Goal: Contribute content: Contribute content

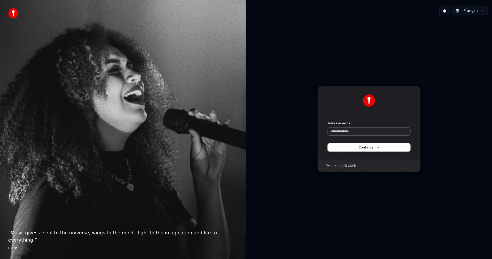
click at [356, 130] on input "Adresse e-mail" at bounding box center [369, 132] width 82 height 8
click at [372, 146] on span "Continuer" at bounding box center [368, 147] width 21 height 5
type input "**********"
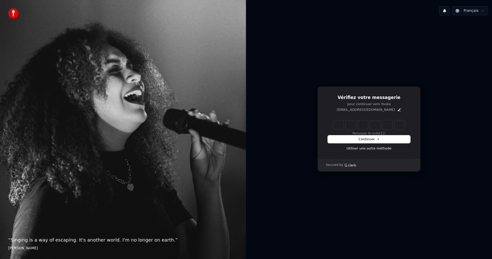
click at [338, 125] on input "Enter verification code" at bounding box center [369, 124] width 72 height 9
type input "******"
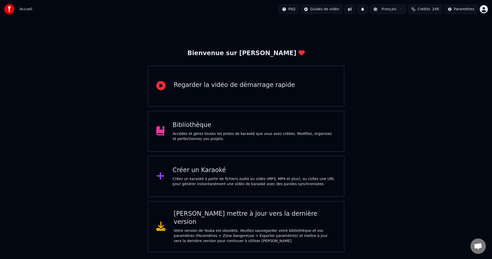
click at [174, 140] on div "Accédez et gérez toutes les pistes de karaoké que vous avez créées. Modifiez, o…" at bounding box center [254, 136] width 163 height 10
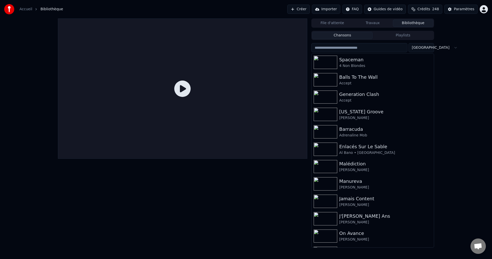
click at [297, 8] on button "Créer" at bounding box center [298, 9] width 23 height 9
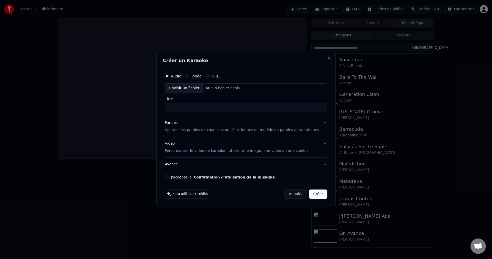
click at [188, 88] on div "Choisir un fichier" at bounding box center [184, 87] width 38 height 9
type input "**********"
click at [317, 123] on button "Paroles Ajoutez des paroles de chansons ou sélectionnez un modèle de paroles au…" at bounding box center [246, 126] width 162 height 20
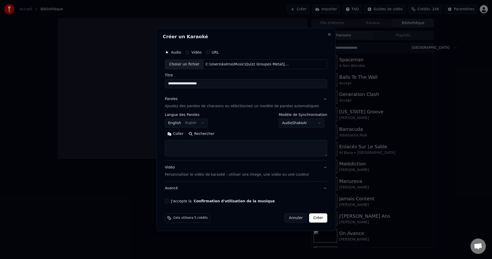
click at [210, 134] on button "Rechercher" at bounding box center [201, 134] width 31 height 8
type textarea "**********"
click at [169, 200] on button "J'accepte la Confirmation d'utilisation de la musique" at bounding box center [167, 201] width 4 height 4
click at [315, 219] on button "Créer" at bounding box center [318, 217] width 18 height 9
select select
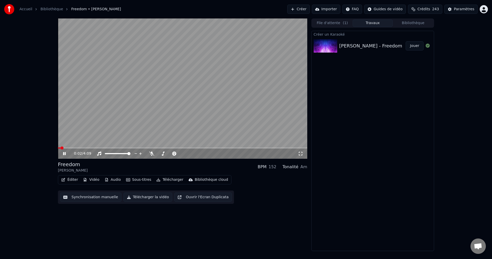
click at [65, 151] on div "0:02 / 4:09" at bounding box center [182, 153] width 245 height 5
click at [65, 153] on icon at bounding box center [64, 153] width 3 height 3
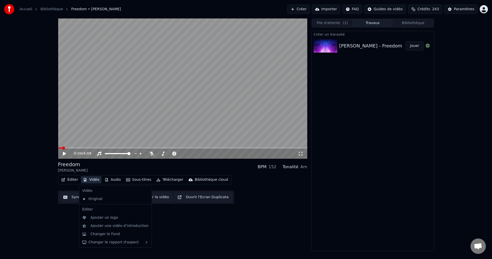
click at [93, 181] on button "Vidéo" at bounding box center [91, 179] width 20 height 7
click at [107, 232] on div "Changer le Fond" at bounding box center [104, 233] width 29 height 5
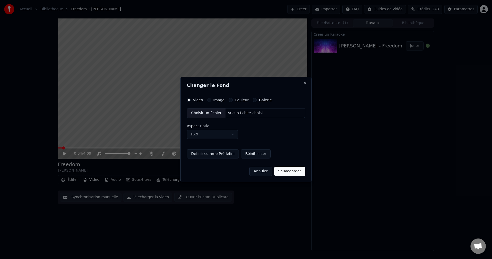
click at [205, 112] on div "Choisir un fichier" at bounding box center [206, 112] width 38 height 9
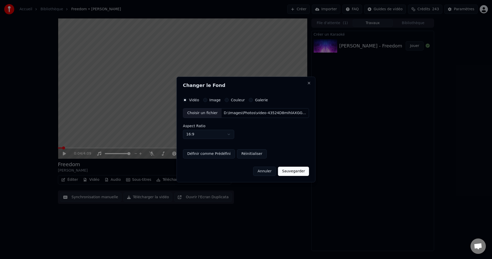
click at [295, 170] on button "Sauvegarder" at bounding box center [293, 170] width 31 height 9
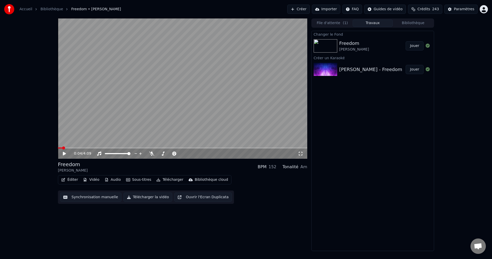
click at [411, 46] on button "Jouer" at bounding box center [414, 45] width 18 height 9
click at [183, 154] on span at bounding box center [181, 153] width 3 height 3
click at [65, 152] on icon at bounding box center [68, 153] width 12 height 4
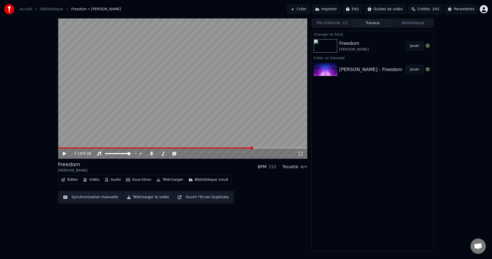
click at [68, 181] on button "Éditer" at bounding box center [69, 179] width 21 height 7
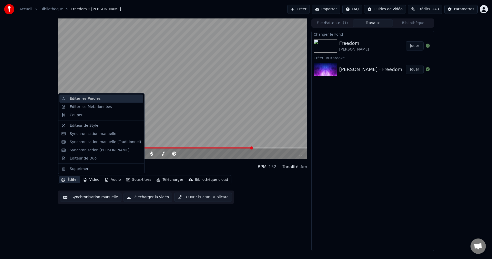
click at [94, 98] on div "Éditer les Paroles" at bounding box center [85, 98] width 31 height 5
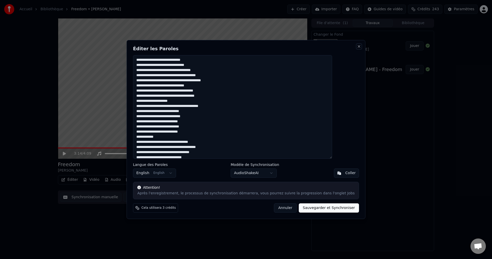
click at [357, 45] on button "Close" at bounding box center [359, 46] width 4 height 4
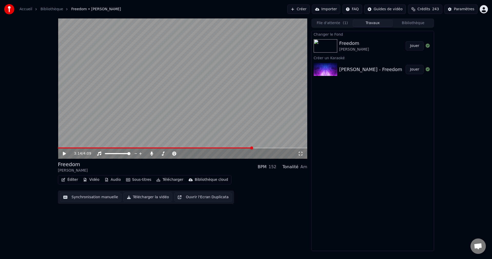
click at [68, 181] on button "Éditer" at bounding box center [69, 179] width 21 height 7
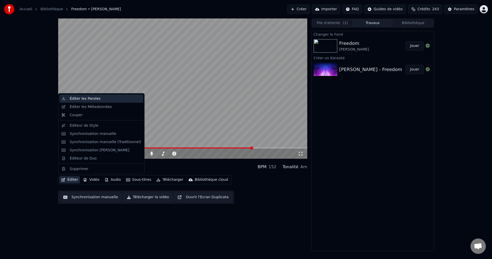
click at [83, 98] on div "Éditer les Paroles" at bounding box center [85, 98] width 31 height 5
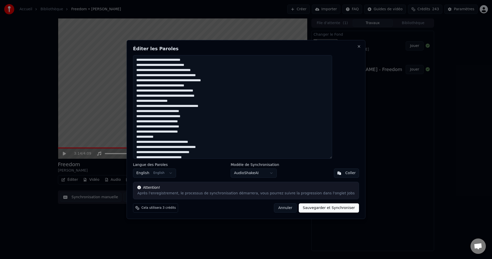
click at [213, 66] on textarea at bounding box center [232, 106] width 199 height 103
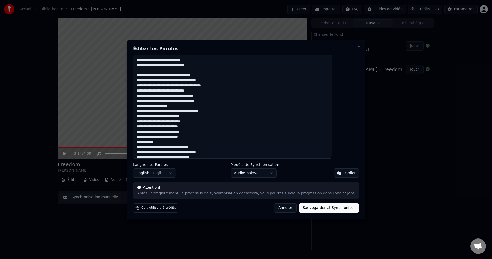
click at [214, 91] on textarea at bounding box center [232, 106] width 199 height 103
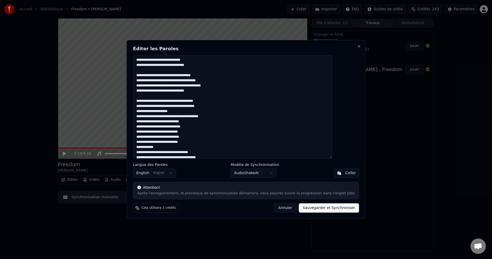
click at [196, 112] on textarea at bounding box center [232, 106] width 199 height 103
click at [209, 127] on textarea at bounding box center [232, 106] width 199 height 103
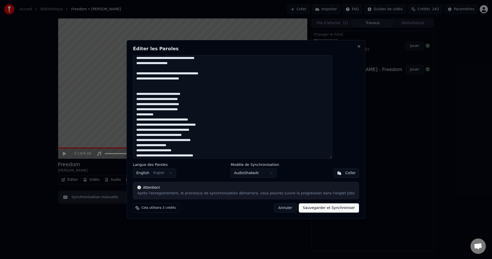
scroll to position [51, 0]
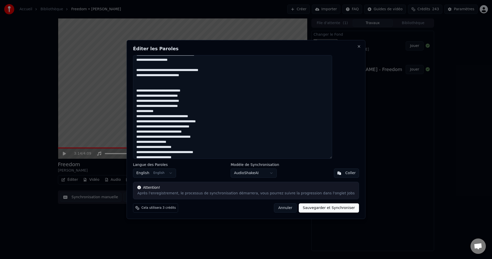
click at [165, 91] on textarea at bounding box center [232, 106] width 199 height 103
click at [166, 106] on textarea at bounding box center [232, 106] width 199 height 103
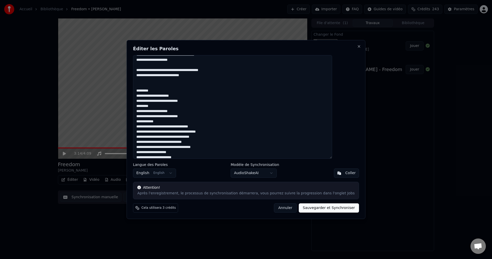
click at [166, 120] on textarea at bounding box center [232, 106] width 199 height 103
click at [164, 126] on textarea at bounding box center [232, 106] width 199 height 103
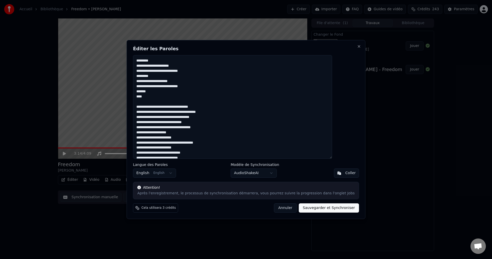
scroll to position [102, 0]
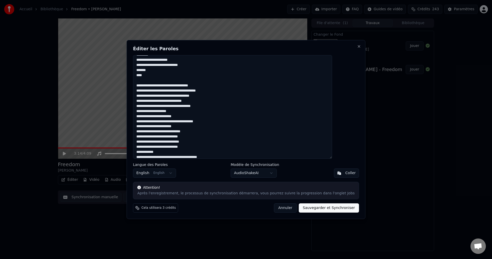
click at [213, 101] on textarea at bounding box center [232, 106] width 199 height 103
click at [196, 132] on textarea at bounding box center [232, 106] width 199 height 103
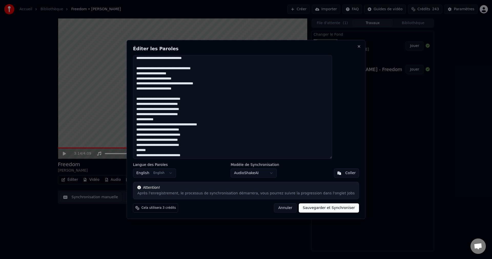
scroll to position [154, 0]
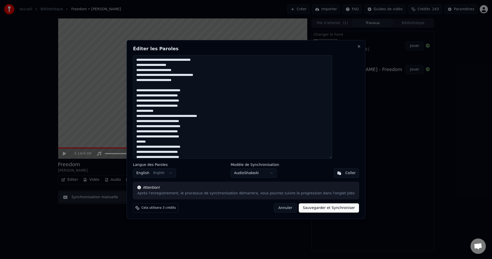
click at [166, 90] on textarea at bounding box center [232, 106] width 199 height 103
click at [165, 105] on textarea at bounding box center [232, 106] width 199 height 103
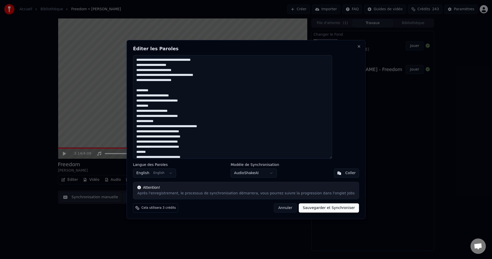
click at [166, 121] on textarea at bounding box center [232, 106] width 199 height 103
click at [178, 127] on textarea at bounding box center [232, 106] width 199 height 103
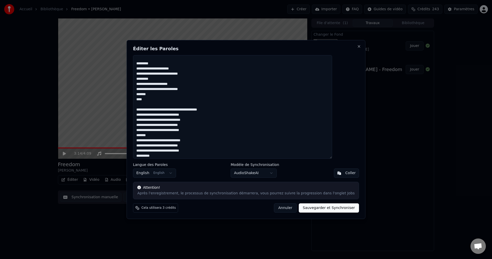
scroll to position [183, 0]
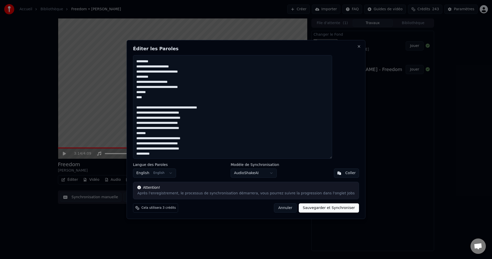
click at [211, 114] on textarea at bounding box center [232, 106] width 199 height 103
click at [166, 123] on textarea at bounding box center [232, 106] width 199 height 103
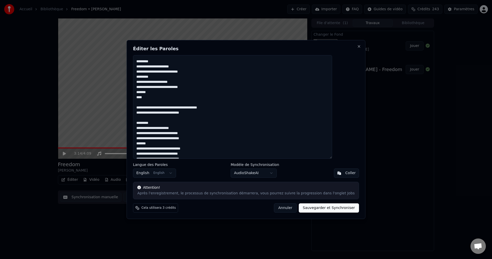
click at [166, 138] on textarea at bounding box center [232, 106] width 199 height 103
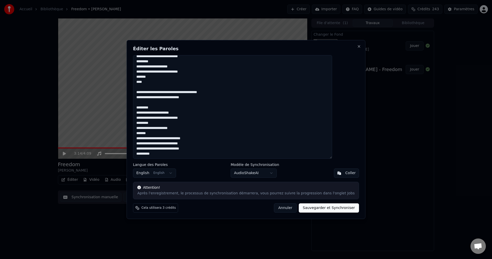
click at [166, 138] on textarea at bounding box center [232, 106] width 199 height 103
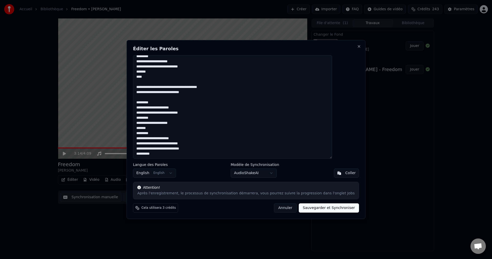
click at [165, 149] on textarea at bounding box center [232, 106] width 199 height 103
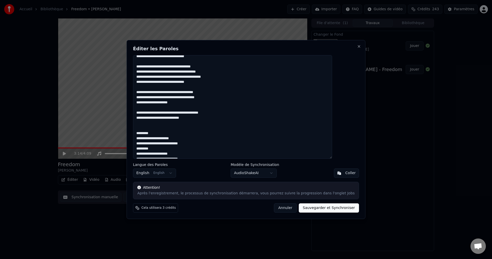
scroll to position [0, 0]
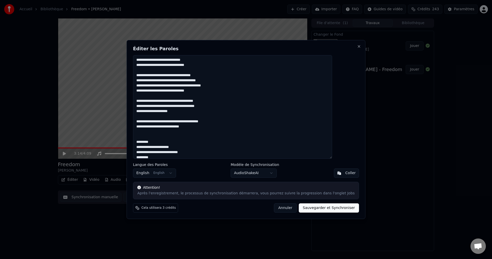
click at [233, 87] on textarea at bounding box center [232, 106] width 199 height 103
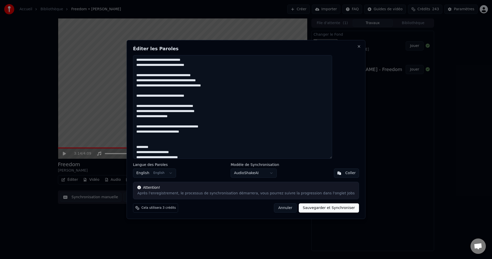
click at [150, 106] on textarea at bounding box center [232, 106] width 199 height 103
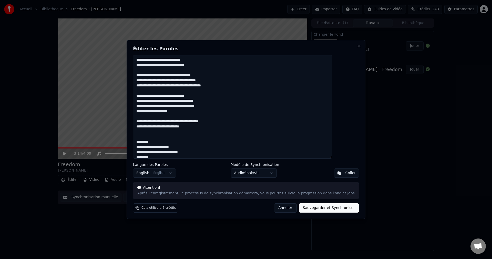
click at [226, 106] on textarea at bounding box center [232, 106] width 199 height 103
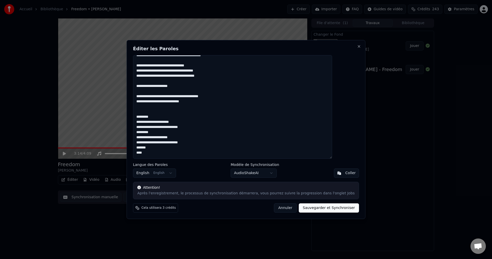
scroll to position [51, 0]
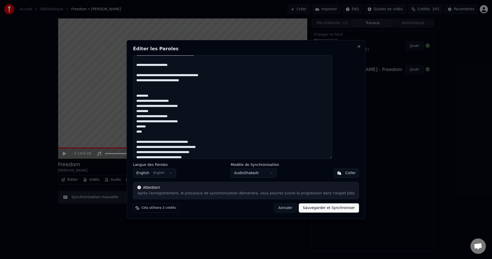
click at [149, 95] on textarea at bounding box center [232, 106] width 199 height 103
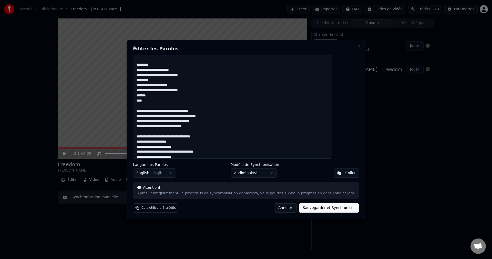
scroll to position [102, 0]
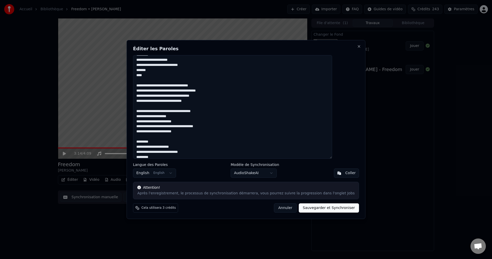
click at [217, 96] on textarea at bounding box center [232, 106] width 199 height 103
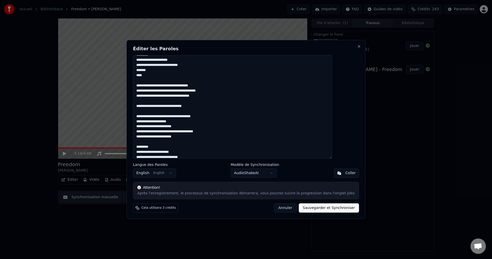
click at [148, 116] on textarea at bounding box center [232, 106] width 199 height 103
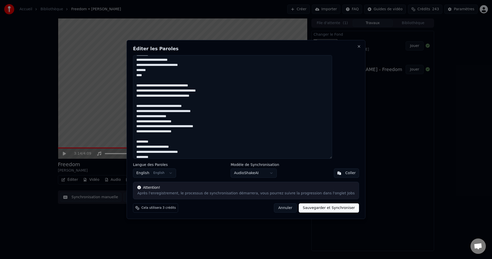
click at [195, 121] on textarea at bounding box center [232, 106] width 199 height 103
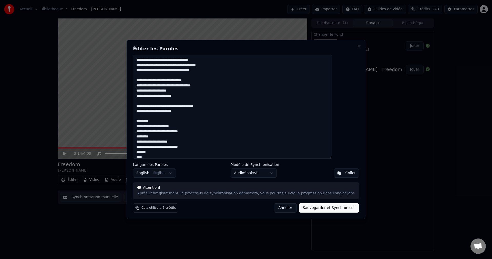
click at [150, 110] on textarea at bounding box center [232, 106] width 199 height 103
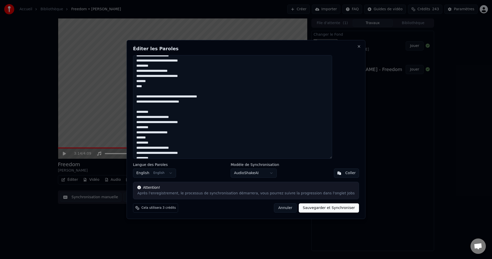
scroll to position [205, 0]
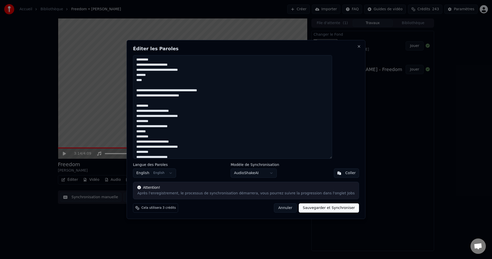
click at [159, 82] on textarea at bounding box center [232, 106] width 199 height 103
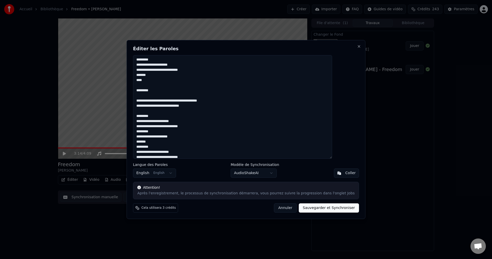
scroll to position [224, 0]
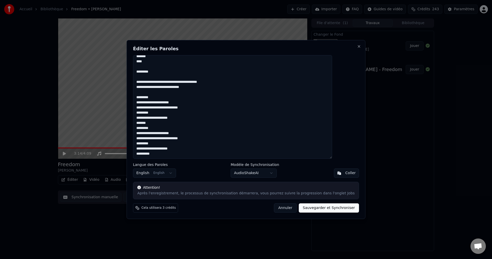
drag, startPoint x: 150, startPoint y: 97, endPoint x: 203, endPoint y: 107, distance: 53.8
click at [203, 107] on textarea at bounding box center [232, 106] width 199 height 103
click at [180, 154] on textarea at bounding box center [232, 106] width 199 height 103
paste textarea "**********"
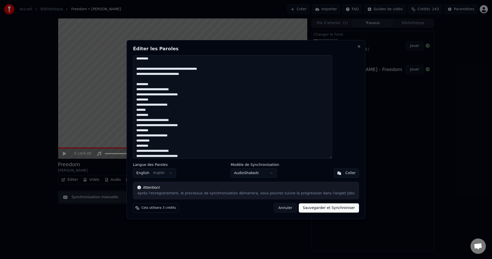
scroll to position [239, 0]
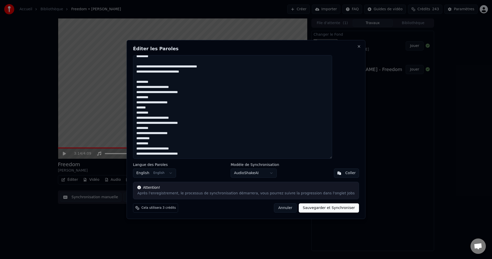
click at [171, 140] on textarea at bounding box center [232, 106] width 199 height 103
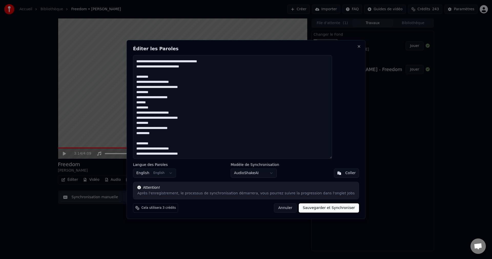
drag, startPoint x: 149, startPoint y: 92, endPoint x: 184, endPoint y: 97, distance: 35.7
click at [184, 97] on textarea at bounding box center [232, 106] width 199 height 103
click at [212, 153] on textarea at bounding box center [232, 106] width 199 height 103
paste textarea "**********"
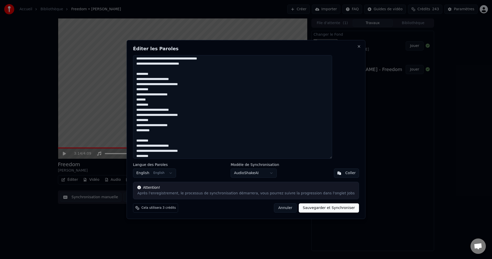
scroll to position [252, 0]
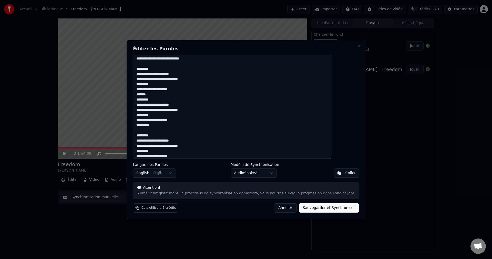
click at [150, 155] on textarea at bounding box center [232, 106] width 199 height 103
click at [219, 156] on textarea at bounding box center [232, 106] width 199 height 103
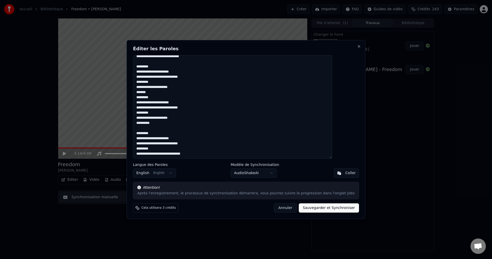
click at [214, 152] on textarea at bounding box center [232, 106] width 199 height 103
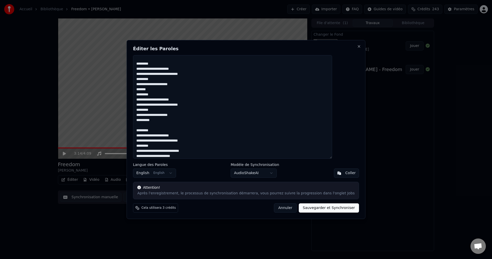
scroll to position [262, 0]
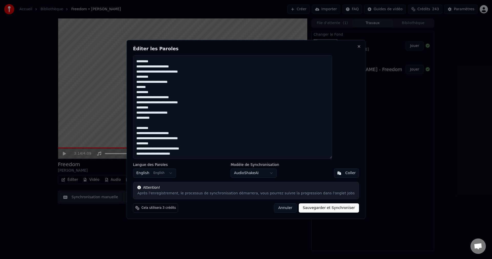
drag, startPoint x: 150, startPoint y: 136, endPoint x: 203, endPoint y: 135, distance: 52.8
click at [203, 135] on textarea at bounding box center [232, 106] width 199 height 103
click at [202, 154] on textarea at bounding box center [232, 106] width 199 height 103
paste textarea "**********"
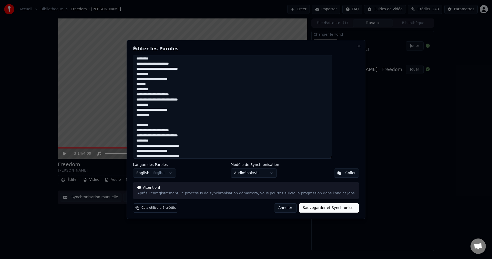
drag, startPoint x: 149, startPoint y: 140, endPoint x: 165, endPoint y: 141, distance: 16.2
click at [165, 141] on textarea at bounding box center [232, 106] width 199 height 103
click at [209, 156] on textarea at bounding box center [232, 106] width 199 height 103
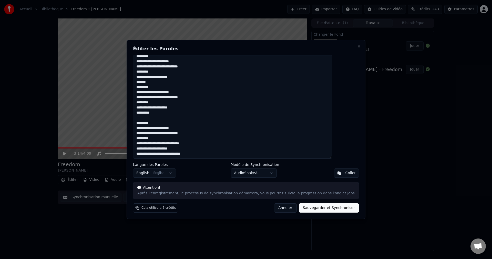
paste textarea "********"
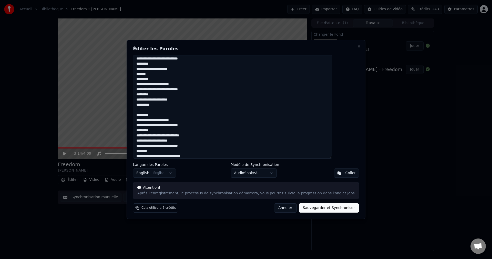
scroll to position [278, 0]
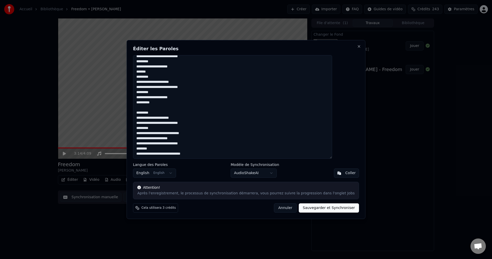
drag, startPoint x: 150, startPoint y: 100, endPoint x: 168, endPoint y: 103, distance: 18.4
click at [168, 103] on textarea at bounding box center [232, 106] width 199 height 103
click at [151, 156] on textarea at bounding box center [232, 106] width 199 height 103
paste textarea "**********"
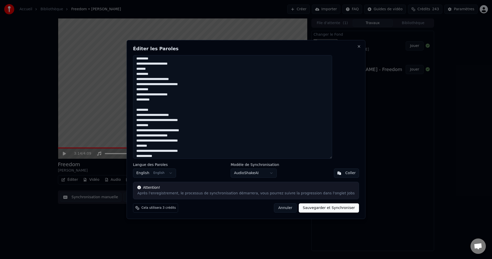
scroll to position [283, 0]
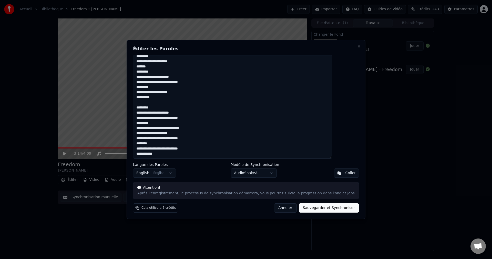
click at [306, 208] on button "Sauvegarder et Synchroniser" at bounding box center [329, 207] width 60 height 9
type textarea "**********"
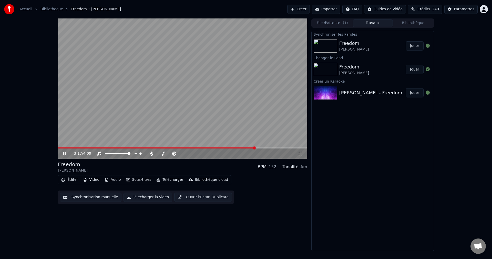
click at [64, 153] on icon at bounding box center [64, 153] width 3 height 3
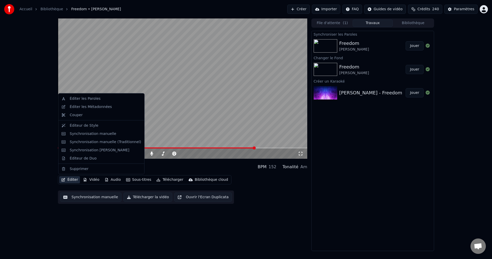
click at [71, 181] on button "Éditer" at bounding box center [69, 179] width 21 height 7
click at [86, 157] on div "Éditeur de Duo" at bounding box center [83, 157] width 27 height 5
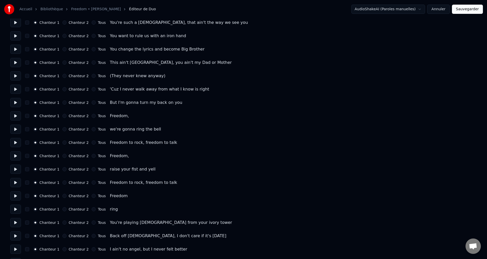
scroll to position [102, 0]
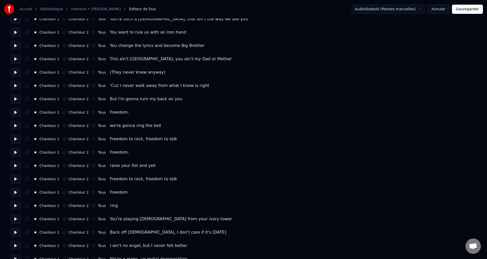
click at [63, 113] on button "Chanteur 2" at bounding box center [64, 112] width 4 height 4
click at [64, 153] on button "Chanteur 2" at bounding box center [64, 152] width 4 height 4
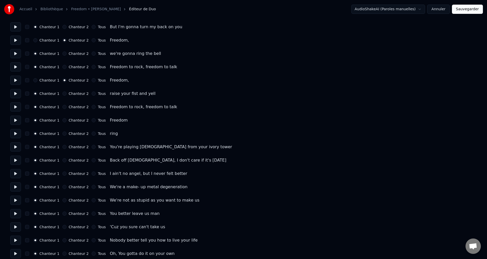
scroll to position [179, 0]
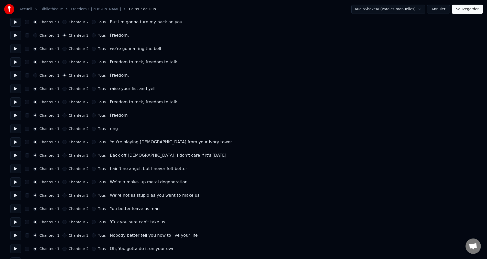
click at [63, 116] on button "Chanteur 2" at bounding box center [64, 115] width 4 height 4
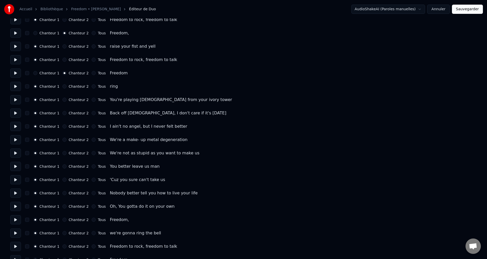
scroll to position [230, 0]
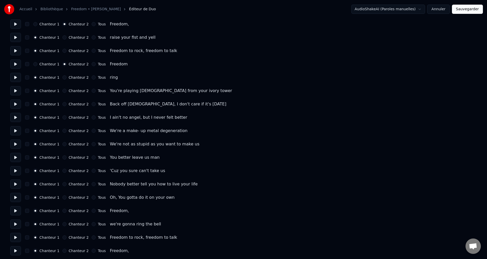
click at [15, 76] on button at bounding box center [15, 77] width 11 height 9
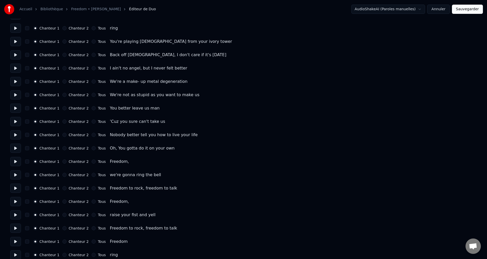
scroll to position [307, 0]
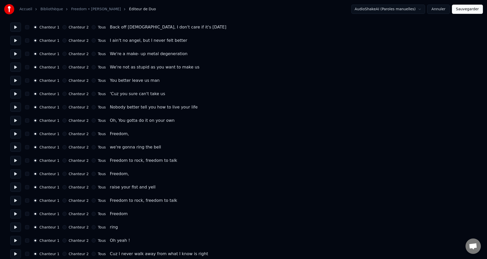
click at [62, 133] on button "Chanteur 2" at bounding box center [64, 134] width 4 height 4
click at [63, 174] on button "Chanteur 2" at bounding box center [64, 174] width 4 height 4
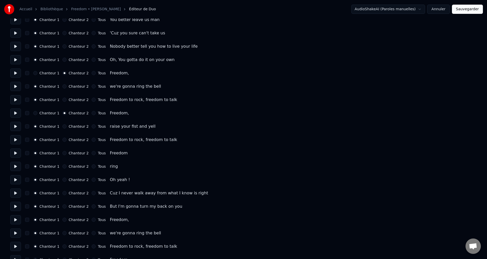
scroll to position [384, 0]
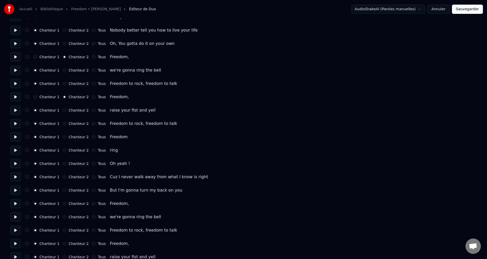
click at [63, 137] on button "Chanteur 2" at bounding box center [64, 137] width 4 height 4
click at [17, 151] on button at bounding box center [15, 149] width 11 height 9
click at [63, 150] on button "Chanteur 2" at bounding box center [64, 150] width 4 height 4
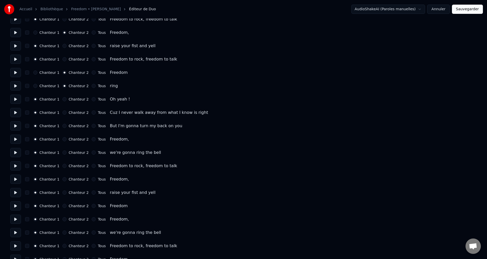
scroll to position [461, 0]
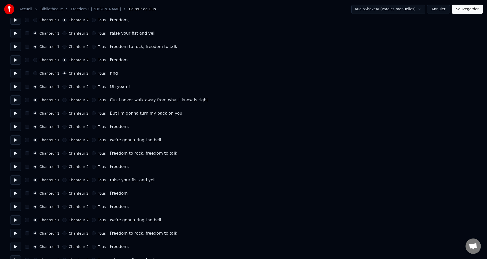
click at [63, 126] on button "Chanteur 2" at bounding box center [64, 126] width 4 height 4
click at [64, 168] on button "Chanteur 2" at bounding box center [64, 166] width 4 height 4
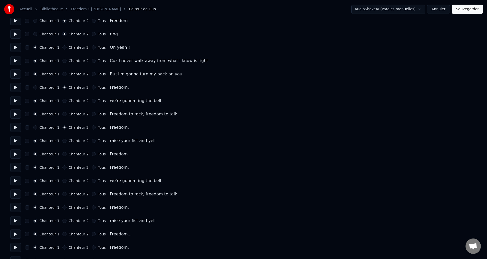
scroll to position [512, 0]
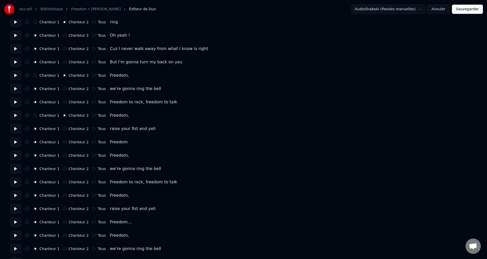
click at [64, 141] on button "Chanteur 2" at bounding box center [64, 142] width 4 height 4
click at [64, 156] on button "Chanteur 2" at bounding box center [64, 155] width 4 height 4
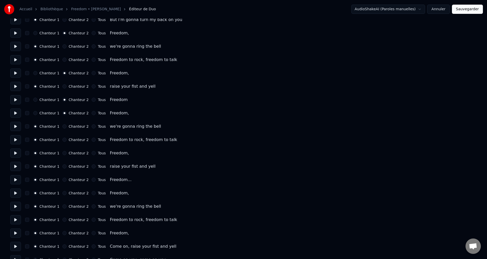
scroll to position [563, 0]
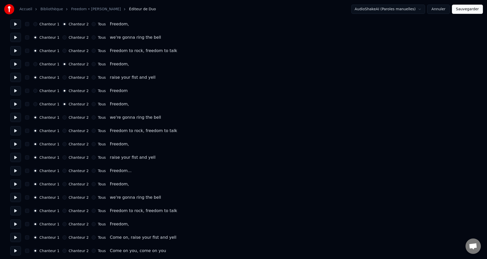
click at [63, 142] on button "Chanteur 2" at bounding box center [64, 144] width 4 height 4
click at [63, 169] on button "Chanteur 2" at bounding box center [64, 171] width 4 height 4
click at [64, 183] on button "Chanteur 2" at bounding box center [64, 184] width 4 height 4
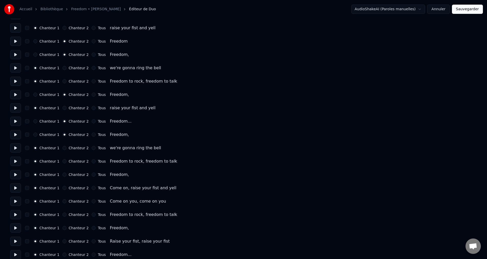
scroll to position [618, 0]
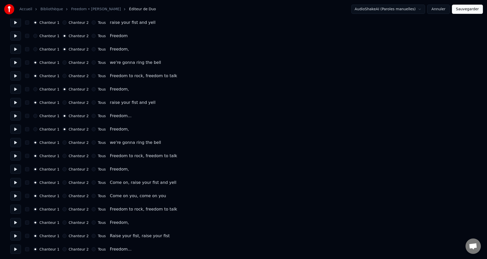
click at [65, 169] on button "Chanteur 2" at bounding box center [64, 169] width 4 height 4
click at [64, 224] on button "Chanteur 2" at bounding box center [64, 222] width 4 height 4
click at [65, 250] on button "Chanteur 2" at bounding box center [64, 249] width 4 height 4
click at [477, 12] on button "Sauvegarder" at bounding box center [467, 9] width 31 height 9
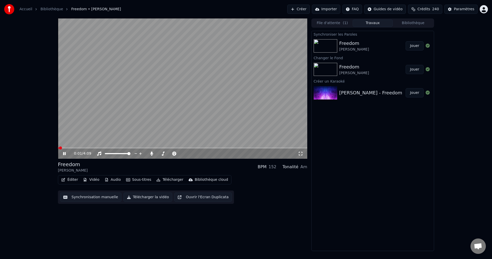
click at [63, 155] on icon at bounding box center [68, 153] width 12 height 4
click at [69, 180] on button "Éditer" at bounding box center [69, 179] width 21 height 7
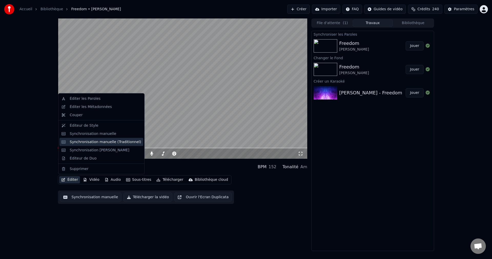
click at [94, 142] on div "Synchronisation manuelle (Traditionnel)" at bounding box center [105, 141] width 71 height 5
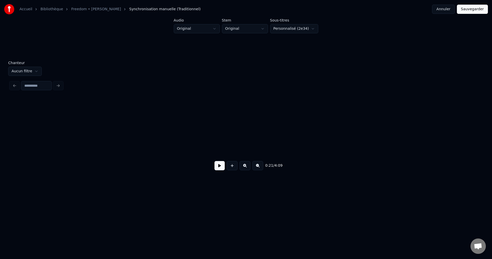
scroll to position [0, 2701]
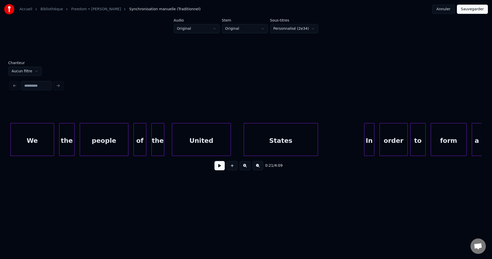
click at [448, 10] on button "Annuler" at bounding box center [443, 9] width 23 height 9
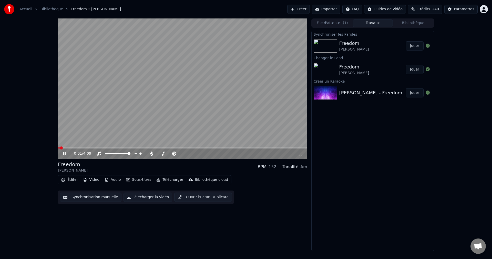
click at [64, 151] on div "0:01 / 4:09" at bounding box center [182, 153] width 245 height 5
click at [65, 152] on icon at bounding box center [68, 153] width 12 height 4
click at [67, 178] on button "Éditer" at bounding box center [69, 179] width 21 height 7
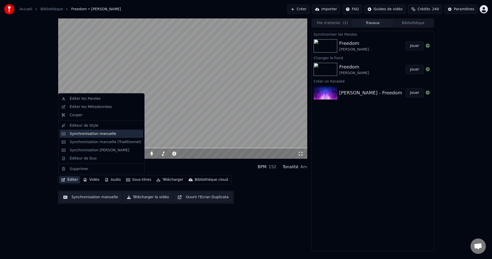
click at [90, 136] on div "Synchronisation manuelle" at bounding box center [93, 133] width 47 height 5
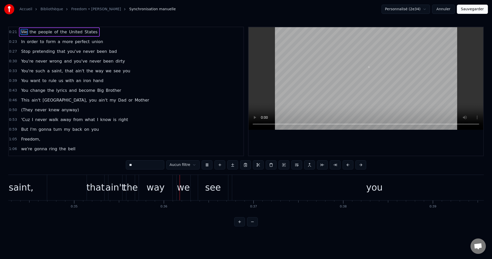
scroll to position [0, 3171]
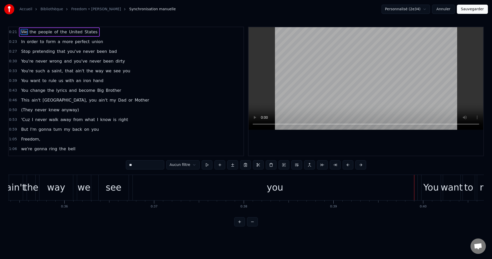
click at [254, 192] on div "you" at bounding box center [275, 187] width 285 height 25
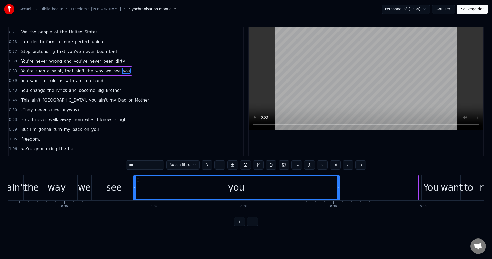
drag, startPoint x: 416, startPoint y: 187, endPoint x: 338, endPoint y: 190, distance: 78.4
click at [338, 190] on div at bounding box center [338, 187] width 2 height 23
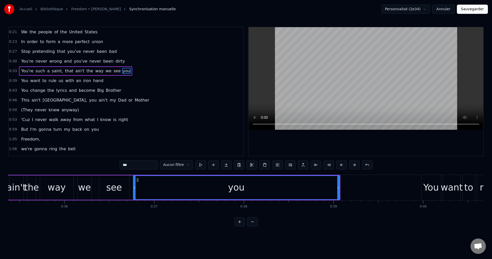
click at [150, 189] on div "you" at bounding box center [236, 187] width 206 height 23
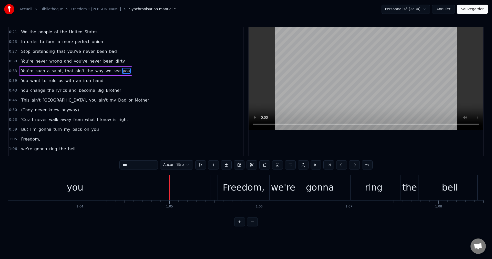
scroll to position [0, 5659]
click at [149, 197] on div "you" at bounding box center [81, 187] width 270 height 25
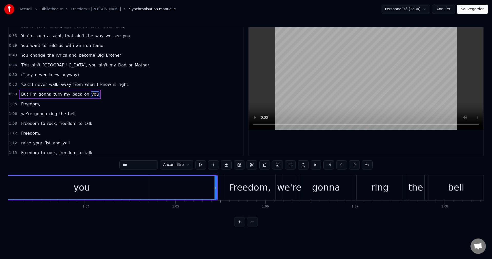
scroll to position [38, 0]
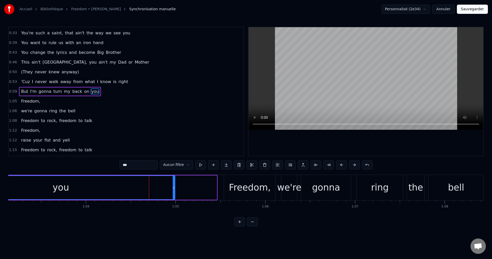
drag, startPoint x: 216, startPoint y: 187, endPoint x: 174, endPoint y: 190, distance: 41.8
click at [174, 190] on div at bounding box center [174, 187] width 2 height 23
click at [247, 189] on div "Freedom," at bounding box center [250, 188] width 42 height 14
type input "********"
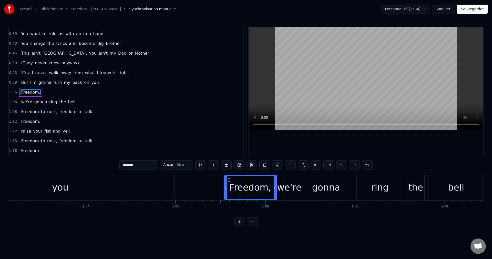
scroll to position [48, 0]
drag, startPoint x: 275, startPoint y: 187, endPoint x: 262, endPoint y: 188, distance: 13.4
click at [262, 188] on icon at bounding box center [261, 187] width 2 height 4
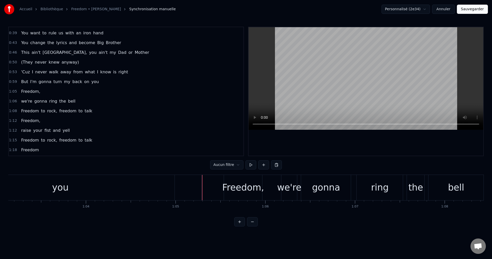
click at [254, 184] on div "Freedom," at bounding box center [243, 188] width 42 height 14
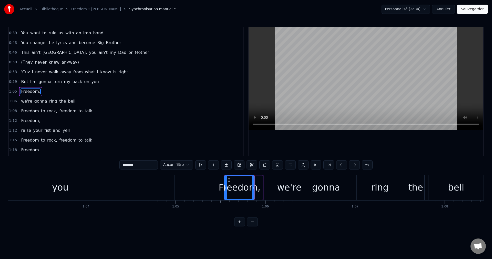
drag, startPoint x: 262, startPoint y: 187, endPoint x: 254, endPoint y: 189, distance: 8.4
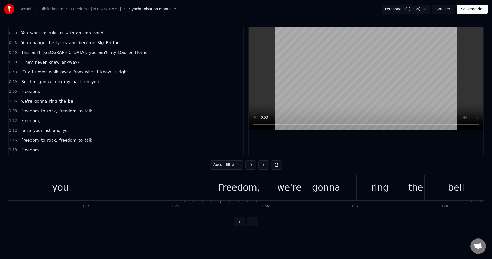
click at [239, 184] on div "Freedom," at bounding box center [239, 188] width 42 height 14
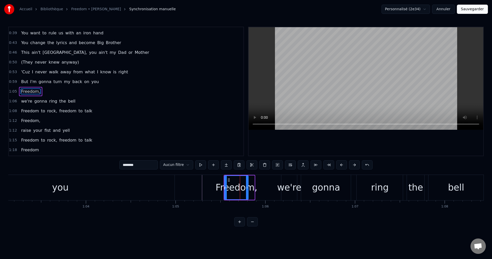
drag, startPoint x: 254, startPoint y: 187, endPoint x: 248, endPoint y: 188, distance: 6.3
click at [248, 188] on icon at bounding box center [247, 187] width 2 height 4
click at [107, 189] on div "you" at bounding box center [60, 187] width 228 height 25
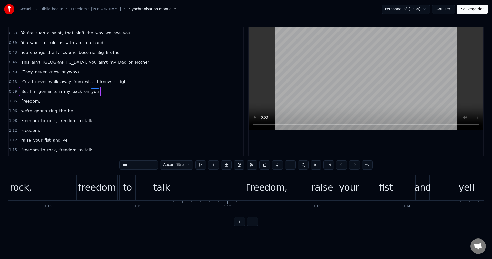
scroll to position [0, 6252]
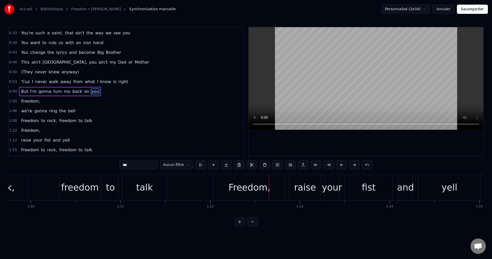
click at [271, 190] on div "Freedom," at bounding box center [249, 187] width 71 height 25
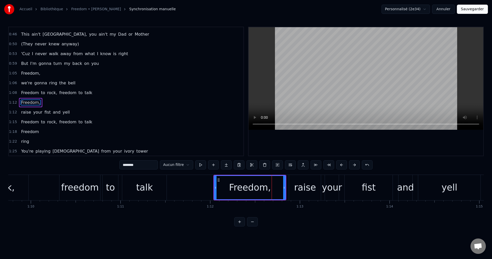
scroll to position [77, 0]
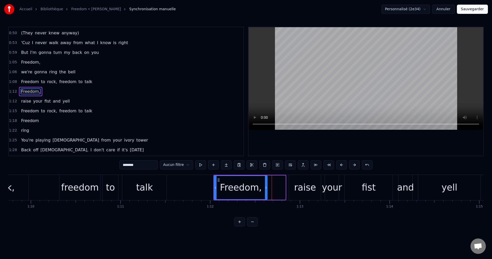
drag, startPoint x: 285, startPoint y: 188, endPoint x: 267, endPoint y: 190, distance: 18.3
click at [267, 190] on div at bounding box center [266, 187] width 2 height 23
click at [246, 190] on div "Freedom," at bounding box center [241, 188] width 42 height 14
drag, startPoint x: 266, startPoint y: 188, endPoint x: 262, endPoint y: 189, distance: 4.5
click at [262, 189] on icon at bounding box center [261, 187] width 2 height 4
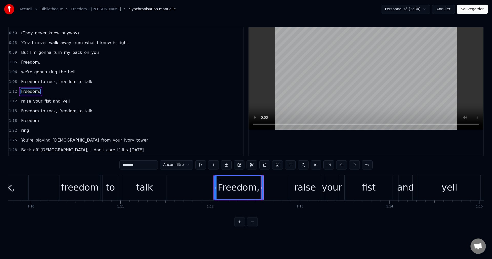
click at [250, 189] on div "Freedom," at bounding box center [239, 188] width 42 height 14
drag, startPoint x: 262, startPoint y: 186, endPoint x: 255, endPoint y: 187, distance: 7.3
click at [255, 187] on icon at bounding box center [254, 187] width 2 height 4
click at [136, 191] on div "talk" at bounding box center [144, 187] width 44 height 25
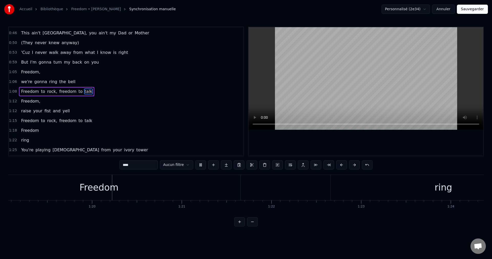
scroll to position [0, 7111]
click at [351, 190] on div "ring" at bounding box center [418, 187] width 225 height 25
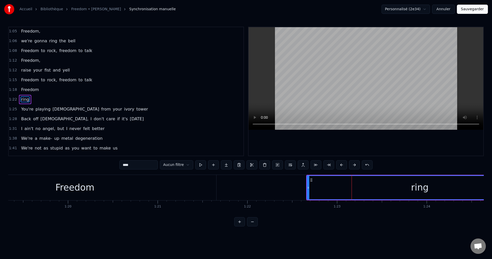
scroll to position [116, 0]
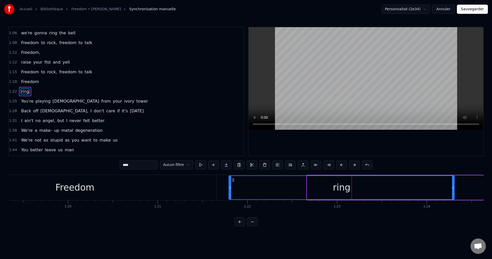
drag, startPoint x: 311, startPoint y: 178, endPoint x: 233, endPoint y: 191, distance: 79.1
click at [233, 191] on div "ring" at bounding box center [341, 187] width 225 height 23
click at [204, 190] on div "Freedom" at bounding box center [74, 187] width 283 height 25
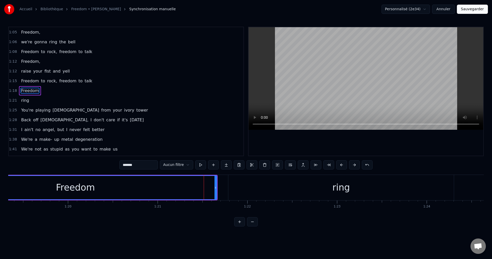
scroll to position [106, 0]
drag, startPoint x: 216, startPoint y: 188, endPoint x: 177, endPoint y: 195, distance: 39.2
click at [177, 195] on div at bounding box center [178, 187] width 2 height 23
click at [250, 194] on div "ring" at bounding box center [340, 187] width 225 height 25
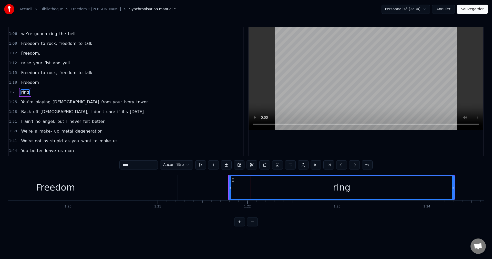
scroll to position [116, 0]
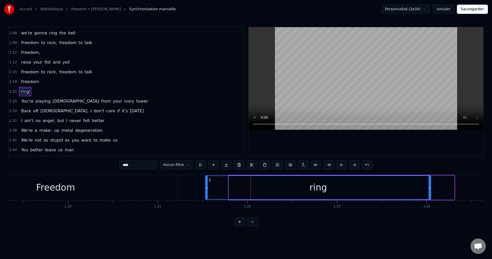
drag, startPoint x: 233, startPoint y: 179, endPoint x: 209, endPoint y: 186, distance: 24.8
click at [209, 186] on div "ring" at bounding box center [318, 187] width 225 height 23
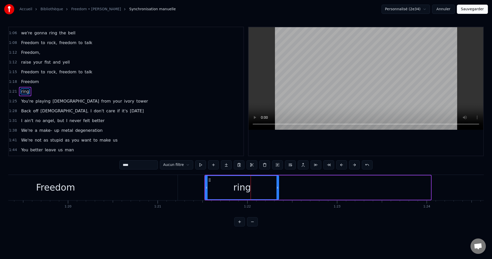
drag, startPoint x: 429, startPoint y: 187, endPoint x: 277, endPoint y: 199, distance: 152.3
click at [277, 199] on div at bounding box center [277, 187] width 2 height 23
click at [117, 189] on div "Freedom" at bounding box center [55, 187] width 244 height 25
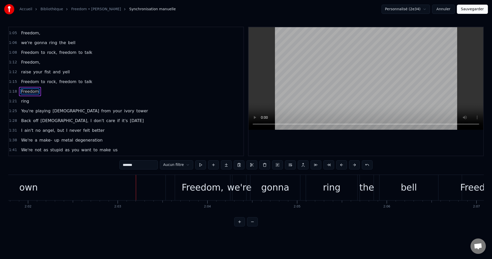
scroll to position [0, 10909]
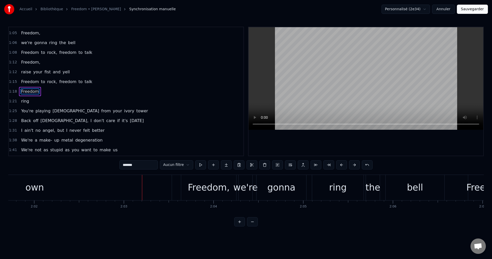
click at [157, 185] on div "own" at bounding box center [35, 187] width 274 height 25
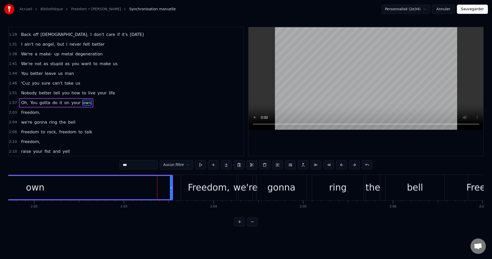
scroll to position [203, 0]
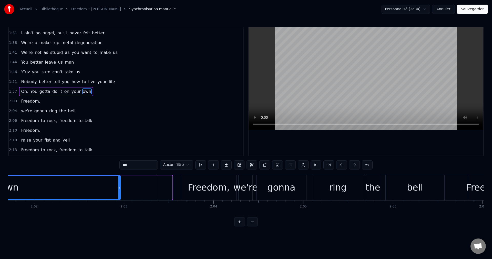
drag, startPoint x: 170, startPoint y: 188, endPoint x: 119, endPoint y: 198, distance: 52.7
click at [119, 198] on div at bounding box center [119, 187] width 2 height 23
click at [204, 189] on div "Freedom," at bounding box center [209, 188] width 42 height 14
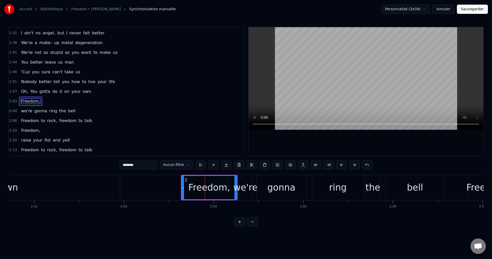
scroll to position [213, 0]
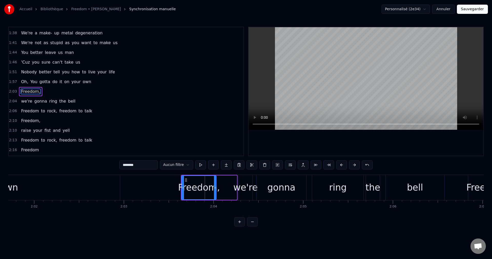
drag, startPoint x: 234, startPoint y: 187, endPoint x: 214, endPoint y: 189, distance: 20.5
click at [214, 189] on icon at bounding box center [215, 187] width 2 height 4
click at [206, 188] on div "Freedom," at bounding box center [199, 188] width 42 height 14
drag, startPoint x: 215, startPoint y: 187, endPoint x: 209, endPoint y: 188, distance: 5.4
click at [209, 188] on icon at bounding box center [209, 187] width 2 height 4
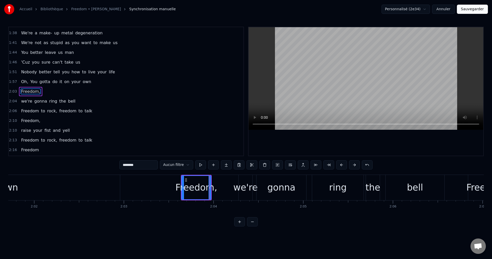
click at [196, 188] on div "Freedom," at bounding box center [196, 188] width 42 height 14
drag, startPoint x: 209, startPoint y: 187, endPoint x: 202, endPoint y: 188, distance: 7.0
click at [202, 188] on icon at bounding box center [203, 187] width 2 height 4
click at [190, 188] on div "Freedom," at bounding box center [193, 188] width 42 height 14
click at [97, 190] on div "own" at bounding box center [9, 187] width 222 height 25
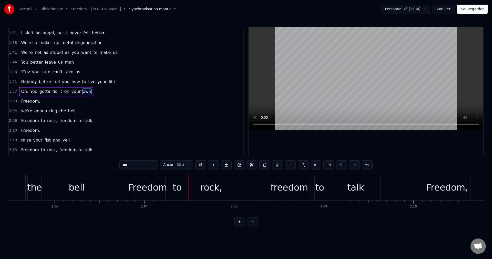
scroll to position [0, 11349]
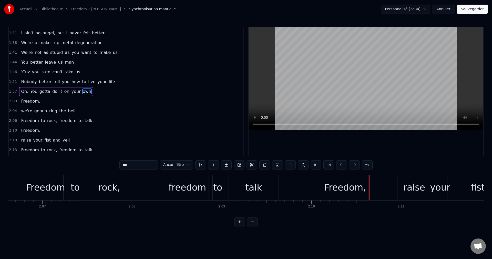
click at [339, 189] on div "Freedom," at bounding box center [345, 188] width 42 height 14
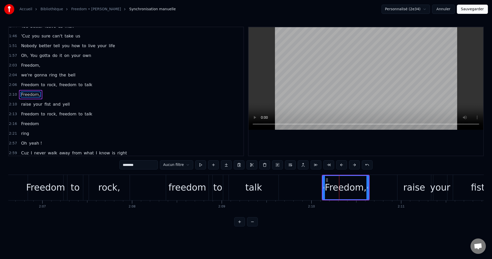
scroll to position [242, 0]
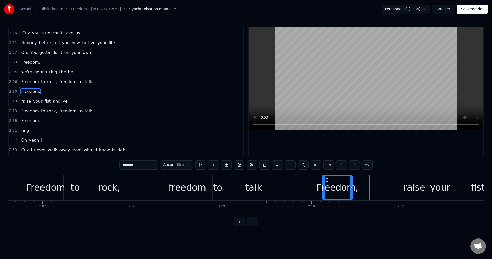
drag, startPoint x: 367, startPoint y: 188, endPoint x: 350, endPoint y: 191, distance: 16.6
click at [350, 191] on div at bounding box center [351, 187] width 2 height 23
click at [342, 190] on div "Freedom," at bounding box center [337, 188] width 42 height 14
click at [251, 186] on div "talk" at bounding box center [253, 188] width 17 height 14
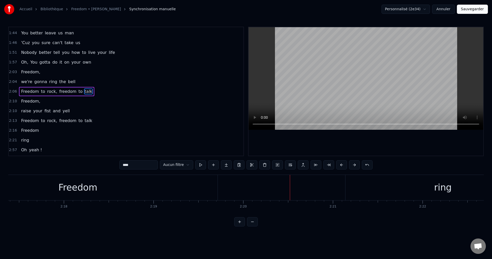
scroll to position [0, 12319]
click at [356, 188] on div "ring" at bounding box center [436, 187] width 195 height 25
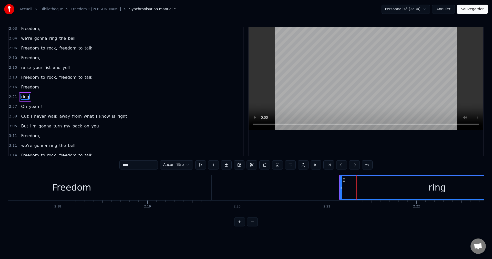
scroll to position [281, 0]
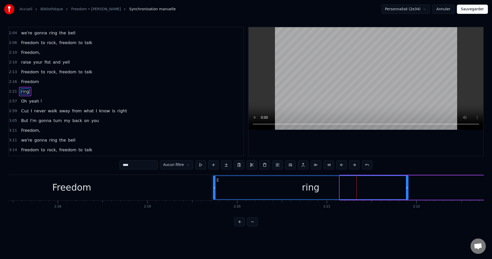
drag, startPoint x: 345, startPoint y: 178, endPoint x: 218, endPoint y: 186, distance: 126.7
click at [218, 186] on div "ring" at bounding box center [310, 187] width 194 height 23
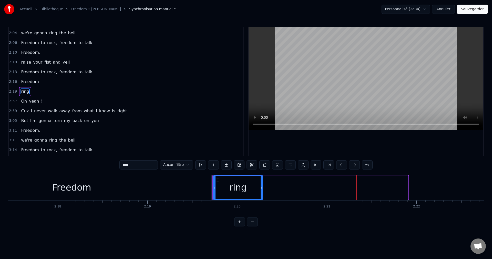
drag, startPoint x: 407, startPoint y: 187, endPoint x: 262, endPoint y: 193, distance: 145.3
click at [262, 193] on div at bounding box center [261, 187] width 2 height 23
click at [73, 187] on div "Freedom" at bounding box center [71, 188] width 39 height 14
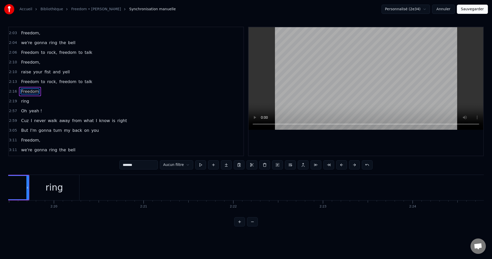
scroll to position [0, 12411]
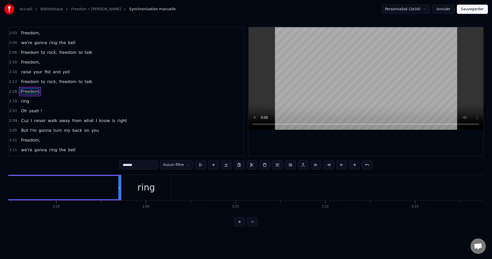
click at [159, 186] on div "ring" at bounding box center [146, 187] width 50 height 25
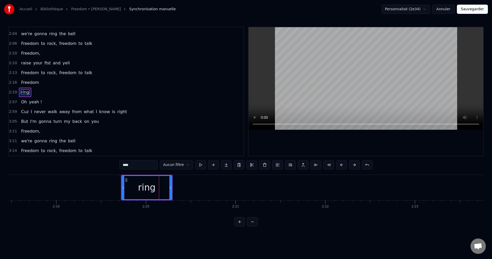
scroll to position [281, 0]
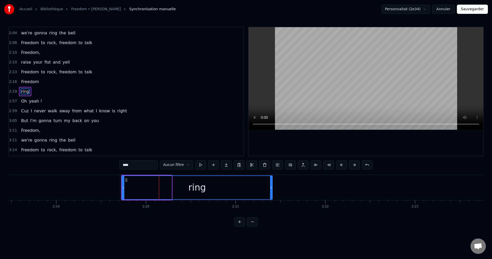
drag, startPoint x: 170, startPoint y: 186, endPoint x: 271, endPoint y: 190, distance: 100.7
click at [271, 190] on div at bounding box center [271, 187] width 2 height 23
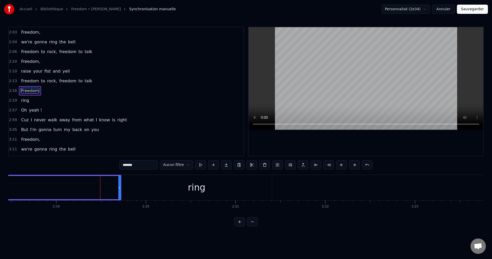
scroll to position [271, 0]
click at [258, 199] on div "ring" at bounding box center [196, 187] width 150 height 25
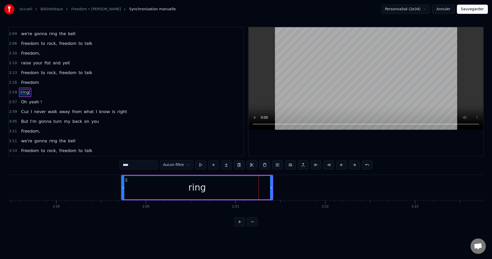
scroll to position [281, 0]
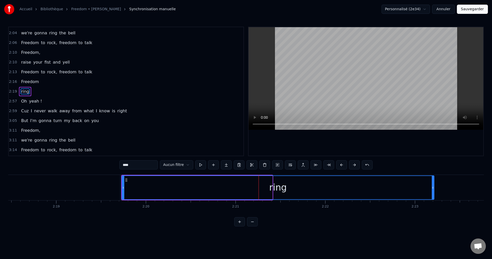
drag, startPoint x: 271, startPoint y: 186, endPoint x: 430, endPoint y: 194, distance: 158.7
click at [433, 193] on div at bounding box center [433, 187] width 2 height 23
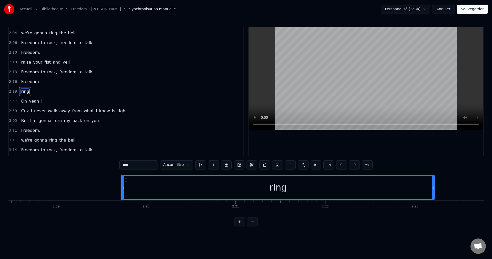
click at [251, 198] on div "ring" at bounding box center [278, 187] width 312 height 23
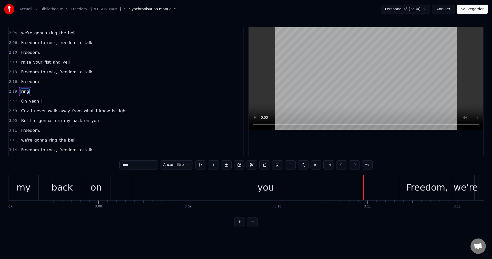
scroll to position [0, 16791]
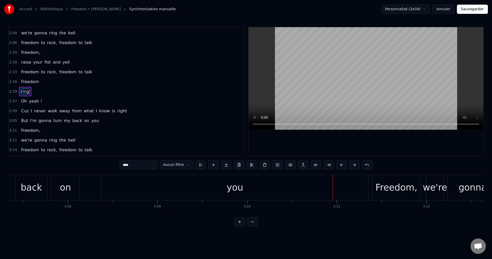
click at [346, 190] on div "you" at bounding box center [234, 187] width 267 height 25
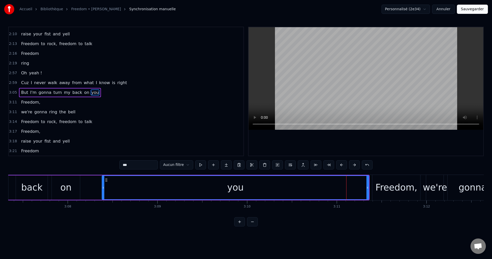
scroll to position [310, 0]
drag, startPoint x: 367, startPoint y: 187, endPoint x: 309, endPoint y: 194, distance: 58.6
click at [309, 194] on div at bounding box center [309, 187] width 2 height 23
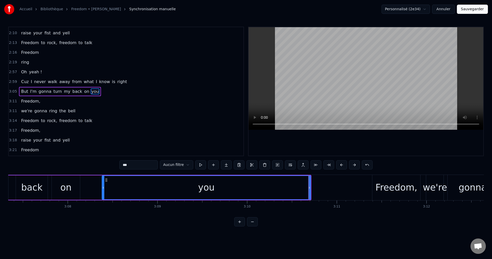
click at [393, 192] on div "Freedom," at bounding box center [396, 188] width 42 height 14
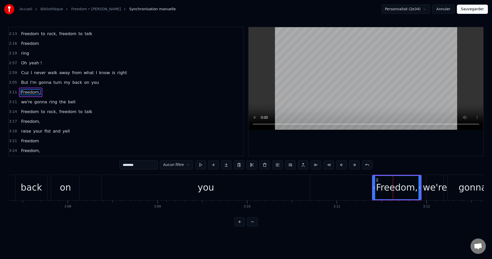
scroll to position [320, 0]
drag, startPoint x: 419, startPoint y: 186, endPoint x: 397, endPoint y: 190, distance: 22.9
click at [397, 190] on div at bounding box center [397, 187] width 2 height 23
click at [390, 187] on div "Freedom," at bounding box center [385, 188] width 42 height 14
drag, startPoint x: 396, startPoint y: 188, endPoint x: 390, endPoint y: 189, distance: 6.4
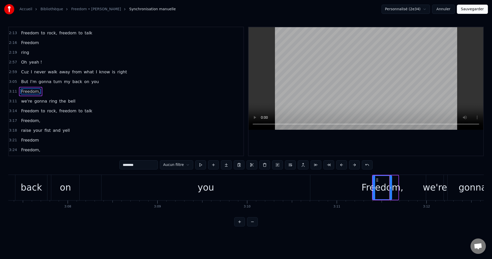
click at [390, 189] on icon at bounding box center [390, 187] width 2 height 4
click at [383, 189] on div "Freedom," at bounding box center [382, 188] width 42 height 14
click at [243, 187] on div "you" at bounding box center [205, 187] width 208 height 25
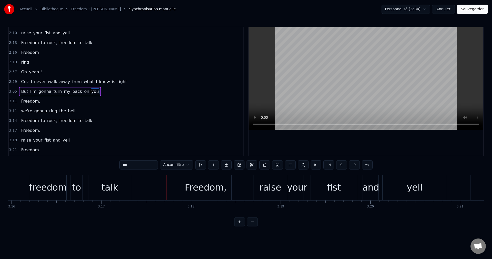
scroll to position [0, 17663]
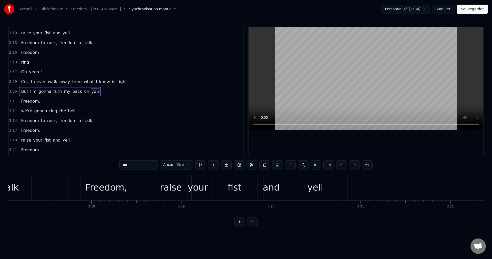
click at [112, 191] on div "Freedom," at bounding box center [106, 188] width 42 height 14
type input "********"
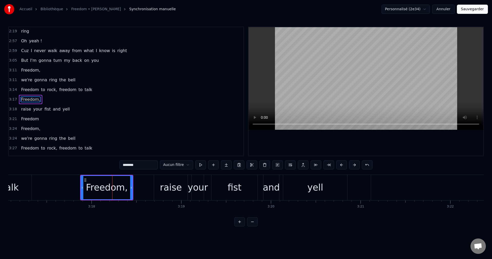
scroll to position [349, 0]
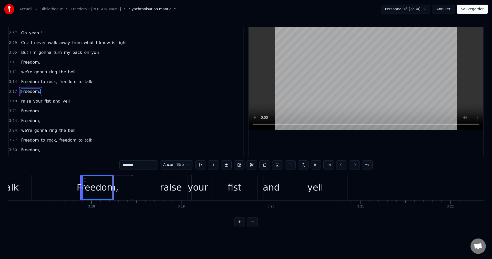
drag, startPoint x: 131, startPoint y: 187, endPoint x: 113, endPoint y: 191, distance: 18.8
click at [113, 191] on div at bounding box center [113, 187] width 2 height 23
click at [102, 189] on div "Freedom," at bounding box center [98, 188] width 42 height 14
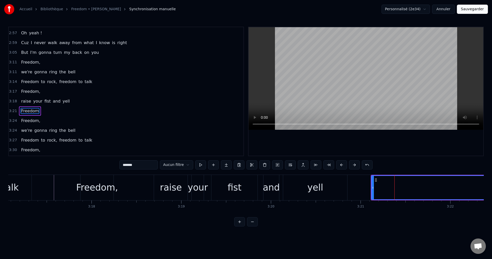
scroll to position [369, 0]
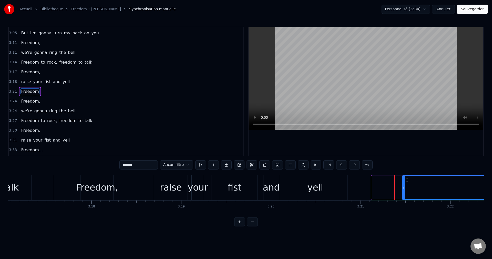
drag, startPoint x: 373, startPoint y: 186, endPoint x: 403, endPoint y: 188, distance: 30.8
click at [403, 188] on icon at bounding box center [403, 187] width 2 height 4
click at [314, 194] on div "yell" at bounding box center [315, 188] width 16 height 14
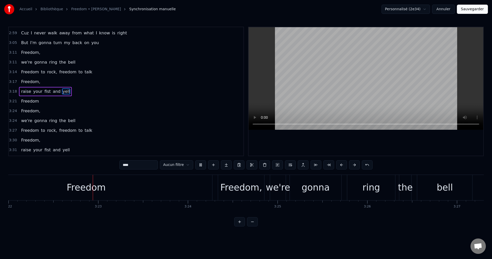
scroll to position [0, 18107]
click at [172, 191] on div "Freedom" at bounding box center [84, 187] width 252 height 25
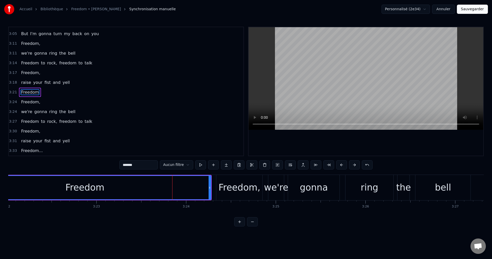
scroll to position [369, 0]
drag, startPoint x: 209, startPoint y: 188, endPoint x: 199, endPoint y: 194, distance: 11.3
click at [199, 194] on div at bounding box center [200, 187] width 2 height 23
click at [236, 187] on div "Freedom," at bounding box center [239, 188] width 42 height 14
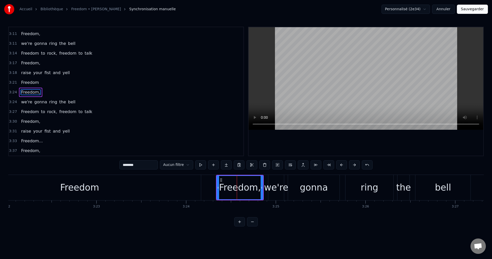
scroll to position [378, 0]
drag, startPoint x: 261, startPoint y: 187, endPoint x: 239, endPoint y: 188, distance: 21.8
click at [239, 188] on icon at bounding box center [240, 187] width 2 height 4
click at [231, 185] on div "Freedom," at bounding box center [229, 188] width 42 height 14
drag, startPoint x: 239, startPoint y: 187, endPoint x: 229, endPoint y: 189, distance: 9.6
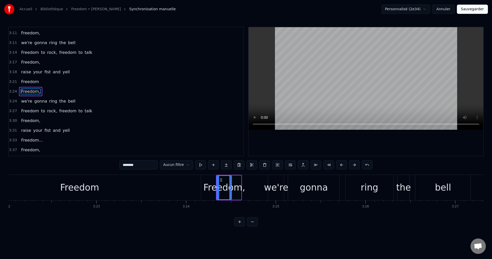
click at [229, 189] on icon at bounding box center [230, 187] width 2 height 4
click at [226, 189] on div "Freedom," at bounding box center [224, 188] width 42 height 14
click at [70, 188] on div "Freedom" at bounding box center [79, 188] width 39 height 14
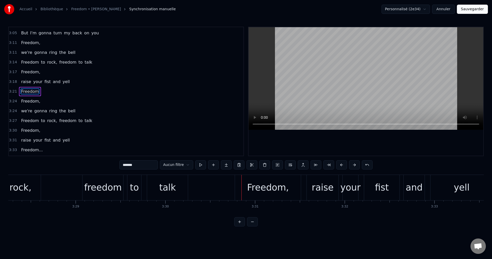
scroll to position [0, 18678]
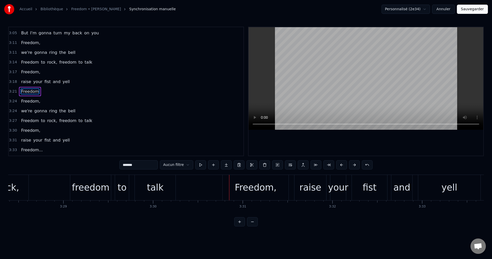
click at [260, 183] on div "Freedom," at bounding box center [256, 188] width 42 height 14
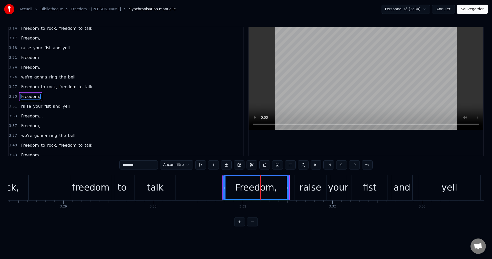
scroll to position [408, 0]
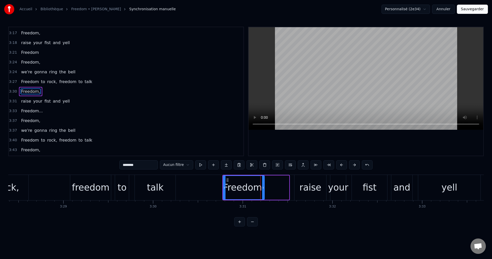
drag, startPoint x: 289, startPoint y: 187, endPoint x: 264, endPoint y: 188, distance: 24.6
click at [264, 188] on div "Freedom," at bounding box center [244, 187] width 42 height 24
drag, startPoint x: 263, startPoint y: 188, endPoint x: 248, endPoint y: 188, distance: 14.6
click at [248, 188] on icon at bounding box center [248, 187] width 2 height 4
click at [239, 188] on div "Freedom," at bounding box center [237, 188] width 42 height 14
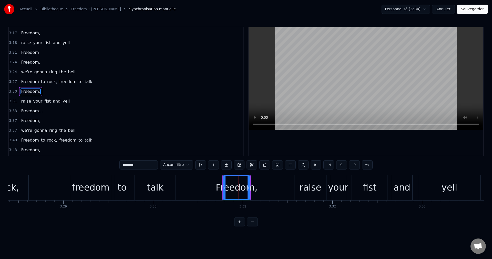
click at [161, 188] on div "talk" at bounding box center [155, 188] width 17 height 14
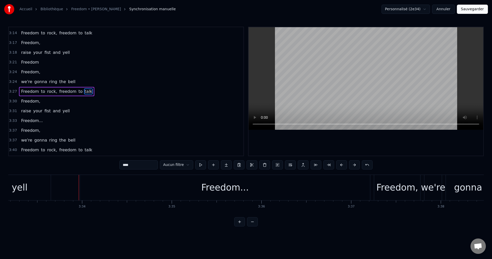
scroll to position [0, 19111]
click at [171, 189] on div "Freedom..." at bounding box center [221, 187] width 290 height 25
type input "**********"
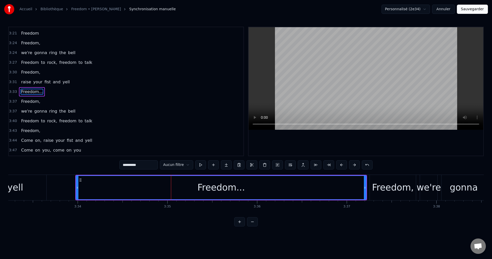
scroll to position [427, 0]
drag, startPoint x: 77, startPoint y: 187, endPoint x: 86, endPoint y: 188, distance: 9.5
click at [86, 188] on icon at bounding box center [87, 187] width 2 height 4
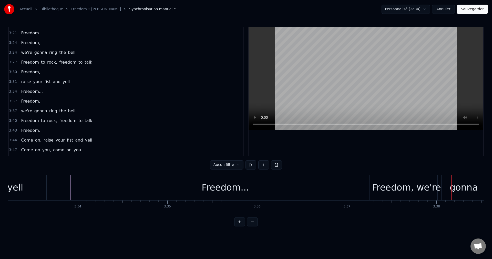
click at [381, 183] on div "Freedom," at bounding box center [393, 188] width 42 height 14
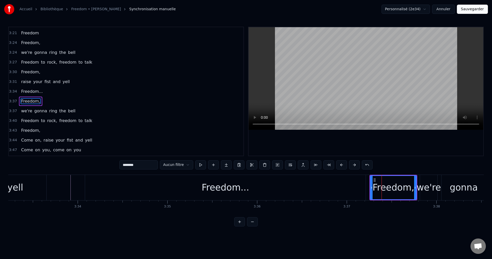
scroll to position [437, 0]
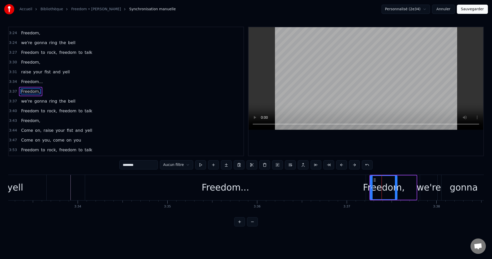
drag, startPoint x: 415, startPoint y: 187, endPoint x: 395, endPoint y: 188, distance: 19.3
click at [395, 188] on icon at bounding box center [396, 187] width 2 height 4
click at [393, 189] on div "Freedom," at bounding box center [384, 188] width 42 height 14
drag, startPoint x: 396, startPoint y: 187, endPoint x: 386, endPoint y: 189, distance: 10.1
click at [386, 189] on icon at bounding box center [386, 187] width 2 height 4
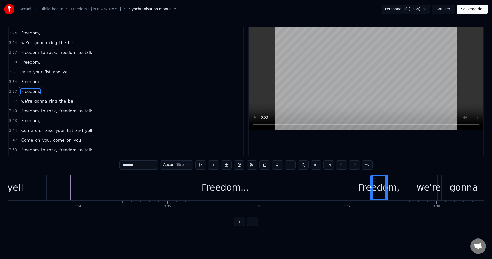
click at [299, 190] on div "Freedom..." at bounding box center [225, 187] width 280 height 25
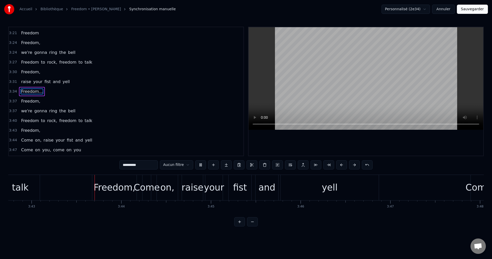
scroll to position [0, 19966]
click at [120, 187] on div "Freedom," at bounding box center [113, 188] width 42 height 14
type input "********"
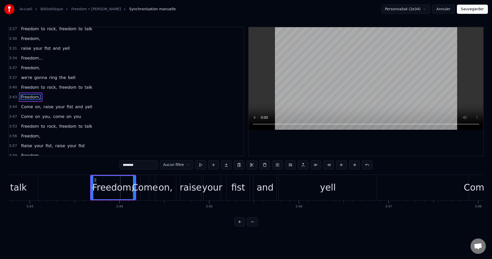
scroll to position [465, 0]
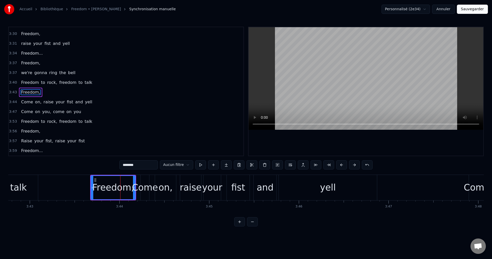
click at [118, 187] on div "Freedom," at bounding box center [113, 188] width 42 height 14
drag, startPoint x: 133, startPoint y: 186, endPoint x: 118, endPoint y: 187, distance: 14.9
click at [118, 187] on div "Freedom," at bounding box center [105, 187] width 29 height 23
click at [107, 186] on div "Freedom," at bounding box center [106, 188] width 42 height 14
drag, startPoint x: 119, startPoint y: 187, endPoint x: 108, endPoint y: 188, distance: 11.1
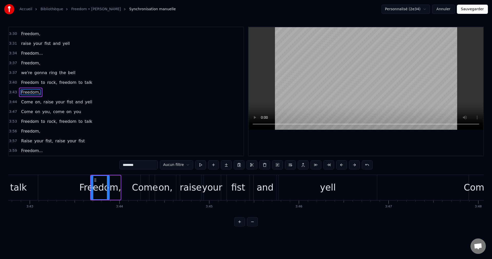
click at [108, 188] on icon at bounding box center [108, 187] width 2 height 4
click at [100, 189] on div "Freedom," at bounding box center [100, 188] width 42 height 14
drag, startPoint x: 109, startPoint y: 186, endPoint x: 106, endPoint y: 187, distance: 2.6
click at [106, 187] on icon at bounding box center [105, 187] width 2 height 4
click at [96, 188] on div "Freedom," at bounding box center [99, 188] width 42 height 14
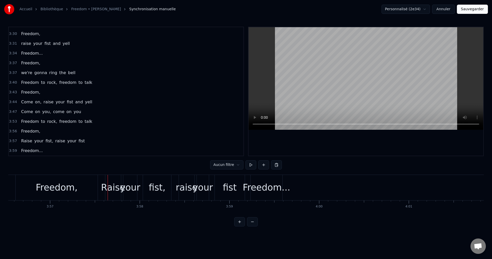
scroll to position [0, 21194]
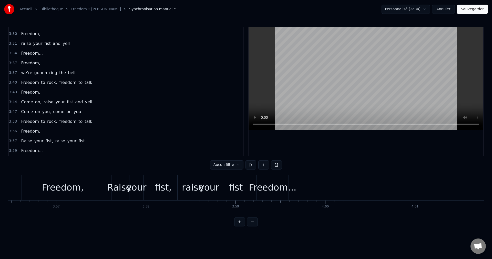
click at [72, 189] on div "Freedom," at bounding box center [63, 188] width 42 height 14
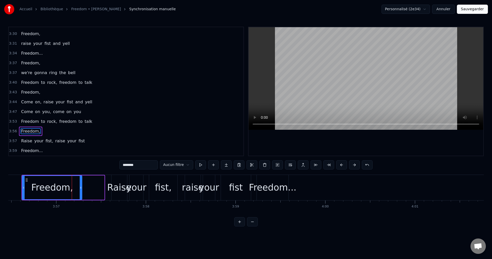
drag, startPoint x: 103, startPoint y: 187, endPoint x: 81, endPoint y: 190, distance: 22.4
click at [81, 190] on div at bounding box center [81, 187] width 2 height 23
click at [61, 189] on div "Freedom," at bounding box center [52, 188] width 42 height 14
drag, startPoint x: 80, startPoint y: 187, endPoint x: 66, endPoint y: 190, distance: 14.9
click at [66, 190] on div at bounding box center [66, 187] width 2 height 23
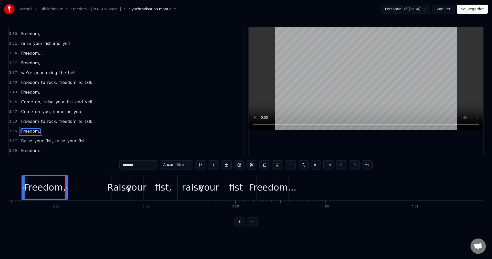
click at [48, 189] on div "Freedom," at bounding box center [45, 188] width 42 height 14
click at [270, 185] on div "Freedom..." at bounding box center [272, 188] width 47 height 14
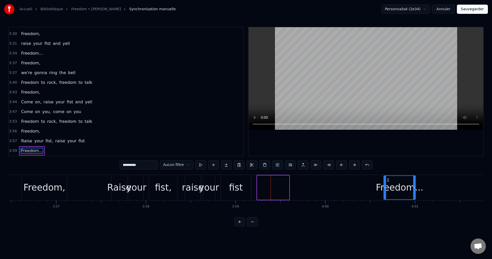
drag, startPoint x: 262, startPoint y: 178, endPoint x: 388, endPoint y: 183, distance: 126.6
click at [388, 183] on div "Freedom..." at bounding box center [399, 187] width 31 height 23
click at [38, 190] on div "Freedom," at bounding box center [44, 188] width 42 height 14
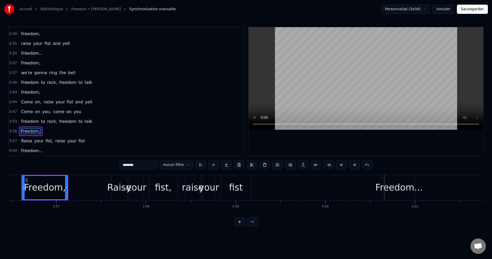
click at [388, 188] on div "Freedom..." at bounding box center [398, 188] width 47 height 14
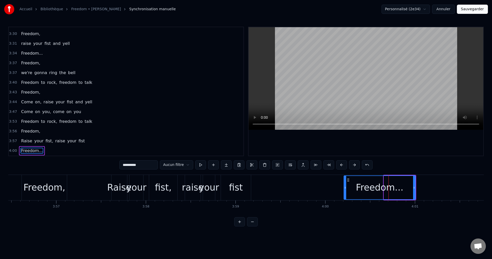
drag, startPoint x: 385, startPoint y: 187, endPoint x: 345, endPoint y: 191, distance: 40.2
click at [345, 191] on div at bounding box center [345, 187] width 2 height 23
click at [203, 188] on div "your" at bounding box center [209, 188] width 20 height 14
type input "****"
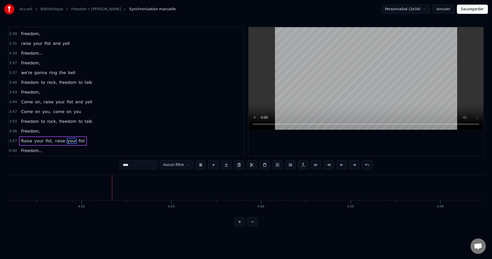
scroll to position [0, 21642]
click at [474, 11] on button "Sauvegarder" at bounding box center [472, 9] width 31 height 9
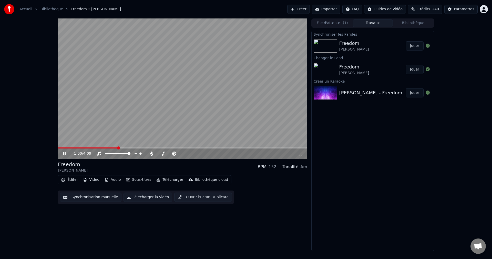
click at [118, 148] on span at bounding box center [182, 147] width 249 height 1
click at [161, 154] on span at bounding box center [158, 153] width 3 height 1
click at [160, 154] on span at bounding box center [161, 153] width 3 height 3
click at [64, 152] on icon at bounding box center [64, 153] width 3 height 3
click at [153, 196] on button "Télécharger la vidéo" at bounding box center [147, 196] width 49 height 9
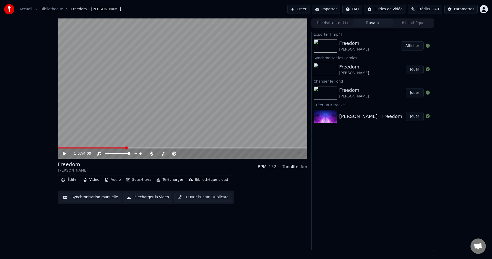
click at [299, 10] on button "Créer" at bounding box center [298, 9] width 23 height 9
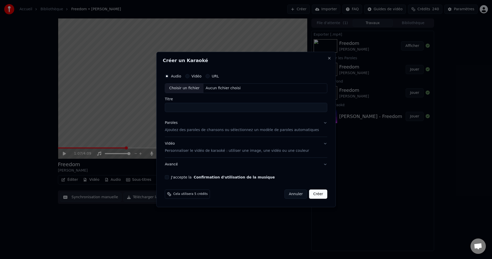
click at [185, 88] on div "Choisir un fichier" at bounding box center [184, 87] width 38 height 9
drag, startPoint x: 314, startPoint y: 107, endPoint x: 165, endPoint y: 114, distance: 149.2
click at [165, 114] on div "**********" at bounding box center [245, 129] width 179 height 155
click at [289, 108] on input "**********" at bounding box center [246, 107] width 162 height 9
drag, startPoint x: 289, startPoint y: 108, endPoint x: 174, endPoint y: 119, distance: 116.2
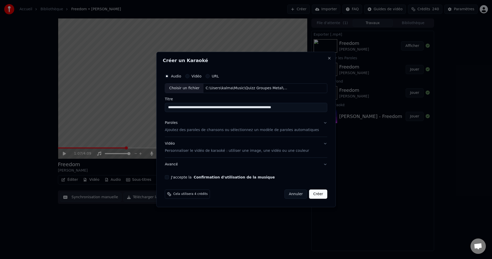
click at [174, 119] on div "**********" at bounding box center [246, 125] width 166 height 112
click at [219, 107] on input "**********" at bounding box center [246, 107] width 162 height 9
click at [235, 108] on input "**********" at bounding box center [246, 107] width 162 height 9
type input "**********"
click at [317, 124] on button "Paroles Ajoutez des paroles de chansons ou sélectionnez un modèle de paroles au…" at bounding box center [246, 126] width 162 height 20
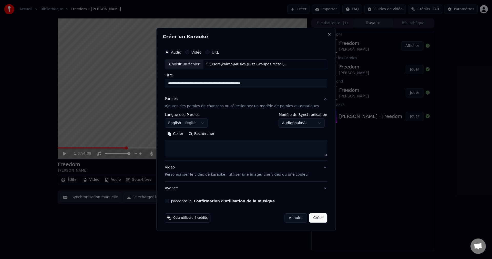
click at [212, 134] on button "Rechercher" at bounding box center [201, 134] width 31 height 8
click at [200, 147] on textarea at bounding box center [246, 148] width 162 height 16
paste textarea "**********"
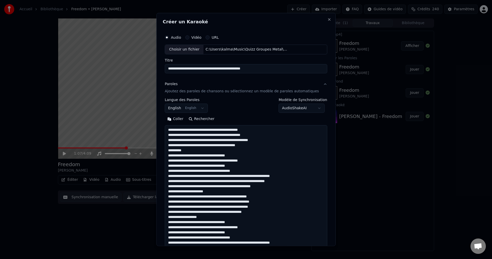
scroll to position [303, 0]
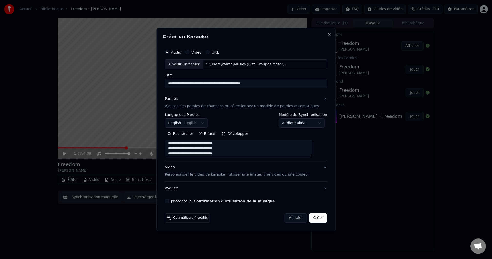
type textarea "**********"
click at [169, 200] on button "J'accepte la Confirmation d'utilisation de la musique" at bounding box center [167, 201] width 4 height 4
click at [314, 220] on button "Créer" at bounding box center [318, 217] width 18 height 9
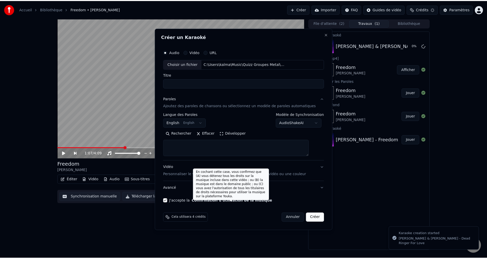
scroll to position [0, 0]
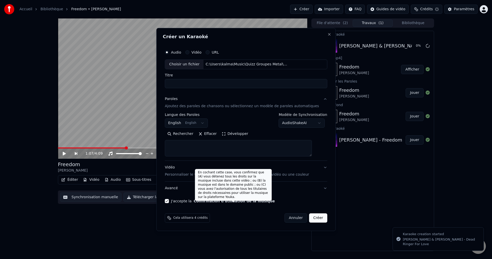
select select
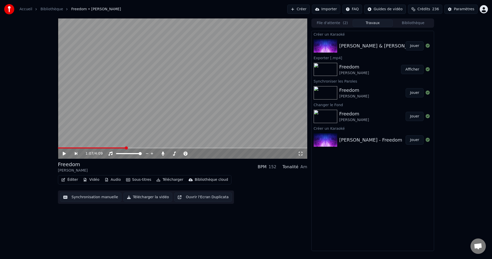
click at [412, 48] on button "Jouer" at bounding box center [414, 45] width 18 height 9
click at [66, 153] on icon at bounding box center [64, 153] width 3 height 3
click at [92, 181] on button "Vidéo" at bounding box center [91, 179] width 20 height 7
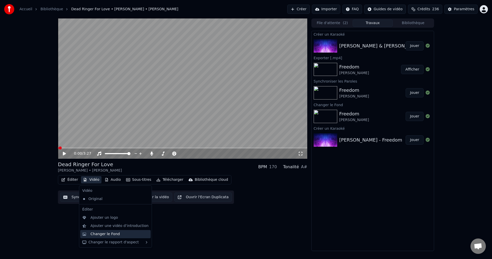
click at [111, 232] on div "Changer le Fond" at bounding box center [104, 233] width 29 height 5
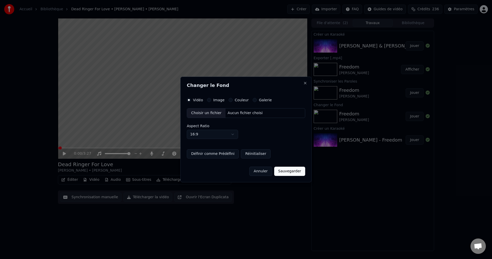
click at [212, 112] on div "Choisir un fichier" at bounding box center [206, 112] width 38 height 9
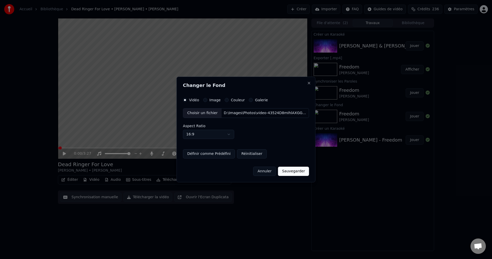
click at [280, 172] on button "Sauvegarder" at bounding box center [293, 170] width 31 height 9
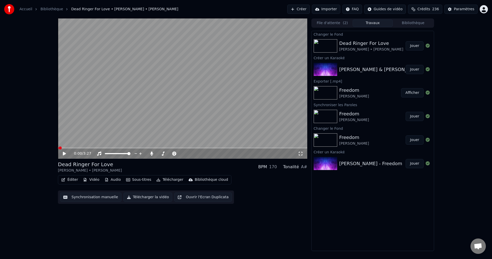
click at [412, 45] on button "Jouer" at bounding box center [414, 45] width 18 height 9
click at [183, 155] on span at bounding box center [181, 153] width 3 height 3
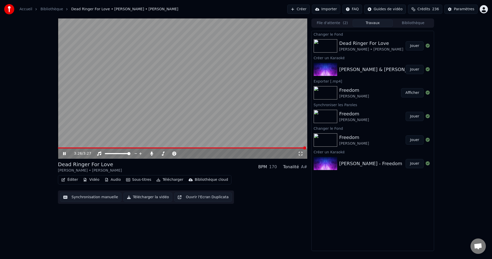
click at [63, 152] on icon at bounding box center [64, 153] width 3 height 3
click at [70, 179] on button "Éditer" at bounding box center [69, 179] width 21 height 7
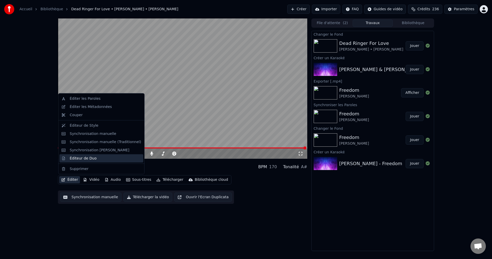
click at [85, 156] on div "Éditeur de Duo" at bounding box center [83, 157] width 27 height 5
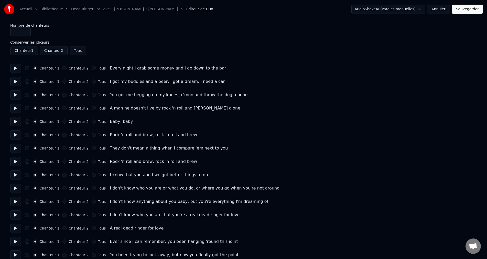
click at [17, 121] on button at bounding box center [15, 121] width 11 height 9
click at [17, 134] on button at bounding box center [15, 134] width 11 height 9
click at [92, 122] on button "Tous" at bounding box center [94, 121] width 4 height 4
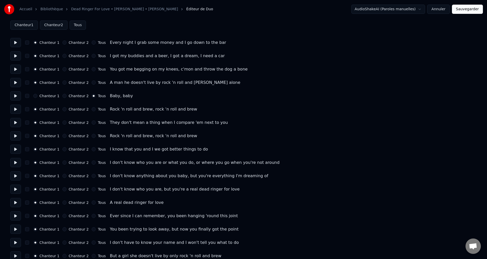
scroll to position [51, 0]
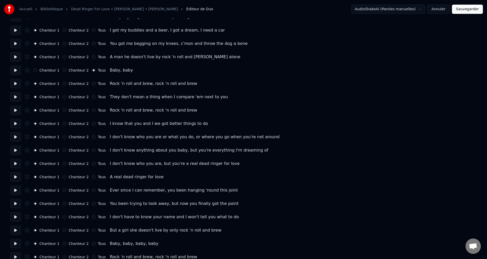
click at [16, 110] on button at bounding box center [15, 110] width 11 height 9
click at [17, 176] on button at bounding box center [15, 176] width 11 height 9
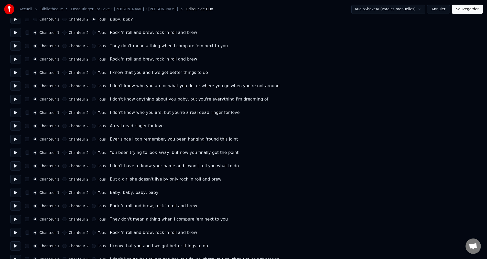
scroll to position [102, 0]
click at [19, 137] on button at bounding box center [15, 138] width 11 height 9
click at [64, 138] on button "Chanteur 2" at bounding box center [64, 139] width 4 height 4
click at [63, 153] on button "Chanteur 2" at bounding box center [64, 152] width 4 height 4
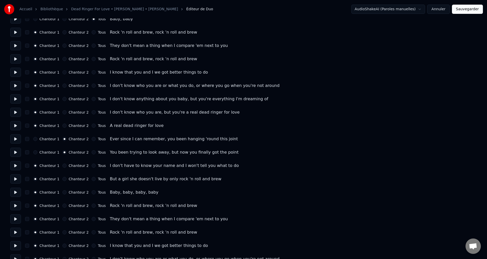
click at [18, 154] on button at bounding box center [15, 152] width 11 height 9
click at [16, 167] on button at bounding box center [15, 165] width 11 height 9
click at [64, 166] on button "Chanteur 2" at bounding box center [64, 165] width 4 height 4
click at [65, 179] on button "Chanteur 2" at bounding box center [64, 179] width 4 height 4
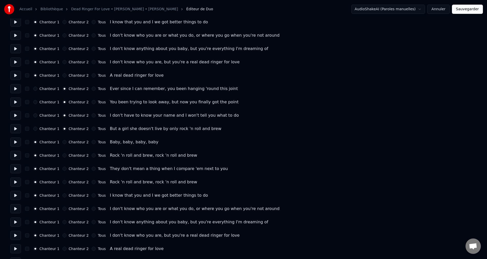
scroll to position [154, 0]
click at [92, 140] on button "Tous" at bounding box center [94, 141] width 4 height 4
click at [18, 154] on button at bounding box center [15, 154] width 11 height 9
click at [20, 166] on button at bounding box center [15, 167] width 11 height 9
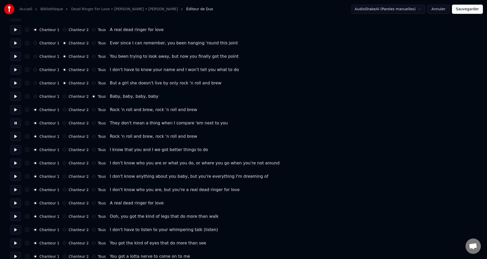
scroll to position [205, 0]
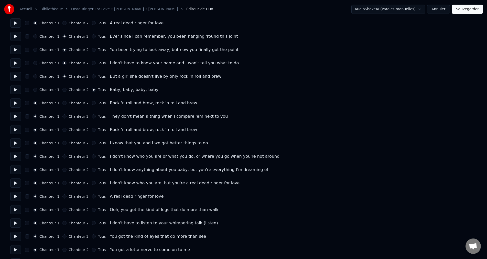
click at [15, 133] on button at bounding box center [15, 129] width 11 height 9
click at [17, 145] on button at bounding box center [15, 142] width 11 height 9
click at [19, 155] on button at bounding box center [15, 156] width 11 height 9
click at [18, 167] on button at bounding box center [15, 169] width 11 height 9
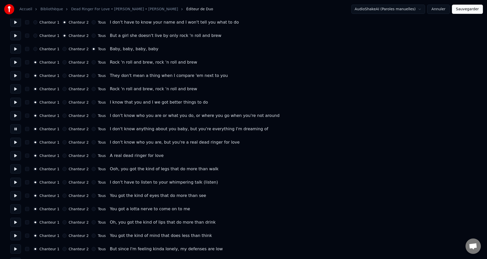
scroll to position [256, 0]
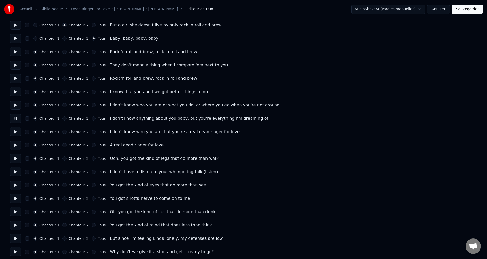
click at [16, 132] on button at bounding box center [15, 131] width 11 height 9
click at [17, 146] on button at bounding box center [15, 144] width 11 height 9
click at [93, 145] on button "Tous" at bounding box center [94, 145] width 4 height 4
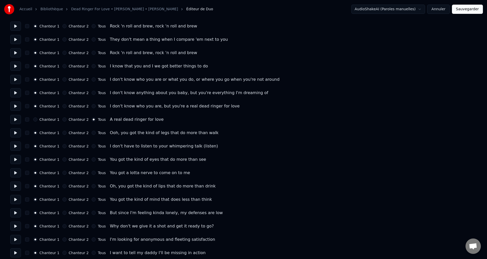
click at [16, 133] on button at bounding box center [15, 132] width 11 height 9
click at [65, 133] on button "Chanteur 2" at bounding box center [64, 133] width 4 height 4
click at [16, 147] on button at bounding box center [15, 145] width 11 height 9
click at [37, 132] on button "Chanteur 1" at bounding box center [35, 133] width 4 height 4
click at [63, 145] on button "Chanteur 2" at bounding box center [64, 146] width 4 height 4
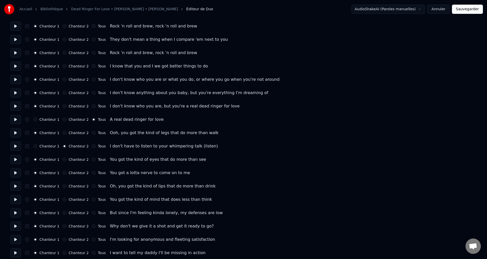
scroll to position [307, 0]
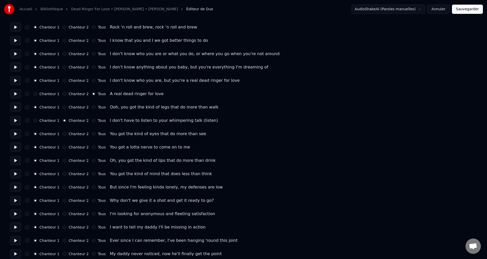
click at [16, 133] on button at bounding box center [15, 133] width 11 height 9
click at [64, 147] on button "Chanteur 2" at bounding box center [64, 147] width 4 height 4
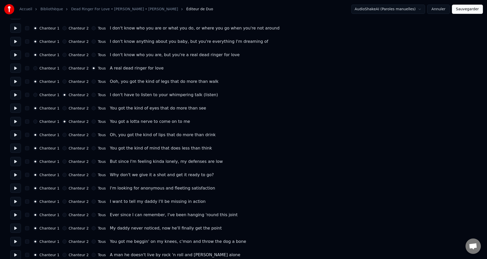
click at [17, 137] on button at bounding box center [15, 134] width 11 height 9
click at [18, 146] on button at bounding box center [15, 147] width 11 height 9
click at [64, 149] on button "Chanteur 2" at bounding box center [64, 148] width 4 height 4
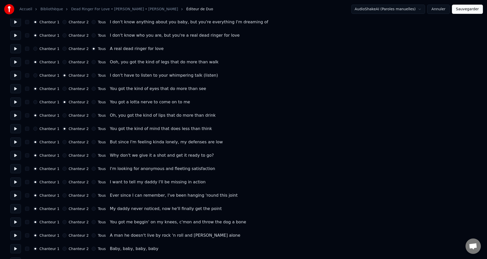
scroll to position [359, 0]
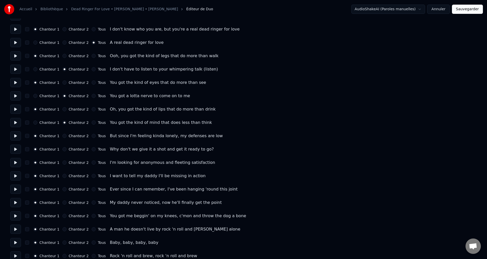
click at [19, 138] on button at bounding box center [15, 135] width 11 height 9
click at [17, 148] on button at bounding box center [15, 148] width 11 height 9
click at [13, 135] on button at bounding box center [15, 135] width 11 height 9
click at [93, 135] on button "Tous" at bounding box center [94, 136] width 4 height 4
click at [93, 149] on div "Tous" at bounding box center [99, 149] width 14 height 4
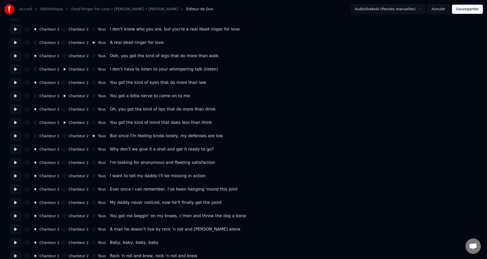
click at [92, 150] on button "Tous" at bounding box center [94, 149] width 4 height 4
click at [11, 163] on button at bounding box center [15, 162] width 11 height 9
click at [64, 162] on button "Chanteur 2" at bounding box center [64, 162] width 4 height 4
click at [19, 175] on button at bounding box center [15, 175] width 11 height 9
click at [67, 176] on div "Chanteur 2" at bounding box center [75, 176] width 26 height 4
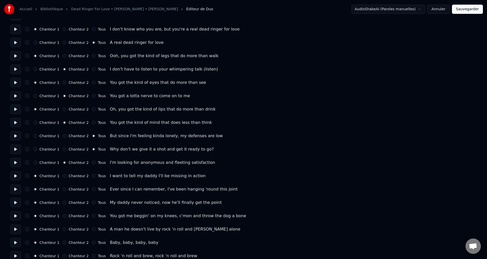
click at [64, 176] on button "Chanteur 2" at bounding box center [64, 176] width 4 height 4
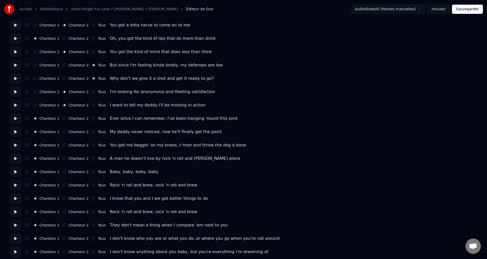
scroll to position [435, 0]
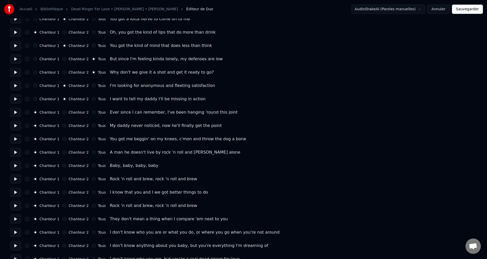
click at [20, 112] on button at bounding box center [15, 112] width 11 height 9
click at [92, 86] on button "Tous" at bounding box center [94, 85] width 4 height 4
click at [92, 98] on button "Tous" at bounding box center [94, 99] width 4 height 4
click at [66, 111] on div "Chanteur 2" at bounding box center [75, 112] width 26 height 4
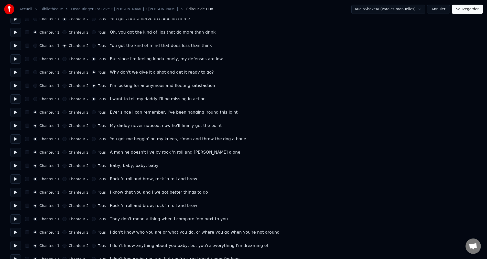
click at [64, 112] on button "Chanteur 2" at bounding box center [64, 112] width 4 height 4
click at [16, 125] on button at bounding box center [15, 125] width 11 height 9
click at [64, 125] on button "Chanteur 2" at bounding box center [64, 125] width 4 height 4
click at [14, 140] on button at bounding box center [15, 138] width 11 height 9
click at [21, 151] on button at bounding box center [15, 152] width 11 height 9
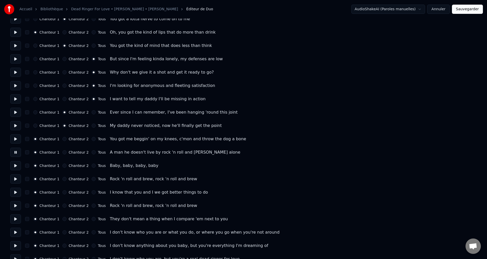
click at [92, 166] on button "Tous" at bounding box center [94, 165] width 4 height 4
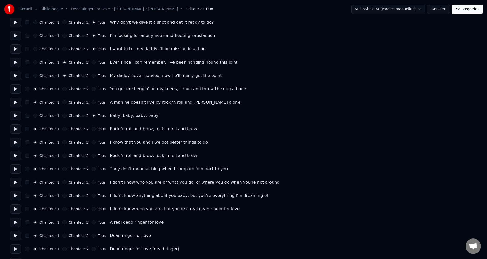
scroll to position [487, 0]
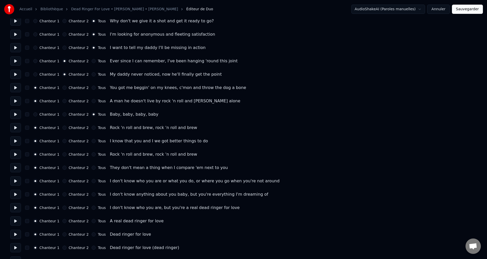
click at [16, 129] on button at bounding box center [15, 127] width 11 height 9
click at [92, 127] on button "Tous" at bounding box center [94, 127] width 4 height 4
click at [92, 140] on button "Tous" at bounding box center [94, 141] width 4 height 4
click at [17, 141] on button at bounding box center [15, 140] width 11 height 9
click at [17, 154] on button at bounding box center [15, 154] width 11 height 9
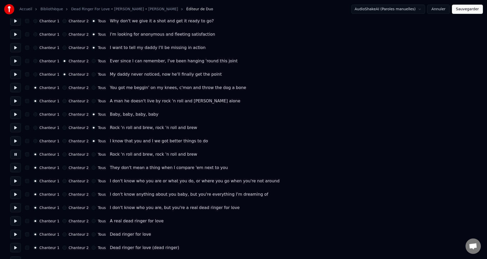
click at [92, 154] on button "Tous" at bounding box center [94, 154] width 4 height 4
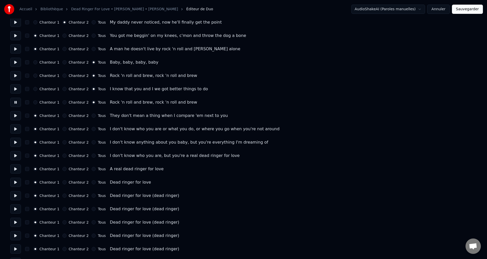
scroll to position [563, 0]
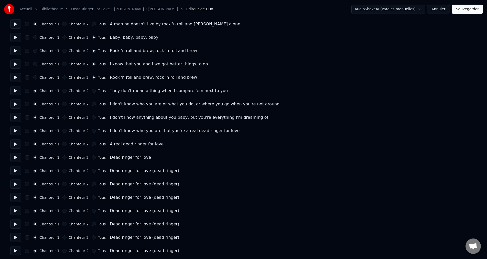
click at [19, 89] on button at bounding box center [15, 90] width 11 height 9
click at [93, 89] on div "Tous" at bounding box center [99, 91] width 14 height 4
click at [92, 92] on button "Tous" at bounding box center [94, 91] width 4 height 4
click at [21, 106] on button at bounding box center [15, 103] width 11 height 9
click at [92, 103] on button "Tous" at bounding box center [94, 104] width 4 height 4
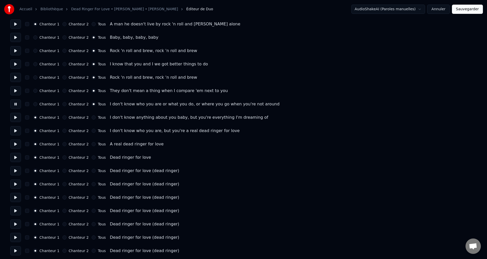
click at [92, 117] on button "Tous" at bounding box center [94, 117] width 4 height 4
click at [92, 130] on button "Tous" at bounding box center [94, 131] width 4 height 4
click at [92, 144] on button "Tous" at bounding box center [94, 144] width 4 height 4
click at [92, 158] on button "Tous" at bounding box center [94, 157] width 4 height 4
click at [18, 156] on button at bounding box center [15, 157] width 11 height 9
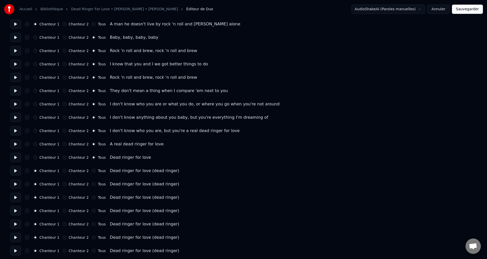
click at [17, 170] on button at bounding box center [15, 170] width 11 height 9
click at [92, 171] on button "Tous" at bounding box center [94, 171] width 4 height 4
click at [92, 184] on button "Tous" at bounding box center [94, 184] width 4 height 4
click at [92, 197] on button "Tous" at bounding box center [94, 197] width 4 height 4
click at [469, 7] on button "Sauvegarder" at bounding box center [467, 9] width 31 height 9
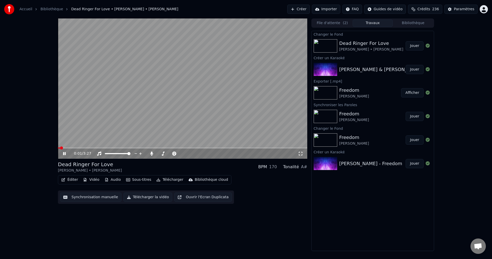
click at [64, 153] on icon at bounding box center [64, 153] width 3 height 3
click at [72, 179] on button "Éditer" at bounding box center [69, 179] width 21 height 7
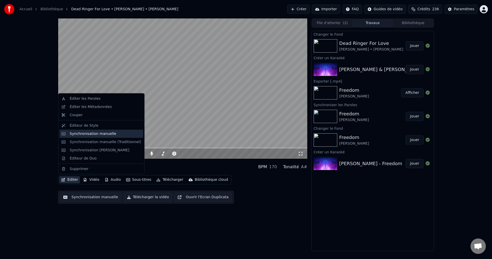
click at [97, 133] on div "Synchronisation manuelle" at bounding box center [93, 133] width 47 height 5
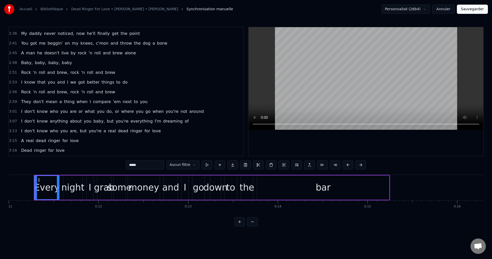
scroll to position [475, 0]
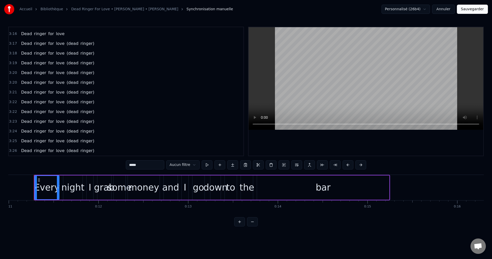
click at [22, 150] on span "Dead" at bounding box center [26, 151] width 12 height 6
type input "****"
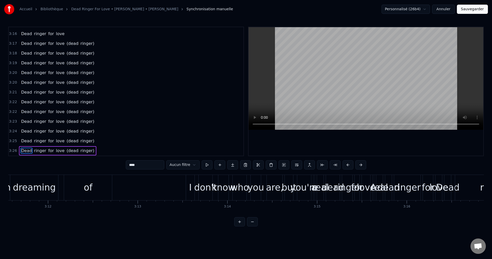
scroll to position [0, 18132]
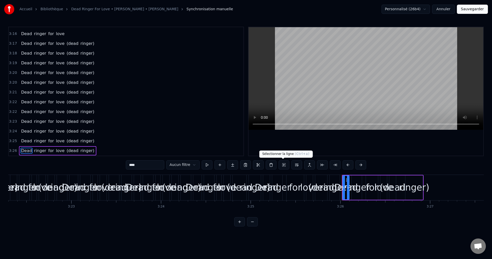
click at [283, 165] on button at bounding box center [283, 164] width 11 height 9
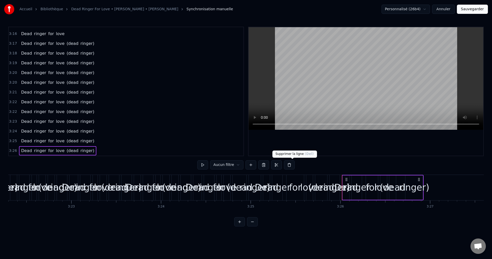
click at [292, 166] on button at bounding box center [289, 164] width 11 height 9
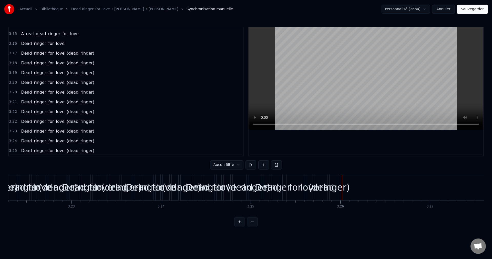
scroll to position [465, 0]
click at [26, 152] on span "Dead" at bounding box center [26, 151] width 12 height 6
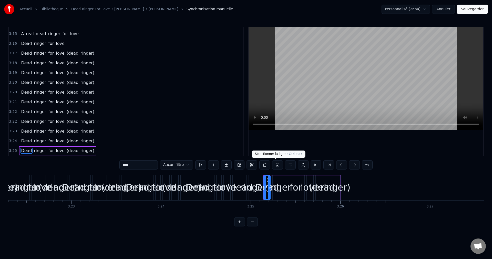
click at [272, 164] on button at bounding box center [277, 164] width 11 height 9
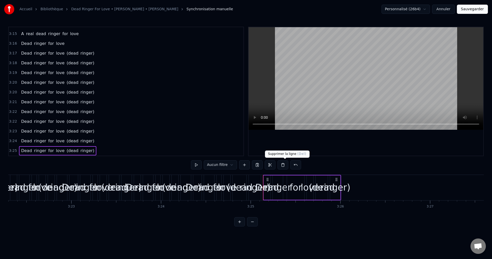
click at [286, 162] on button at bounding box center [282, 164] width 11 height 9
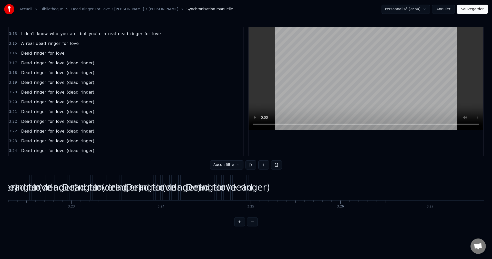
scroll to position [456, 0]
click at [23, 149] on span "Dead" at bounding box center [26, 151] width 12 height 6
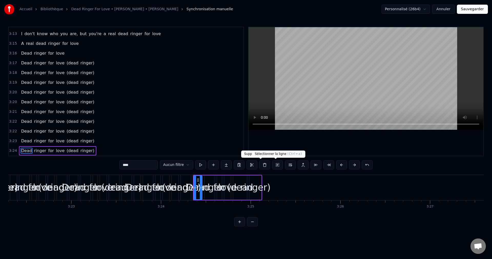
click at [274, 165] on button at bounding box center [277, 164] width 11 height 9
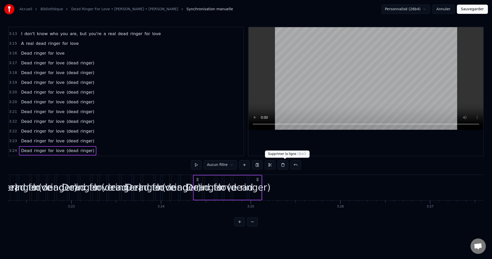
click at [285, 165] on button at bounding box center [282, 164] width 11 height 9
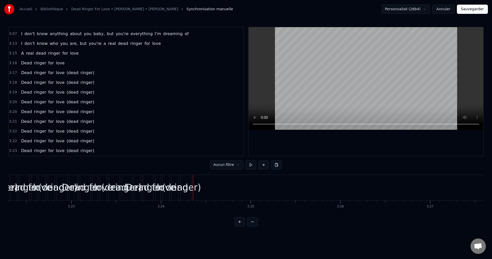
scroll to position [446, 0]
click at [25, 151] on span "Dead" at bounding box center [26, 151] width 12 height 6
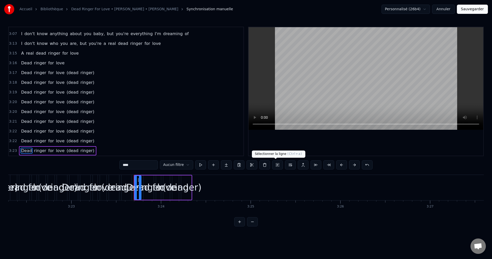
click at [276, 164] on button at bounding box center [277, 164] width 11 height 9
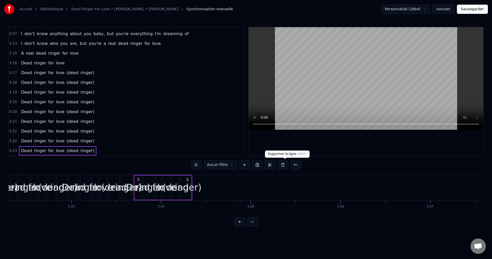
click at [282, 164] on button at bounding box center [282, 164] width 11 height 9
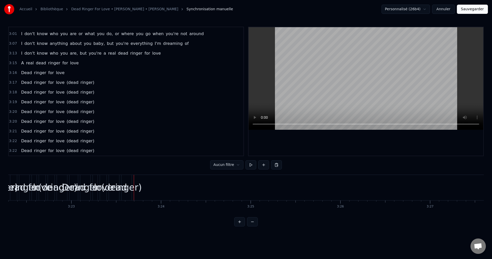
scroll to position [436, 0]
click at [26, 151] on span "Dead" at bounding box center [26, 151] width 12 height 6
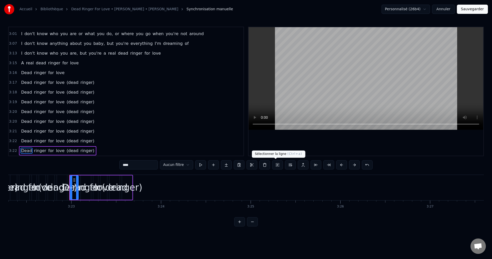
click at [273, 166] on button at bounding box center [277, 164] width 11 height 9
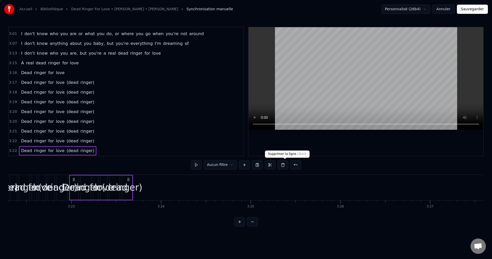
click at [282, 165] on button at bounding box center [282, 164] width 11 height 9
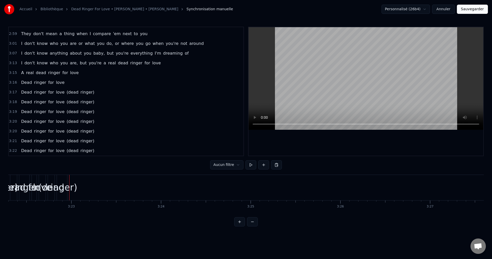
scroll to position [426, 0]
click at [27, 148] on span "Dead" at bounding box center [26, 151] width 12 height 6
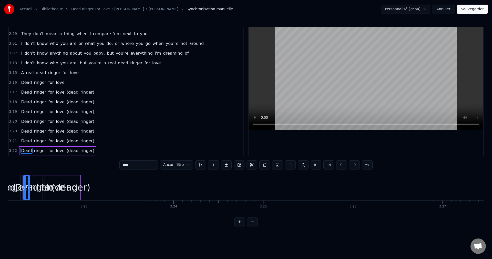
scroll to position [0, 18108]
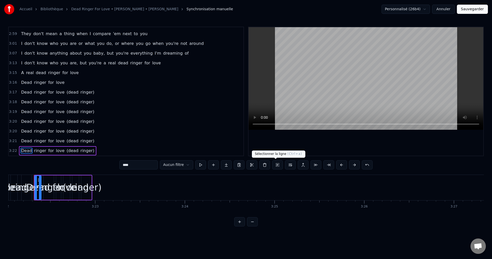
click at [275, 165] on button at bounding box center [277, 164] width 11 height 9
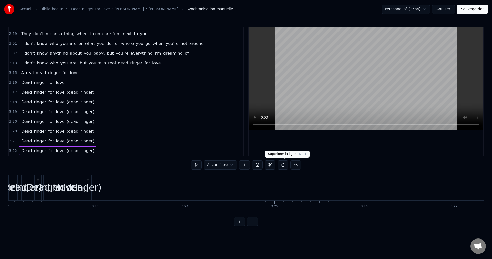
click at [283, 165] on button at bounding box center [282, 164] width 11 height 9
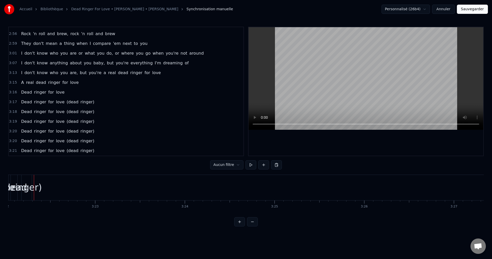
scroll to position [417, 0]
click at [25, 150] on span "Dead" at bounding box center [26, 151] width 12 height 6
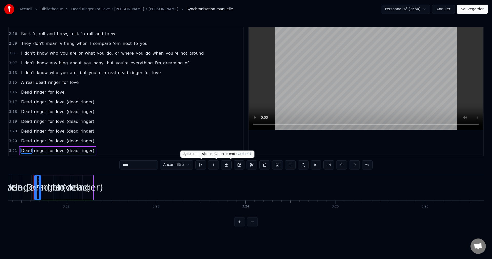
scroll to position [0, 18047]
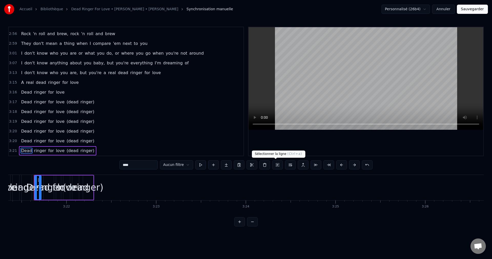
click at [275, 163] on button at bounding box center [277, 164] width 11 height 9
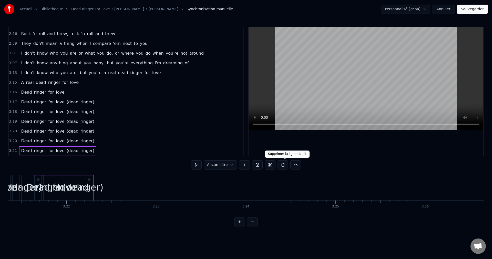
click at [284, 165] on button at bounding box center [282, 164] width 11 height 9
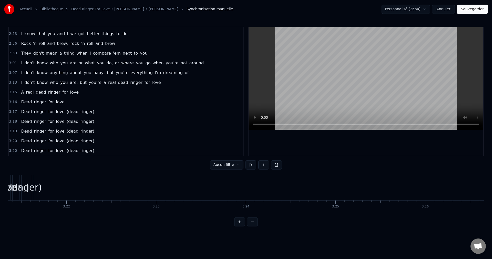
click at [29, 150] on span "Dead" at bounding box center [26, 151] width 12 height 6
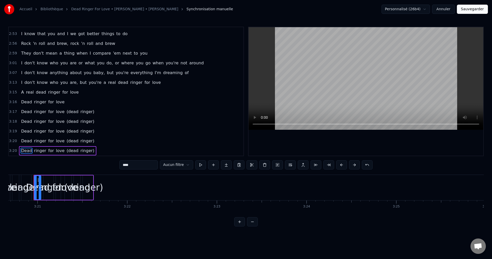
scroll to position [0, 17986]
click at [273, 167] on button at bounding box center [277, 164] width 11 height 9
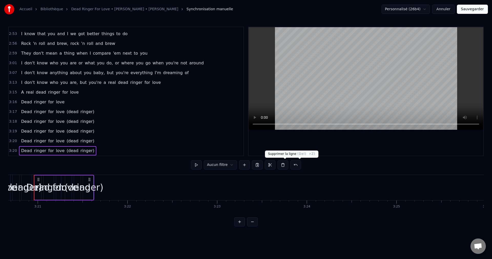
click at [285, 163] on button at bounding box center [282, 164] width 11 height 9
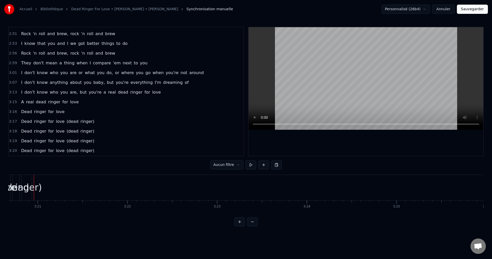
scroll to position [397, 0]
click at [26, 150] on span "Dead" at bounding box center [26, 151] width 12 height 6
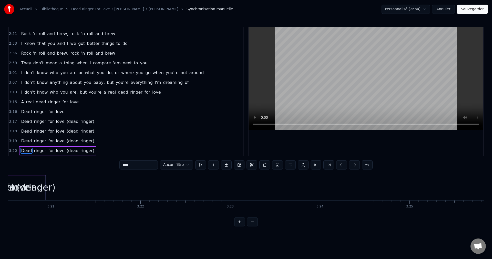
scroll to position [0, 17927]
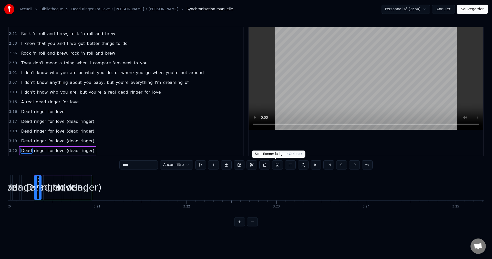
click at [277, 165] on button at bounding box center [277, 164] width 11 height 9
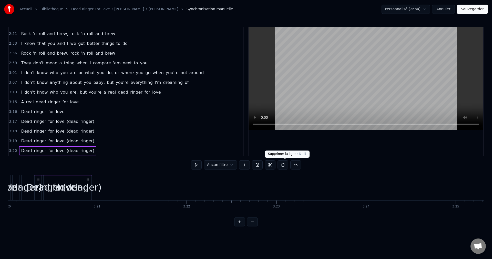
click at [288, 166] on button at bounding box center [282, 164] width 11 height 9
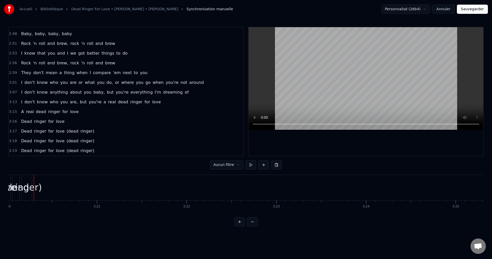
click at [20, 150] on span "Dead" at bounding box center [26, 151] width 12 height 6
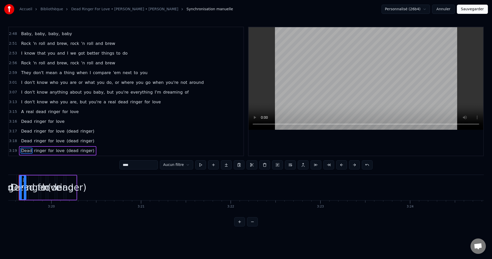
scroll to position [0, 17868]
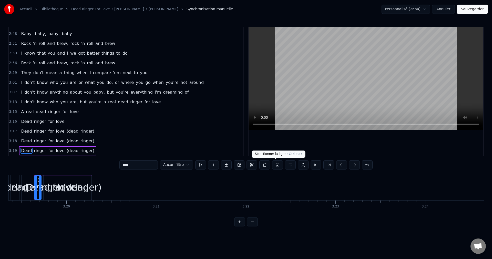
click at [273, 161] on button at bounding box center [277, 164] width 11 height 9
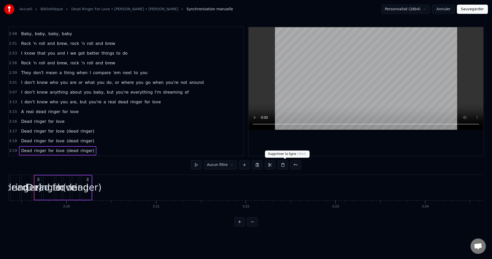
click at [283, 165] on button at bounding box center [282, 164] width 11 height 9
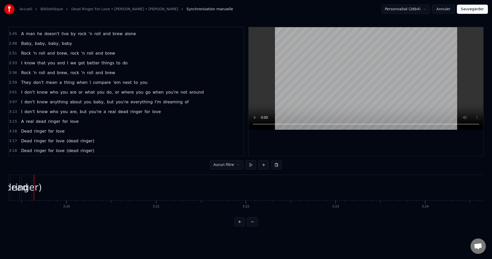
scroll to position [378, 0]
click at [26, 151] on span "Dead" at bounding box center [26, 151] width 12 height 6
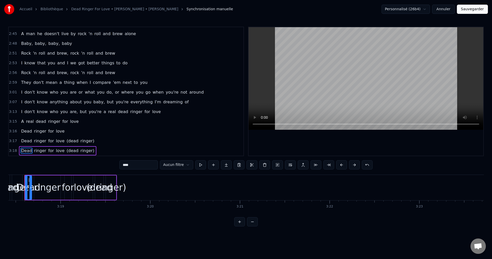
scroll to position [0, 17775]
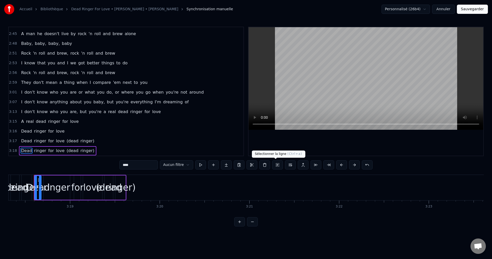
click at [275, 163] on button at bounding box center [277, 164] width 11 height 9
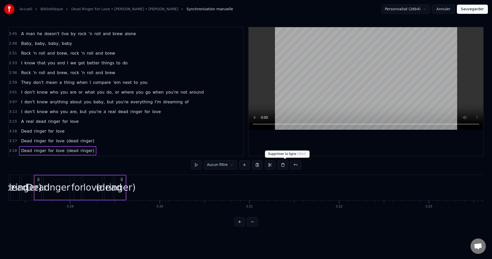
click at [285, 162] on button at bounding box center [282, 164] width 11 height 9
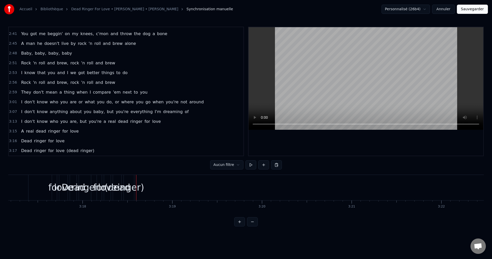
scroll to position [0, 17586]
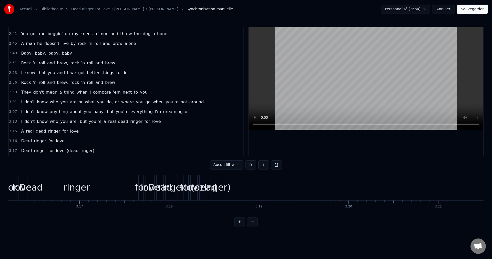
click at [39, 149] on span "ringer" at bounding box center [40, 151] width 13 height 6
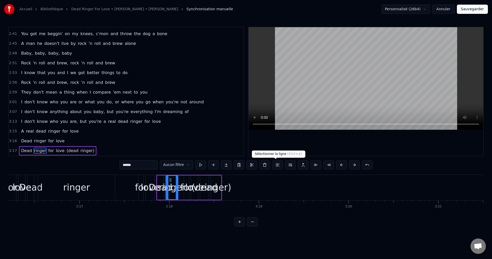
click at [276, 165] on button at bounding box center [277, 164] width 11 height 9
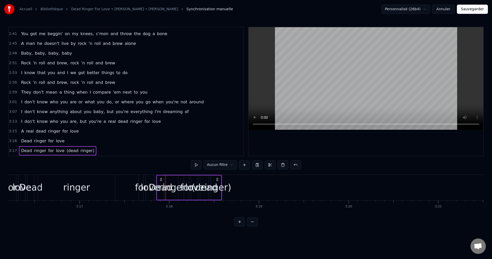
drag, startPoint x: 161, startPoint y: 177, endPoint x: 198, endPoint y: 179, distance: 37.2
click at [198, 179] on div "Dead ringer for love (dead ringer)" at bounding box center [189, 187] width 66 height 25
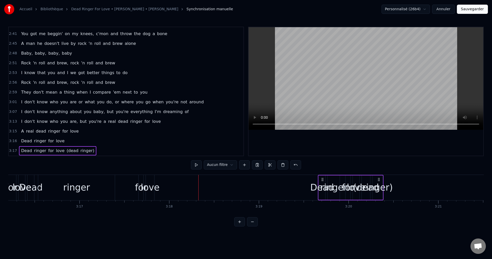
drag, startPoint x: 161, startPoint y: 179, endPoint x: 322, endPoint y: 177, distance: 161.3
click at [322, 177] on div "Dead ringer for love (dead ringer)" at bounding box center [351, 187] width 66 height 25
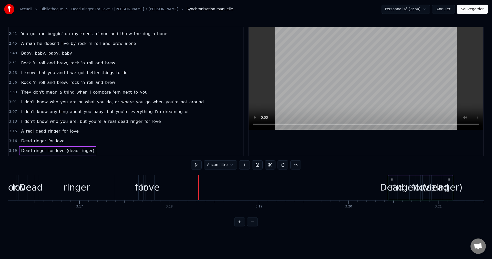
drag, startPoint x: 322, startPoint y: 178, endPoint x: 391, endPoint y: 184, distance: 69.6
click at [393, 184] on div "Dead ringer for love (dead ringer)" at bounding box center [420, 187] width 66 height 25
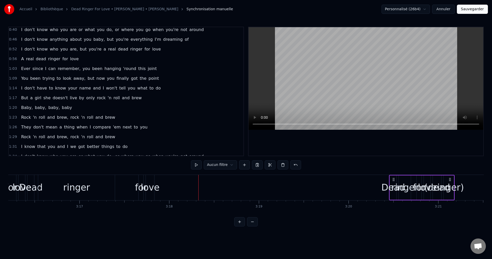
scroll to position [0, 0]
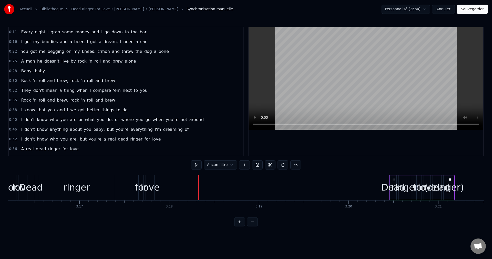
click at [22, 33] on span "Every" at bounding box center [26, 32] width 13 height 6
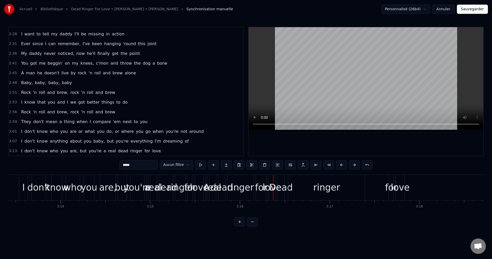
scroll to position [368, 0]
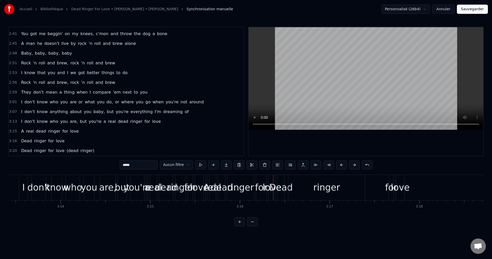
click at [23, 152] on span "Dead" at bounding box center [26, 151] width 12 height 6
type input "****"
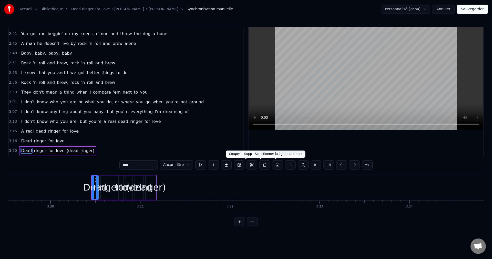
scroll to position [0, 17941]
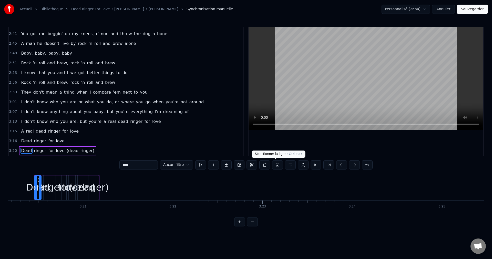
click at [277, 165] on button at bounding box center [277, 164] width 11 height 9
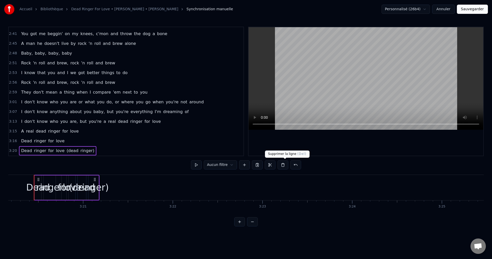
click at [283, 165] on button at bounding box center [282, 164] width 11 height 9
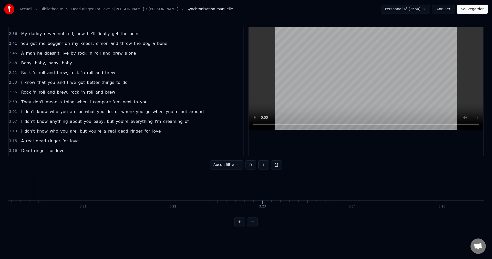
click at [24, 148] on span "Dead" at bounding box center [26, 151] width 12 height 6
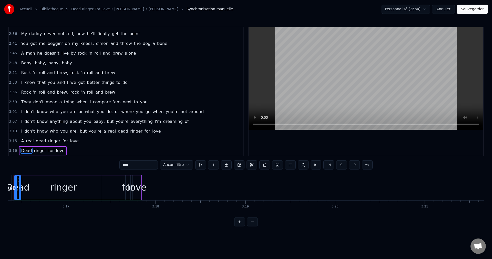
scroll to position [0, 17579]
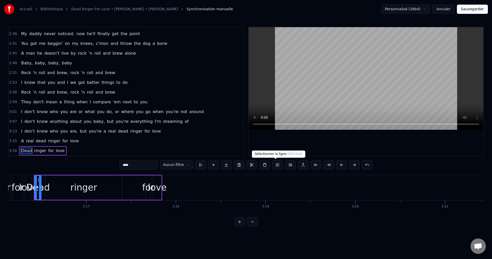
click at [275, 164] on button at bounding box center [277, 164] width 11 height 9
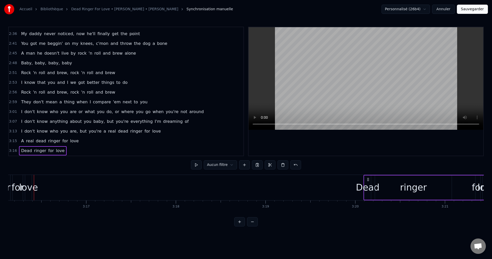
drag, startPoint x: 38, startPoint y: 177, endPoint x: 371, endPoint y: 189, distance: 332.6
click at [371, 189] on div "Dead ringer for love" at bounding box center [427, 187] width 128 height 25
click at [22, 141] on span "A" at bounding box center [22, 141] width 4 height 6
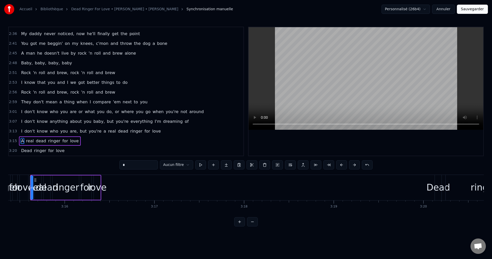
scroll to position [0, 17507]
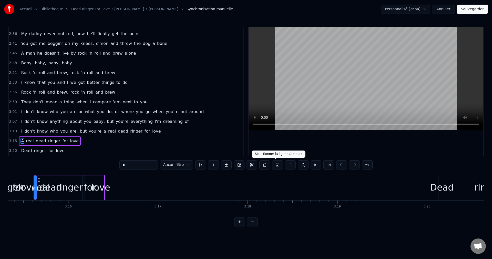
click at [278, 165] on button at bounding box center [277, 164] width 11 height 9
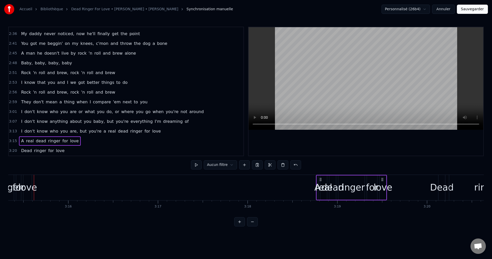
drag, startPoint x: 38, startPoint y: 178, endPoint x: 325, endPoint y: 199, distance: 287.6
click at [325, 199] on div "A real dead ringer for love" at bounding box center [351, 187] width 71 height 25
click at [44, 131] on span "know" at bounding box center [42, 131] width 12 height 6
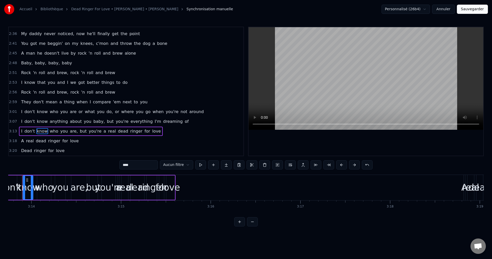
scroll to position [0, 17353]
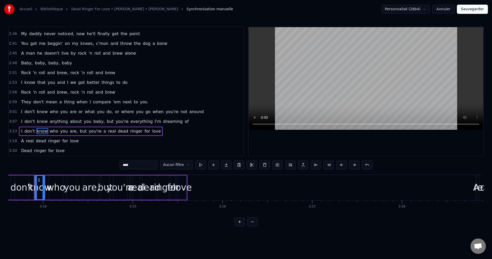
click at [20, 122] on span "I" at bounding box center [21, 121] width 2 height 6
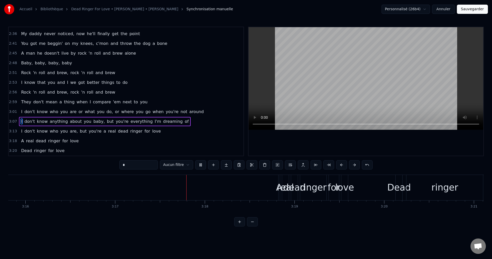
scroll to position [0, 17653]
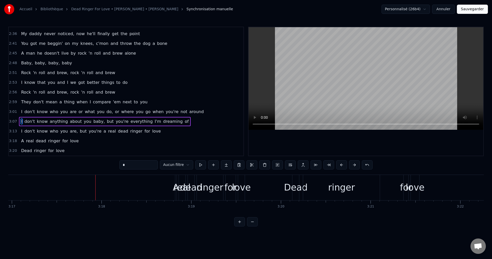
click at [21, 119] on span "I" at bounding box center [21, 121] width 2 height 6
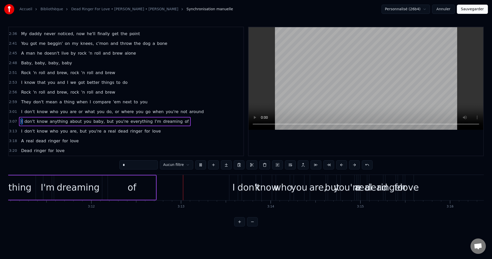
scroll to position [0, 17229]
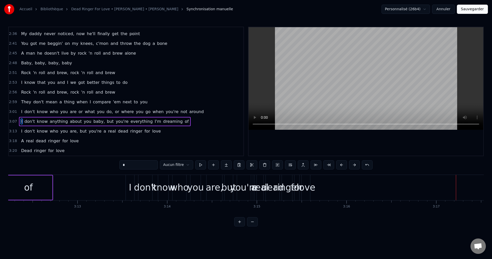
click at [307, 189] on div "love" at bounding box center [305, 188] width 19 height 14
type input "****"
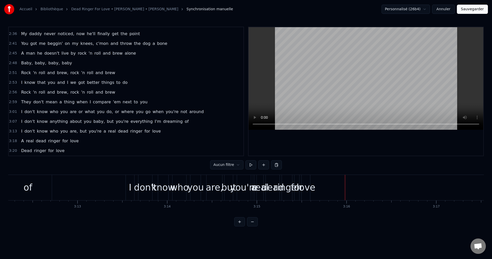
click at [307, 182] on div "love" at bounding box center [305, 188] width 19 height 14
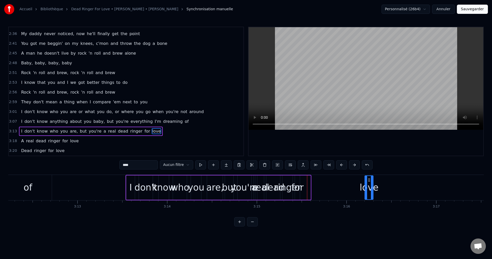
drag, startPoint x: 306, startPoint y: 179, endPoint x: 366, endPoint y: 184, distance: 60.9
click at [367, 185] on div "love" at bounding box center [369, 187] width 8 height 23
drag, startPoint x: 369, startPoint y: 178, endPoint x: 372, endPoint y: 180, distance: 4.0
click at [372, 180] on icon at bounding box center [372, 180] width 4 height 4
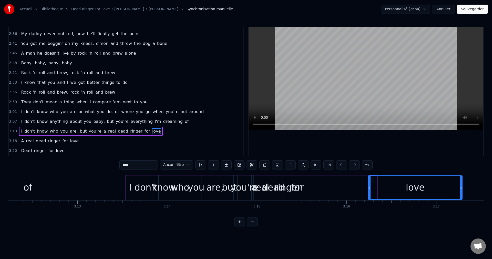
drag, startPoint x: 376, startPoint y: 187, endPoint x: 461, endPoint y: 190, distance: 85.6
click at [461, 190] on div at bounding box center [461, 187] width 2 height 23
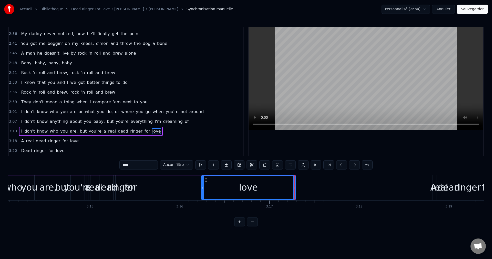
scroll to position [0, 17335]
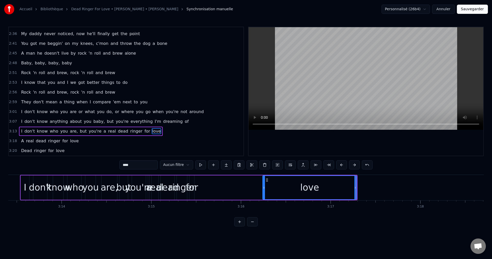
click at [193, 185] on div "for" at bounding box center [192, 188] width 12 height 14
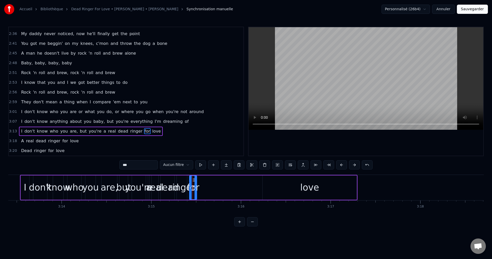
drag, startPoint x: 192, startPoint y: 180, endPoint x: 195, endPoint y: 181, distance: 2.6
click at [195, 181] on div at bounding box center [195, 187] width 2 height 23
drag, startPoint x: 193, startPoint y: 179, endPoint x: 256, endPoint y: 184, distance: 64.0
click at [256, 184] on div "for" at bounding box center [256, 187] width 7 height 23
click at [182, 185] on div "ringer" at bounding box center [182, 188] width 27 height 14
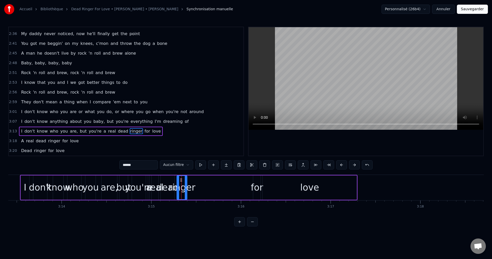
drag, startPoint x: 187, startPoint y: 185, endPoint x: 191, endPoint y: 186, distance: 4.5
click at [191, 186] on div "ringer" at bounding box center [182, 188] width 27 height 14
drag, startPoint x: 186, startPoint y: 186, endPoint x: 207, endPoint y: 189, distance: 21.9
click at [207, 189] on icon at bounding box center [207, 187] width 2 height 4
drag, startPoint x: 180, startPoint y: 178, endPoint x: 221, endPoint y: 186, distance: 41.8
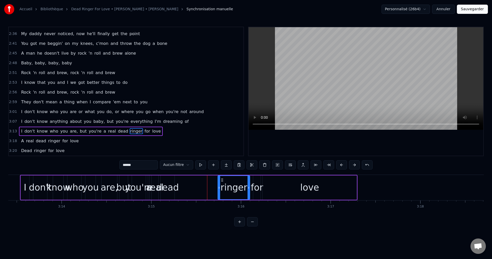
click at [221, 186] on div "ringer" at bounding box center [233, 187] width 31 height 23
click at [167, 187] on div "dead" at bounding box center [167, 188] width 22 height 14
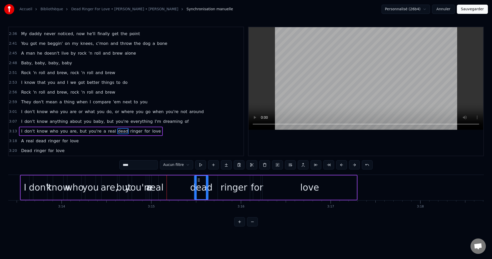
drag, startPoint x: 164, startPoint y: 179, endPoint x: 198, endPoint y: 186, distance: 34.3
click at [198, 186] on div "dead" at bounding box center [201, 187] width 13 height 23
drag, startPoint x: 207, startPoint y: 187, endPoint x: 211, endPoint y: 191, distance: 5.3
click at [215, 190] on div at bounding box center [214, 187] width 2 height 23
click at [156, 191] on div "real" at bounding box center [154, 188] width 17 height 14
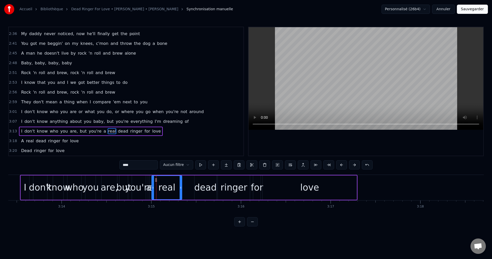
drag, startPoint x: 158, startPoint y: 186, endPoint x: 182, endPoint y: 192, distance: 24.3
click at [182, 192] on div at bounding box center [181, 187] width 2 height 23
drag, startPoint x: 156, startPoint y: 178, endPoint x: 170, endPoint y: 181, distance: 13.4
click at [170, 181] on icon at bounding box center [169, 180] width 4 height 4
click at [148, 185] on div "a" at bounding box center [148, 188] width 5 height 14
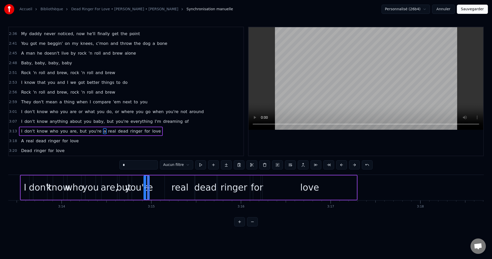
drag, startPoint x: 150, startPoint y: 183, endPoint x: 146, endPoint y: 185, distance: 4.6
click at [146, 185] on div at bounding box center [145, 187] width 2 height 23
drag, startPoint x: 148, startPoint y: 180, endPoint x: 154, endPoint y: 181, distance: 6.2
click at [154, 181] on div at bounding box center [154, 187] width 2 height 23
drag, startPoint x: 148, startPoint y: 179, endPoint x: 155, endPoint y: 180, distance: 7.8
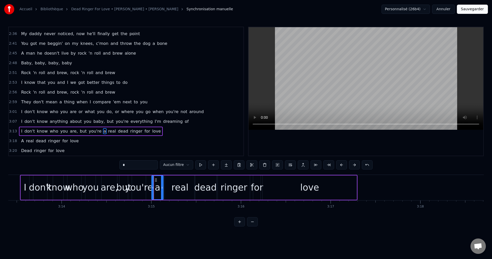
click at [155, 180] on icon at bounding box center [156, 180] width 4 height 4
click at [24, 183] on div "I" at bounding box center [25, 188] width 3 height 14
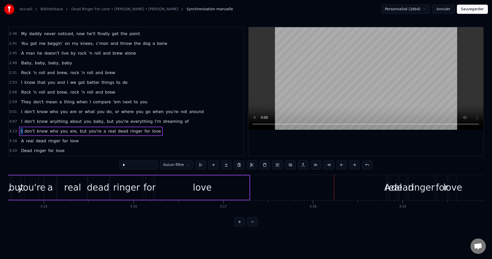
scroll to position [0, 17468]
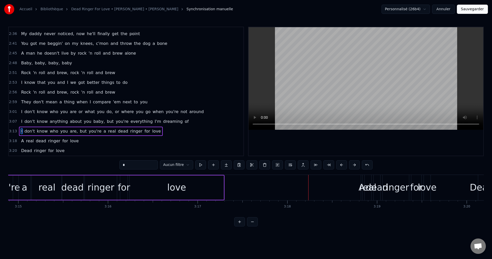
click at [365, 186] on div "real" at bounding box center [367, 188] width 17 height 14
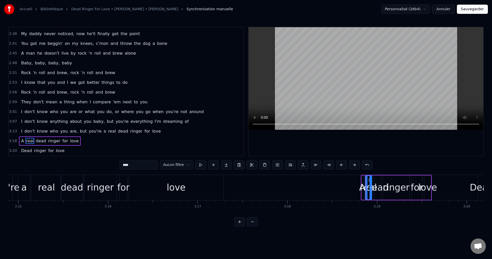
click at [361, 188] on div "real" at bounding box center [368, 188] width 17 height 14
click at [360, 188] on div "A" at bounding box center [362, 188] width 6 height 14
type input "*"
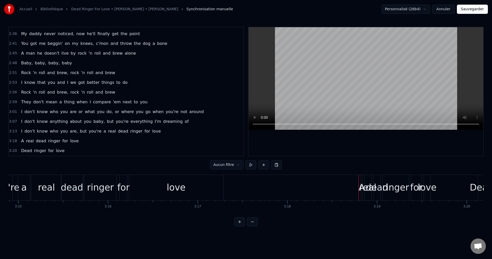
click at [360, 188] on div "real" at bounding box center [367, 188] width 17 height 14
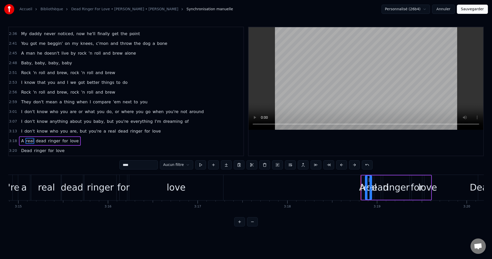
click at [361, 187] on div "real" at bounding box center [368, 188] width 17 height 14
click at [370, 185] on div at bounding box center [370, 187] width 2 height 23
click at [362, 187] on div "real" at bounding box center [368, 188] width 17 height 14
click at [361, 188] on div "real" at bounding box center [368, 188] width 17 height 14
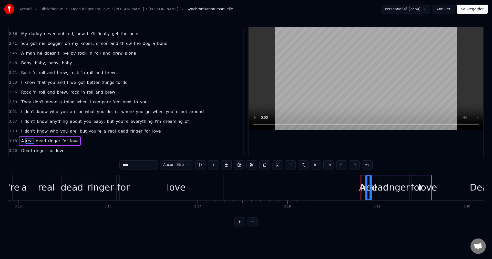
click at [370, 180] on div at bounding box center [370, 187] width 2 height 23
click at [362, 178] on div "A" at bounding box center [362, 187] width 2 height 24
drag, startPoint x: 362, startPoint y: 178, endPoint x: 352, endPoint y: 179, distance: 10.6
click at [352, 179] on div at bounding box center [352, 187] width 2 height 23
drag, startPoint x: 355, startPoint y: 180, endPoint x: 269, endPoint y: 187, distance: 85.9
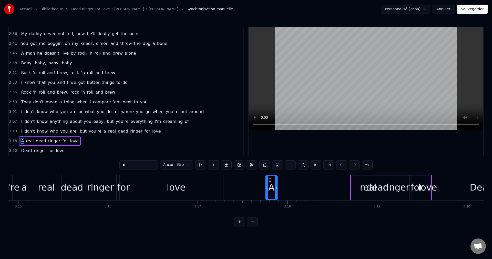
click at [269, 187] on div "A" at bounding box center [271, 187] width 11 height 23
click at [365, 185] on div "real" at bounding box center [368, 188] width 17 height 14
type input "****"
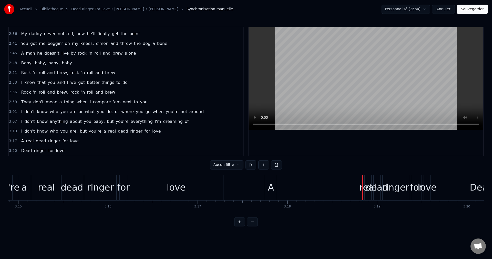
click at [364, 185] on div "real" at bounding box center [367, 188] width 17 height 14
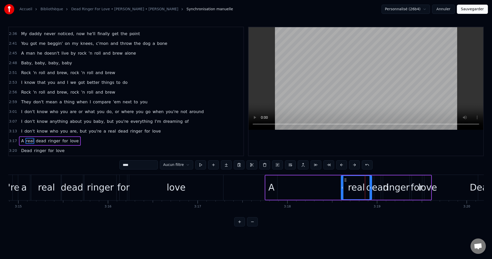
drag, startPoint x: 365, startPoint y: 185, endPoint x: 351, endPoint y: 184, distance: 14.1
click at [341, 186] on icon at bounding box center [342, 187] width 2 height 4
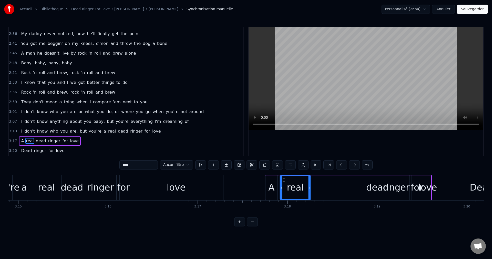
drag, startPoint x: 346, startPoint y: 179, endPoint x: 285, endPoint y: 190, distance: 62.3
click at [285, 190] on div "real" at bounding box center [295, 187] width 30 height 23
click at [375, 187] on div "dead" at bounding box center [377, 188] width 22 height 14
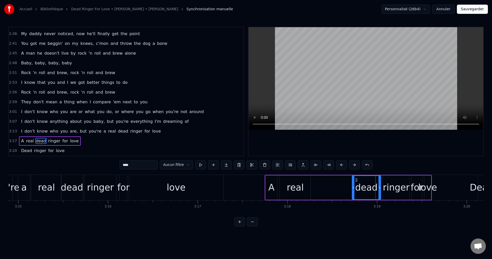
drag, startPoint x: 374, startPoint y: 187, endPoint x: 352, endPoint y: 189, distance: 22.1
click at [352, 189] on icon at bounding box center [353, 187] width 2 height 4
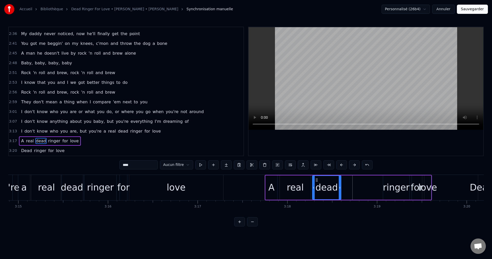
drag, startPoint x: 356, startPoint y: 178, endPoint x: 316, endPoint y: 183, distance: 40.0
click at [316, 183] on div "dead" at bounding box center [326, 187] width 28 height 23
click at [390, 188] on div "ringer" at bounding box center [396, 188] width 27 height 14
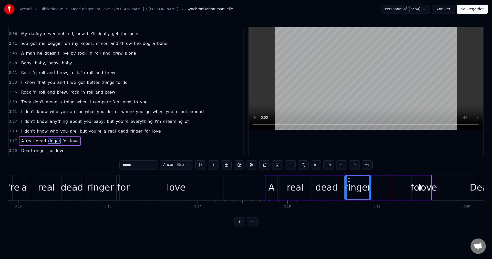
drag, startPoint x: 387, startPoint y: 179, endPoint x: 349, endPoint y: 185, distance: 38.9
click at [349, 185] on div "ringer" at bounding box center [358, 187] width 26 height 23
click at [417, 188] on div "for" at bounding box center [417, 188] width 12 height 14
drag, startPoint x: 415, startPoint y: 180, endPoint x: 377, endPoint y: 189, distance: 39.5
click at [377, 189] on div "for" at bounding box center [378, 187] width 10 height 23
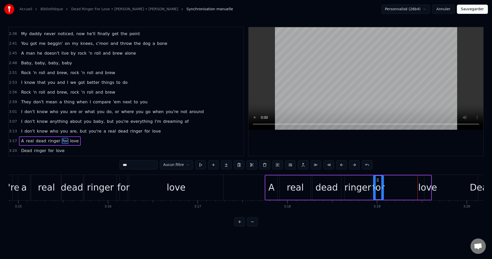
click at [427, 187] on div "love" at bounding box center [427, 188] width 19 height 14
drag, startPoint x: 424, startPoint y: 187, endPoint x: 405, endPoint y: 188, distance: 19.5
click at [405, 188] on icon at bounding box center [406, 187] width 2 height 4
drag, startPoint x: 409, startPoint y: 178, endPoint x: 389, endPoint y: 182, distance: 20.6
click at [389, 182] on div "love" at bounding box center [398, 187] width 26 height 23
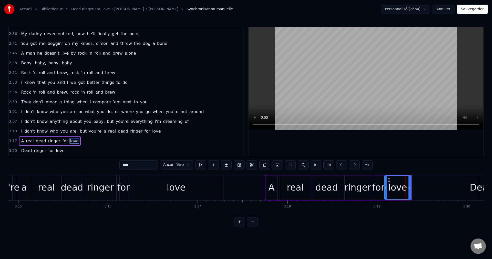
click at [42, 187] on div "real" at bounding box center [46, 188] width 17 height 14
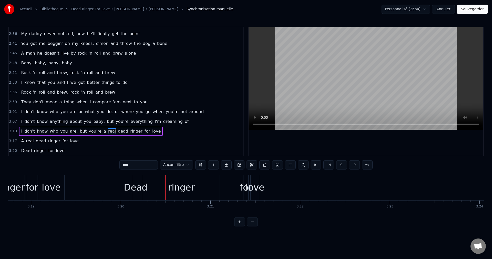
scroll to position [0, 17900]
click at [48, 191] on div "Dead" at bounding box center [49, 188] width 24 height 14
type input "****"
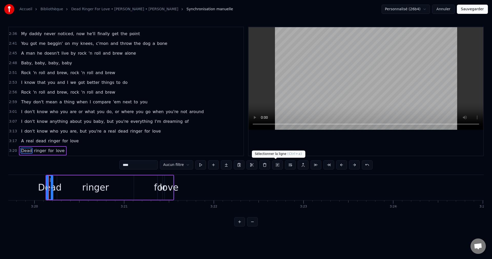
click at [274, 164] on button at bounding box center [277, 164] width 11 height 9
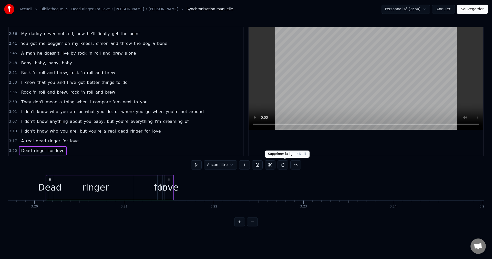
click at [283, 165] on button at bounding box center [282, 164] width 11 height 9
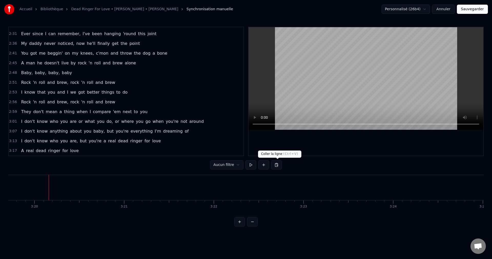
scroll to position [349, 0]
click at [69, 150] on span "love" at bounding box center [74, 151] width 10 height 6
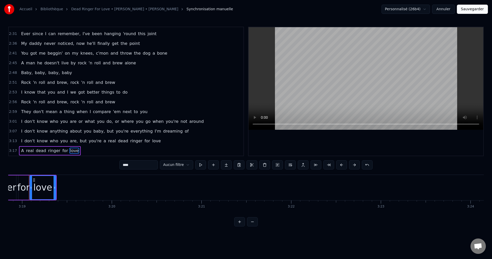
scroll to position [0, 17818]
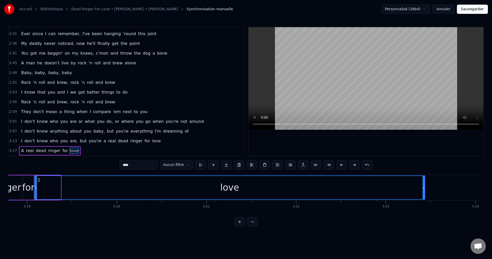
drag, startPoint x: 59, startPoint y: 186, endPoint x: 424, endPoint y: 194, distance: 364.8
click at [424, 194] on div at bounding box center [423, 187] width 2 height 23
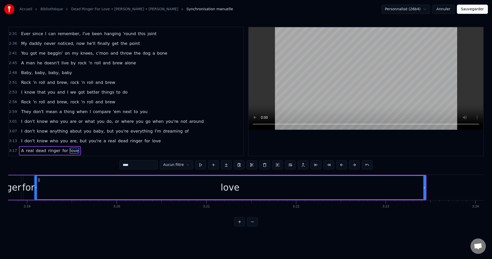
click at [20, 140] on span "I" at bounding box center [21, 141] width 2 height 6
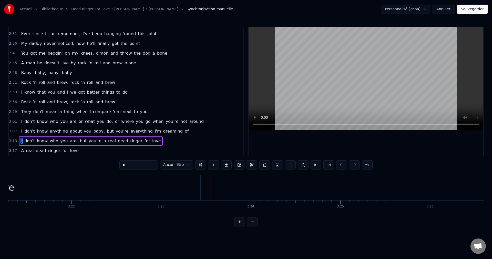
scroll to position [0, 18132]
type input "****"
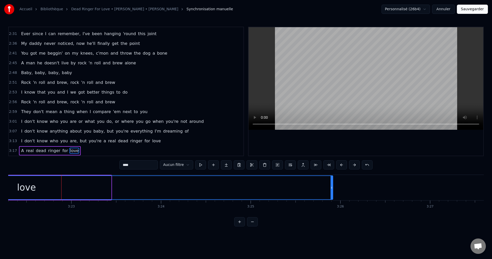
drag, startPoint x: 110, startPoint y: 187, endPoint x: 332, endPoint y: 202, distance: 222.0
click at [332, 202] on div "Every night I grab some money and I go down to the bar I got my buddies and a b…" at bounding box center [245, 193] width 475 height 38
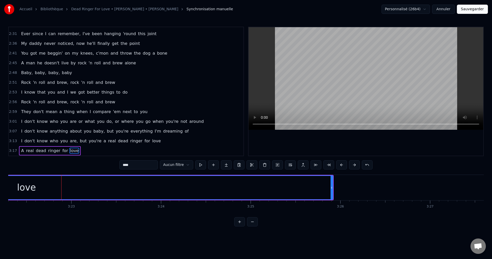
click at [479, 8] on button "Sauvegarder" at bounding box center [472, 9] width 31 height 9
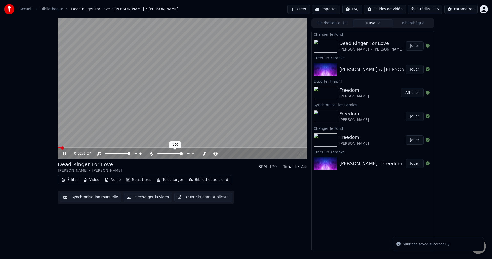
click at [161, 153] on span at bounding box center [170, 153] width 26 height 1
click at [92, 148] on span at bounding box center [182, 147] width 249 height 1
click at [66, 152] on icon at bounding box center [68, 153] width 12 height 4
click at [138, 198] on button "Télécharger la vidéo" at bounding box center [147, 196] width 49 height 9
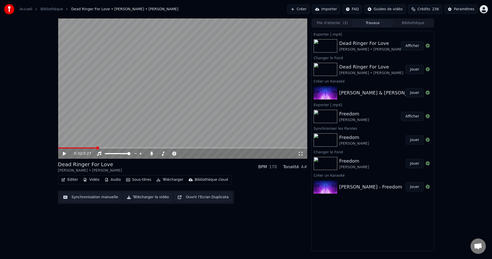
click at [299, 8] on button "Créer" at bounding box center [298, 9] width 23 height 9
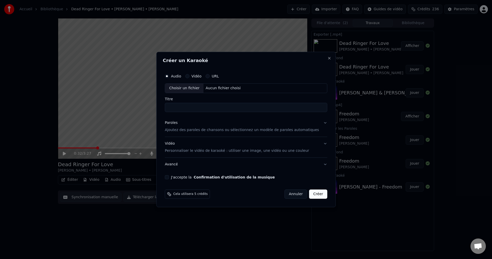
click at [191, 88] on div "Choisir un fichier" at bounding box center [184, 87] width 38 height 9
type input "**********"
click at [317, 122] on button "Paroles Ajoutez des paroles de chansons ou sélectionnez un modèle de paroles au…" at bounding box center [246, 126] width 162 height 20
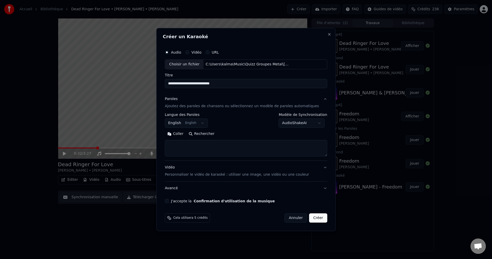
click at [207, 133] on button "Rechercher" at bounding box center [201, 134] width 31 height 8
type textarea "**********"
click at [169, 199] on button "J'accepte la Confirmation d'utilisation de la musique" at bounding box center [167, 201] width 4 height 4
click at [313, 218] on button "Créer" at bounding box center [318, 217] width 18 height 9
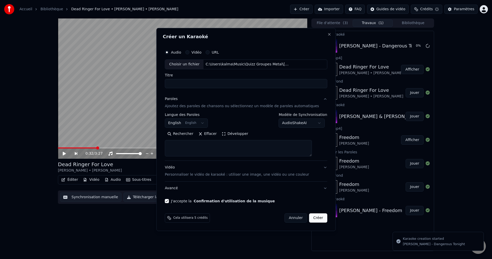
select select
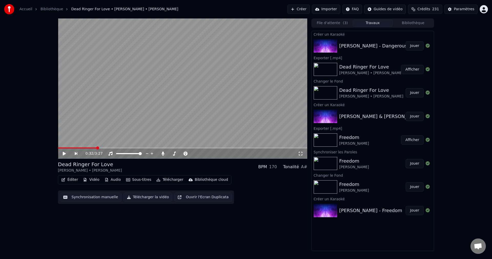
click at [414, 47] on button "Jouer" at bounding box center [414, 45] width 18 height 9
click at [62, 153] on icon at bounding box center [68, 153] width 12 height 4
click at [92, 180] on button "Vidéo" at bounding box center [91, 179] width 20 height 7
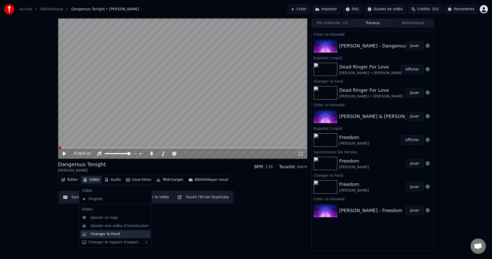
click at [106, 233] on div "Changer le Fond" at bounding box center [104, 233] width 29 height 5
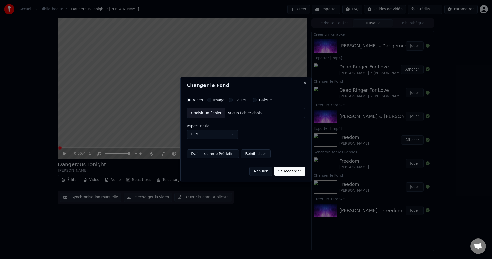
click at [208, 112] on div "Choisir un fichier" at bounding box center [206, 112] width 38 height 9
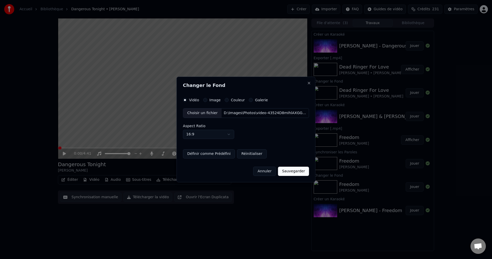
click at [290, 172] on button "Sauvegarder" at bounding box center [293, 170] width 31 height 9
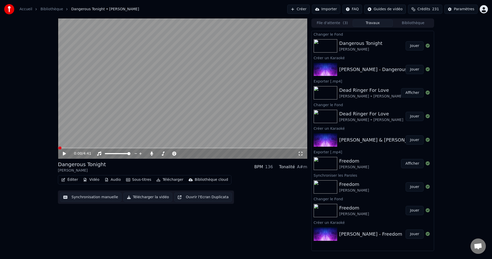
click at [413, 48] on button "Jouer" at bounding box center [414, 45] width 18 height 9
click at [183, 154] on span at bounding box center [181, 153] width 3 height 3
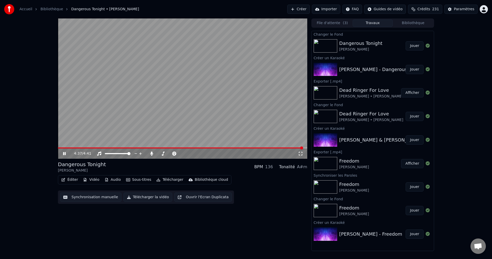
click at [147, 148] on span at bounding box center [180, 147] width 245 height 1
click at [161, 152] on div at bounding box center [174, 153] width 41 height 5
click at [161, 153] on span at bounding box center [159, 153] width 4 height 1
click at [63, 153] on icon at bounding box center [68, 153] width 12 height 4
click at [143, 195] on button "Télécharger la vidéo" at bounding box center [147, 196] width 49 height 9
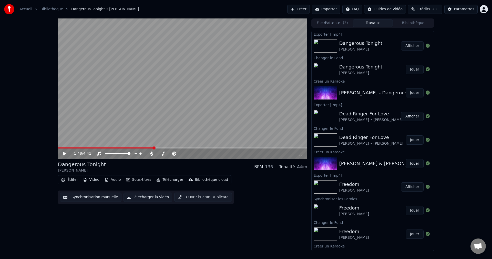
click at [294, 11] on button "Créer" at bounding box center [298, 9] width 23 height 9
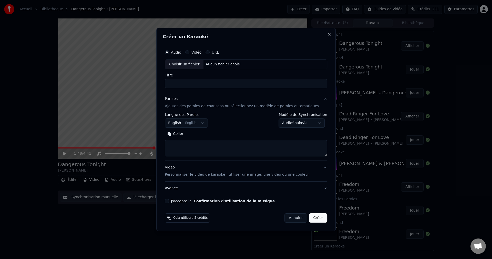
click at [190, 67] on div "Choisir un fichier" at bounding box center [184, 64] width 38 height 9
type input "**********"
click at [210, 133] on button "Rechercher" at bounding box center [201, 134] width 31 height 8
type textarea "**********"
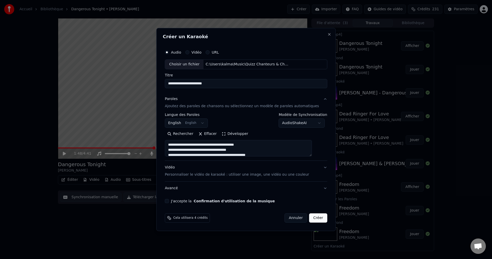
click at [169, 201] on button "J'accepte la Confirmation d'utilisation de la musique" at bounding box center [167, 201] width 4 height 4
click at [309, 220] on button "Créer" at bounding box center [318, 217] width 18 height 9
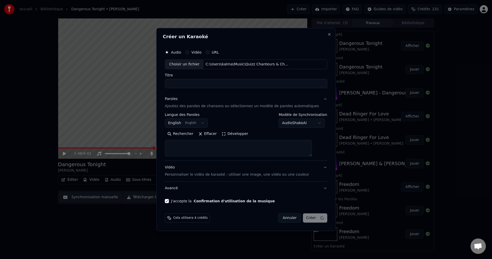
select select
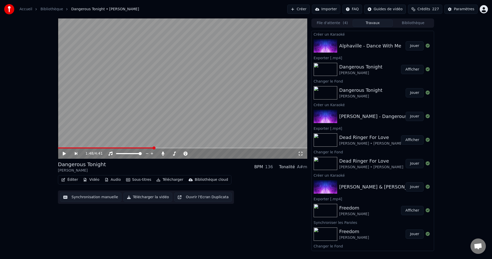
click at [413, 41] on button "Jouer" at bounding box center [414, 45] width 18 height 9
click at [65, 152] on icon at bounding box center [68, 153] width 12 height 4
click at [94, 178] on button "Vidéo" at bounding box center [91, 179] width 20 height 7
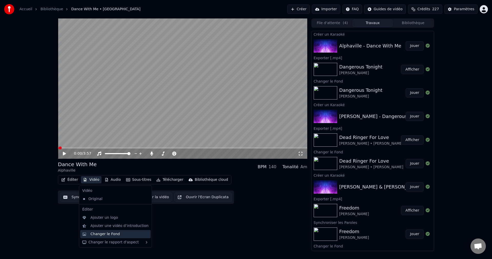
click at [98, 232] on div "Changer le Fond" at bounding box center [104, 233] width 29 height 5
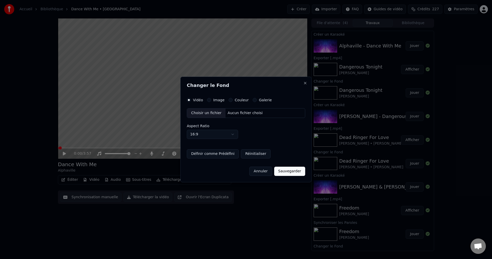
click at [215, 113] on div "Choisir un fichier" at bounding box center [206, 112] width 38 height 9
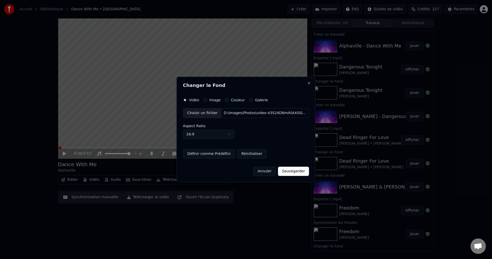
click at [288, 173] on button "Sauvegarder" at bounding box center [293, 170] width 31 height 9
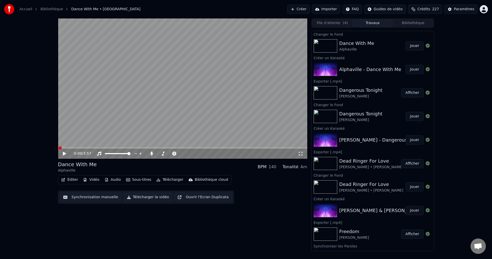
click at [413, 45] on button "Jouer" at bounding box center [414, 45] width 18 height 9
click at [183, 154] on span at bounding box center [181, 153] width 3 height 3
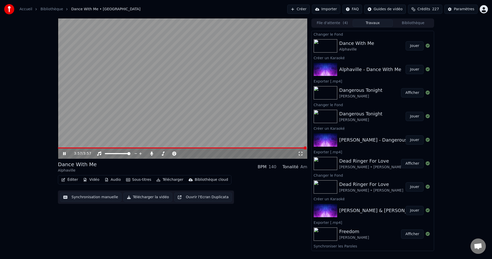
click at [63, 152] on icon at bounding box center [68, 153] width 12 height 4
click at [73, 179] on button "Éditer" at bounding box center [69, 179] width 21 height 7
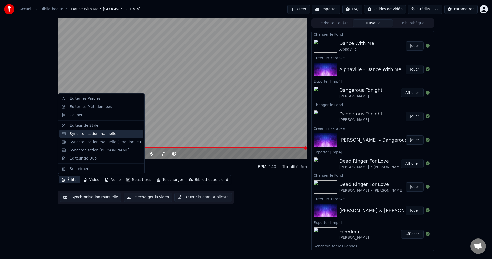
click at [100, 134] on div "Synchronisation manuelle" at bounding box center [93, 133] width 47 height 5
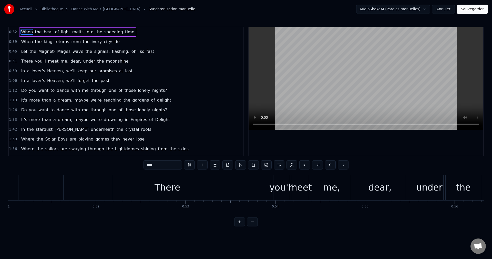
scroll to position [0, 4597]
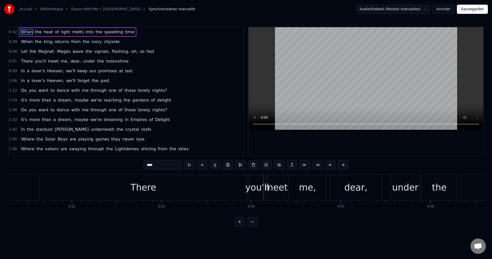
click at [141, 190] on div "There" at bounding box center [143, 188] width 26 height 14
type input "*****"
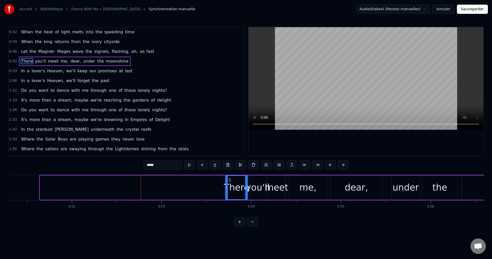
drag, startPoint x: 41, startPoint y: 188, endPoint x: 227, endPoint y: 203, distance: 186.0
click at [227, 203] on div "When the heat of light melts into the speeding time When the king returns from …" at bounding box center [245, 193] width 475 height 38
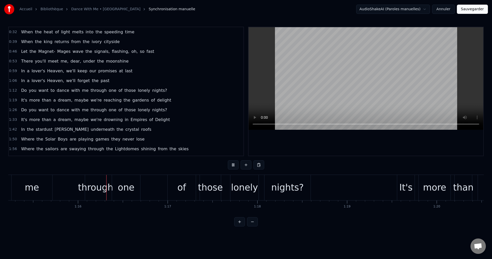
scroll to position [0, 6744]
click at [185, 186] on div "of" at bounding box center [180, 187] width 28 height 25
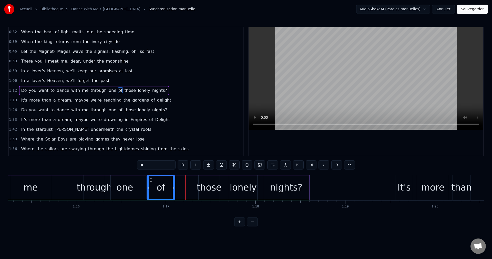
drag, startPoint x: 170, startPoint y: 179, endPoint x: 151, endPoint y: 185, distance: 20.4
click at [151, 185] on div "of" at bounding box center [161, 187] width 28 height 23
click at [208, 190] on div "those" at bounding box center [208, 188] width 25 height 14
type input "*****"
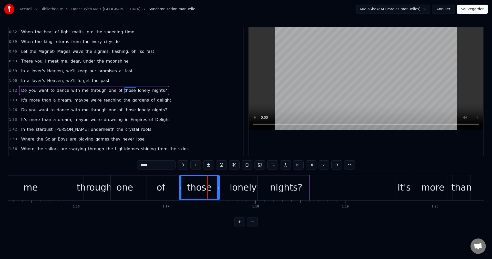
drag, startPoint x: 199, startPoint y: 187, endPoint x: 180, endPoint y: 192, distance: 20.1
click at [180, 192] on div at bounding box center [180, 187] width 2 height 23
click at [68, 191] on div "Do you want to dance with me through one of those lonely nights?" at bounding box center [42, 187] width 533 height 25
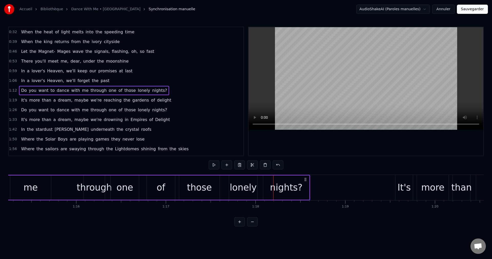
click at [201, 191] on div "those" at bounding box center [199, 188] width 25 height 14
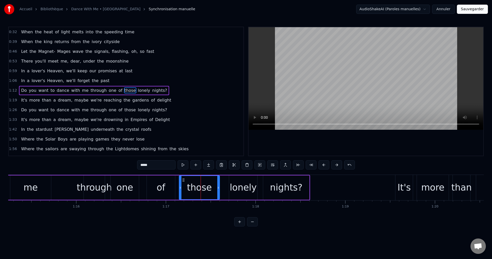
click at [173, 186] on div "of" at bounding box center [161, 187] width 28 height 24
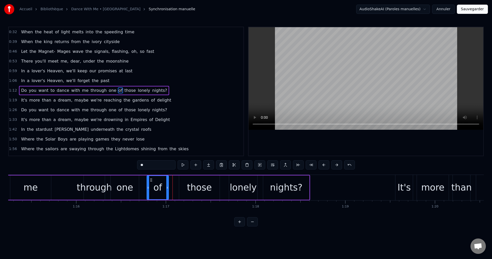
drag, startPoint x: 173, startPoint y: 189, endPoint x: 166, endPoint y: 190, distance: 6.6
click at [166, 190] on div at bounding box center [167, 187] width 2 height 23
click at [190, 182] on div "those" at bounding box center [199, 188] width 25 height 14
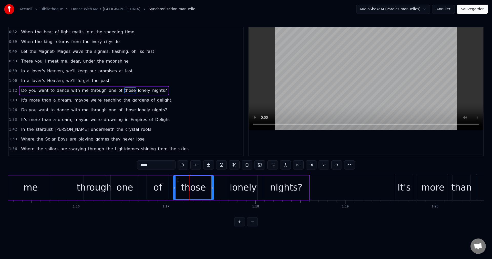
drag, startPoint x: 183, startPoint y: 179, endPoint x: 177, endPoint y: 180, distance: 5.9
click at [177, 180] on icon at bounding box center [177, 180] width 4 height 4
click at [238, 183] on div "lonely" at bounding box center [242, 188] width 27 height 14
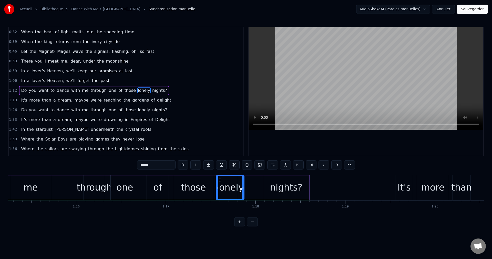
drag, startPoint x: 233, startPoint y: 181, endPoint x: 220, endPoint y: 184, distance: 13.4
click at [220, 184] on div "lonely" at bounding box center [230, 187] width 28 height 23
click at [267, 184] on div "nights?" at bounding box center [286, 187] width 46 height 24
type input "*******"
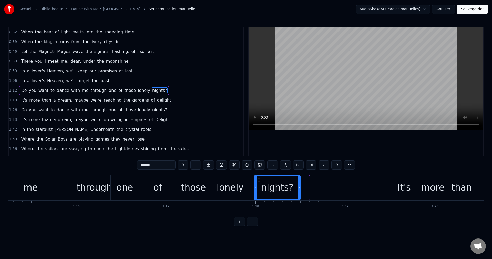
drag, startPoint x: 267, startPoint y: 179, endPoint x: 258, endPoint y: 182, distance: 9.3
click at [258, 182] on icon at bounding box center [258, 180] width 4 height 4
click at [67, 194] on div "Do you want to dance with me through one of those lonely nights?" at bounding box center [38, 187] width 524 height 25
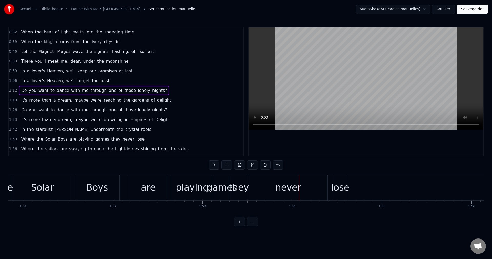
scroll to position [0, 9923]
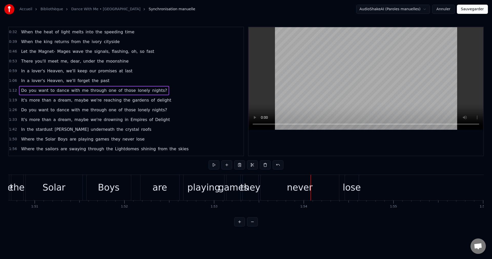
click at [161, 186] on div "are" at bounding box center [159, 188] width 15 height 14
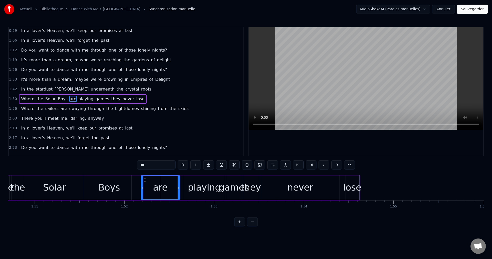
scroll to position [48, 0]
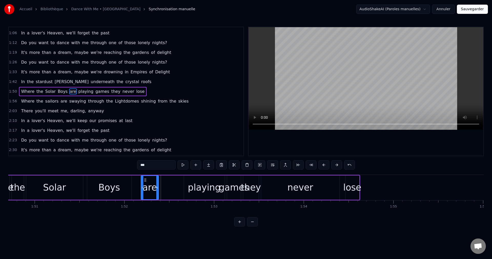
drag, startPoint x: 178, startPoint y: 187, endPoint x: 157, endPoint y: 192, distance: 21.8
click at [157, 192] on div at bounding box center [157, 187] width 2 height 23
click at [198, 188] on div "playing" at bounding box center [204, 188] width 33 height 14
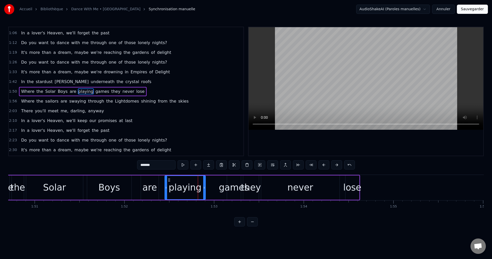
drag, startPoint x: 188, startPoint y: 180, endPoint x: 169, endPoint y: 185, distance: 19.9
click at [169, 185] on div "playing" at bounding box center [185, 187] width 40 height 23
click at [233, 187] on div "games" at bounding box center [234, 188] width 30 height 14
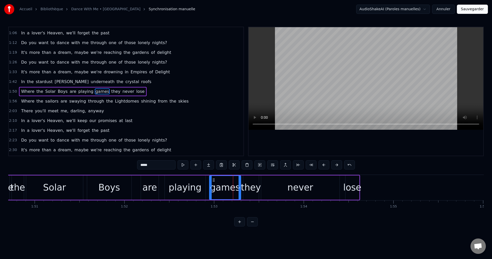
drag, startPoint x: 228, startPoint y: 188, endPoint x: 210, endPoint y: 190, distance: 17.8
click at [210, 190] on div at bounding box center [210, 187] width 2 height 23
click at [53, 195] on div "Solar" at bounding box center [54, 187] width 57 height 24
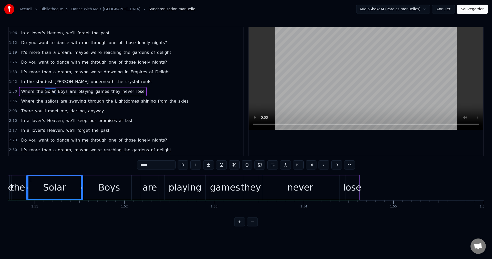
click at [188, 186] on div "playing" at bounding box center [185, 188] width 33 height 14
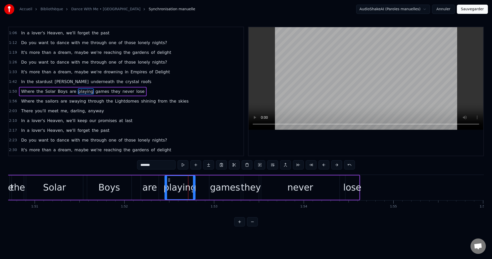
drag, startPoint x: 203, startPoint y: 187, endPoint x: 192, endPoint y: 190, distance: 11.4
click at [193, 190] on div at bounding box center [194, 187] width 2 height 23
click at [220, 188] on div "games" at bounding box center [225, 188] width 30 height 14
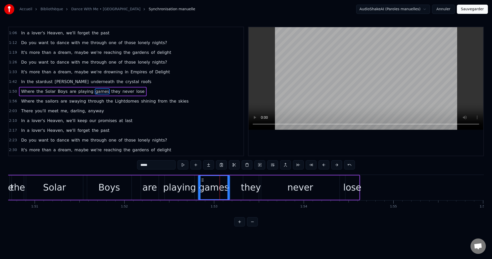
drag, startPoint x: 214, startPoint y: 179, endPoint x: 203, endPoint y: 182, distance: 11.5
click at [203, 182] on div "games" at bounding box center [213, 187] width 31 height 23
click at [96, 197] on div "Boys" at bounding box center [109, 187] width 44 height 24
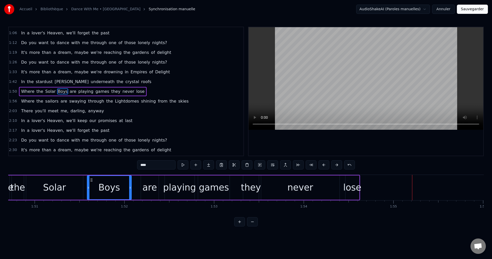
click at [293, 183] on div "never" at bounding box center [300, 188] width 26 height 14
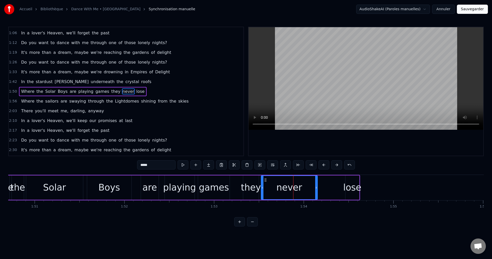
drag, startPoint x: 338, startPoint y: 186, endPoint x: 315, endPoint y: 189, distance: 22.1
click at [315, 189] on icon at bounding box center [316, 187] width 2 height 4
click at [350, 189] on div "lose" at bounding box center [352, 188] width 18 height 14
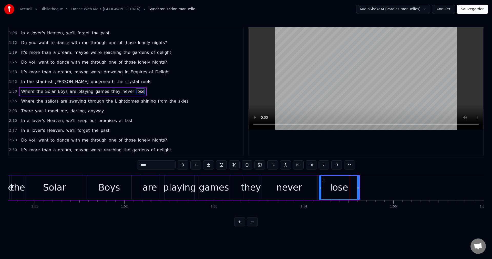
drag, startPoint x: 346, startPoint y: 187, endPoint x: 320, endPoint y: 191, distance: 26.6
click at [320, 191] on div at bounding box center [320, 187] width 2 height 23
click at [115, 192] on div "Boys" at bounding box center [109, 188] width 22 height 14
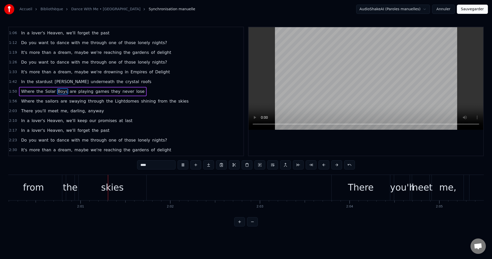
scroll to position [0, 10785]
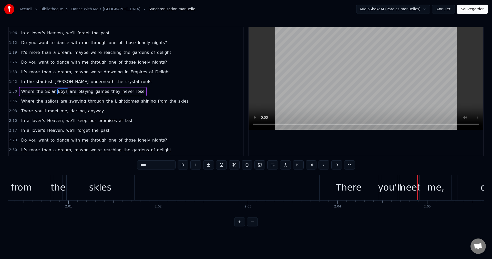
click at [333, 188] on div "There" at bounding box center [348, 187] width 59 height 25
type input "*****"
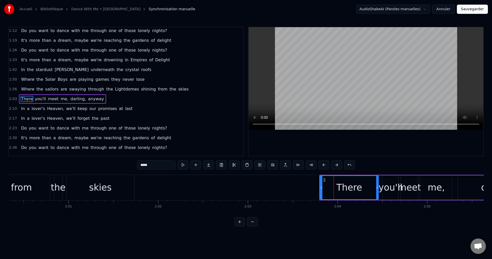
scroll to position [67, 0]
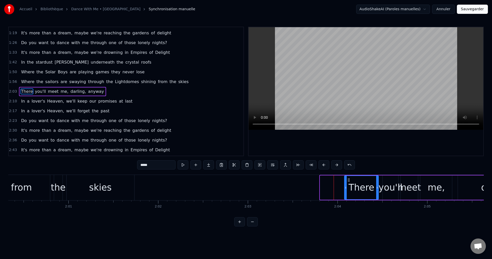
drag, startPoint x: 320, startPoint y: 187, endPoint x: 345, endPoint y: 190, distance: 25.1
click at [345, 190] on div at bounding box center [345, 187] width 2 height 23
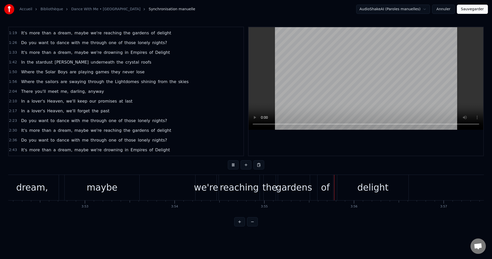
scroll to position [0, 20839]
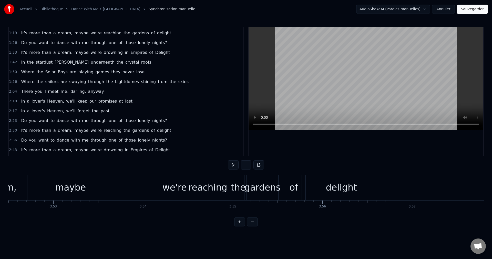
click at [331, 188] on div "delight" at bounding box center [341, 188] width 31 height 14
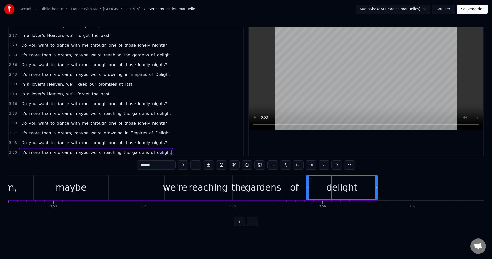
scroll to position [144, 0]
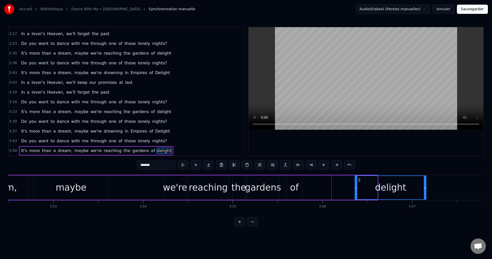
drag, startPoint x: 311, startPoint y: 178, endPoint x: 360, endPoint y: 180, distance: 48.7
click at [360, 180] on icon at bounding box center [359, 180] width 4 height 4
drag, startPoint x: 296, startPoint y: 187, endPoint x: 296, endPoint y: 185, distance: 2.9
click at [296, 187] on div "of" at bounding box center [294, 188] width 9 height 14
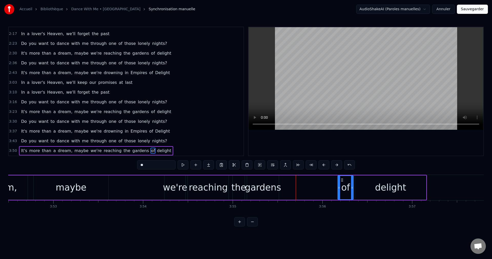
drag, startPoint x: 292, startPoint y: 179, endPoint x: 343, endPoint y: 186, distance: 51.7
click at [343, 186] on div "of" at bounding box center [345, 187] width 15 height 23
click at [254, 192] on div "gardens" at bounding box center [263, 188] width 36 height 14
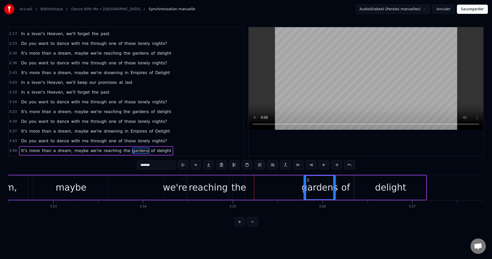
drag, startPoint x: 252, startPoint y: 178, endPoint x: 309, endPoint y: 186, distance: 57.3
click at [309, 186] on div "gardens" at bounding box center [319, 187] width 31 height 23
click at [236, 187] on div "the" at bounding box center [238, 188] width 15 height 14
drag, startPoint x: 237, startPoint y: 179, endPoint x: 288, endPoint y: 187, distance: 51.9
click at [288, 187] on div "the" at bounding box center [289, 187] width 12 height 23
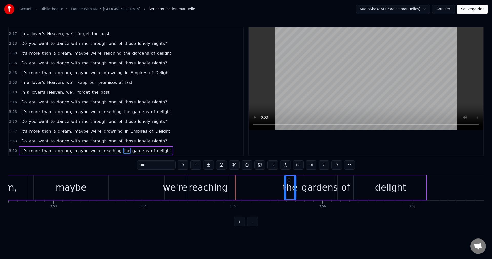
click at [68, 192] on div "maybe" at bounding box center [71, 188] width 31 height 14
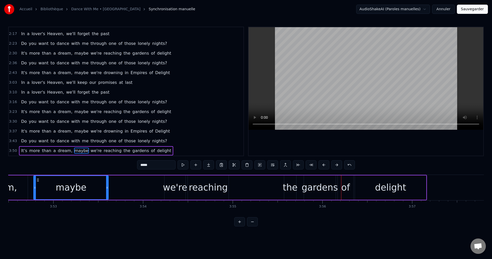
click at [289, 188] on div "the" at bounding box center [290, 188] width 15 height 14
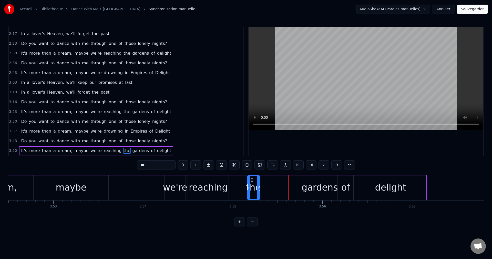
drag, startPoint x: 289, startPoint y: 178, endPoint x: 252, endPoint y: 185, distance: 37.2
click at [252, 185] on div "the" at bounding box center [254, 187] width 12 height 23
click at [313, 187] on div "gardens" at bounding box center [319, 188] width 36 height 14
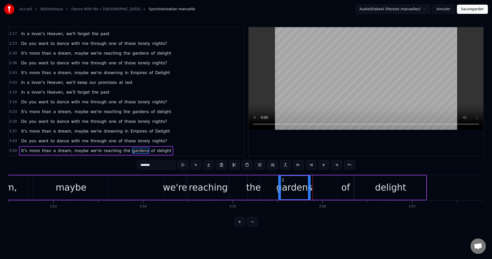
drag, startPoint x: 308, startPoint y: 179, endPoint x: 282, endPoint y: 184, distance: 25.8
click at [282, 184] on div "gardens" at bounding box center [294, 187] width 31 height 23
click at [346, 185] on div "of" at bounding box center [345, 188] width 9 height 14
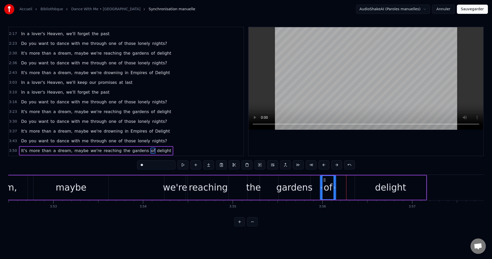
drag, startPoint x: 342, startPoint y: 178, endPoint x: 324, endPoint y: 182, distance: 18.1
click at [324, 182] on div "of" at bounding box center [327, 187] width 15 height 23
click at [365, 185] on div "delight" at bounding box center [390, 187] width 71 height 24
type input "*******"
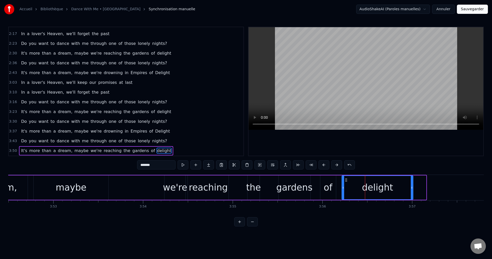
drag, startPoint x: 359, startPoint y: 178, endPoint x: 345, endPoint y: 183, distance: 14.2
click at [345, 183] on div "delight" at bounding box center [377, 187] width 71 height 23
click at [132, 192] on div "It's more than a dream, maybe we're reaching the gardens of delight" at bounding box center [137, 187] width 553 height 25
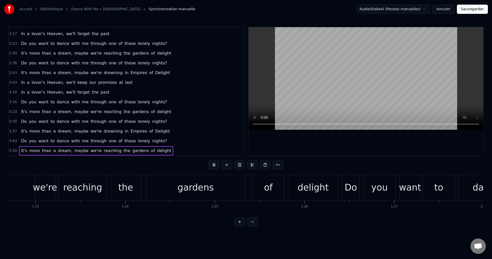
click at [467, 10] on button "Sauvegarder" at bounding box center [472, 9] width 31 height 9
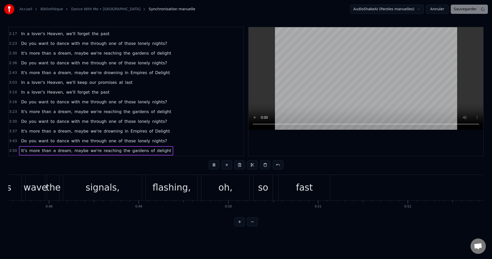
scroll to position [0, 3916]
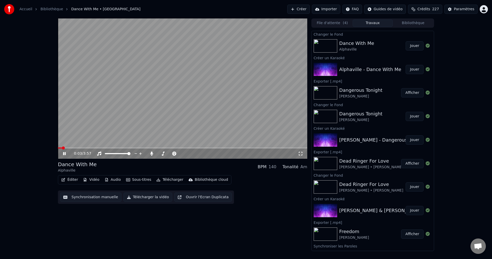
click at [130, 148] on span at bounding box center [182, 147] width 249 height 1
click at [160, 153] on span at bounding box center [170, 153] width 26 height 1
click at [65, 153] on icon at bounding box center [64, 153] width 3 height 3
click at [134, 197] on button "Télécharger la vidéo" at bounding box center [147, 196] width 49 height 9
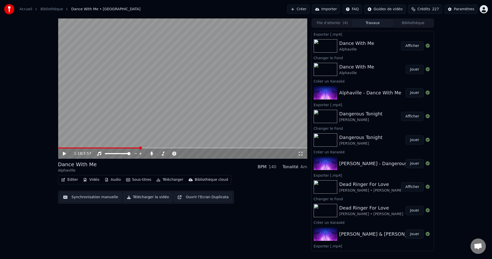
click at [298, 8] on button "Créer" at bounding box center [298, 9] width 23 height 9
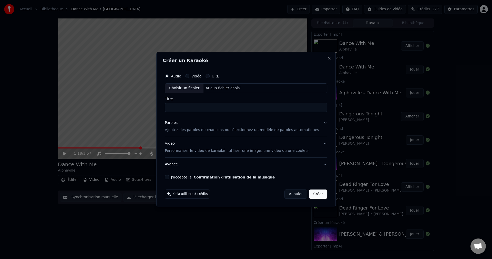
click at [194, 87] on div "Choisir un fichier" at bounding box center [184, 87] width 38 height 9
type input "**********"
click at [316, 122] on button "Paroles Ajoutez des paroles de chansons ou sélectionnez un modèle de paroles au…" at bounding box center [246, 126] width 162 height 20
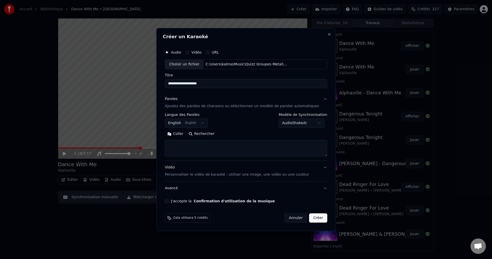
click at [212, 134] on button "Rechercher" at bounding box center [201, 134] width 31 height 8
click at [304, 121] on body "Accueil Bibliothèque Dance With Me • Alphaville Créer Importer FAQ Guides de vi…" at bounding box center [246, 129] width 492 height 259
select select "**********"
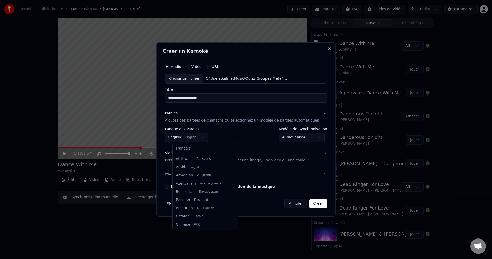
click at [207, 138] on body "Accueil Bibliothèque Dance With Me • Alphaville Créer Importer FAQ Guides de vi…" at bounding box center [246, 129] width 492 height 259
select select "**"
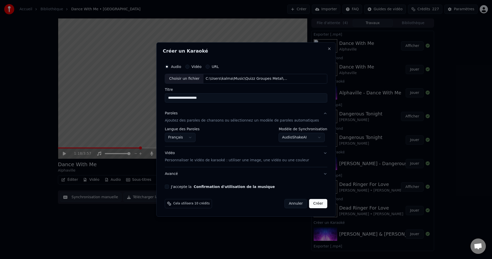
click at [169, 187] on button "J'accepte la Confirmation d'utilisation de la musique" at bounding box center [167, 186] width 4 height 4
click at [312, 203] on button "Créer" at bounding box center [318, 203] width 18 height 9
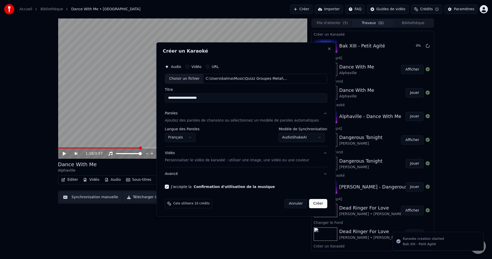
select select "**********"
select select
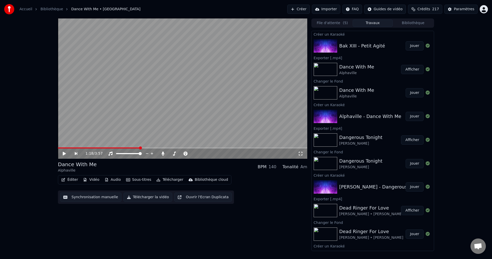
click at [411, 46] on button "Jouer" at bounding box center [414, 45] width 18 height 9
click at [62, 153] on icon at bounding box center [68, 153] width 12 height 4
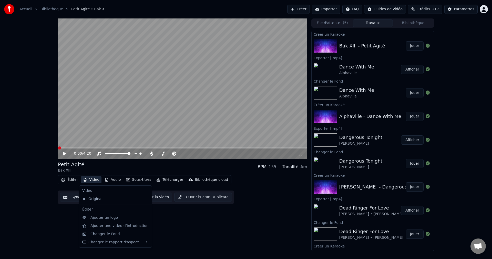
click at [90, 181] on button "Vidéo" at bounding box center [91, 179] width 20 height 7
click at [99, 234] on div "Changer le Fond" at bounding box center [104, 233] width 29 height 5
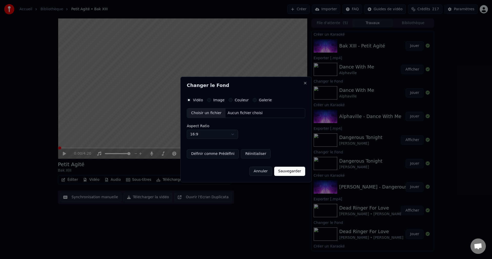
click at [211, 112] on div "Choisir un fichier" at bounding box center [206, 112] width 38 height 9
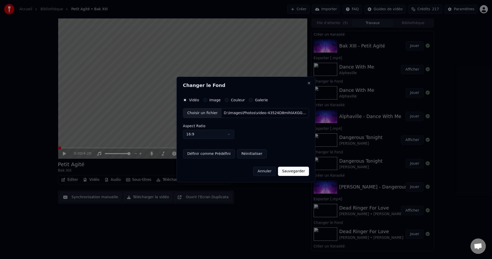
click at [292, 175] on button "Sauvegarder" at bounding box center [293, 170] width 31 height 9
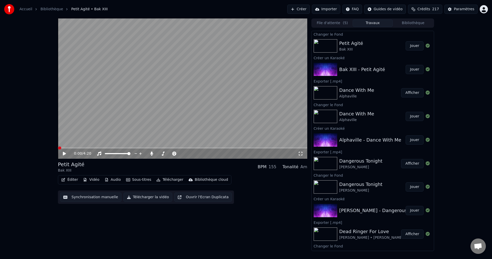
click at [412, 47] on button "Jouer" at bounding box center [414, 45] width 18 height 9
click at [65, 154] on icon at bounding box center [64, 153] width 3 height 3
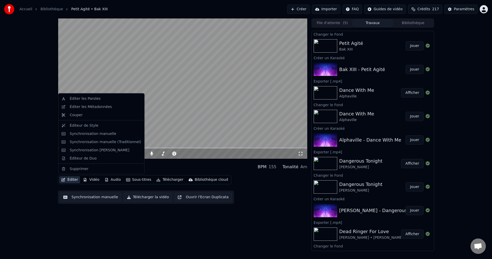
click at [68, 180] on button "Éditer" at bounding box center [69, 179] width 21 height 7
click at [89, 101] on div "Éditer les Paroles" at bounding box center [101, 98] width 84 height 8
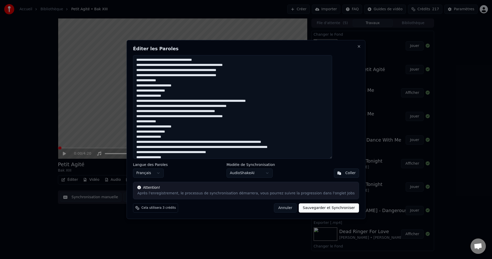
drag, startPoint x: 157, startPoint y: 59, endPoint x: 129, endPoint y: 65, distance: 28.8
click at [129, 65] on body "Accueil Bibliothèque Petit Agité • Bak XIII Créer Importer FAQ Guides de vidéo …" at bounding box center [246, 129] width 492 height 259
paste textarea "**********"
drag, startPoint x: 255, startPoint y: 65, endPoint x: 224, endPoint y: 65, distance: 30.5
click at [224, 65] on textarea at bounding box center [232, 106] width 199 height 103
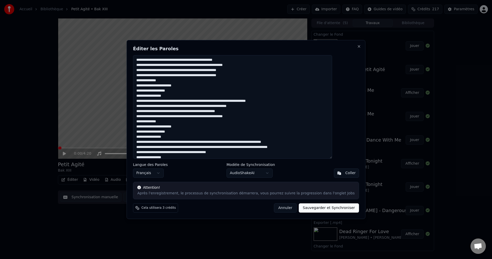
paste textarea "*"
drag, startPoint x: 246, startPoint y: 76, endPoint x: 218, endPoint y: 77, distance: 28.5
click at [218, 77] on textarea at bounding box center [232, 106] width 199 height 103
paste textarea "**"
drag, startPoint x: 180, startPoint y: 85, endPoint x: 151, endPoint y: 86, distance: 29.7
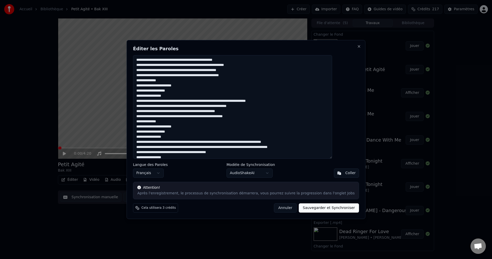
click at [151, 86] on textarea at bounding box center [232, 106] width 199 height 103
paste textarea
click at [162, 96] on textarea at bounding box center [232, 106] width 199 height 103
click at [158, 95] on textarea at bounding box center [232, 106] width 199 height 103
click at [151, 86] on textarea at bounding box center [232, 106] width 199 height 103
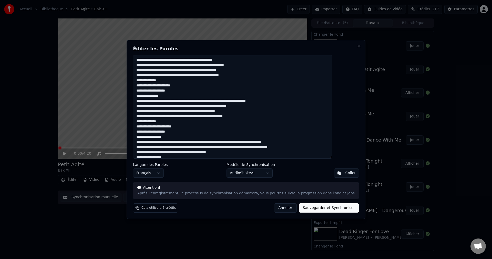
click at [169, 81] on textarea at bounding box center [232, 106] width 199 height 103
click at [233, 65] on textarea at bounding box center [232, 106] width 199 height 103
click at [173, 92] on textarea at bounding box center [232, 106] width 199 height 103
click at [159, 79] on textarea at bounding box center [232, 106] width 199 height 103
click at [252, 75] on textarea at bounding box center [232, 106] width 199 height 103
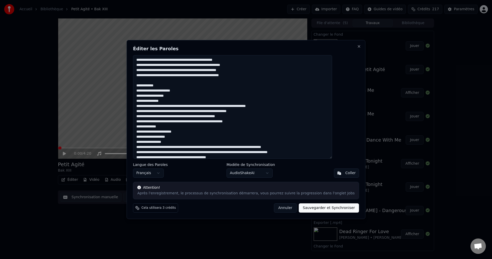
click at [186, 102] on textarea at bounding box center [232, 106] width 199 height 103
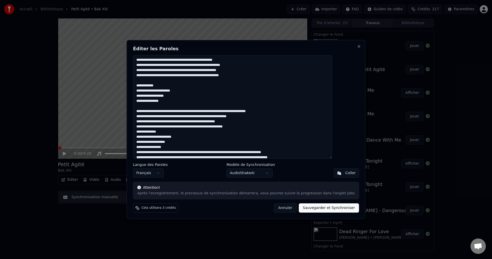
drag, startPoint x: 288, startPoint y: 110, endPoint x: 150, endPoint y: 111, distance: 138.3
click at [150, 111] on textarea at bounding box center [232, 106] width 199 height 103
paste textarea "**********"
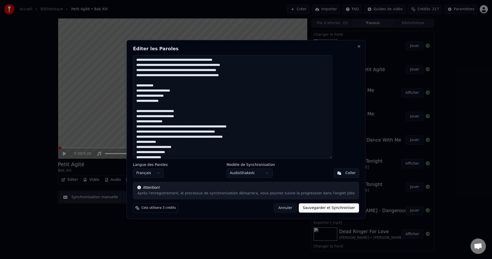
drag, startPoint x: 150, startPoint y: 126, endPoint x: 264, endPoint y: 136, distance: 114.6
click at [264, 136] on textarea at bounding box center [232, 106] width 199 height 103
paste textarea "**********"
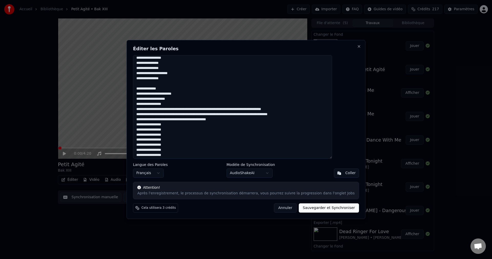
scroll to position [93, 0]
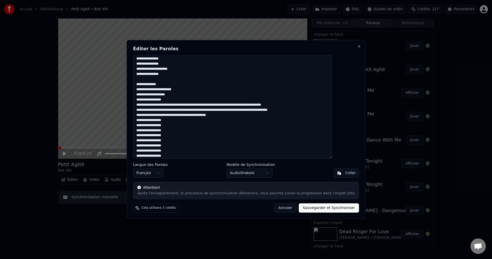
click at [159, 85] on textarea at bounding box center [232, 106] width 199 height 103
click at [168, 85] on textarea at bounding box center [232, 106] width 199 height 103
click at [167, 84] on textarea at bounding box center [232, 106] width 199 height 103
drag, startPoint x: 180, startPoint y: 89, endPoint x: 150, endPoint y: 90, distance: 29.7
click at [150, 90] on textarea at bounding box center [232, 106] width 199 height 103
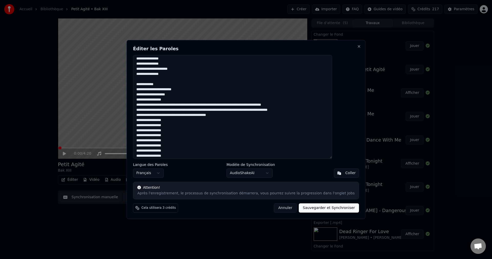
paste textarea
drag, startPoint x: 172, startPoint y: 94, endPoint x: 157, endPoint y: 94, distance: 14.9
click at [157, 94] on textarea at bounding box center [232, 106] width 199 height 103
click at [159, 99] on textarea at bounding box center [232, 106] width 199 height 103
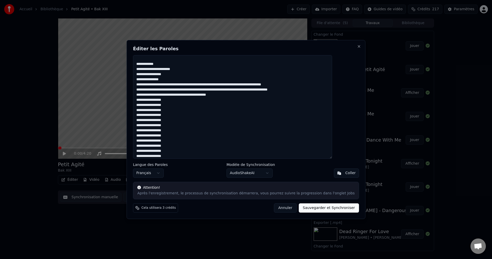
scroll to position [116, 0]
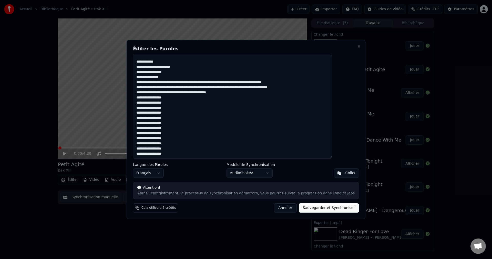
click at [187, 77] on textarea at bounding box center [232, 106] width 199 height 103
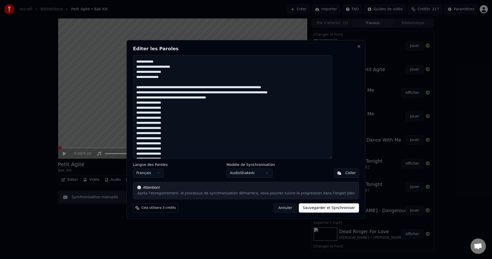
scroll to position [121, 0]
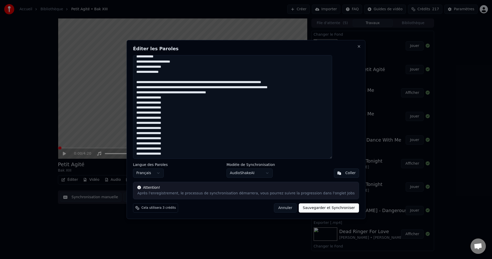
click at [152, 81] on textarea at bounding box center [232, 106] width 199 height 103
click at [244, 93] on textarea at bounding box center [232, 106] width 199 height 103
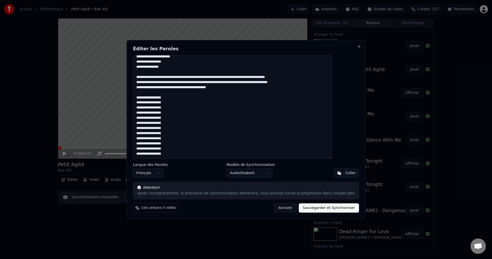
drag, startPoint x: 149, startPoint y: 67, endPoint x: 180, endPoint y: 68, distance: 30.7
click at [180, 68] on textarea at bounding box center [232, 106] width 199 height 103
drag, startPoint x: 149, startPoint y: 97, endPoint x: 181, endPoint y: 99, distance: 31.8
click at [181, 99] on textarea at bounding box center [232, 106] width 199 height 103
paste textarea
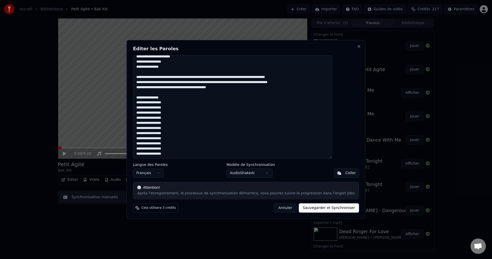
drag, startPoint x: 150, startPoint y: 102, endPoint x: 179, endPoint y: 104, distance: 29.2
click at [179, 104] on textarea at bounding box center [232, 106] width 199 height 103
paste textarea
drag, startPoint x: 150, startPoint y: 109, endPoint x: 182, endPoint y: 109, distance: 31.5
click at [182, 109] on textarea at bounding box center [232, 106] width 199 height 103
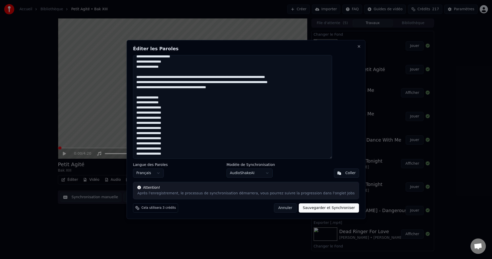
paste textarea
drag, startPoint x: 150, startPoint y: 112, endPoint x: 179, endPoint y: 115, distance: 29.3
click at [179, 115] on textarea at bounding box center [232, 106] width 199 height 103
paste textarea
drag, startPoint x: 150, startPoint y: 117, endPoint x: 185, endPoint y: 120, distance: 35.7
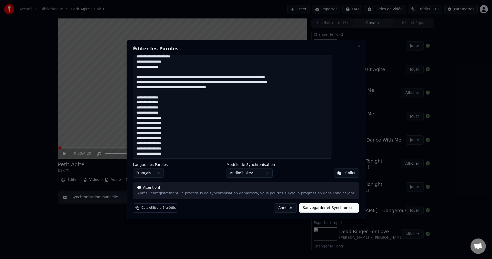
click at [185, 120] on textarea at bounding box center [232, 106] width 199 height 103
paste textarea
drag, startPoint x: 150, startPoint y: 122, endPoint x: 181, endPoint y: 124, distance: 30.8
click at [181, 124] on textarea at bounding box center [232, 106] width 199 height 103
paste textarea
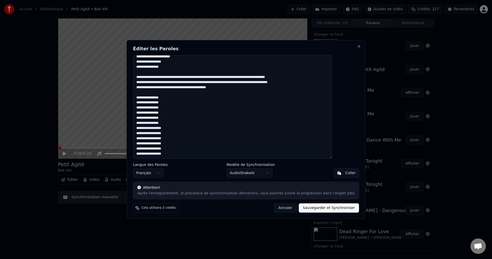
drag, startPoint x: 150, startPoint y: 127, endPoint x: 182, endPoint y: 128, distance: 32.3
click at [182, 128] on textarea at bounding box center [232, 106] width 199 height 103
paste textarea
drag, startPoint x: 149, startPoint y: 133, endPoint x: 180, endPoint y: 135, distance: 30.8
click at [180, 135] on textarea at bounding box center [232, 106] width 199 height 103
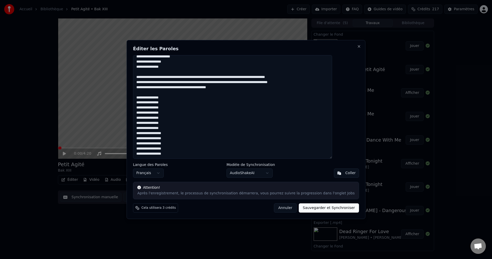
paste textarea
drag, startPoint x: 150, startPoint y: 138, endPoint x: 185, endPoint y: 139, distance: 35.1
click at [185, 139] on textarea at bounding box center [232, 106] width 199 height 103
paste textarea
drag, startPoint x: 150, startPoint y: 142, endPoint x: 191, endPoint y: 144, distance: 41.0
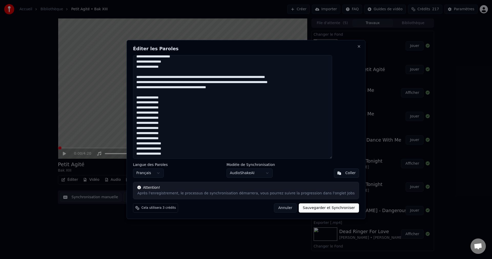
click at [191, 144] on textarea at bounding box center [232, 106] width 199 height 103
paste textarea
drag, startPoint x: 150, startPoint y: 148, endPoint x: 182, endPoint y: 147, distance: 32.3
click at [182, 147] on textarea at bounding box center [232, 106] width 199 height 103
paste textarea
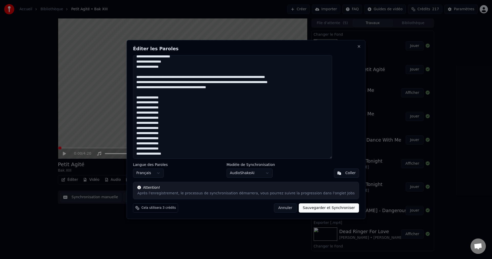
drag, startPoint x: 150, startPoint y: 153, endPoint x: 181, endPoint y: 112, distance: 51.8
click at [198, 150] on textarea at bounding box center [232, 106] width 199 height 103
paste textarea "**********"
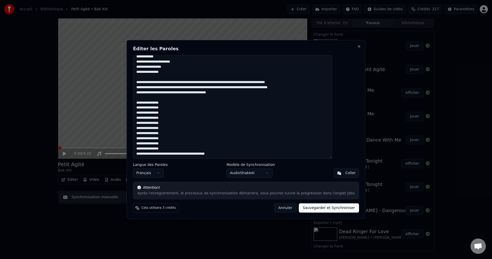
scroll to position [121, 0]
click at [176, 153] on textarea at bounding box center [232, 106] width 199 height 103
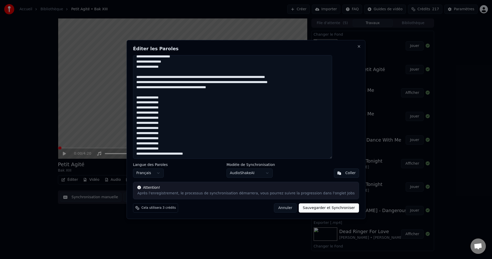
drag, startPoint x: 176, startPoint y: 154, endPoint x: 212, endPoint y: 152, distance: 35.4
click at [212, 152] on textarea at bounding box center [232, 106] width 199 height 103
paste textarea
click at [176, 153] on textarea at bounding box center [232, 106] width 199 height 103
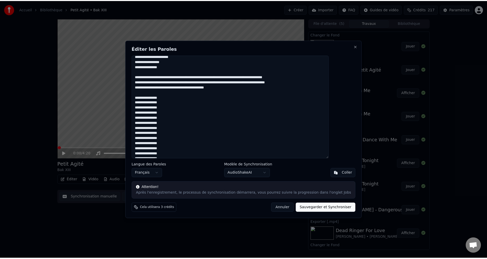
scroll to position [131, 0]
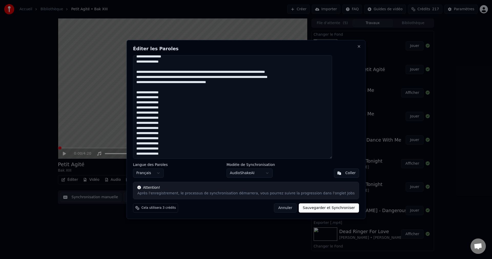
type textarea "**********"
click at [312, 209] on button "Sauvegarder et Synchroniser" at bounding box center [329, 207] width 60 height 9
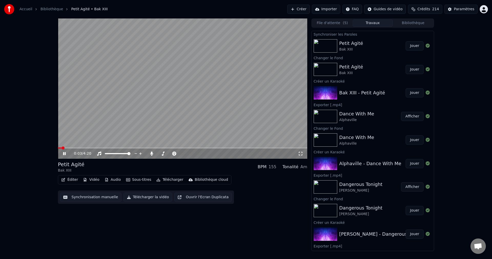
click at [66, 154] on icon at bounding box center [68, 153] width 12 height 4
click at [67, 184] on div "Éditer Vidéo Audio Sous-titres Télécharger Bibliothèque cloud Synchronisation m…" at bounding box center [182, 189] width 249 height 29
click at [68, 181] on button "Éditer" at bounding box center [69, 179] width 21 height 7
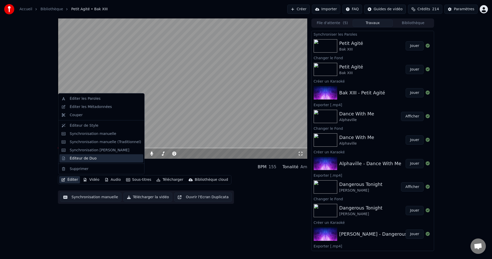
click at [77, 159] on div "Éditeur de Duo" at bounding box center [83, 157] width 27 height 5
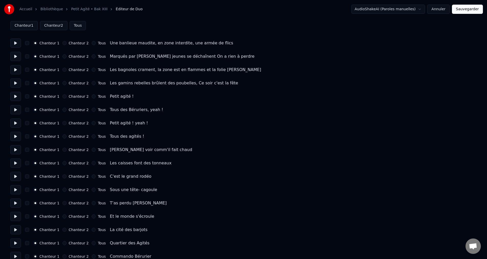
scroll to position [51, 0]
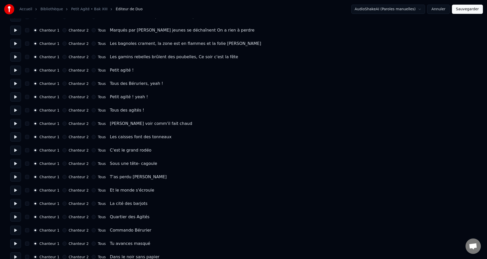
click at [92, 70] on button "Tous" at bounding box center [94, 70] width 4 height 4
click at [92, 83] on button "Tous" at bounding box center [94, 83] width 4 height 4
click at [92, 98] on button "Tous" at bounding box center [94, 97] width 4 height 4
click at [92, 109] on button "Tous" at bounding box center [94, 110] width 4 height 4
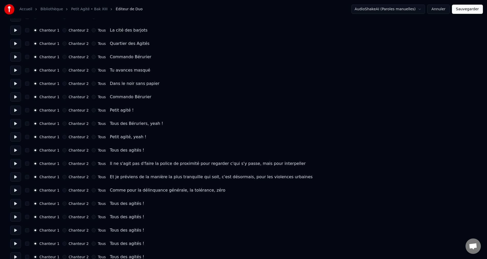
scroll to position [230, 0]
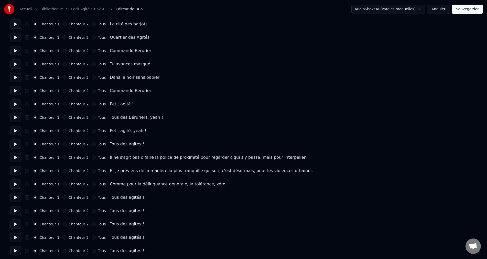
click at [92, 105] on button "Tous" at bounding box center [94, 104] width 4 height 4
click at [92, 118] on button "Tous" at bounding box center [94, 117] width 4 height 4
click at [92, 129] on button "Tous" at bounding box center [94, 131] width 4 height 4
click at [92, 144] on button "Tous" at bounding box center [94, 144] width 4 height 4
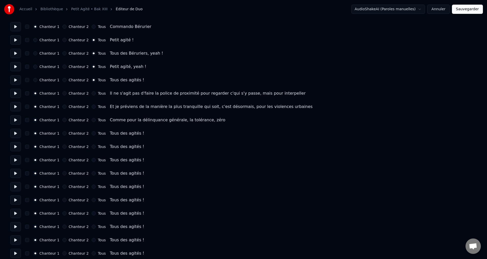
scroll to position [307, 0]
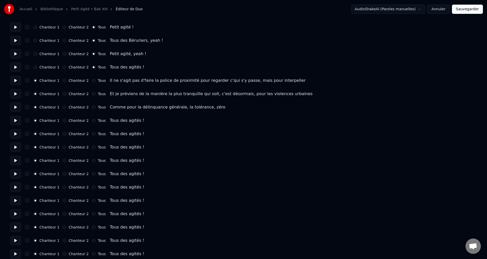
click at [63, 81] on button "Chanteur 2" at bounding box center [64, 80] width 4 height 4
click at [62, 94] on button "Chanteur 2" at bounding box center [64, 94] width 4 height 4
click at [64, 106] on button "Chanteur 2" at bounding box center [64, 107] width 4 height 4
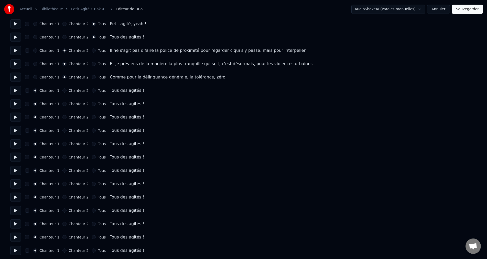
scroll to position [339, 0]
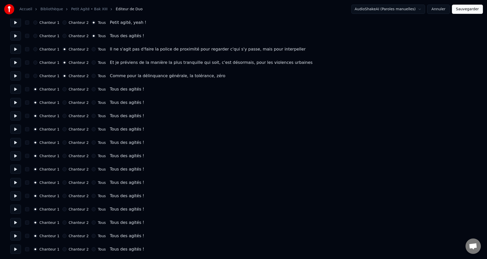
click at [92, 89] on button "Tous" at bounding box center [94, 89] width 4 height 4
click at [92, 103] on button "Tous" at bounding box center [94, 102] width 4 height 4
click at [92, 115] on button "Tous" at bounding box center [94, 116] width 4 height 4
click at [92, 129] on button "Tous" at bounding box center [94, 129] width 4 height 4
click at [92, 142] on button "Tous" at bounding box center [94, 142] width 4 height 4
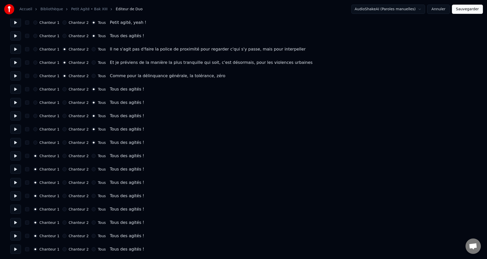
click at [92, 156] on button "Tous" at bounding box center [94, 156] width 4 height 4
click at [92, 170] on button "Tous" at bounding box center [94, 169] width 4 height 4
click at [92, 181] on div "Chanteur 1 Chanteur 2 Tous Tous des agités !" at bounding box center [243, 182] width 467 height 9
click at [92, 184] on button "Tous" at bounding box center [94, 182] width 4 height 4
click at [92, 195] on button "Tous" at bounding box center [94, 196] width 4 height 4
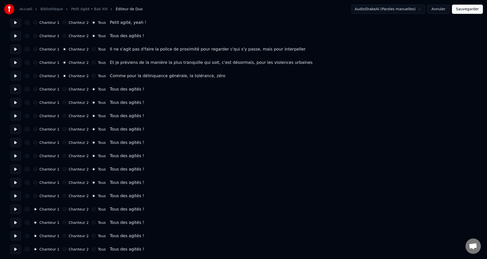
click at [92, 208] on button "Tous" at bounding box center [94, 209] width 4 height 4
click at [91, 224] on div "Chanteur 1 Chanteur 2 Tous Tous des agités !" at bounding box center [243, 222] width 467 height 9
click at [92, 223] on button "Tous" at bounding box center [94, 222] width 4 height 4
click at [92, 236] on button "Tous" at bounding box center [94, 236] width 4 height 4
click at [92, 249] on button "Tous" at bounding box center [94, 249] width 4 height 4
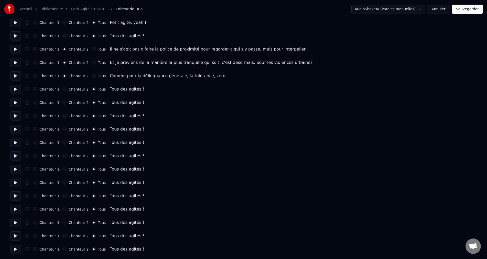
click at [472, 7] on button "Sauvegarder" at bounding box center [467, 9] width 31 height 9
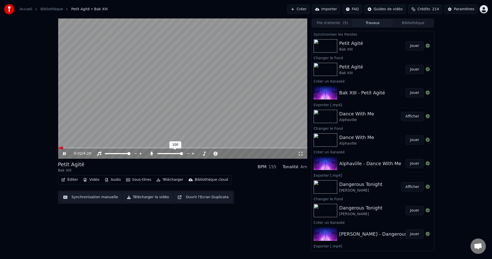
click at [183, 155] on span at bounding box center [181, 153] width 3 height 3
click at [62, 152] on icon at bounding box center [68, 153] width 12 height 4
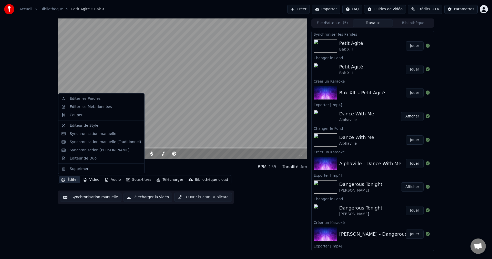
click at [70, 180] on button "Éditer" at bounding box center [69, 179] width 21 height 7
click at [80, 97] on div "Éditer les Paroles" at bounding box center [85, 98] width 31 height 5
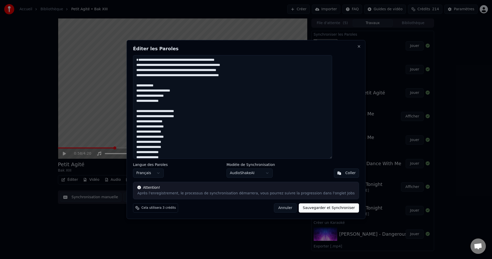
click at [150, 58] on textarea at bounding box center [232, 106] width 199 height 103
click at [151, 63] on textarea at bounding box center [232, 106] width 199 height 103
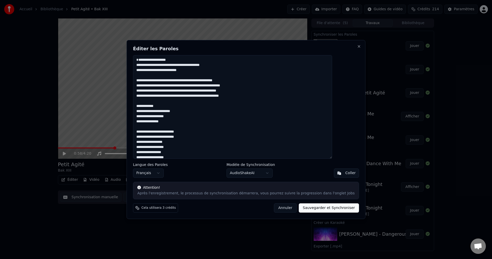
click at [308, 208] on button "Sauvegarder et Synchroniser" at bounding box center [329, 207] width 60 height 9
type textarea "**********"
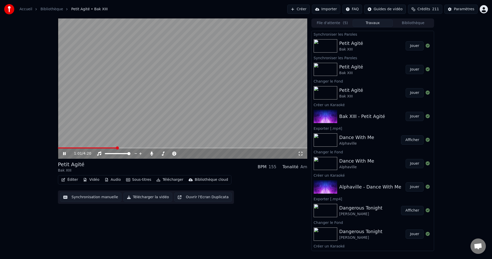
click at [63, 154] on icon at bounding box center [64, 153] width 3 height 3
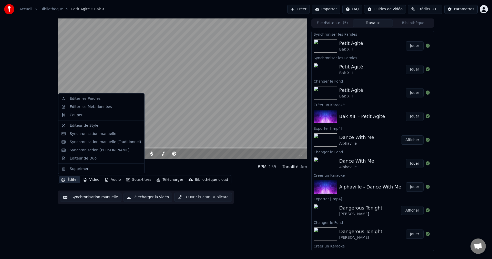
click at [73, 180] on button "Éditer" at bounding box center [69, 179] width 21 height 7
click at [93, 156] on div "Éditeur de Duo" at bounding box center [83, 157] width 27 height 5
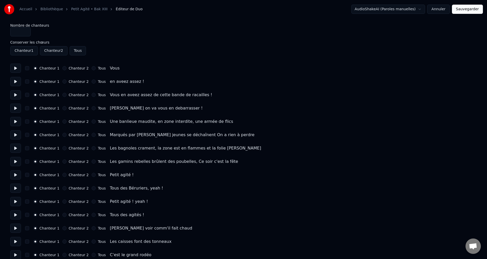
click at [65, 69] on button "Chanteur 2" at bounding box center [64, 68] width 4 height 4
click at [63, 82] on button "Chanteur 2" at bounding box center [64, 81] width 4 height 4
click at [65, 96] on button "Chanteur 2" at bounding box center [64, 95] width 4 height 4
click at [65, 109] on button "Chanteur 2" at bounding box center [64, 108] width 4 height 4
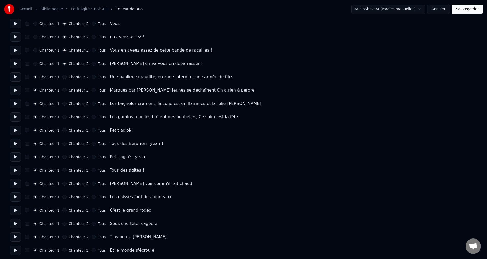
scroll to position [51, 0]
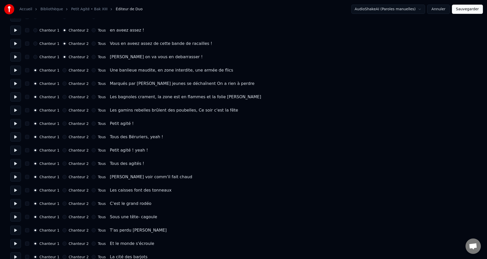
click at [92, 123] on button "Tous" at bounding box center [94, 123] width 4 height 4
click at [92, 137] on button "Tous" at bounding box center [94, 137] width 4 height 4
click at [92, 149] on button "Tous" at bounding box center [94, 150] width 4 height 4
click at [92, 164] on button "Tous" at bounding box center [94, 163] width 4 height 4
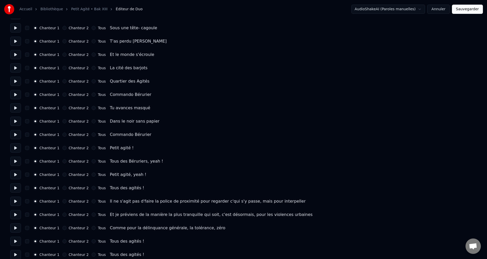
scroll to position [256, 0]
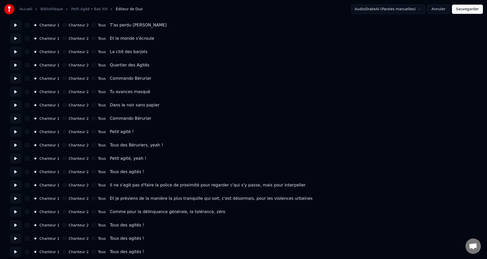
click at [92, 131] on button "Tous" at bounding box center [94, 132] width 4 height 4
click at [92, 145] on button "Tous" at bounding box center [94, 145] width 4 height 4
click at [92, 159] on button "Tous" at bounding box center [94, 158] width 4 height 4
click at [92, 171] on button "Tous" at bounding box center [94, 172] width 4 height 4
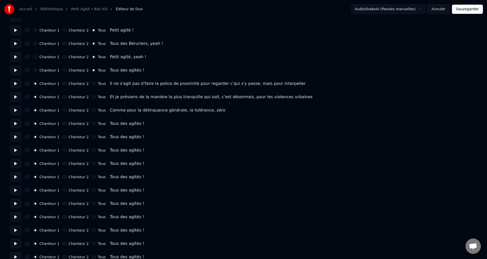
scroll to position [359, 0]
click at [64, 82] on button "Chanteur 2" at bounding box center [64, 82] width 4 height 4
click at [62, 94] on button "Chanteur 2" at bounding box center [64, 96] width 4 height 4
click at [64, 108] on button "Chanteur 2" at bounding box center [64, 109] width 4 height 4
click at [93, 122] on button "Tous" at bounding box center [94, 122] width 4 height 4
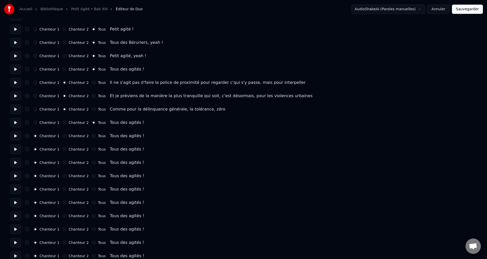
click at [92, 137] on button "Tous" at bounding box center [94, 136] width 4 height 4
click at [92, 146] on div "Chanteur 1 Chanteur 2 Tous Tous des agités !" at bounding box center [243, 148] width 467 height 9
drag, startPoint x: 92, startPoint y: 148, endPoint x: 92, endPoint y: 155, distance: 7.2
click at [92, 148] on button "Tous" at bounding box center [94, 149] width 4 height 4
click at [92, 163] on button "Tous" at bounding box center [94, 162] width 4 height 4
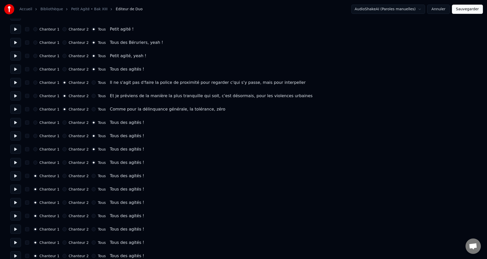
click at [92, 176] on button "Tous" at bounding box center [94, 176] width 4 height 4
click at [92, 188] on button "Tous" at bounding box center [94, 189] width 4 height 4
click at [92, 202] on button "Tous" at bounding box center [94, 202] width 4 height 4
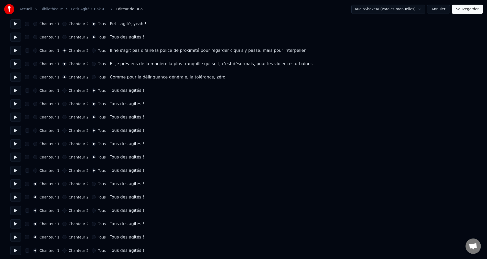
scroll to position [392, 0]
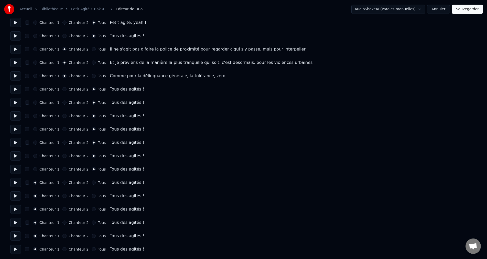
click at [92, 182] on button "Tous" at bounding box center [94, 182] width 4 height 4
click at [92, 194] on button "Tous" at bounding box center [94, 196] width 4 height 4
click at [92, 209] on button "Tous" at bounding box center [94, 209] width 4 height 4
click at [92, 223] on button "Tous" at bounding box center [94, 222] width 4 height 4
click at [92, 235] on button "Tous" at bounding box center [94, 236] width 4 height 4
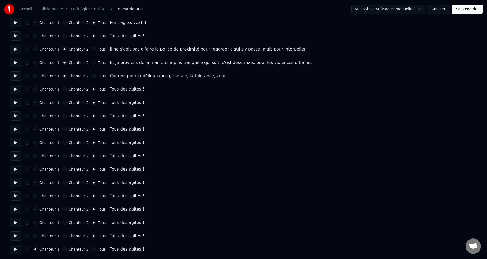
click at [92, 249] on button "Tous" at bounding box center [94, 249] width 4 height 4
click at [469, 10] on button "Sauvegarder" at bounding box center [467, 9] width 31 height 9
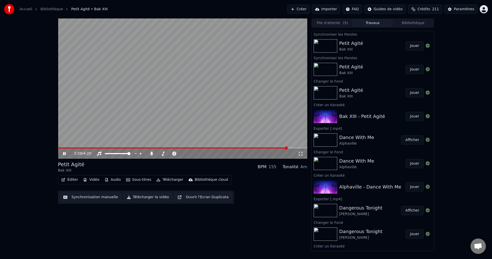
click at [64, 153] on icon at bounding box center [64, 153] width 3 height 3
click at [70, 182] on button "Éditer" at bounding box center [69, 179] width 21 height 7
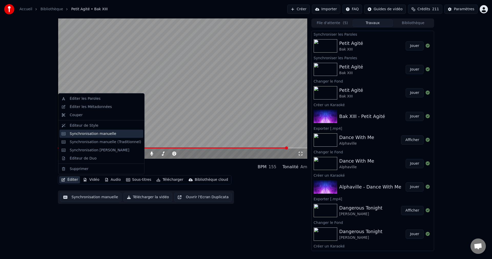
click at [90, 135] on div "Synchronisation manuelle" at bounding box center [93, 133] width 47 height 5
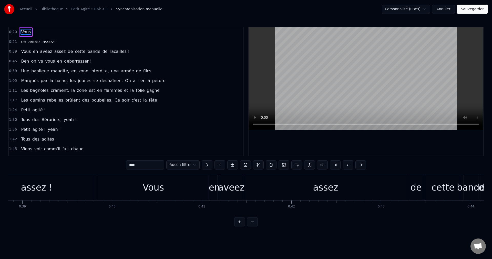
scroll to position [0, 3488]
click at [55, 187] on div "assez !" at bounding box center [30, 187] width 114 height 25
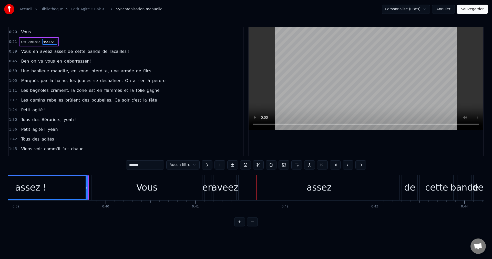
click at [224, 187] on div "aveez" at bounding box center [225, 188] width 27 height 14
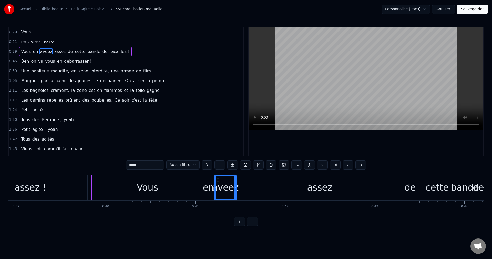
click at [126, 165] on input "*****" at bounding box center [145, 164] width 38 height 9
click at [162, 189] on div "Vous" at bounding box center [147, 187] width 111 height 24
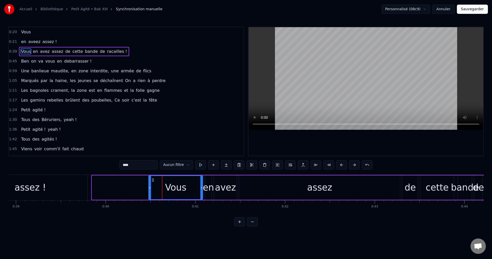
drag, startPoint x: 93, startPoint y: 187, endPoint x: 150, endPoint y: 194, distance: 57.0
click at [150, 194] on div at bounding box center [150, 187] width 2 height 23
click at [157, 187] on div "Vous" at bounding box center [176, 187] width 54 height 23
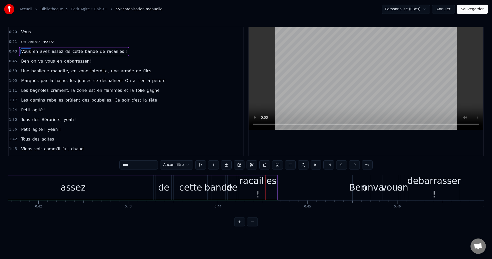
scroll to position [0, 3715]
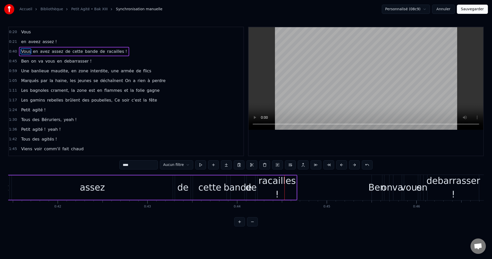
click at [100, 189] on div "assez" at bounding box center [92, 188] width 25 height 14
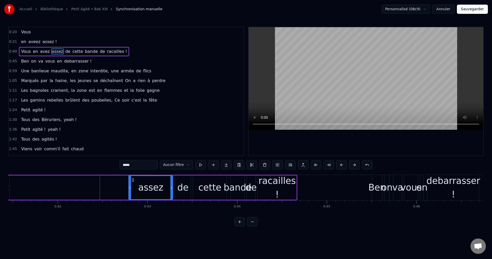
drag, startPoint x: 13, startPoint y: 187, endPoint x: 130, endPoint y: 202, distance: 117.7
click at [130, 202] on div "Vous en aveez assez ! Vous en avez assez de cette bande de racailles ! [PERSON_…" at bounding box center [245, 193] width 475 height 38
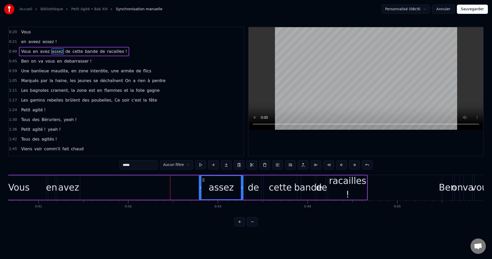
scroll to position [0, 3625]
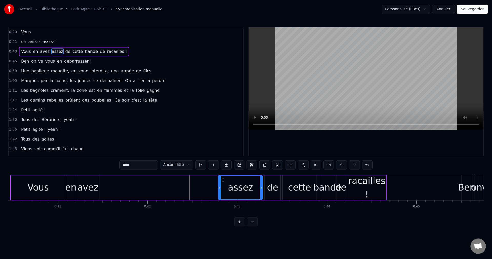
click at [91, 192] on div "avez" at bounding box center [87, 188] width 21 height 14
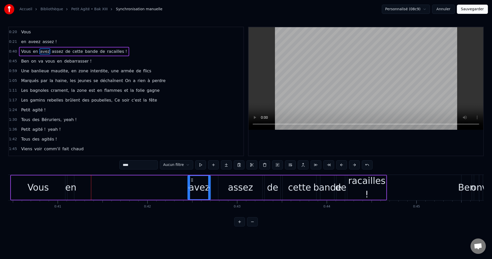
drag, startPoint x: 81, startPoint y: 178, endPoint x: 192, endPoint y: 192, distance: 112.3
click at [192, 192] on div "avez" at bounding box center [199, 187] width 22 height 23
click at [69, 188] on div "en" at bounding box center [70, 188] width 11 height 14
drag, startPoint x: 72, startPoint y: 179, endPoint x: 82, endPoint y: 190, distance: 14.9
click at [83, 190] on div at bounding box center [84, 187] width 2 height 23
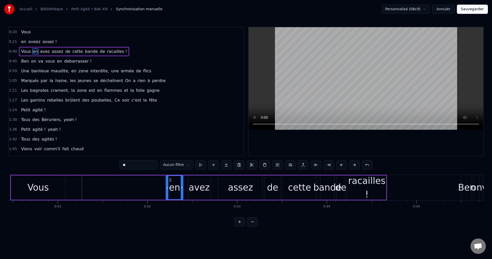
drag, startPoint x: 71, startPoint y: 178, endPoint x: 169, endPoint y: 186, distance: 98.7
click at [169, 186] on div "en" at bounding box center [174, 187] width 17 height 23
click at [48, 187] on div "Vous" at bounding box center [38, 187] width 54 height 24
type input "****"
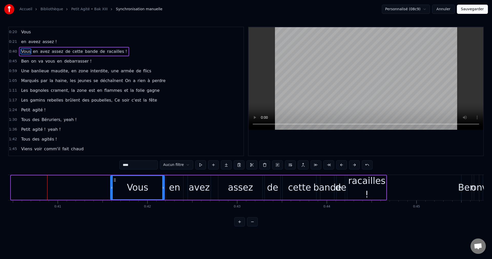
drag, startPoint x: 14, startPoint y: 178, endPoint x: 113, endPoint y: 187, distance: 99.0
click at [113, 187] on div "Vous" at bounding box center [138, 187] width 54 height 23
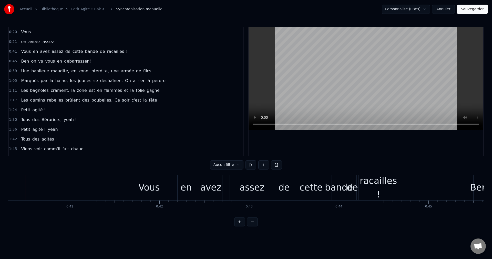
scroll to position [0, 3605]
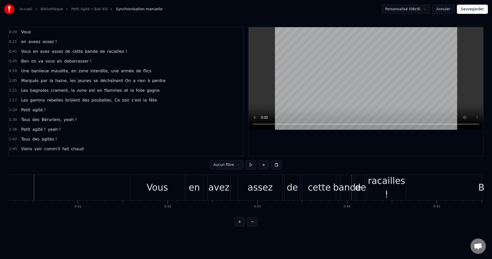
click at [254, 195] on div "assez" at bounding box center [260, 187] width 44 height 25
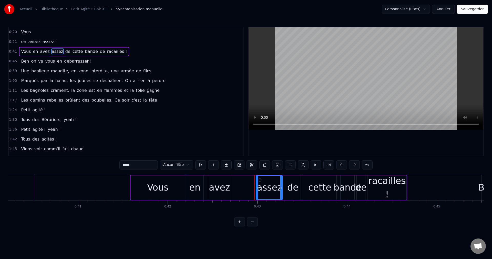
drag, startPoint x: 240, startPoint y: 187, endPoint x: 258, endPoint y: 192, distance: 18.2
click at [258, 192] on div at bounding box center [257, 187] width 2 height 23
click at [223, 190] on div "avez" at bounding box center [219, 188] width 21 height 14
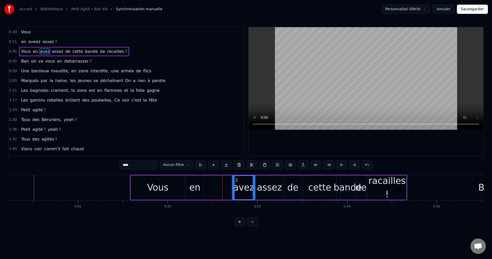
drag, startPoint x: 213, startPoint y: 179, endPoint x: 237, endPoint y: 182, distance: 24.5
click at [237, 182] on icon at bounding box center [236, 180] width 4 height 4
click at [196, 184] on div "en" at bounding box center [194, 188] width 11 height 14
drag, startPoint x: 190, startPoint y: 178, endPoint x: 219, endPoint y: 183, distance: 29.6
click at [219, 183] on div "en" at bounding box center [224, 187] width 17 height 23
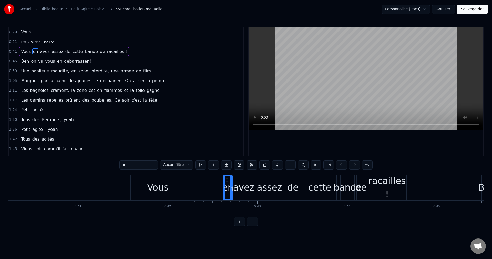
drag, startPoint x: 217, startPoint y: 188, endPoint x: 225, endPoint y: 190, distance: 8.3
click at [225, 190] on div at bounding box center [224, 187] width 2 height 23
click at [169, 193] on div "Vous" at bounding box center [158, 187] width 54 height 24
type input "****"
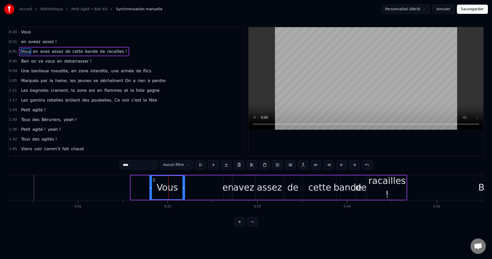
drag, startPoint x: 132, startPoint y: 187, endPoint x: 151, endPoint y: 191, distance: 19.3
click at [151, 191] on div at bounding box center [151, 187] width 2 height 23
drag, startPoint x: 151, startPoint y: 186, endPoint x: 167, endPoint y: 188, distance: 16.3
click at [167, 188] on icon at bounding box center [167, 187] width 2 height 4
drag, startPoint x: 170, startPoint y: 177, endPoint x: 194, endPoint y: 182, distance: 24.2
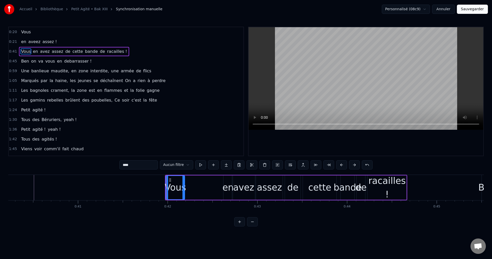
click at [197, 181] on div "Vous en avez assez de cette bande de racailles !" at bounding box center [286, 187] width 242 height 25
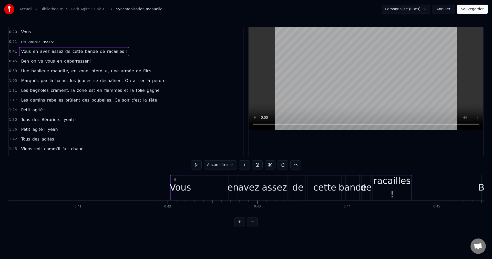
drag, startPoint x: 170, startPoint y: 179, endPoint x: 174, endPoint y: 182, distance: 5.6
click at [174, 182] on div "Vous en avez assez de cette bande de racailles !" at bounding box center [291, 187] width 242 height 25
click at [181, 184] on div "Vous" at bounding box center [180, 188] width 21 height 14
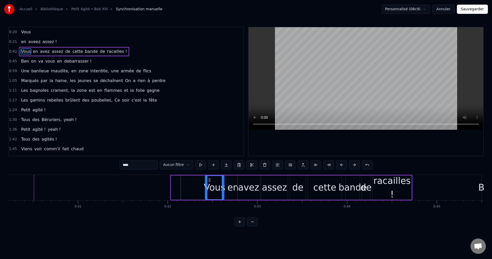
drag, startPoint x: 175, startPoint y: 178, endPoint x: 209, endPoint y: 185, distance: 34.6
click at [209, 185] on div "Vous" at bounding box center [214, 187] width 18 height 23
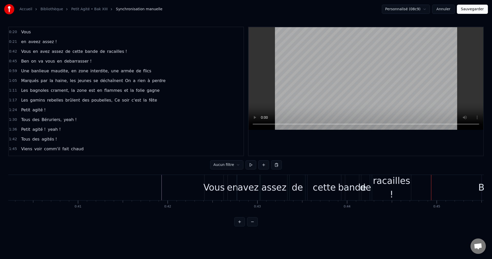
click at [298, 188] on div "de" at bounding box center [297, 188] width 11 height 14
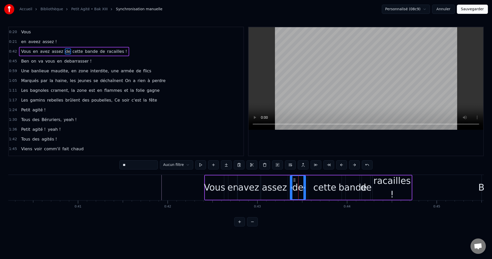
click at [321, 188] on div "cette" at bounding box center [324, 188] width 23 height 14
drag, startPoint x: 309, startPoint y: 187, endPoint x: 314, endPoint y: 188, distance: 5.3
click at [314, 188] on icon at bounding box center [314, 187] width 2 height 4
click at [299, 189] on div "de" at bounding box center [297, 188] width 11 height 14
drag, startPoint x: 294, startPoint y: 179, endPoint x: 303, endPoint y: 182, distance: 9.8
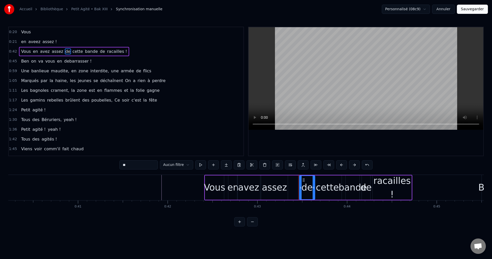
click at [303, 182] on div "de" at bounding box center [306, 187] width 15 height 23
click at [279, 186] on div "assez" at bounding box center [274, 188] width 25 height 14
drag, startPoint x: 264, startPoint y: 179, endPoint x: 276, endPoint y: 182, distance: 11.7
click at [276, 182] on div "assez" at bounding box center [285, 187] width 26 height 23
drag, startPoint x: 274, startPoint y: 187, endPoint x: 283, endPoint y: 188, distance: 9.8
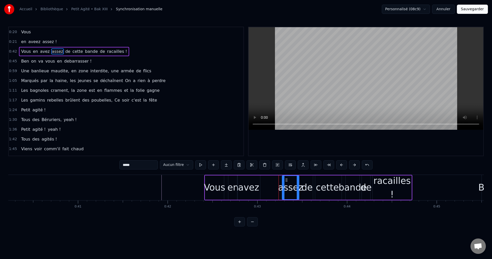
click at [283, 188] on icon at bounding box center [283, 187] width 2 height 4
click at [252, 188] on div "avez" at bounding box center [248, 188] width 21 height 14
drag, startPoint x: 241, startPoint y: 179, endPoint x: 263, endPoint y: 183, distance: 22.1
click at [263, 183] on div "avez" at bounding box center [270, 187] width 22 height 23
click at [233, 185] on div "en" at bounding box center [232, 188] width 11 height 14
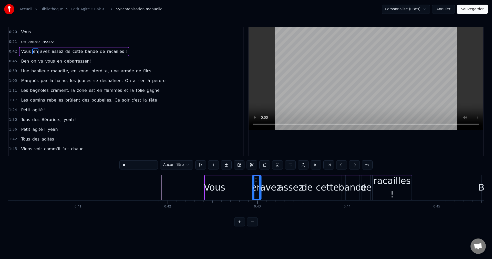
drag, startPoint x: 232, startPoint y: 179, endPoint x: 246, endPoint y: 183, distance: 14.9
click at [255, 183] on div "en" at bounding box center [256, 187] width 9 height 23
click at [219, 184] on div "Vous" at bounding box center [214, 188] width 21 height 14
type input "****"
drag, startPoint x: 209, startPoint y: 178, endPoint x: 235, endPoint y: 183, distance: 26.6
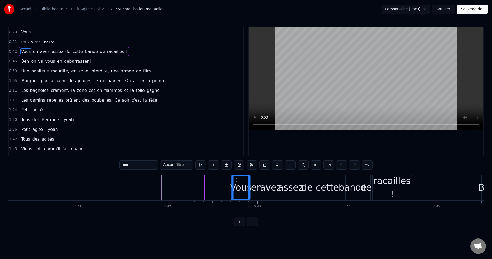
click at [235, 183] on div "Vous" at bounding box center [241, 187] width 18 height 23
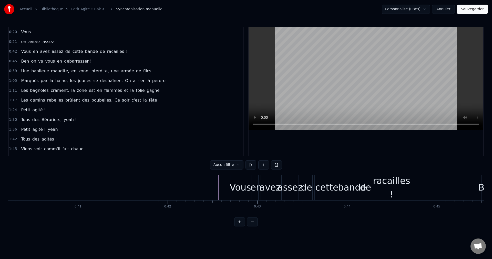
click at [321, 190] on div "cette" at bounding box center [326, 188] width 23 height 14
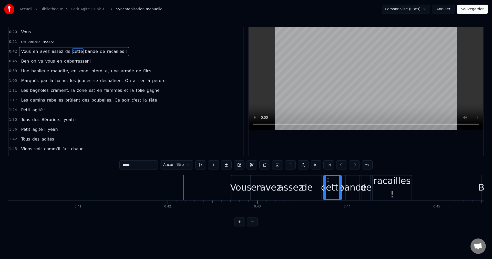
drag, startPoint x: 315, startPoint y: 186, endPoint x: 325, endPoint y: 189, distance: 10.6
click at [325, 189] on icon at bounding box center [324, 187] width 2 height 4
click at [309, 189] on div "de" at bounding box center [306, 188] width 11 height 14
drag, startPoint x: 304, startPoint y: 178, endPoint x: 312, endPoint y: 180, distance: 8.2
click at [312, 180] on icon at bounding box center [311, 180] width 4 height 4
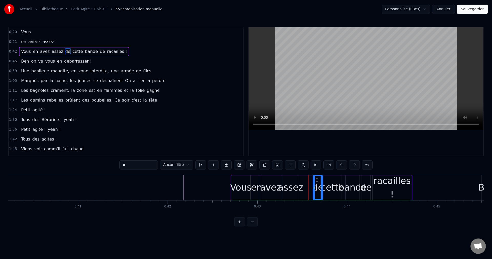
drag, startPoint x: 308, startPoint y: 187, endPoint x: 313, endPoint y: 188, distance: 5.8
click at [313, 188] on icon at bounding box center [314, 187] width 2 height 4
click at [288, 190] on div "assez" at bounding box center [290, 188] width 25 height 14
drag, startPoint x: 286, startPoint y: 178, endPoint x: 299, endPoint y: 181, distance: 12.6
click at [299, 181] on icon at bounding box center [299, 180] width 4 height 4
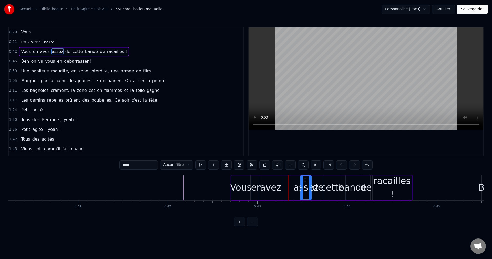
drag, startPoint x: 295, startPoint y: 189, endPoint x: 301, endPoint y: 191, distance: 6.4
click at [301, 191] on div at bounding box center [301, 187] width 2 height 23
click at [272, 191] on div "avez" at bounding box center [270, 188] width 21 height 14
drag, startPoint x: 264, startPoint y: 179, endPoint x: 281, endPoint y: 183, distance: 17.5
click at [281, 183] on div "avez" at bounding box center [287, 187] width 22 height 23
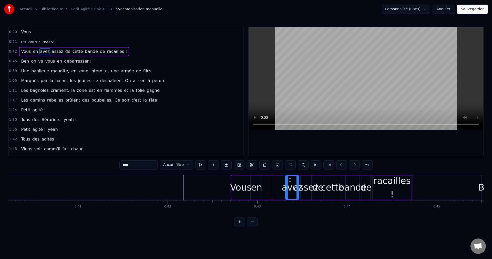
drag, startPoint x: 277, startPoint y: 187, endPoint x: 287, endPoint y: 188, distance: 9.5
click at [287, 188] on icon at bounding box center [287, 187] width 2 height 4
click at [257, 188] on div "en" at bounding box center [256, 188] width 11 height 14
drag, startPoint x: 256, startPoint y: 178, endPoint x: 278, endPoint y: 181, distance: 22.4
click at [278, 181] on icon at bounding box center [278, 180] width 4 height 4
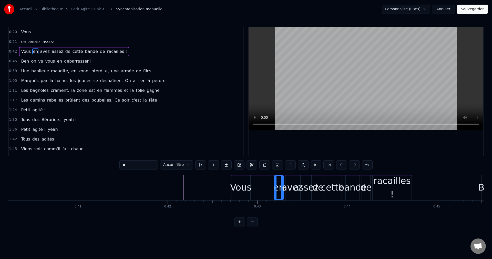
click at [237, 180] on div "Vous" at bounding box center [240, 187] width 19 height 24
type input "****"
drag, startPoint x: 236, startPoint y: 179, endPoint x: 262, endPoint y: 182, distance: 26.0
click at [262, 182] on icon at bounding box center [261, 180] width 4 height 4
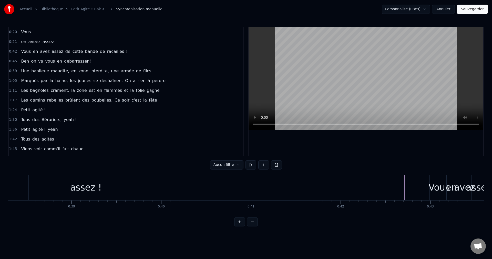
scroll to position [0, 3420]
click at [96, 193] on div "assez !" at bounding box center [98, 188] width 31 height 14
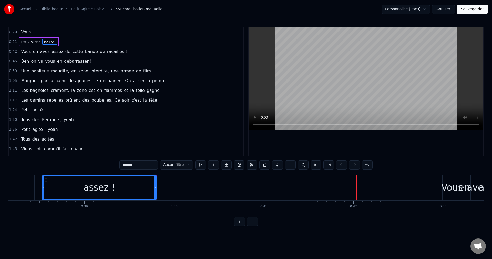
click at [119, 185] on div "assez !" at bounding box center [99, 187] width 114 height 23
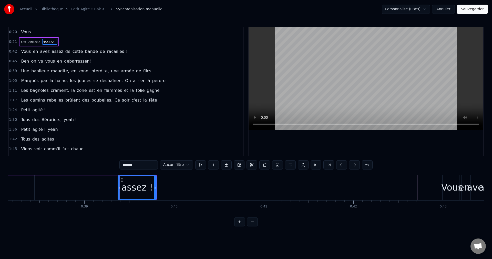
drag, startPoint x: 43, startPoint y: 188, endPoint x: 118, endPoint y: 196, distance: 76.0
click at [118, 201] on div "Vous en aveez assez ! Vous en avez assez de cette bande de racailles ! [PERSON_…" at bounding box center [245, 193] width 475 height 38
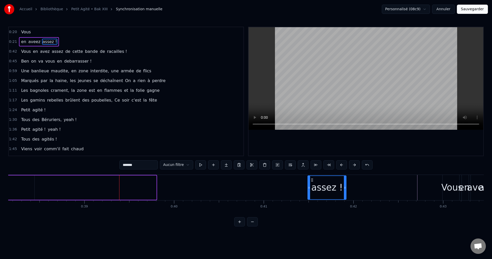
drag, startPoint x: 121, startPoint y: 178, endPoint x: 311, endPoint y: 203, distance: 191.4
click at [311, 203] on div "Vous en aveez assez ! Vous en avez assez de cette bande de racailles ! [PERSON_…" at bounding box center [245, 193] width 475 height 38
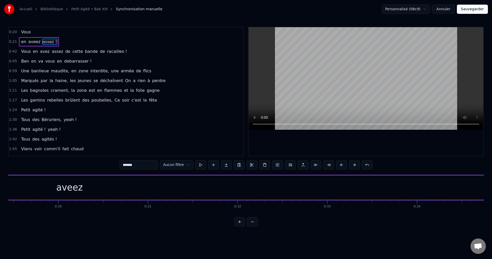
scroll to position [0, 2530]
click at [162, 188] on div "aveez" at bounding box center [178, 187] width 1491 height 24
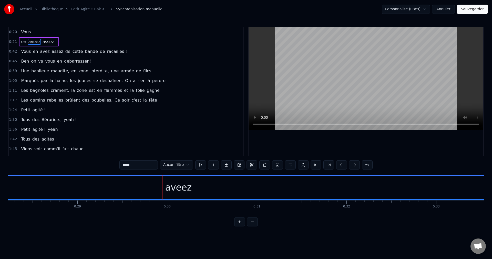
click at [119, 167] on input "*****" at bounding box center [138, 164] width 38 height 9
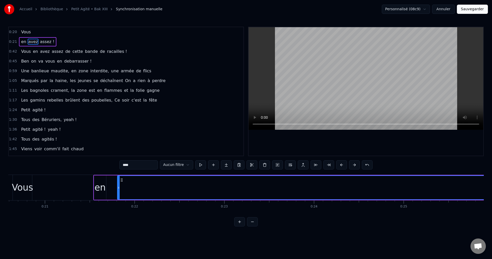
scroll to position [0, 1852]
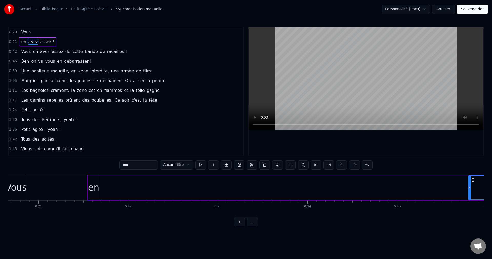
drag, startPoint x: 112, startPoint y: 188, endPoint x: 471, endPoint y: 196, distance: 359.6
click at [470, 196] on div at bounding box center [469, 187] width 2 height 23
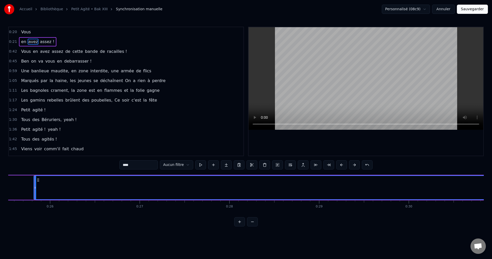
scroll to position [0, 2289]
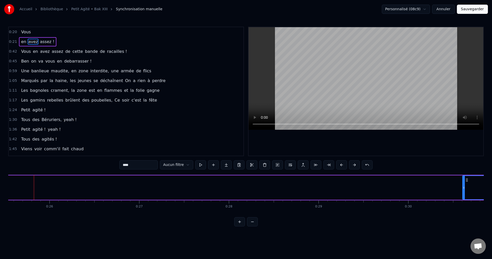
drag, startPoint x: 34, startPoint y: 186, endPoint x: 464, endPoint y: 203, distance: 429.5
click at [464, 203] on div "Vous en avez assez ! Vous en avez assez de cette bande de racailles ! [PERSON_N…" at bounding box center [245, 193] width 475 height 38
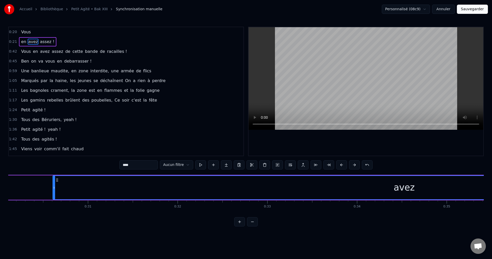
scroll to position [0, 2709]
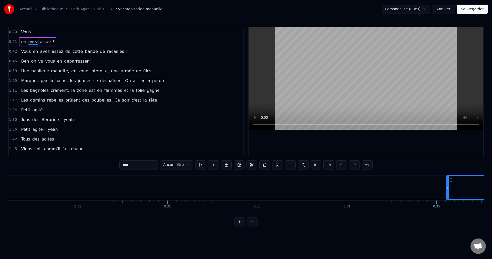
drag, startPoint x: 44, startPoint y: 187, endPoint x: 448, endPoint y: 203, distance: 404.1
click at [448, 203] on div "Vous en avez assez ! Vous en avez assez de cette bande de racailles ! [PERSON_N…" at bounding box center [245, 193] width 475 height 38
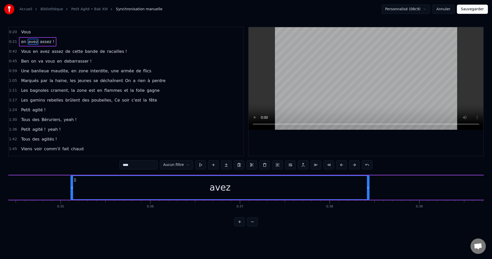
scroll to position [0, 3109]
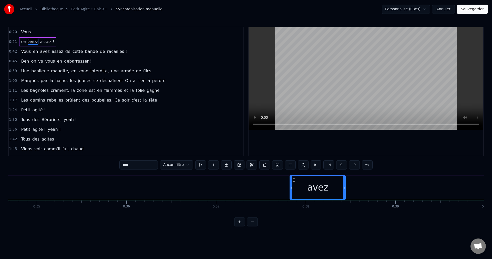
drag, startPoint x: 48, startPoint y: 187, endPoint x: 291, endPoint y: 199, distance: 243.0
click at [291, 199] on div at bounding box center [291, 187] width 2 height 23
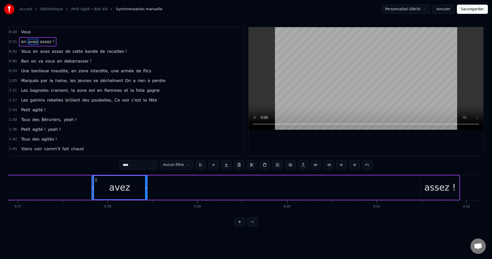
scroll to position [0, 3354]
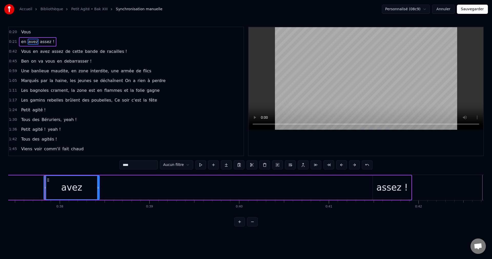
click at [68, 190] on div "avez" at bounding box center [71, 188] width 21 height 14
drag, startPoint x: 45, startPoint y: 186, endPoint x: 65, endPoint y: 190, distance: 20.0
click at [65, 190] on div at bounding box center [64, 187] width 2 height 23
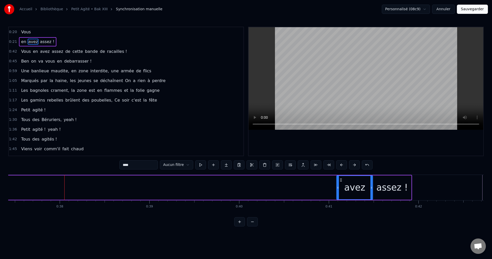
drag, startPoint x: 67, startPoint y: 180, endPoint x: 340, endPoint y: 189, distance: 273.1
click at [340, 189] on div "avez" at bounding box center [355, 187] width 36 height 23
drag, startPoint x: 337, startPoint y: 186, endPoint x: 351, endPoint y: 190, distance: 15.0
click at [351, 190] on div at bounding box center [352, 187] width 2 height 23
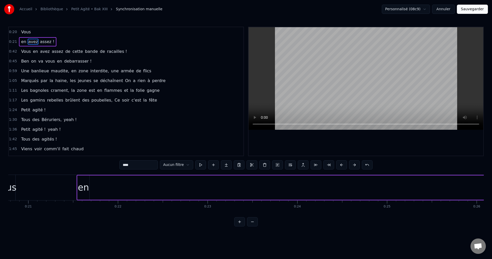
scroll to position [0, 1838]
click at [103, 187] on div "en" at bounding box center [107, 188] width 11 height 14
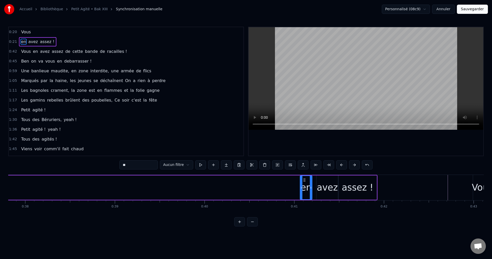
scroll to position [0, 3410]
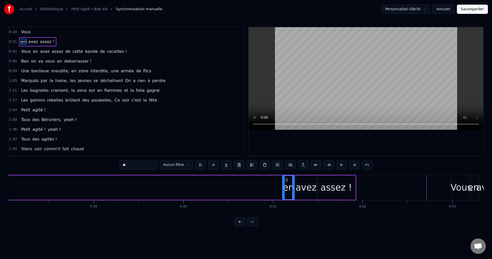
drag, startPoint x: 105, startPoint y: 180, endPoint x: 286, endPoint y: 226, distance: 186.8
click at [286, 226] on div "0:20 Vous 0:21 en avez assez ! 0:42 Vous en avez assez de cette bande de racail…" at bounding box center [245, 126] width 475 height 199
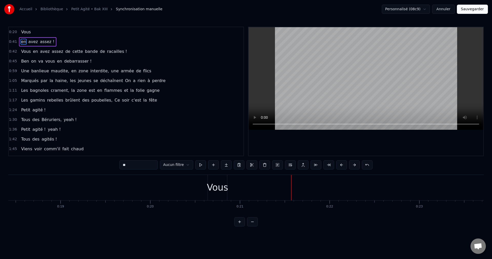
scroll to position [0, 1664]
click at [205, 184] on div "Vous" at bounding box center [204, 188] width 21 height 14
type input "****"
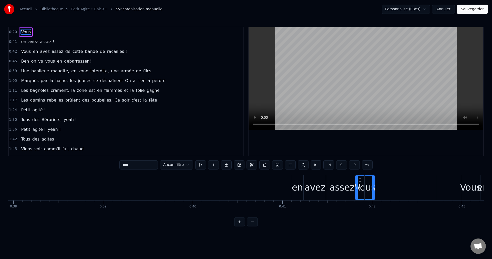
scroll to position [0, 3402]
drag, startPoint x: 199, startPoint y: 178, endPoint x: 173, endPoint y: 200, distance: 34.8
click at [274, 196] on div "Vous" at bounding box center [279, 187] width 19 height 23
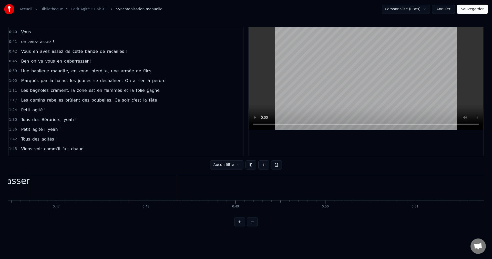
scroll to position [0, 4264]
click at [63, 120] on span "yeah !" at bounding box center [70, 120] width 14 height 6
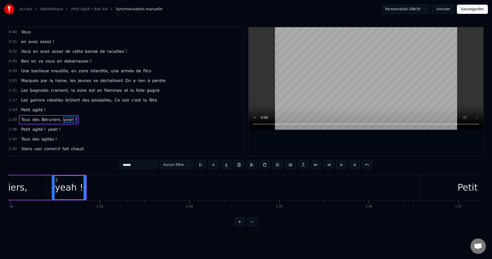
scroll to position [0, 8262]
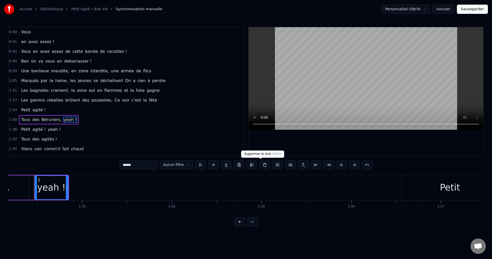
click at [262, 166] on button at bounding box center [264, 164] width 11 height 9
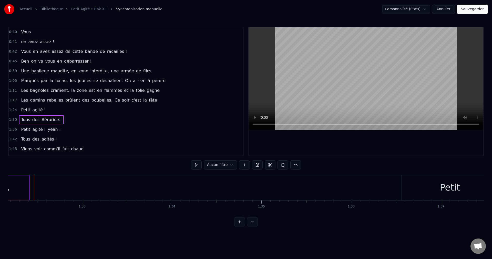
click at [44, 120] on span "Béruriers," at bounding box center [51, 120] width 21 height 6
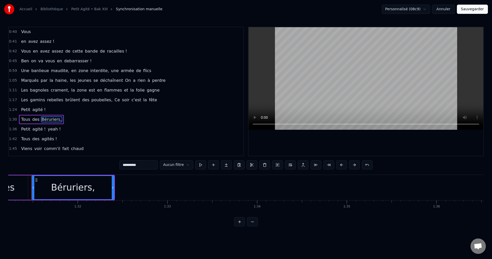
scroll to position [0, 8174]
click at [129, 166] on input "**********" at bounding box center [138, 164] width 38 height 9
click at [48, 128] on span "yeah !" at bounding box center [54, 129] width 14 height 6
type input "******"
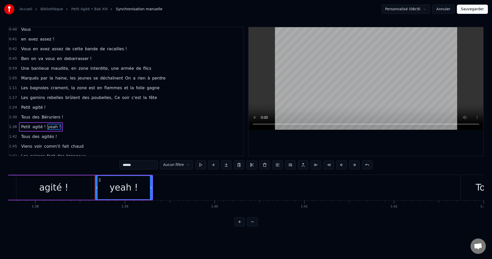
scroll to position [0, 8818]
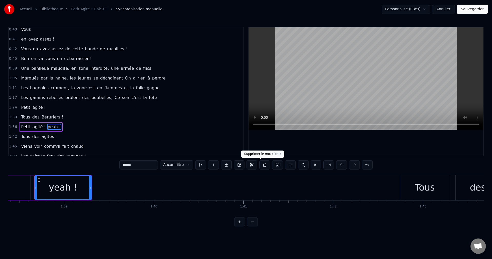
click at [261, 167] on button at bounding box center [264, 164] width 11 height 9
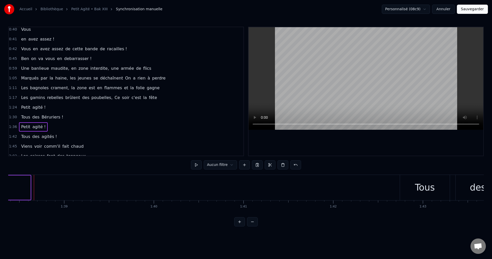
click at [36, 128] on span "agité !" at bounding box center [39, 127] width 14 height 6
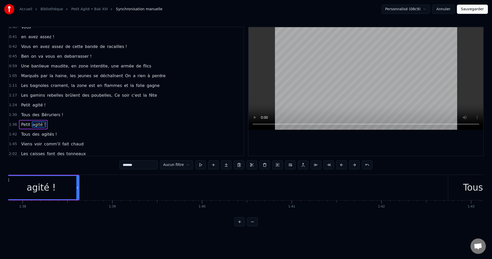
scroll to position [0, 8739]
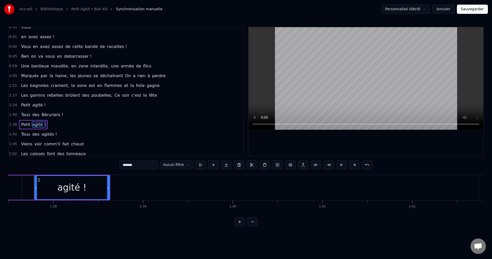
drag, startPoint x: 118, startPoint y: 164, endPoint x: 103, endPoint y: 167, distance: 14.6
click at [103, 167] on div "0:40 Vous 0:41 en avez assez ! 0:42 Vous en avez assez de cette bande de racail…" at bounding box center [245, 126] width 475 height 199
click at [119, 165] on input "**********" at bounding box center [138, 164] width 38 height 9
click at [119, 164] on input "*********" at bounding box center [138, 164] width 38 height 9
click at [119, 165] on input "*********" at bounding box center [138, 164] width 38 height 9
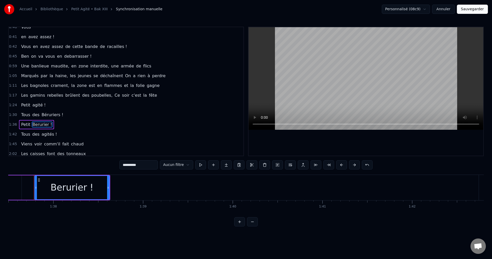
click at [25, 133] on span "Tous" at bounding box center [25, 134] width 10 height 6
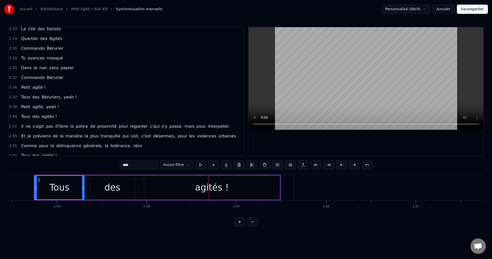
scroll to position [184, 0]
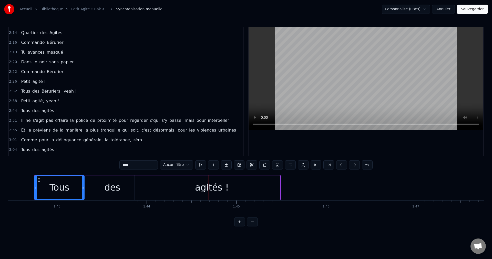
click at [65, 90] on span "yeah !" at bounding box center [70, 91] width 14 height 6
type input "******"
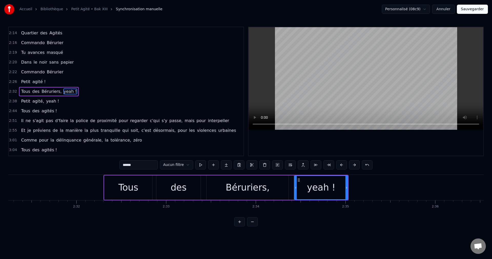
scroll to position [0, 13815]
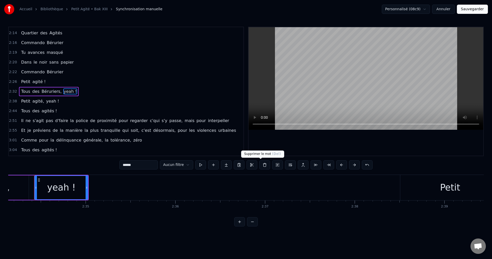
click at [262, 166] on button at bounding box center [264, 164] width 11 height 9
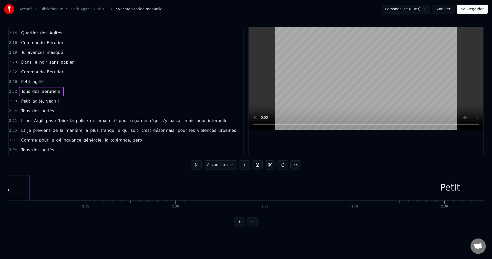
click at [46, 91] on span "Béruriers," at bounding box center [51, 91] width 21 height 6
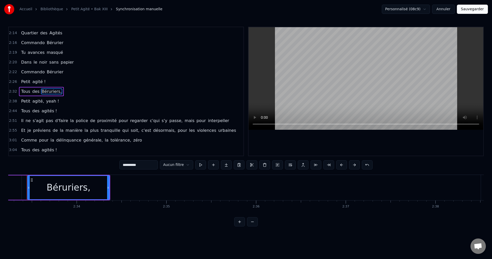
scroll to position [0, 13727]
click at [132, 165] on input "**********" at bounding box center [138, 164] width 38 height 9
click at [35, 100] on span "agité," at bounding box center [38, 101] width 13 height 6
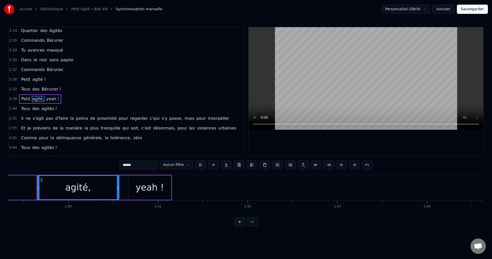
scroll to position [0, 14283]
click at [119, 164] on input "******" at bounding box center [138, 164] width 38 height 9
drag, startPoint x: 119, startPoint y: 164, endPoint x: 101, endPoint y: 165, distance: 18.0
click at [101, 165] on div "0:40 Vous 0:41 en avez assez ! 0:42 Vous en avez assez de cette bande de racail…" at bounding box center [245, 126] width 475 height 199
click at [137, 185] on div "yeah !" at bounding box center [147, 188] width 28 height 14
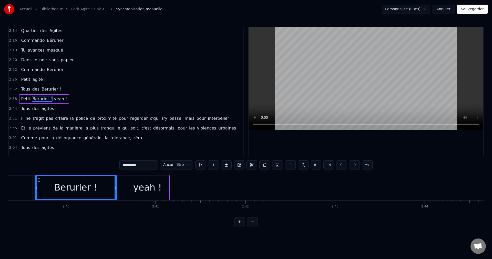
type input "******"
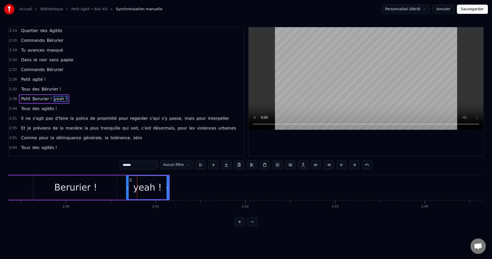
scroll to position [194, 0]
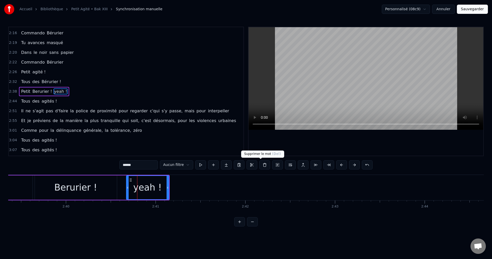
click at [259, 164] on button at bounding box center [264, 164] width 11 height 9
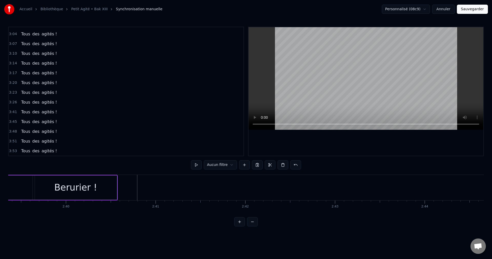
scroll to position [300, 0]
click at [25, 151] on span "Tous" at bounding box center [25, 151] width 10 height 6
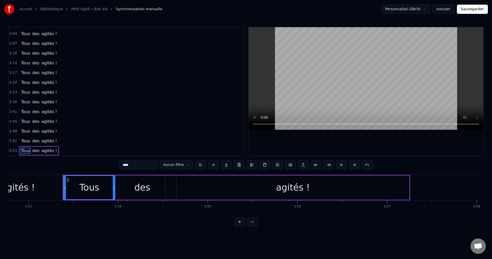
scroll to position [0, 20893]
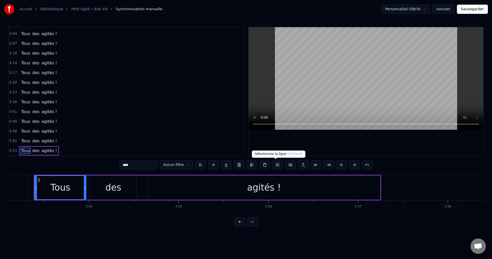
click at [276, 164] on button at bounding box center [277, 164] width 11 height 9
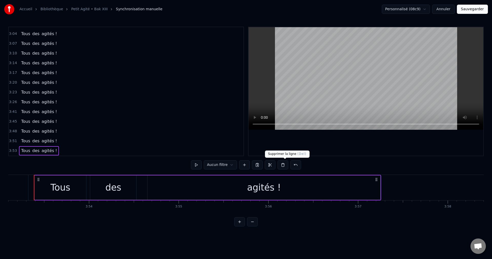
click at [283, 165] on button at bounding box center [282, 164] width 11 height 9
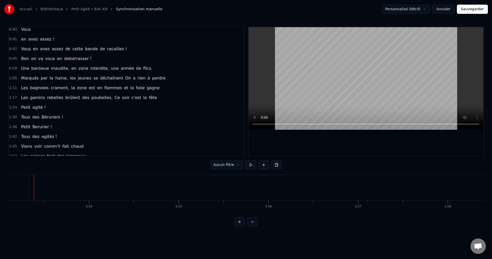
scroll to position [0, 0]
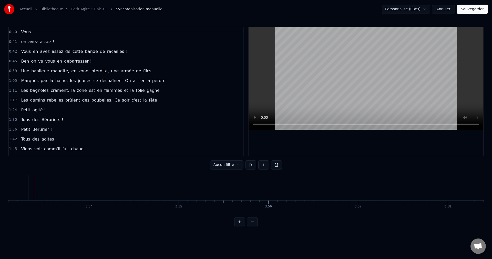
click at [22, 31] on span "Vous" at bounding box center [25, 32] width 11 height 6
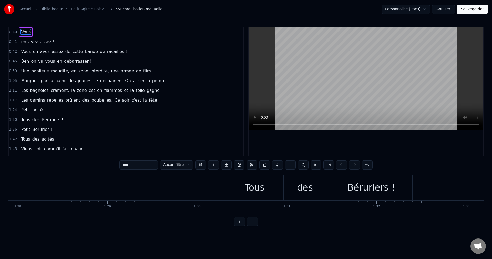
scroll to position [0, 7979]
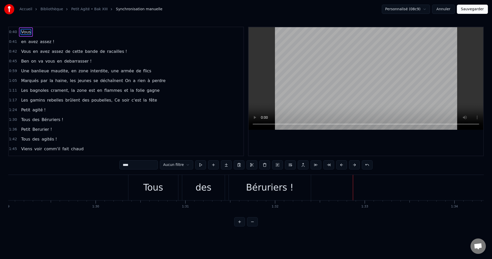
click at [273, 185] on div "Béruriers !" at bounding box center [270, 188] width 48 height 14
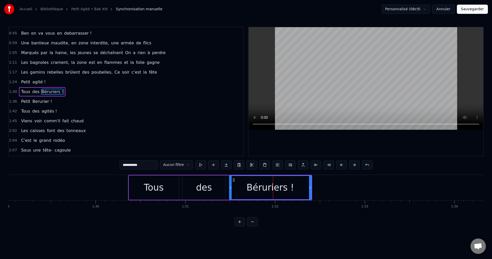
scroll to position [28, 0]
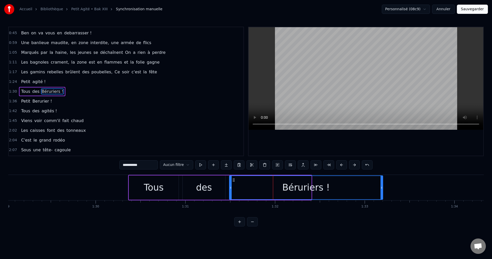
drag, startPoint x: 310, startPoint y: 187, endPoint x: 343, endPoint y: 193, distance: 33.6
click at [382, 193] on div at bounding box center [381, 187] width 2 height 23
click at [144, 191] on div "Tous" at bounding box center [154, 187] width 50 height 24
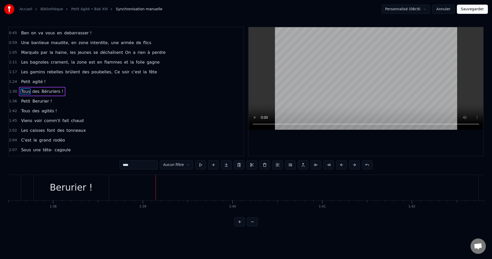
scroll to position [0, 8694]
click at [124, 193] on div "Berurier !" at bounding box center [115, 188] width 43 height 14
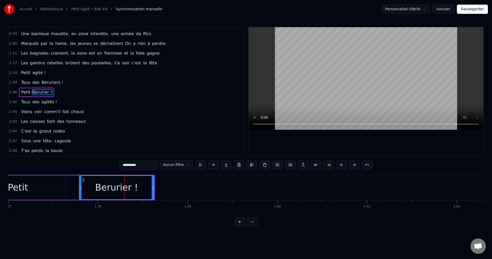
scroll to position [38, 0]
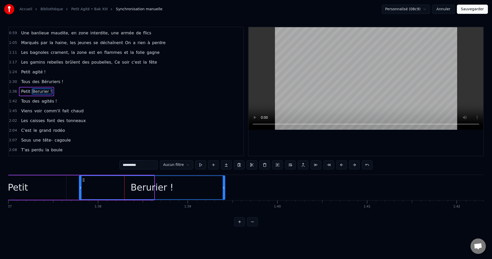
drag, startPoint x: 152, startPoint y: 187, endPoint x: 223, endPoint y: 192, distance: 71.1
click at [223, 192] on div at bounding box center [224, 187] width 2 height 23
click at [46, 188] on div "Petit" at bounding box center [18, 187] width 96 height 24
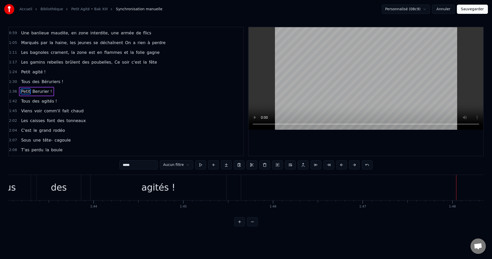
scroll to position [0, 9243]
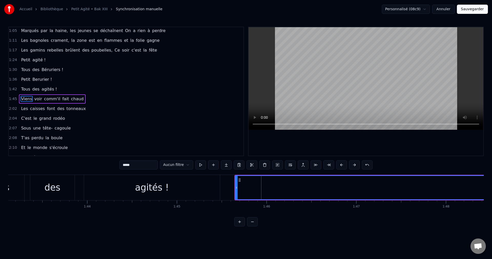
scroll to position [57, 0]
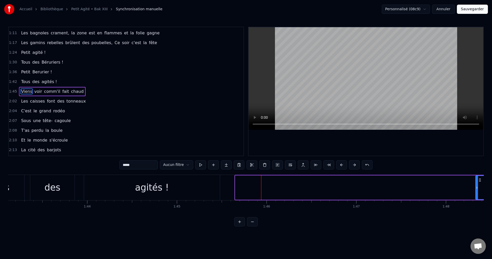
drag, startPoint x: 235, startPoint y: 187, endPoint x: 476, endPoint y: 192, distance: 240.3
click at [476, 192] on div at bounding box center [477, 187] width 2 height 23
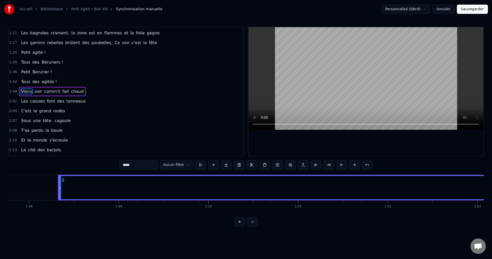
scroll to position [0, 9684]
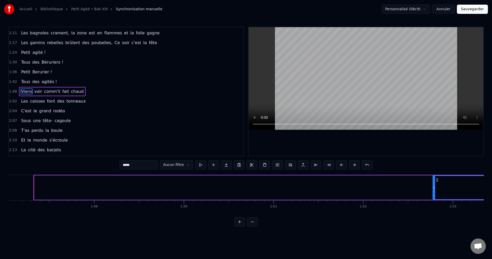
drag, startPoint x: 34, startPoint y: 187, endPoint x: 433, endPoint y: 195, distance: 398.8
click at [433, 195] on div at bounding box center [434, 187] width 2 height 23
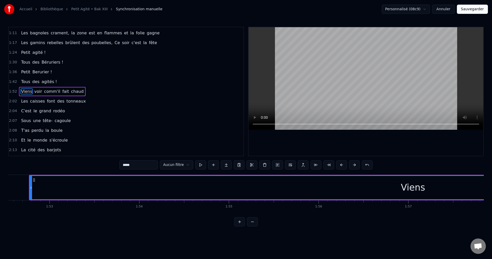
scroll to position [0, 10090]
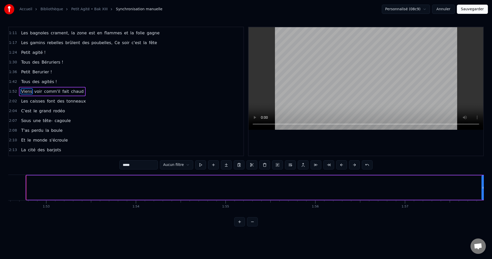
drag, startPoint x: 27, startPoint y: 187, endPoint x: 482, endPoint y: 206, distance: 455.5
click at [482, 206] on div "Vous en avez assez ! Vous en avez assez de cette bande de racailles ! [PERSON_N…" at bounding box center [245, 193] width 475 height 38
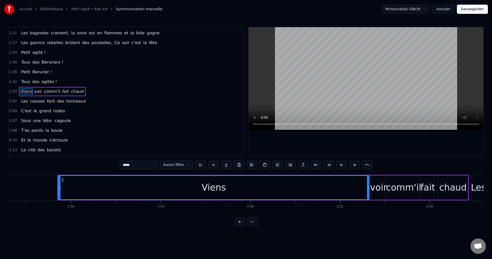
scroll to position [0, 10531]
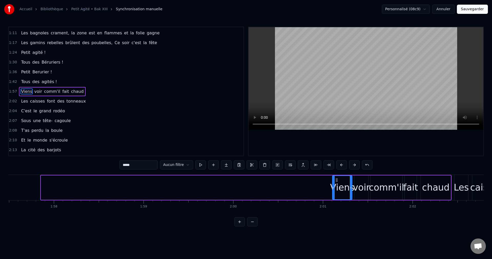
drag, startPoint x: 41, startPoint y: 187, endPoint x: 332, endPoint y: 213, distance: 292.4
click at [332, 213] on div "Vous en avez assez ! Vous en avez assez de cette bande de racailles ! [PERSON_N…" at bounding box center [245, 193] width 475 height 38
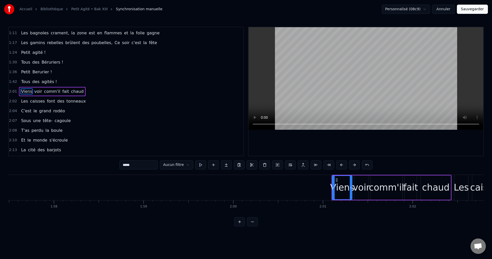
click at [22, 52] on span "Petit" at bounding box center [25, 52] width 10 height 6
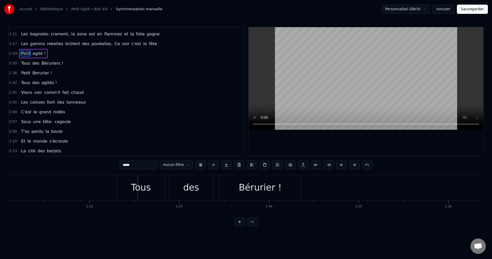
scroll to position [0, 13584]
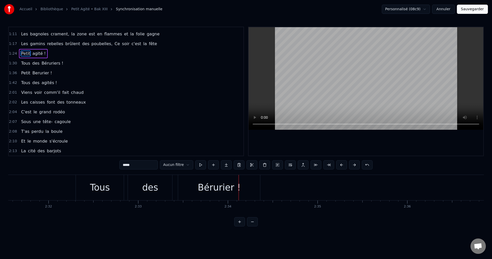
click at [234, 192] on div "Bérurier !" at bounding box center [219, 188] width 43 height 14
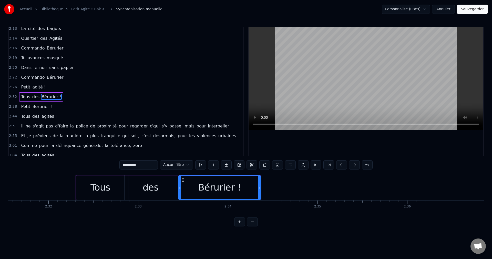
scroll to position [184, 0]
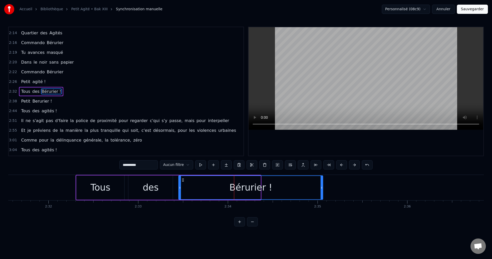
drag, startPoint x: 260, startPoint y: 188, endPoint x: 323, endPoint y: 197, distance: 63.6
click at [322, 197] on div at bounding box center [321, 187] width 2 height 23
click at [150, 180] on div "des" at bounding box center [150, 187] width 44 height 24
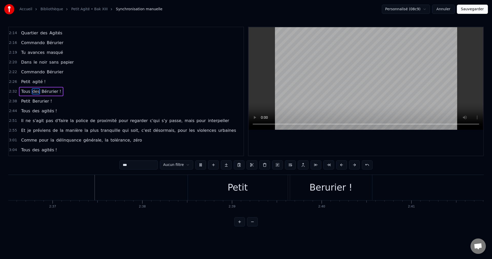
scroll to position [0, 14030]
click at [331, 188] on div "Berurier !" at bounding box center [328, 188] width 43 height 14
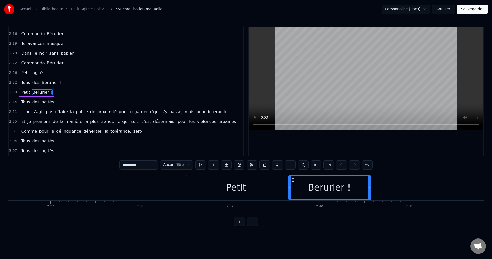
scroll to position [194, 0]
drag, startPoint x: 370, startPoint y: 187, endPoint x: 435, endPoint y: 190, distance: 64.8
click at [431, 190] on div at bounding box center [430, 187] width 2 height 23
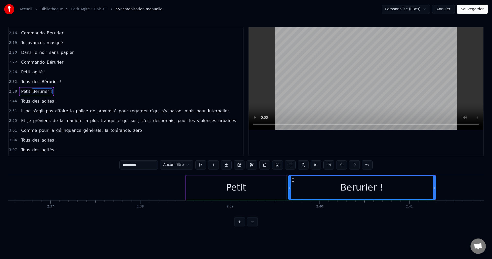
click at [256, 189] on div "Petit" at bounding box center [236, 187] width 100 height 24
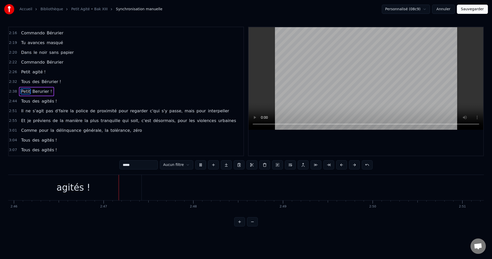
scroll to position [0, 14890]
click at [70, 187] on div "agités !" at bounding box center [56, 188] width 34 height 14
type input "********"
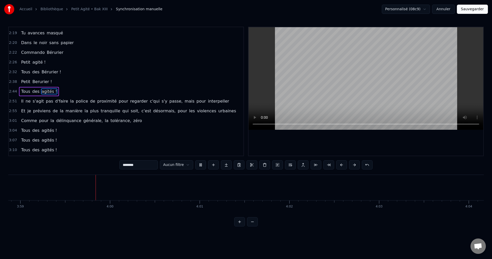
scroll to position [0, 21412]
click at [480, 10] on button "Sauvegarder" at bounding box center [472, 9] width 31 height 9
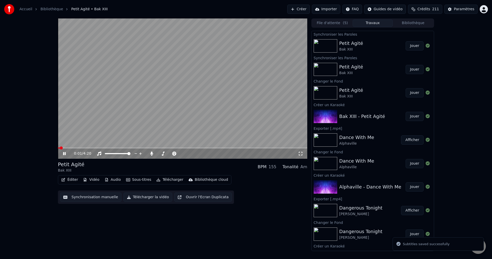
click at [64, 153] on icon at bounding box center [64, 153] width 3 height 3
click at [71, 179] on button "Éditer" at bounding box center [69, 179] width 21 height 7
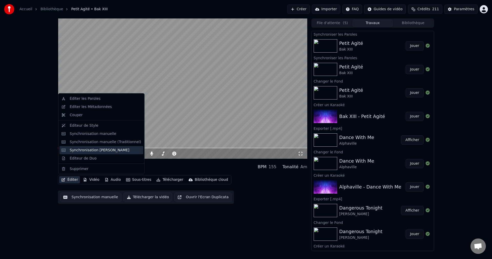
click at [100, 151] on div "Synchronisation [PERSON_NAME]" at bounding box center [100, 149] width 60 height 5
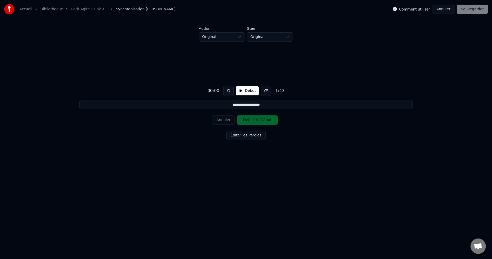
click at [445, 12] on button "Annuler" at bounding box center [443, 9] width 23 height 9
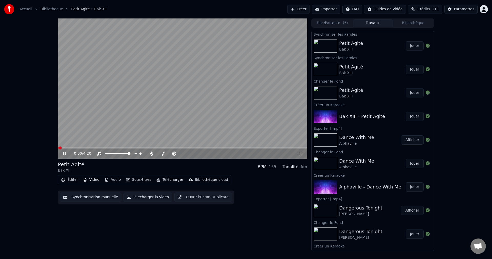
click at [63, 153] on icon at bounding box center [64, 153] width 3 height 3
click at [68, 181] on button "Éditer" at bounding box center [69, 179] width 21 height 7
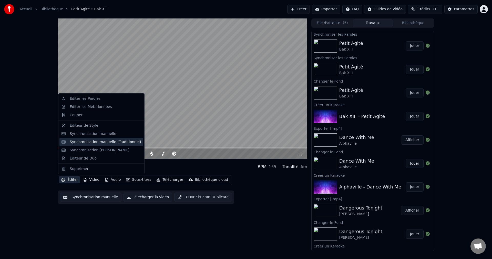
click at [97, 143] on div "Synchronisation manuelle (Traditionnel)" at bounding box center [105, 141] width 71 height 5
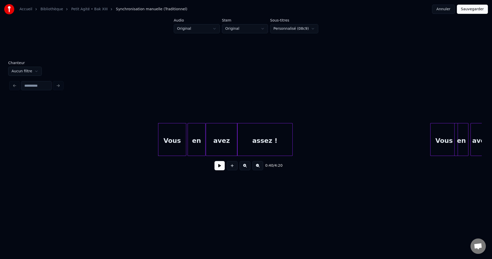
scroll to position [0, 5094]
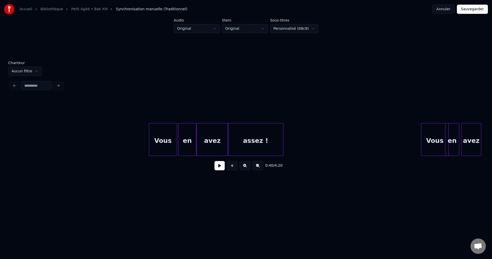
click at [161, 135] on div "Vous" at bounding box center [163, 140] width 28 height 35
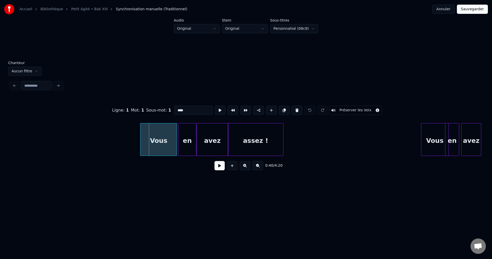
click at [142, 140] on div at bounding box center [141, 139] width 2 height 32
click at [186, 142] on div "en" at bounding box center [186, 140] width 17 height 35
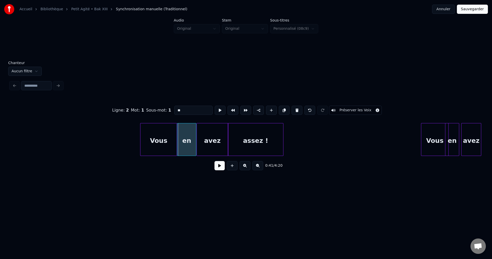
click at [177, 140] on div at bounding box center [178, 139] width 2 height 32
click at [192, 140] on div "en" at bounding box center [186, 140] width 19 height 35
click at [272, 143] on div "assez !" at bounding box center [255, 140] width 55 height 35
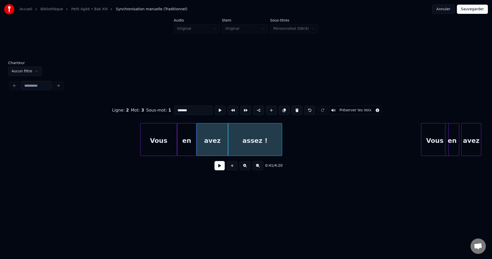
click at [281, 142] on div at bounding box center [281, 139] width 2 height 32
click at [156, 142] on div "Vous" at bounding box center [158, 140] width 36 height 35
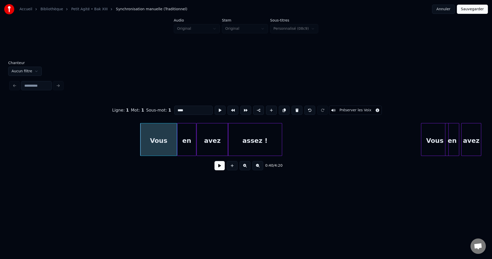
click at [359, 108] on button "Préserver les Voix" at bounding box center [355, 110] width 53 height 9
click at [186, 141] on div "en" at bounding box center [186, 140] width 19 height 35
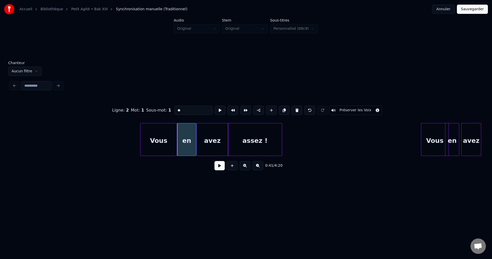
click at [359, 107] on button "Préserver les Voix" at bounding box center [355, 110] width 53 height 9
click at [221, 138] on div "avez" at bounding box center [212, 140] width 31 height 35
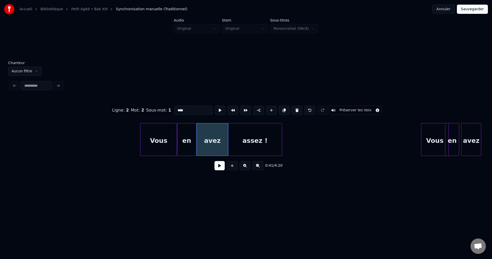
click at [348, 108] on button "Préserver les Voix" at bounding box center [355, 110] width 53 height 9
click at [253, 140] on div "assez !" at bounding box center [255, 140] width 54 height 35
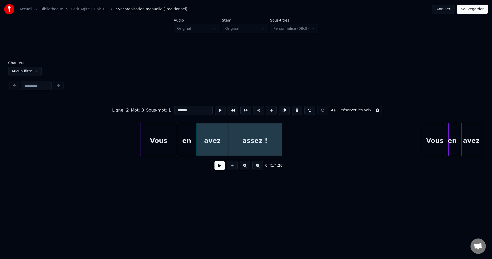
click at [357, 109] on button "Préserver les Voix" at bounding box center [355, 110] width 53 height 9
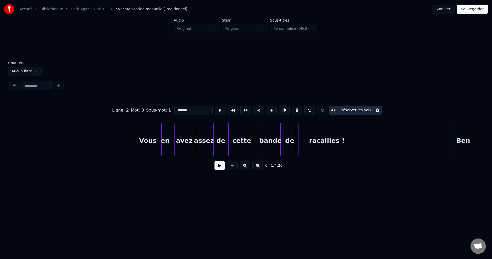
scroll to position [0, 5398]
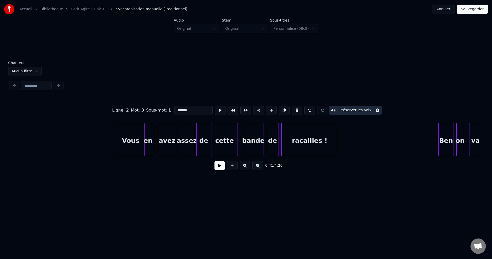
click at [131, 139] on div "Vous" at bounding box center [130, 140] width 27 height 35
click at [149, 140] on div "en" at bounding box center [147, 140] width 13 height 35
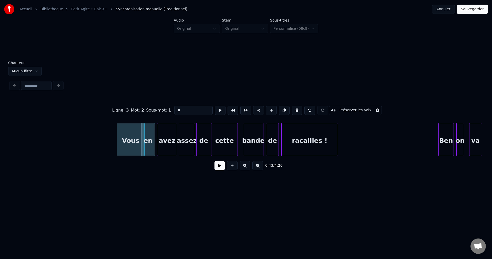
click at [128, 141] on div "Vous" at bounding box center [130, 140] width 27 height 35
click at [152, 140] on div "en" at bounding box center [147, 140] width 13 height 35
click at [157, 140] on div at bounding box center [157, 139] width 2 height 32
click at [130, 141] on div "Vous" at bounding box center [130, 140] width 27 height 35
click at [188, 141] on div "assez" at bounding box center [187, 140] width 16 height 35
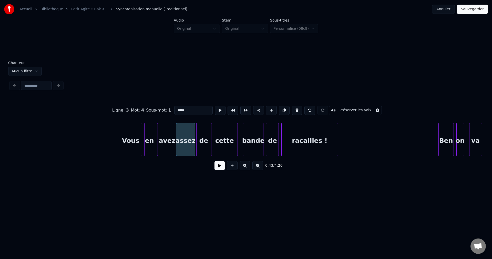
click at [176, 141] on div at bounding box center [177, 139] width 2 height 32
click at [202, 140] on div "de" at bounding box center [203, 140] width 15 height 35
click at [191, 140] on div "assez" at bounding box center [185, 140] width 18 height 35
click at [196, 139] on div at bounding box center [196, 139] width 2 height 32
click at [232, 140] on div "cette" at bounding box center [224, 140] width 26 height 35
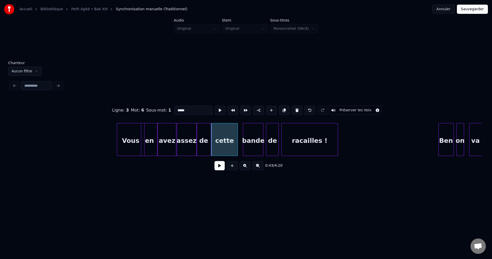
click at [248, 139] on div "bande" at bounding box center [253, 140] width 20 height 35
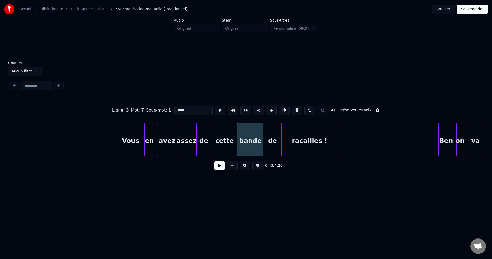
click at [238, 140] on div at bounding box center [238, 139] width 2 height 32
click at [264, 139] on div at bounding box center [263, 139] width 2 height 32
click at [270, 140] on div "de" at bounding box center [272, 140] width 12 height 35
click at [264, 140] on div at bounding box center [265, 139] width 2 height 32
click at [275, 140] on div "de" at bounding box center [271, 140] width 15 height 35
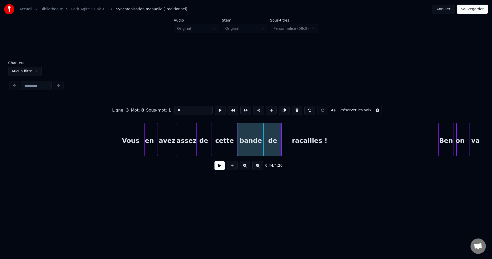
click at [280, 141] on div at bounding box center [281, 139] width 2 height 32
click at [133, 142] on div "Vous" at bounding box center [130, 140] width 27 height 35
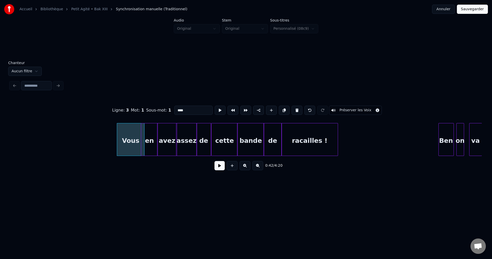
click at [368, 106] on button "Préserver les Voix" at bounding box center [355, 110] width 53 height 9
click at [156, 135] on div at bounding box center [157, 139] width 2 height 32
click at [368, 107] on button "Préserver les Voix" at bounding box center [355, 110] width 53 height 9
click at [170, 131] on div "avez" at bounding box center [166, 140] width 19 height 35
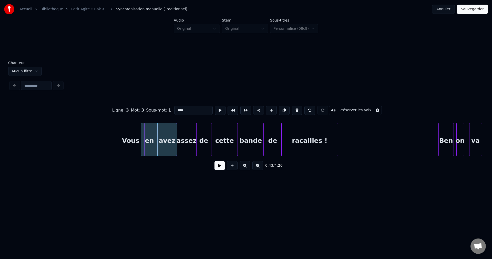
click at [359, 107] on button "Préserver les Voix" at bounding box center [355, 110] width 53 height 9
click at [187, 137] on div "assez" at bounding box center [186, 140] width 20 height 35
click at [357, 106] on button "Préserver les Voix" at bounding box center [355, 110] width 53 height 9
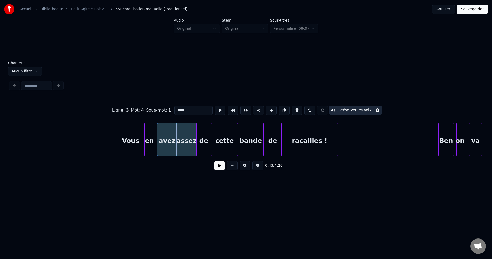
click at [202, 136] on div "de" at bounding box center [203, 140] width 15 height 35
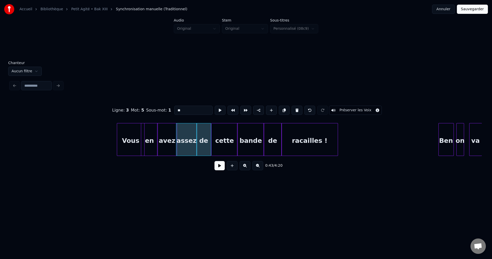
click at [357, 107] on button "Préserver les Voix" at bounding box center [355, 110] width 53 height 9
click at [224, 140] on div "cette" at bounding box center [224, 140] width 26 height 35
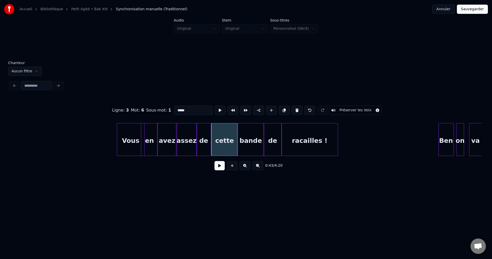
click at [359, 107] on button "Préserver les Voix" at bounding box center [355, 110] width 53 height 9
click at [244, 140] on div "bande" at bounding box center [250, 140] width 27 height 35
click at [368, 106] on button "Préserver les Voix" at bounding box center [355, 110] width 53 height 9
click at [273, 133] on div "de" at bounding box center [273, 140] width 18 height 35
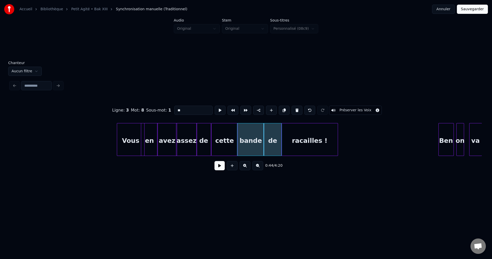
click at [361, 108] on button "Préserver les Voix" at bounding box center [355, 110] width 53 height 9
click at [304, 134] on div "racailles !" at bounding box center [309, 140] width 56 height 35
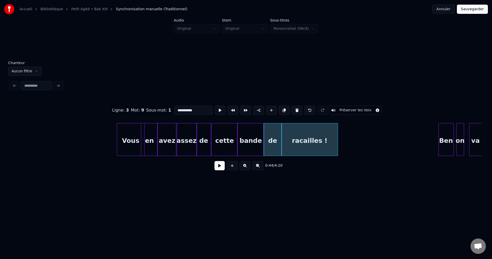
click at [369, 107] on button "Préserver les Voix" at bounding box center [355, 110] width 53 height 9
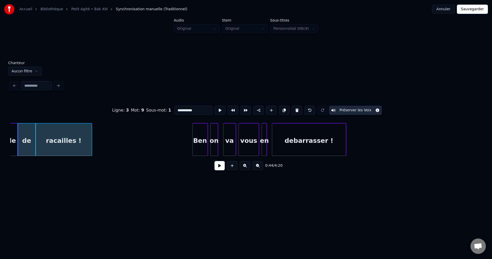
scroll to position [0, 5668]
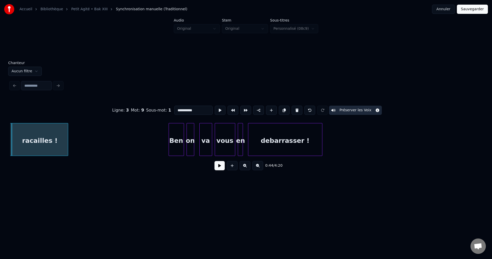
click at [177, 138] on div "Ben" at bounding box center [176, 140] width 15 height 35
type input "***"
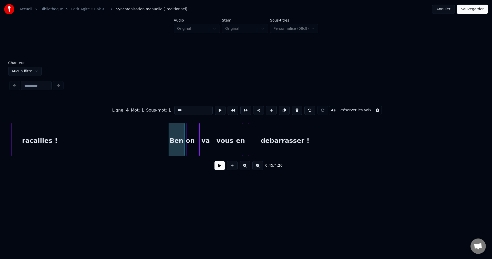
click at [183, 139] on div at bounding box center [184, 139] width 2 height 32
click at [186, 139] on div at bounding box center [186, 139] width 2 height 32
click at [195, 140] on div at bounding box center [195, 139] width 2 height 32
click at [197, 139] on div at bounding box center [197, 139] width 2 height 32
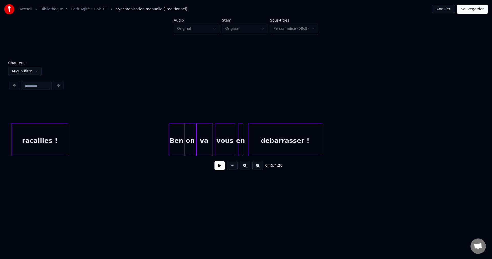
click at [207, 139] on div "va" at bounding box center [203, 140] width 15 height 35
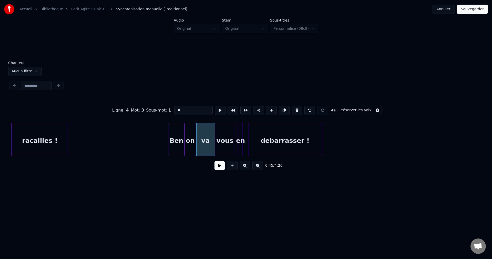
click at [213, 140] on div at bounding box center [214, 139] width 2 height 32
click at [237, 140] on div at bounding box center [237, 139] width 2 height 32
click at [250, 139] on div "debarrasser !" at bounding box center [285, 140] width 74 height 35
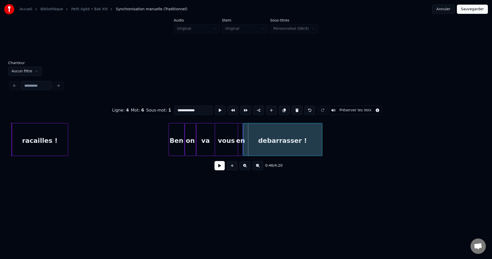
click at [243, 140] on div at bounding box center [244, 139] width 2 height 32
click at [178, 139] on div "Ben" at bounding box center [176, 140] width 15 height 35
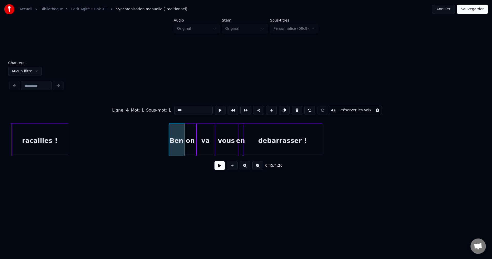
click at [362, 108] on button "Préserver les Voix" at bounding box center [355, 110] width 53 height 9
click at [192, 140] on div "on" at bounding box center [190, 140] width 11 height 35
click at [358, 108] on button "Préserver les Voix" at bounding box center [355, 110] width 53 height 9
click at [203, 139] on div "va" at bounding box center [205, 140] width 18 height 35
click at [360, 108] on button "Préserver les Voix" at bounding box center [355, 110] width 53 height 9
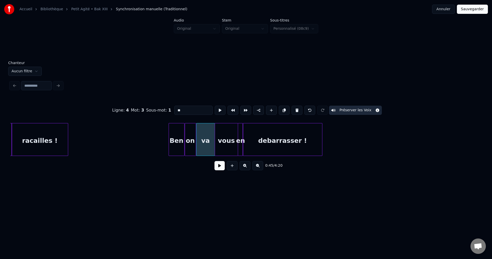
click at [226, 140] on div "vous" at bounding box center [226, 140] width 23 height 35
click at [357, 108] on button "Préserver les Voix" at bounding box center [355, 110] width 53 height 9
click at [240, 137] on div "en" at bounding box center [240, 140] width 5 height 35
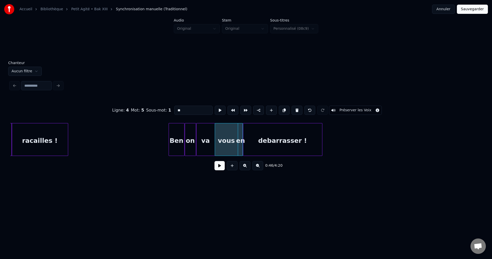
click at [357, 107] on button "Préserver les Voix" at bounding box center [355, 110] width 53 height 9
click at [288, 133] on div "debarrasser !" at bounding box center [282, 140] width 79 height 35
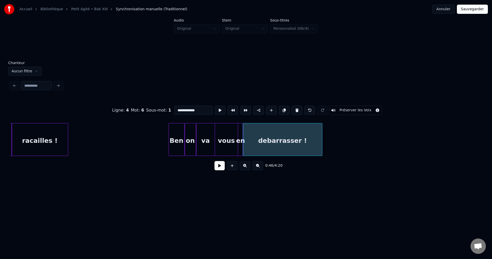
click at [364, 108] on button "Préserver les Voix" at bounding box center [355, 110] width 53 height 9
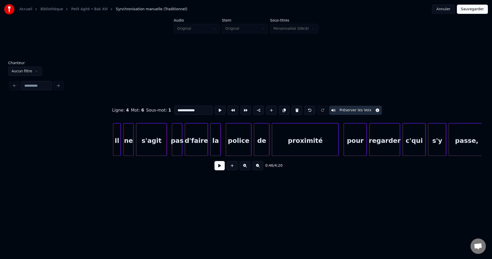
scroll to position [0, 21887]
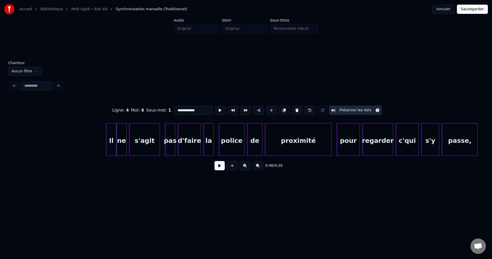
click at [115, 140] on div at bounding box center [115, 139] width 2 height 32
click at [127, 138] on div at bounding box center [128, 139] width 2 height 32
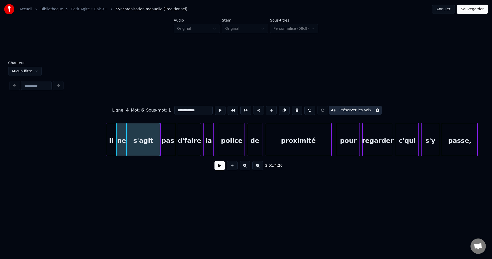
click at [161, 139] on div at bounding box center [162, 139] width 2 height 32
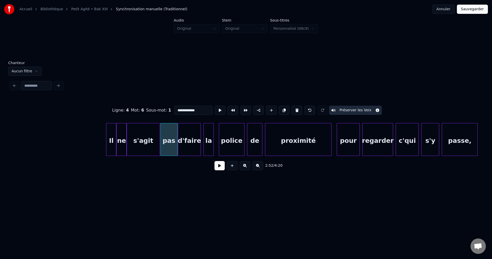
click at [176, 138] on div at bounding box center [177, 139] width 2 height 32
click at [207, 143] on div "la" at bounding box center [209, 140] width 10 height 35
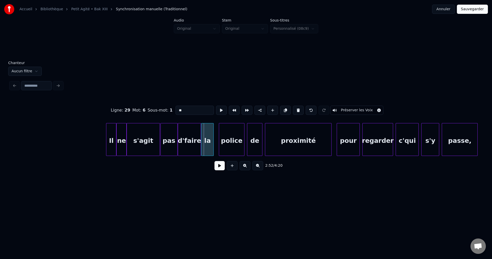
click at [202, 140] on div at bounding box center [202, 139] width 2 height 32
click at [222, 139] on div "police" at bounding box center [231, 140] width 25 height 35
click at [215, 140] on div at bounding box center [216, 139] width 2 height 32
click at [246, 139] on div at bounding box center [246, 139] width 2 height 32
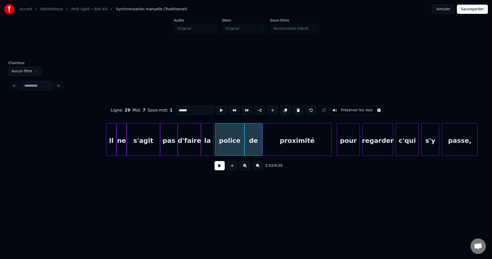
click at [264, 137] on div at bounding box center [264, 139] width 2 height 32
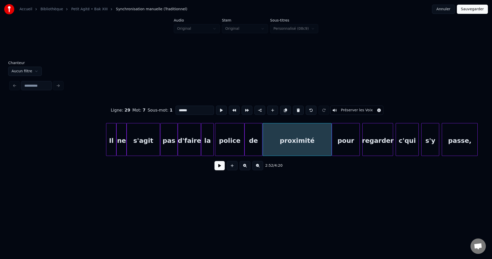
click at [332, 138] on div at bounding box center [333, 139] width 2 height 32
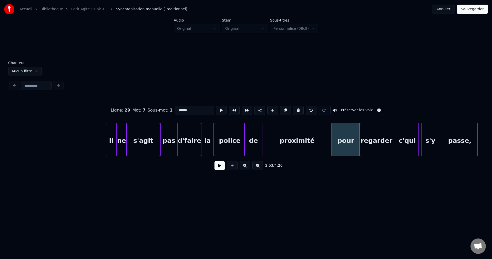
click at [360, 141] on div at bounding box center [361, 139] width 2 height 32
click at [393, 143] on div at bounding box center [394, 139] width 2 height 32
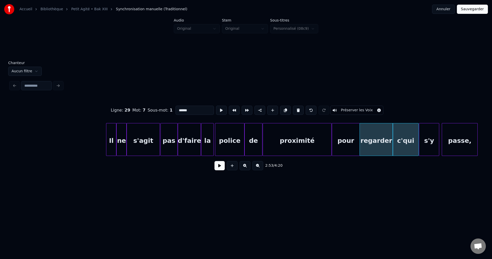
click at [419, 141] on div at bounding box center [420, 139] width 2 height 32
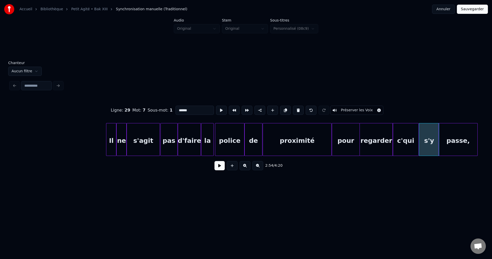
click at [439, 141] on div at bounding box center [439, 139] width 2 height 32
click at [109, 146] on div "Il" at bounding box center [111, 140] width 10 height 35
click at [365, 108] on button "Préserver les Voix" at bounding box center [356, 110] width 53 height 9
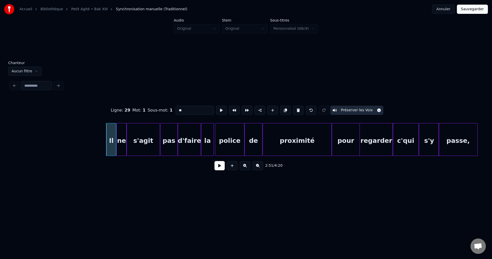
click at [122, 139] on div "ne" at bounding box center [122, 140] width 10 height 35
click at [352, 107] on button "Préserver les Voix" at bounding box center [356, 110] width 53 height 9
click at [146, 141] on div "s'agit" at bounding box center [143, 140] width 33 height 35
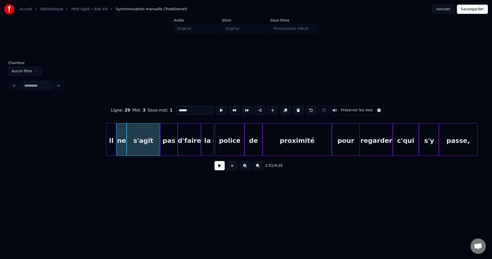
click at [351, 107] on button "Préserver les Voix" at bounding box center [356, 110] width 53 height 9
click at [168, 139] on div "pas" at bounding box center [169, 140] width 17 height 35
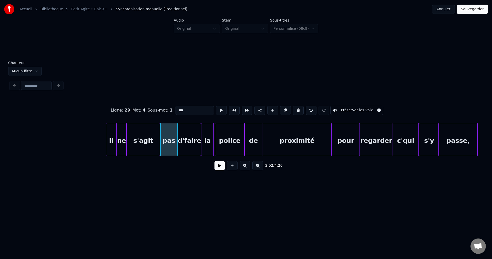
click at [356, 106] on button "Préserver les Voix" at bounding box center [356, 110] width 53 height 9
click at [184, 135] on div "d'faire" at bounding box center [189, 140] width 23 height 35
click at [351, 110] on button "Préserver les Voix" at bounding box center [356, 110] width 53 height 9
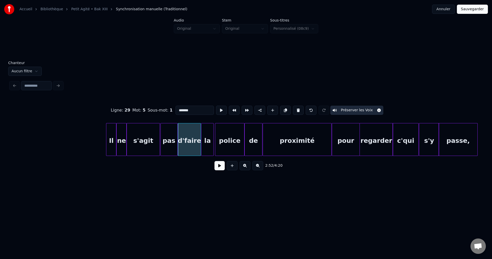
click at [207, 140] on div "la" at bounding box center [207, 140] width 12 height 35
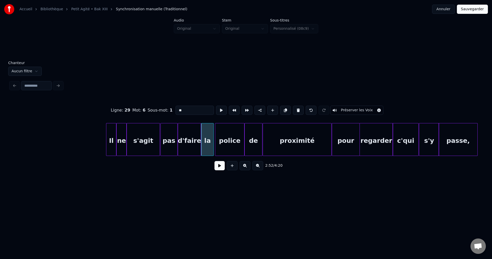
click at [353, 108] on button "Préserver les Voix" at bounding box center [356, 110] width 53 height 9
click at [233, 139] on div "police" at bounding box center [229, 140] width 29 height 35
click at [360, 109] on button "Préserver les Voix" at bounding box center [356, 110] width 53 height 9
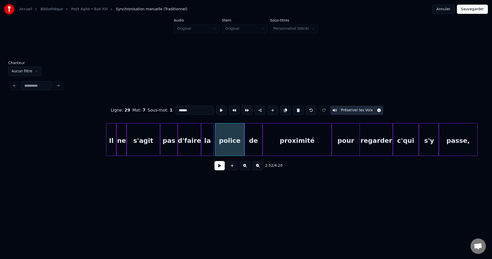
click at [253, 143] on div "de" at bounding box center [254, 140] width 18 height 35
click at [365, 107] on button "Préserver les Voix" at bounding box center [356, 110] width 53 height 9
click at [268, 132] on div "proximité" at bounding box center [297, 140] width 69 height 35
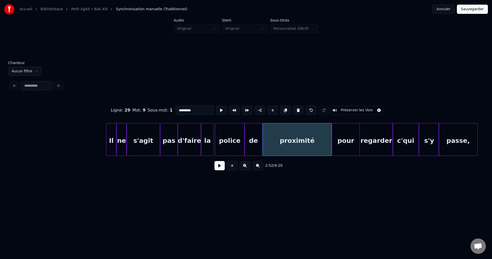
click at [358, 107] on button "Préserver les Voix" at bounding box center [356, 110] width 53 height 9
click at [346, 135] on div "pour" at bounding box center [346, 140] width 28 height 35
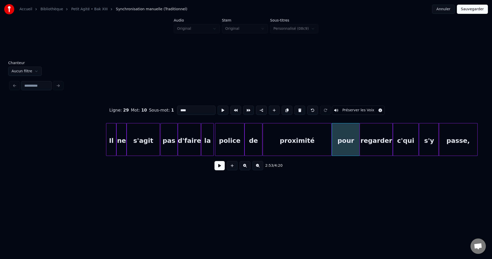
click at [367, 106] on button "Préserver les Voix" at bounding box center [358, 110] width 53 height 9
click at [373, 137] on div "regarder" at bounding box center [376, 140] width 33 height 35
click at [367, 108] on button "Préserver les Voix" at bounding box center [358, 110] width 53 height 9
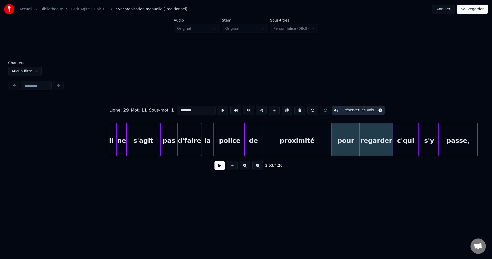
click at [403, 134] on div "c'qui" at bounding box center [406, 140] width 26 height 35
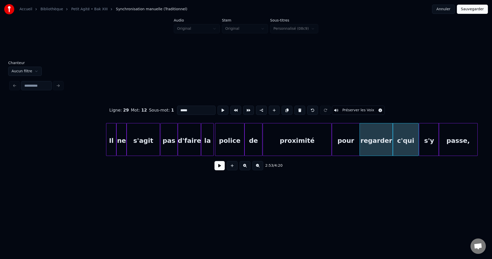
click at [361, 109] on button "Préserver les Voix" at bounding box center [358, 110] width 53 height 9
click at [428, 140] on div "s'y" at bounding box center [429, 140] width 20 height 35
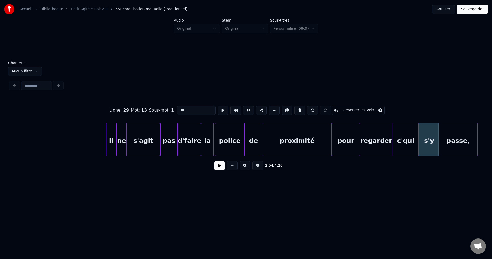
click at [358, 107] on button "Préserver les Voix" at bounding box center [358, 110] width 53 height 9
click at [454, 136] on div "passe," at bounding box center [457, 140] width 39 height 35
click at [366, 108] on button "Préserver les Voix" at bounding box center [358, 110] width 53 height 9
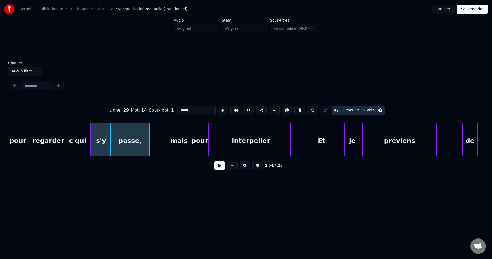
scroll to position [0, 22256]
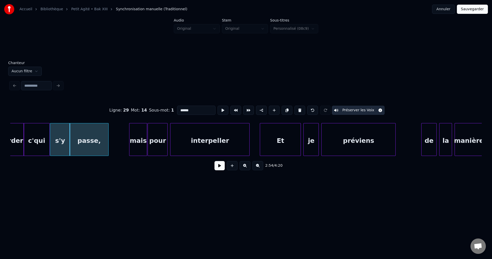
click at [149, 140] on div at bounding box center [149, 139] width 2 height 32
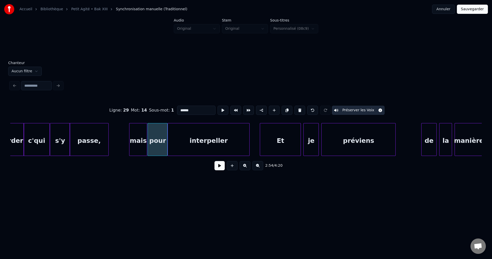
click at [168, 141] on div at bounding box center [169, 139] width 2 height 32
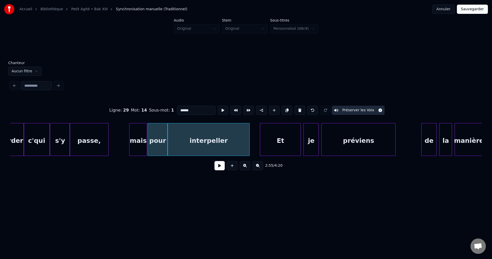
click at [137, 141] on div "mais" at bounding box center [137, 140] width 17 height 35
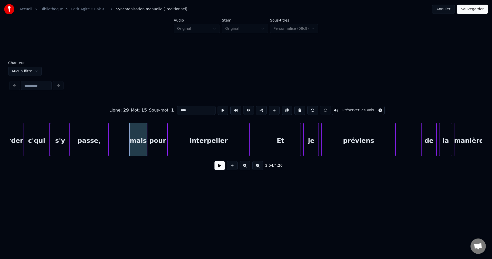
click at [351, 109] on button "Préserver les Voix" at bounding box center [358, 110] width 53 height 9
click at [160, 140] on div "pour" at bounding box center [158, 140] width 20 height 35
click at [355, 108] on button "Préserver les Voix" at bounding box center [358, 110] width 53 height 9
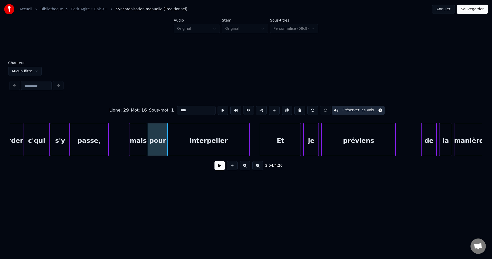
click at [187, 136] on div "interpeller" at bounding box center [209, 140] width 82 height 35
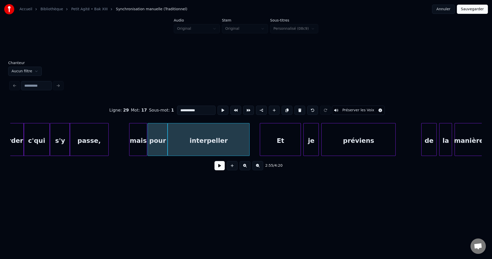
click at [358, 107] on button "Préserver les Voix" at bounding box center [358, 110] width 53 height 9
click at [283, 137] on div "Et" at bounding box center [280, 140] width 40 height 35
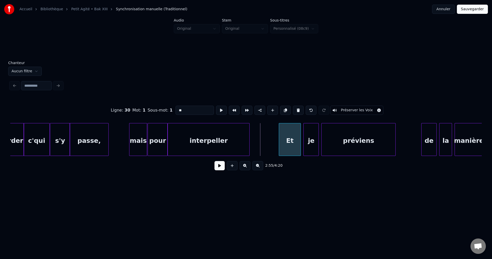
click at [279, 143] on div at bounding box center [280, 139] width 2 height 32
click at [302, 141] on div at bounding box center [302, 139] width 2 height 32
click at [319, 143] on div at bounding box center [319, 139] width 2 height 32
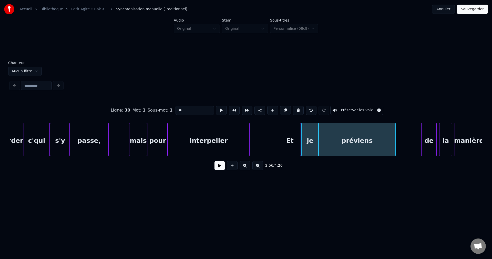
click at [217, 146] on div "interpeller" at bounding box center [209, 140] width 82 height 35
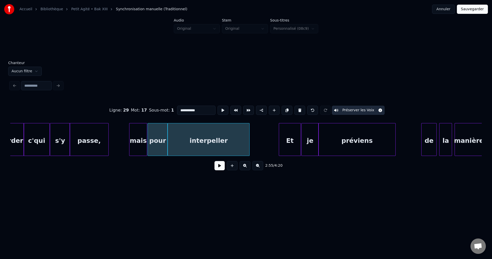
click at [285, 139] on div "Et" at bounding box center [290, 140] width 22 height 35
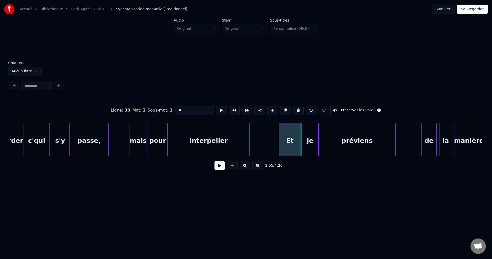
click at [366, 108] on button "Préserver les Voix" at bounding box center [356, 110] width 53 height 9
click at [313, 133] on div "je" at bounding box center [309, 140] width 17 height 35
click at [359, 106] on button "Préserver les Voix" at bounding box center [356, 110] width 53 height 9
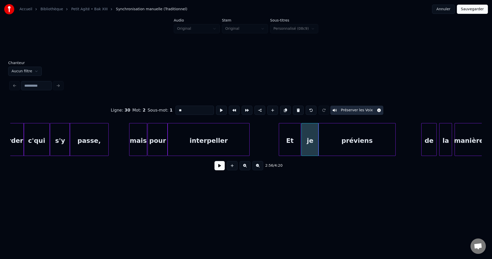
click at [349, 138] on div "préviens" at bounding box center [356, 140] width 77 height 35
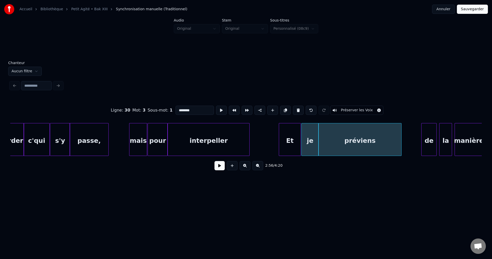
click at [401, 140] on div at bounding box center [400, 139] width 2 height 32
click at [371, 140] on div "préviens" at bounding box center [359, 140] width 83 height 35
click at [363, 108] on button "Préserver les Voix" at bounding box center [356, 110] width 53 height 9
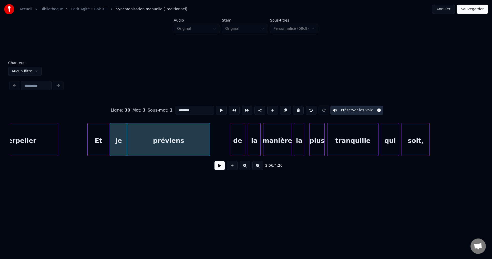
scroll to position [0, 22491]
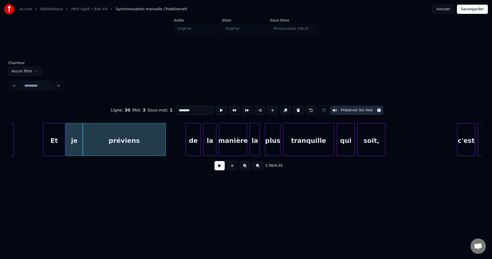
click at [190, 136] on div "de" at bounding box center [193, 140] width 15 height 35
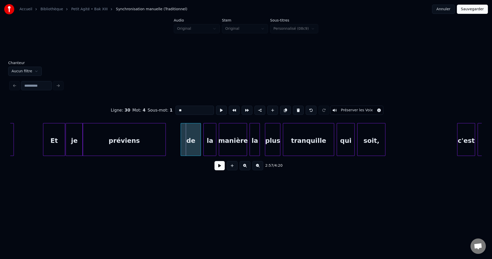
click at [181, 138] on div at bounding box center [182, 139] width 2 height 32
click at [200, 142] on div at bounding box center [201, 139] width 2 height 32
click at [217, 143] on div at bounding box center [218, 139] width 2 height 32
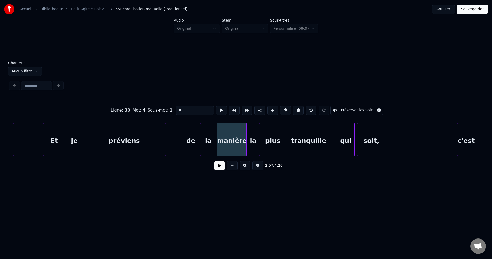
click at [247, 140] on div at bounding box center [247, 139] width 2 height 32
click at [260, 142] on div at bounding box center [261, 139] width 2 height 32
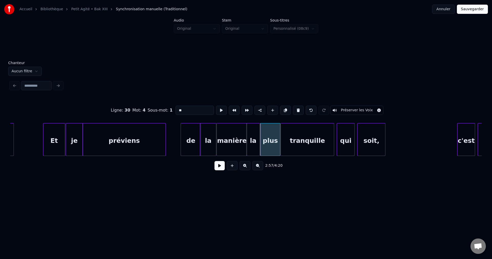
click at [281, 142] on div at bounding box center [282, 139] width 2 height 32
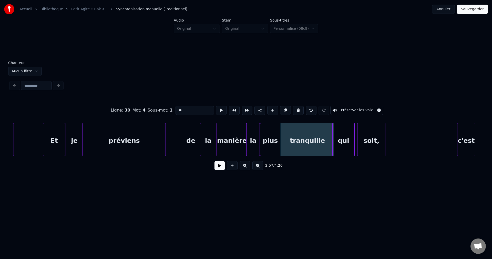
click at [333, 143] on div at bounding box center [333, 139] width 2 height 32
click at [352, 140] on div at bounding box center [353, 139] width 2 height 32
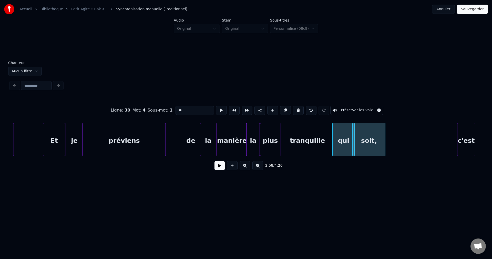
click at [194, 143] on div "de" at bounding box center [191, 140] width 20 height 35
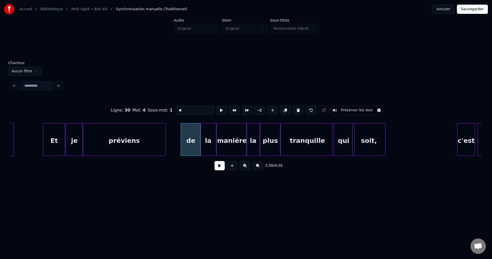
click at [143, 144] on div "préviens" at bounding box center [124, 140] width 83 height 35
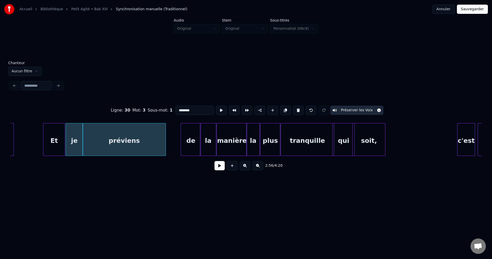
click at [193, 143] on div "de" at bounding box center [191, 140] width 20 height 35
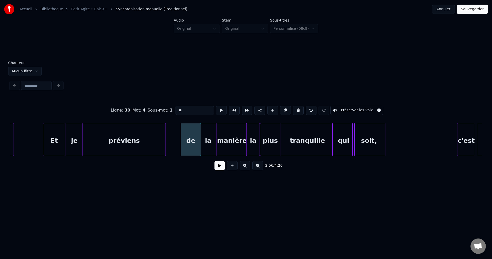
click at [366, 108] on button "Préserver les Voix" at bounding box center [356, 110] width 53 height 9
click at [212, 137] on div "la" at bounding box center [208, 140] width 16 height 35
click at [348, 109] on button "Préserver les Voix" at bounding box center [356, 110] width 53 height 9
click at [237, 142] on div "manière" at bounding box center [232, 140] width 30 height 35
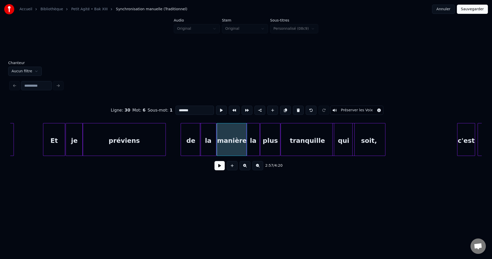
click at [352, 109] on button "Préserver les Voix" at bounding box center [356, 110] width 53 height 9
click at [253, 141] on div "la" at bounding box center [252, 140] width 13 height 35
click at [352, 108] on button "Préserver les Voix" at bounding box center [356, 110] width 53 height 9
click at [270, 137] on div "plus" at bounding box center [270, 140] width 20 height 35
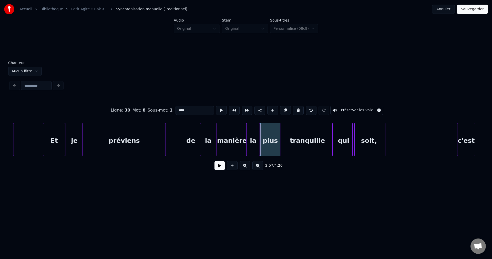
click at [362, 109] on button "Préserver les Voix" at bounding box center [356, 110] width 53 height 9
click at [302, 138] on div "tranquille" at bounding box center [307, 140] width 53 height 35
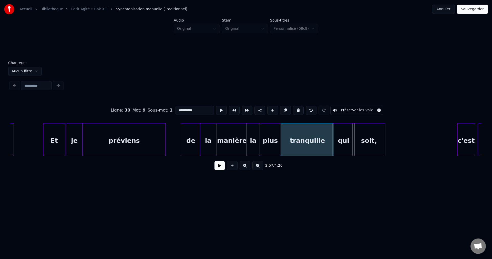
click at [359, 109] on button "Préserver les Voix" at bounding box center [356, 110] width 53 height 9
click at [342, 136] on div "qui" at bounding box center [343, 140] width 22 height 35
click at [362, 108] on button "Préserver les Voix" at bounding box center [358, 110] width 53 height 9
click at [369, 136] on div "soit," at bounding box center [368, 140] width 33 height 35
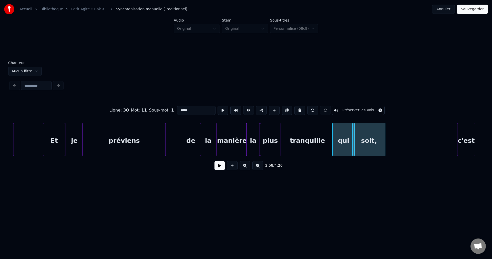
click at [367, 107] on button "Préserver les Voix" at bounding box center [358, 110] width 53 height 9
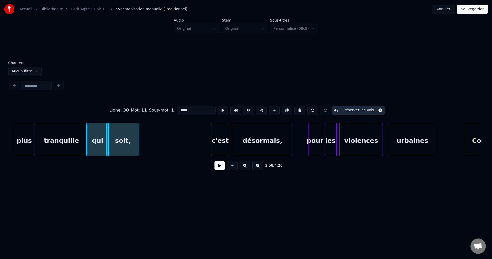
scroll to position [0, 22765]
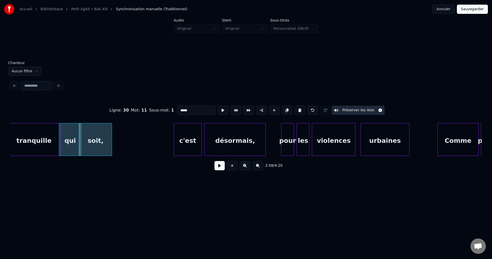
click at [174, 141] on div at bounding box center [175, 139] width 2 height 32
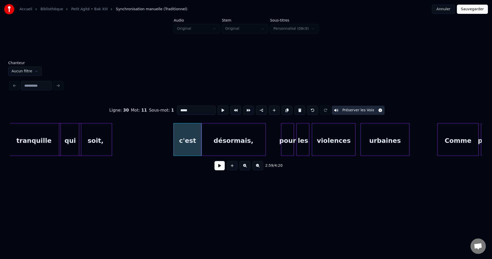
click at [202, 141] on div at bounding box center [202, 139] width 2 height 32
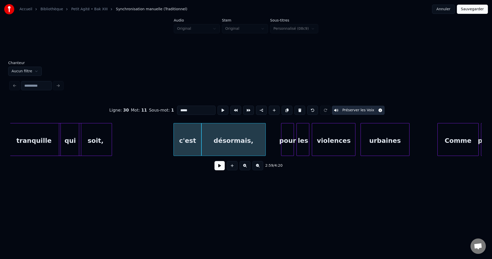
click at [185, 144] on div "c'est" at bounding box center [188, 140] width 28 height 35
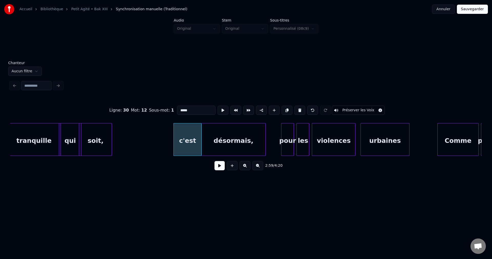
click at [353, 107] on button "Préserver les Voix" at bounding box center [358, 110] width 53 height 9
click at [224, 141] on div "désormais," at bounding box center [233, 140] width 64 height 35
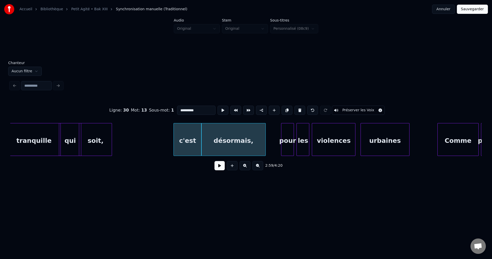
click at [361, 109] on button "Préserver les Voix" at bounding box center [358, 110] width 53 height 9
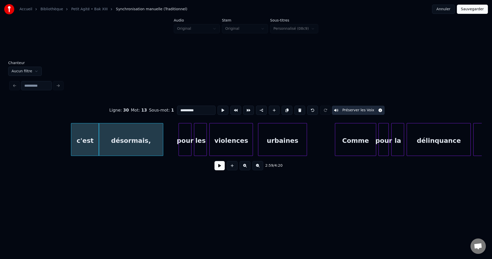
scroll to position [0, 22888]
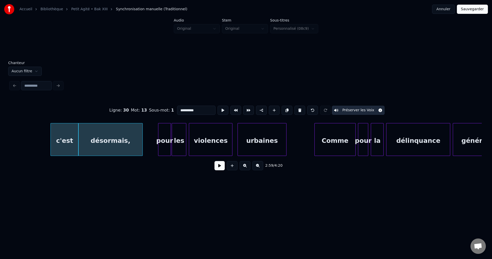
click at [173, 141] on div at bounding box center [173, 139] width 2 height 32
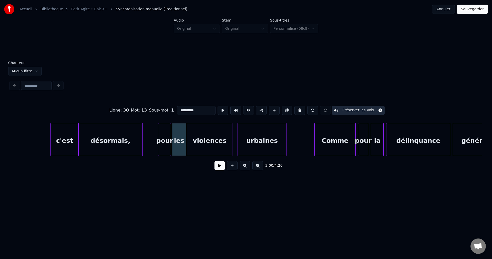
click at [187, 141] on div at bounding box center [188, 139] width 2 height 32
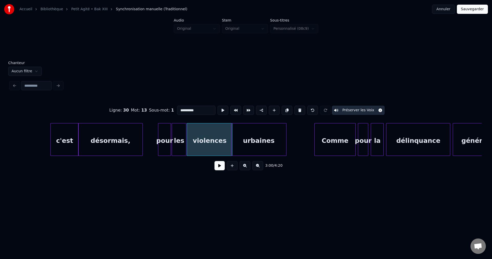
click at [231, 144] on div at bounding box center [232, 139] width 2 height 32
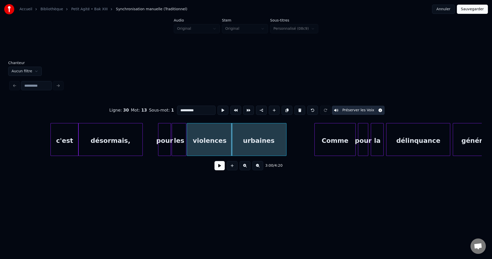
click at [165, 145] on div "pour" at bounding box center [164, 140] width 12 height 35
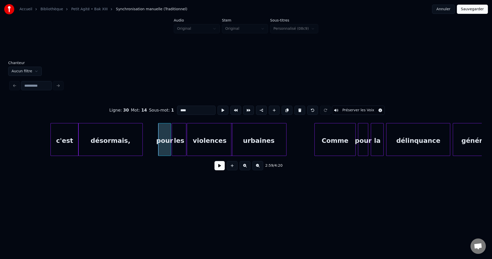
click at [360, 108] on button "Préserver les Voix" at bounding box center [358, 110] width 53 height 9
click at [179, 139] on div "les" at bounding box center [179, 140] width 14 height 35
click at [352, 108] on button "Préserver les Voix" at bounding box center [358, 110] width 53 height 9
click at [204, 138] on div "violences" at bounding box center [209, 140] width 45 height 35
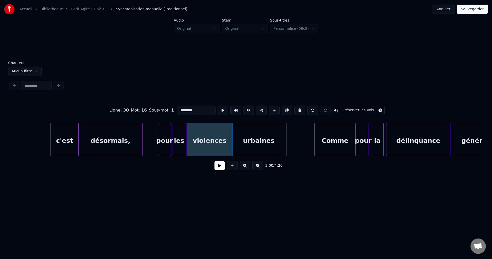
click at [360, 108] on button "Préserver les Voix" at bounding box center [358, 110] width 53 height 9
click at [255, 138] on div "urbaines" at bounding box center [258, 140] width 55 height 35
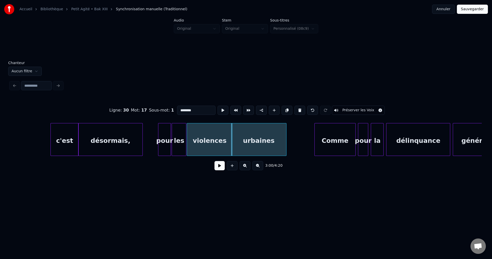
click at [357, 108] on button "Préserver les Voix" at bounding box center [358, 110] width 53 height 9
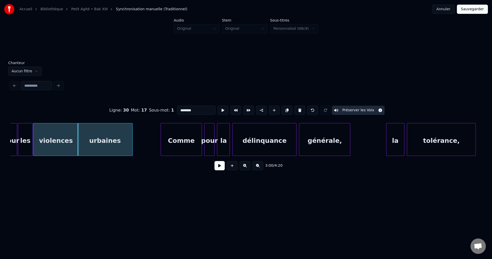
scroll to position [0, 23051]
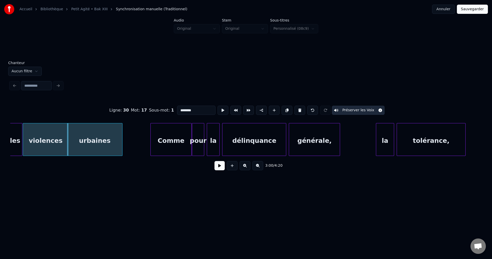
click at [192, 140] on div at bounding box center [193, 139] width 2 height 32
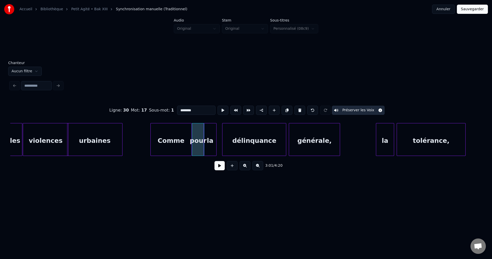
click at [205, 144] on div "la" at bounding box center [210, 140] width 12 height 35
click at [217, 141] on div at bounding box center [218, 139] width 2 height 32
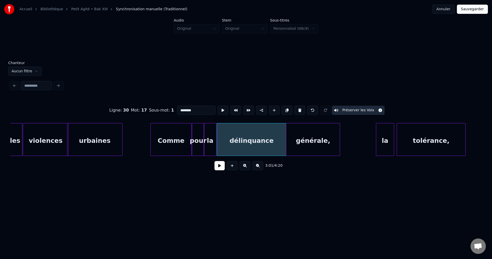
click at [286, 143] on div at bounding box center [287, 139] width 2 height 32
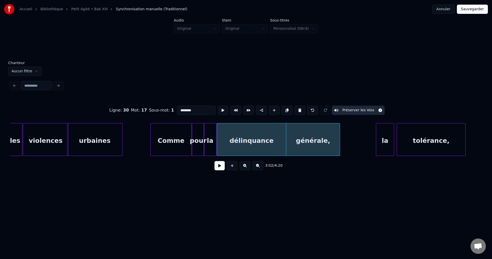
click at [178, 142] on div "Comme" at bounding box center [171, 140] width 40 height 35
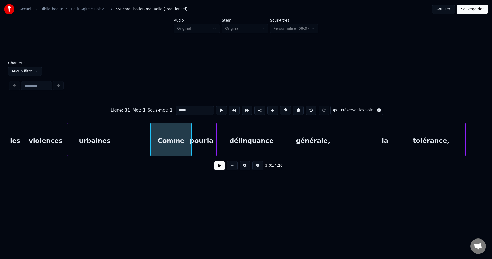
click at [364, 108] on button "Préserver les Voix" at bounding box center [356, 110] width 53 height 9
click at [194, 143] on div "pour" at bounding box center [198, 140] width 12 height 35
click at [351, 108] on button "Préserver les Voix" at bounding box center [356, 110] width 53 height 9
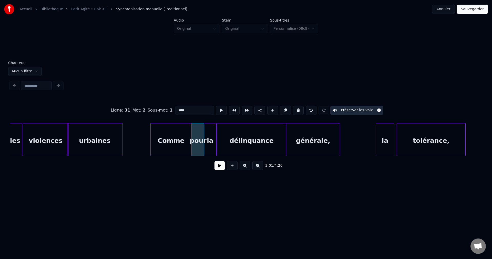
click at [213, 143] on div "la" at bounding box center [210, 140] width 12 height 35
click at [356, 108] on button "Préserver les Voix" at bounding box center [356, 110] width 53 height 9
click at [256, 148] on div "délinquance" at bounding box center [251, 140] width 69 height 35
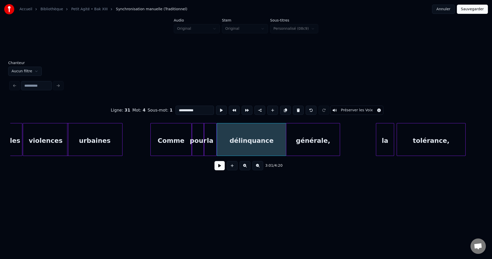
click at [358, 107] on button "Préserver les Voix" at bounding box center [356, 110] width 53 height 9
click at [307, 138] on div "générale," at bounding box center [313, 140] width 54 height 35
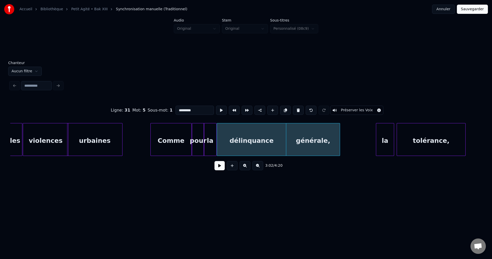
click at [363, 108] on button "Préserver les Voix" at bounding box center [356, 110] width 53 height 9
click at [385, 136] on div "la" at bounding box center [384, 140] width 17 height 35
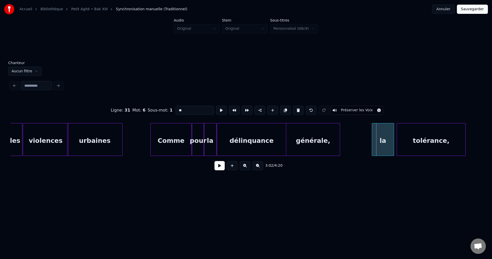
click at [372, 140] on div at bounding box center [373, 139] width 2 height 32
click at [394, 140] on div at bounding box center [395, 139] width 2 height 32
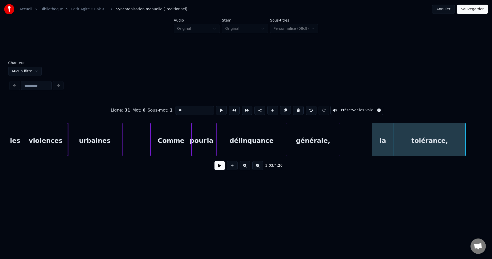
click at [380, 143] on div "la" at bounding box center [383, 140] width 22 height 35
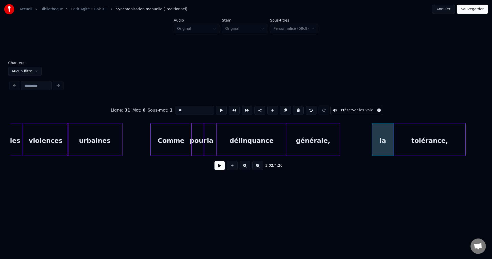
click at [363, 107] on button "Préserver les Voix" at bounding box center [356, 110] width 53 height 9
click at [419, 140] on div "tolérance," at bounding box center [429, 140] width 71 height 35
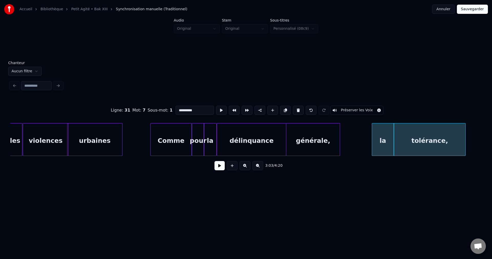
click at [361, 107] on button "Préserver les Voix" at bounding box center [356, 110] width 53 height 9
click at [319, 135] on div "générale," at bounding box center [313, 140] width 54 height 35
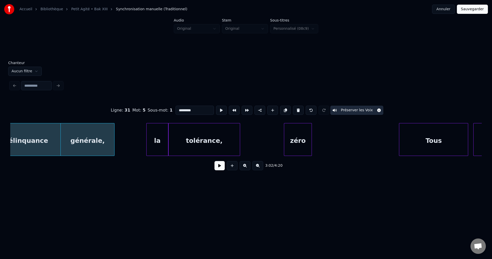
scroll to position [0, 23283]
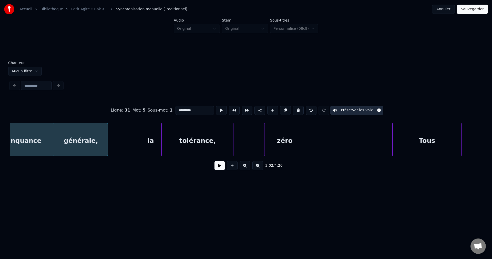
click at [264, 143] on div at bounding box center [265, 139] width 2 height 32
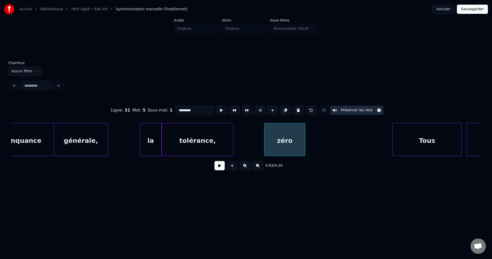
click at [363, 108] on button "Préserver les Voix" at bounding box center [356, 110] width 53 height 9
click at [363, 109] on button "Préserver les Voix" at bounding box center [356, 110] width 53 height 9
click at [207, 141] on div "tolérance," at bounding box center [197, 140] width 71 height 35
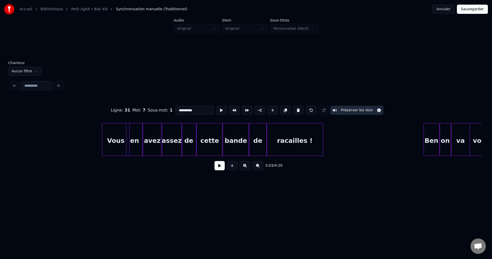
scroll to position [0, 5395]
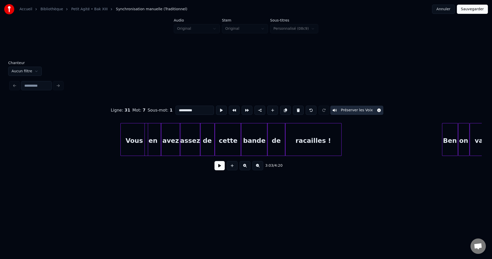
click at [137, 132] on div "Vous" at bounding box center [134, 140] width 27 height 35
click at [155, 139] on div "en" at bounding box center [153, 140] width 16 height 35
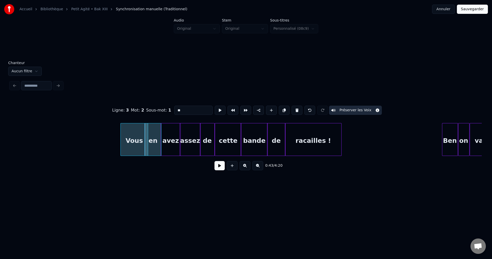
click at [174, 145] on div "avez" at bounding box center [170, 140] width 19 height 35
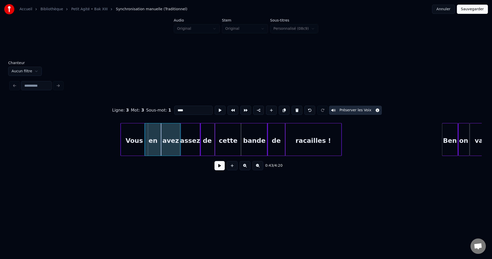
click at [187, 144] on div "assez" at bounding box center [190, 140] width 20 height 35
click at [208, 144] on div "de" at bounding box center [207, 140] width 15 height 35
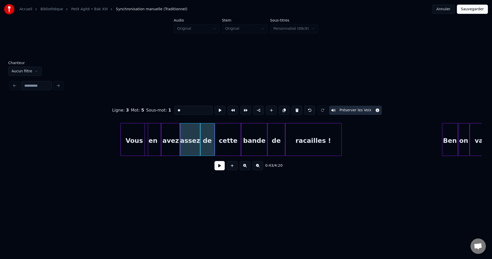
click at [224, 146] on div "cette" at bounding box center [228, 140] width 26 height 35
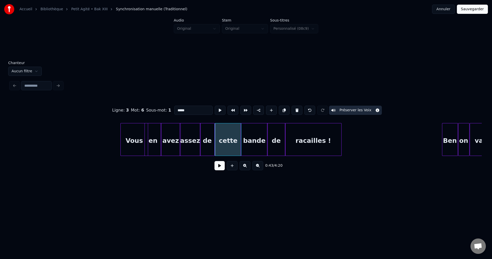
click at [262, 147] on div "bande" at bounding box center [254, 140] width 27 height 35
click at [278, 147] on div "de" at bounding box center [276, 140] width 18 height 35
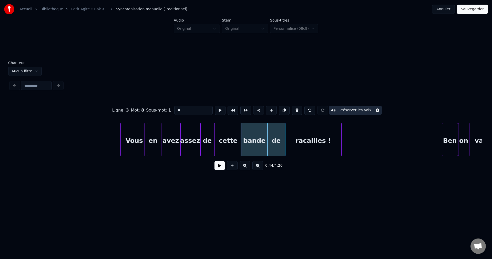
click at [308, 147] on div "racailles !" at bounding box center [313, 140] width 56 height 35
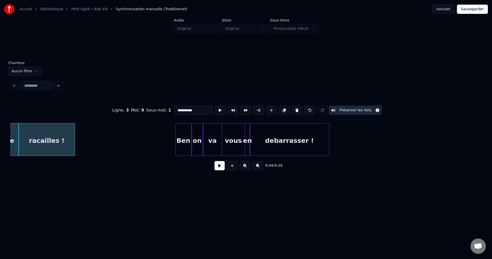
scroll to position [0, 5668]
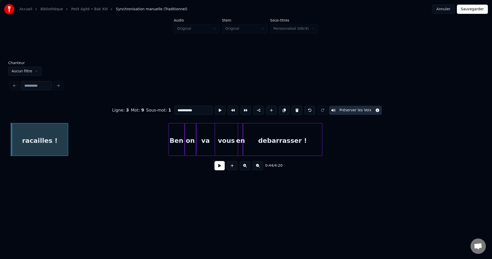
click at [179, 145] on div "Ben" at bounding box center [176, 140] width 15 height 35
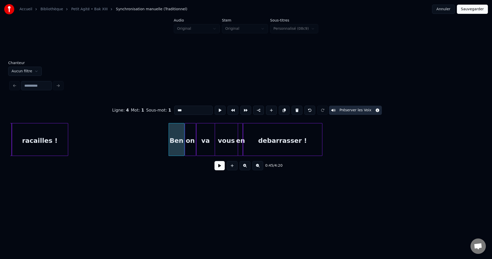
click at [190, 145] on div "on" at bounding box center [190, 140] width 11 height 35
click at [204, 146] on div "va" at bounding box center [205, 140] width 18 height 35
click at [233, 148] on div "vous" at bounding box center [226, 140] width 23 height 35
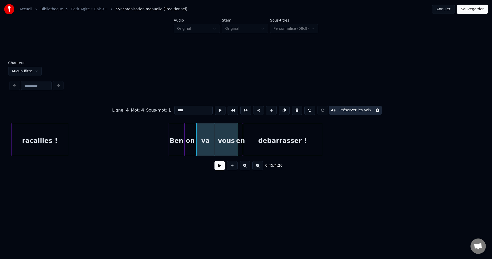
click at [240, 147] on div "en" at bounding box center [240, 140] width 5 height 35
click at [262, 146] on div "debarrasser !" at bounding box center [282, 140] width 79 height 35
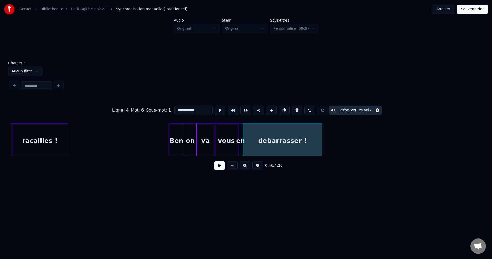
click at [475, 10] on button "Sauvegarder" at bounding box center [472, 9] width 31 height 9
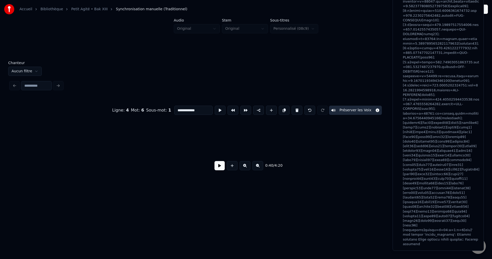
scroll to position [0, 5233]
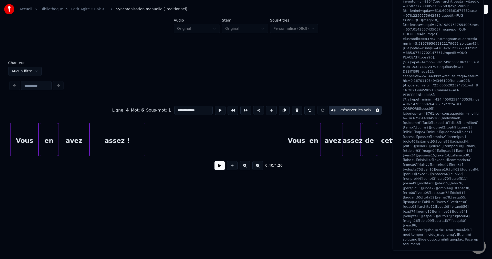
drag, startPoint x: 487, startPoint y: 6, endPoint x: 491, endPoint y: -6, distance: 12.5
click at [491, 0] on html "**********" at bounding box center [246, 102] width 492 height 205
click at [273, 54] on div "**********" at bounding box center [245, 118] width 475 height 155
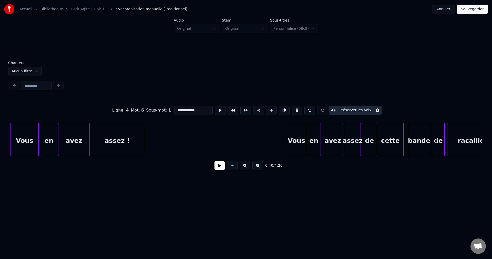
click at [300, 134] on div "Vous" at bounding box center [296, 140] width 27 height 35
click at [135, 133] on div "assez !" at bounding box center [117, 140] width 55 height 35
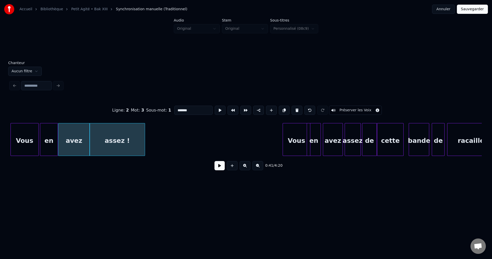
click at [86, 141] on div "avez" at bounding box center [73, 140] width 31 height 35
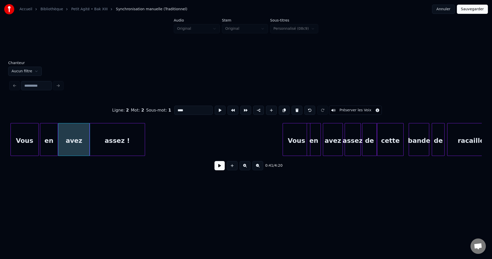
click at [47, 141] on div "en" at bounding box center [48, 140] width 17 height 35
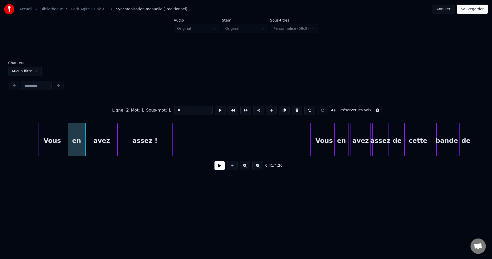
scroll to position [0, 5177]
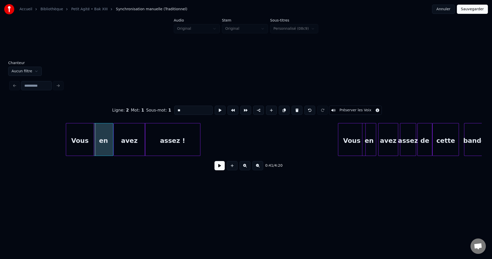
click at [94, 141] on div at bounding box center [95, 139] width 2 height 32
click at [130, 142] on div "avez" at bounding box center [129, 140] width 31 height 35
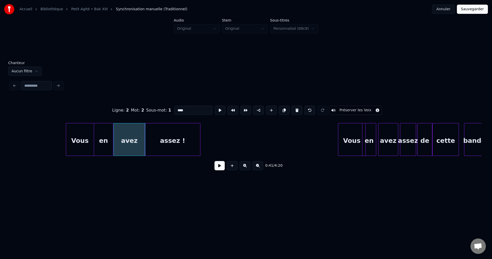
click at [163, 147] on div "assez !" at bounding box center [172, 140] width 55 height 35
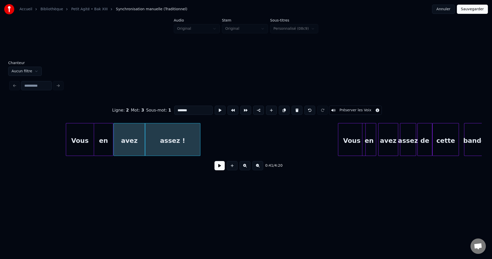
click at [74, 145] on div "Vous" at bounding box center [80, 140] width 28 height 35
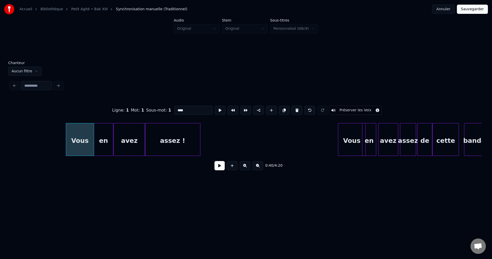
click at [357, 108] on button "Préserver les Voix" at bounding box center [355, 110] width 53 height 9
click at [106, 139] on div "en" at bounding box center [103, 140] width 19 height 35
click at [357, 109] on button "Préserver les Voix" at bounding box center [355, 110] width 53 height 9
click at [129, 144] on div "avez" at bounding box center [129, 140] width 31 height 35
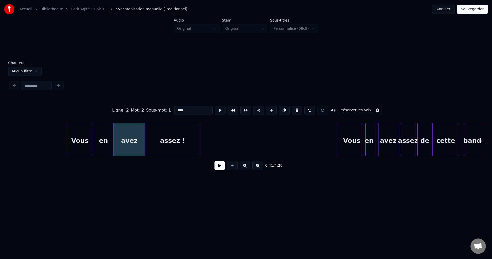
click at [359, 109] on button "Préserver les Voix" at bounding box center [355, 110] width 53 height 9
click at [184, 136] on div "assez !" at bounding box center [172, 140] width 55 height 35
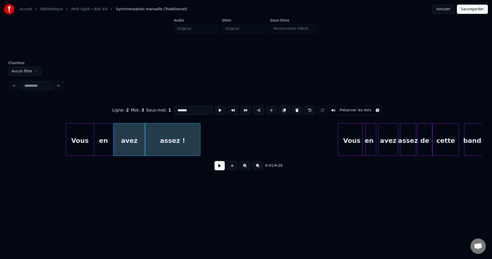
click at [369, 106] on button "Préserver les Voix" at bounding box center [355, 110] width 53 height 9
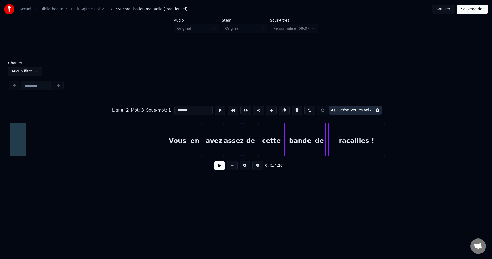
scroll to position [0, 5372]
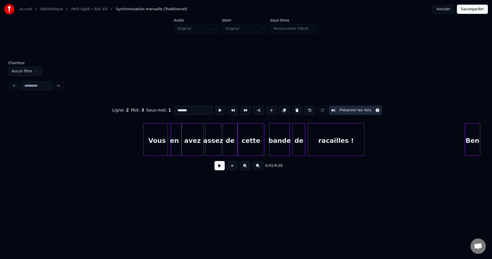
click at [183, 141] on div at bounding box center [183, 139] width 2 height 32
click at [206, 140] on div "assez" at bounding box center [212, 140] width 16 height 35
click at [221, 139] on div at bounding box center [222, 139] width 2 height 32
click at [263, 143] on div at bounding box center [263, 139] width 2 height 32
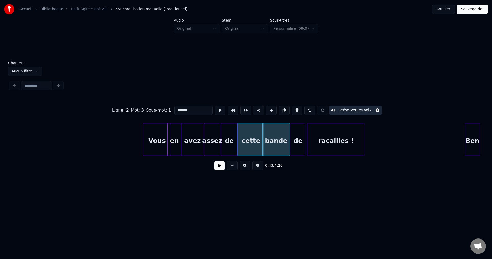
click at [291, 141] on div at bounding box center [292, 139] width 2 height 32
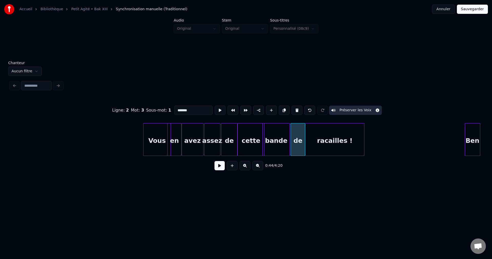
click at [306, 142] on div at bounding box center [306, 139] width 2 height 32
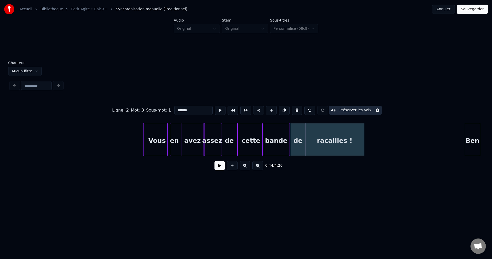
click at [159, 143] on div "Vous" at bounding box center [156, 140] width 27 height 35
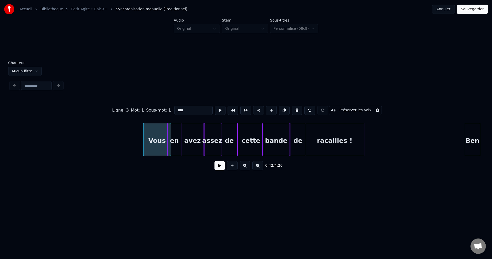
click at [366, 108] on button "Préserver les Voix" at bounding box center [355, 110] width 53 height 9
click at [179, 137] on div "en" at bounding box center [173, 140] width 13 height 35
click at [357, 108] on button "Préserver les Voix" at bounding box center [355, 110] width 53 height 9
click at [193, 143] on div "avez" at bounding box center [192, 140] width 21 height 35
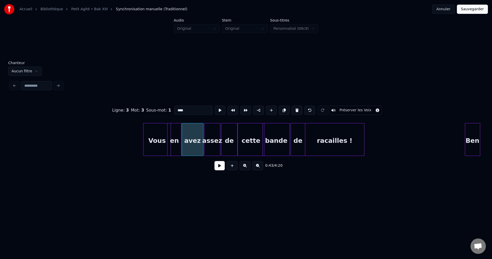
click at [359, 107] on button "Préserver les Voix" at bounding box center [355, 110] width 53 height 9
click at [211, 142] on div "assez" at bounding box center [212, 140] width 16 height 35
click at [352, 109] on button "Préserver les Voix" at bounding box center [355, 110] width 53 height 9
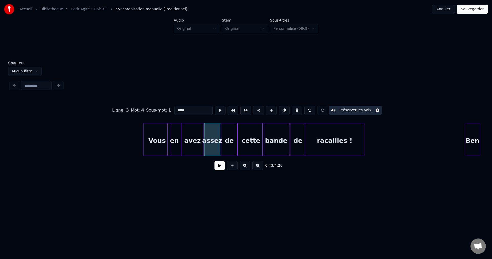
click at [226, 141] on div "de" at bounding box center [229, 140] width 16 height 35
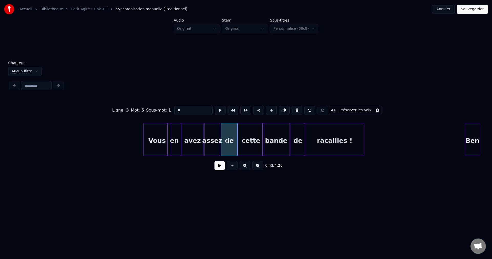
click at [358, 107] on button "Préserver les Voix" at bounding box center [355, 110] width 53 height 9
click at [256, 137] on div "cette" at bounding box center [251, 140] width 26 height 35
click at [359, 108] on button "Préserver les Voix" at bounding box center [355, 110] width 53 height 9
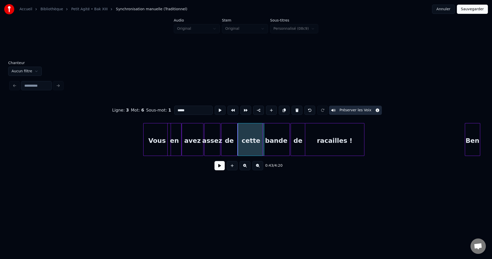
click at [277, 137] on div "bande" at bounding box center [275, 140] width 27 height 35
click at [355, 109] on button "Préserver les Voix" at bounding box center [355, 110] width 53 height 9
click at [298, 140] on div "de" at bounding box center [298, 140] width 14 height 35
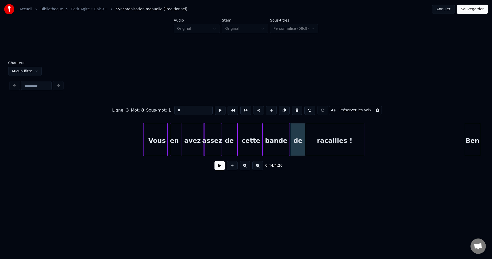
click at [356, 106] on button "Préserver les Voix" at bounding box center [355, 110] width 53 height 9
click at [335, 139] on div "racailles !" at bounding box center [334, 140] width 59 height 35
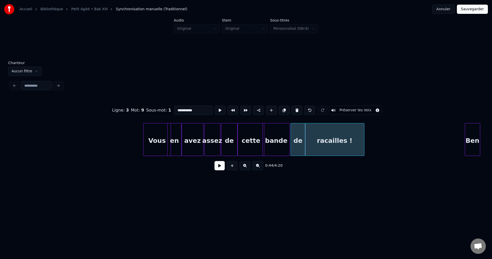
click at [360, 108] on button "Préserver les Voix" at bounding box center [355, 110] width 53 height 9
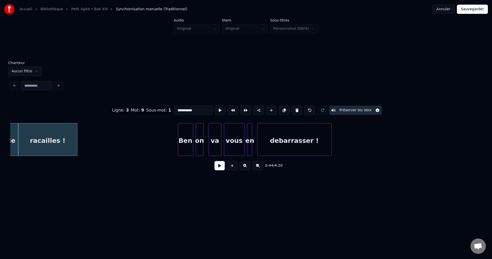
scroll to position [0, 5662]
click at [191, 140] on div at bounding box center [191, 139] width 2 height 32
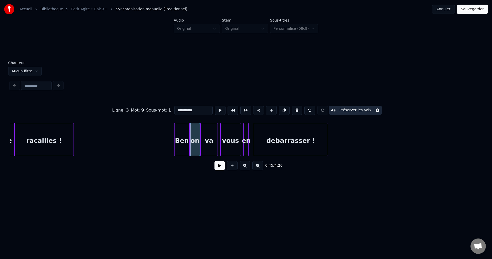
click at [201, 141] on div at bounding box center [202, 139] width 2 height 32
click at [219, 141] on div at bounding box center [219, 139] width 2 height 32
click at [242, 139] on div at bounding box center [242, 139] width 2 height 32
click at [250, 143] on div at bounding box center [251, 139] width 2 height 32
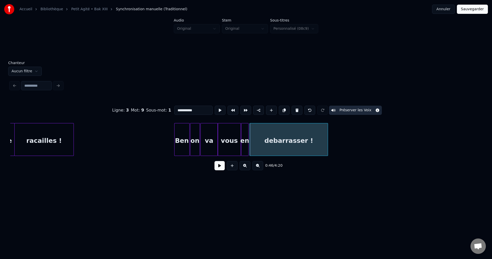
click at [182, 144] on div "Ben" at bounding box center [181, 140] width 15 height 35
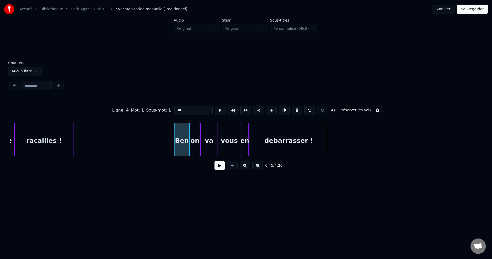
click at [341, 108] on button "Préserver les Voix" at bounding box center [355, 110] width 53 height 9
click at [194, 142] on div "on" at bounding box center [194, 140] width 9 height 35
click at [350, 107] on button "Préserver les Voix" at bounding box center [355, 110] width 53 height 9
click at [210, 140] on div "va" at bounding box center [209, 140] width 17 height 35
click at [355, 106] on button "Préserver les Voix" at bounding box center [355, 110] width 53 height 9
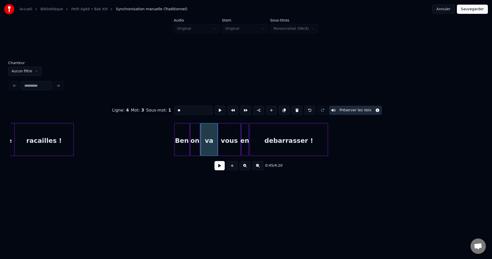
click at [234, 139] on div "vous" at bounding box center [229, 140] width 23 height 35
click at [364, 106] on button "Préserver les Voix" at bounding box center [355, 110] width 53 height 9
click at [245, 139] on div "en" at bounding box center [244, 140] width 7 height 35
click at [351, 107] on button "Préserver les Voix" at bounding box center [355, 110] width 53 height 9
click at [279, 142] on div "debarrasser !" at bounding box center [289, 140] width 78 height 35
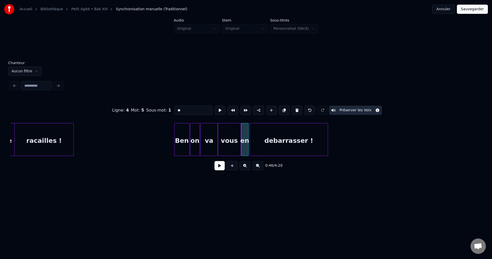
type input "**********"
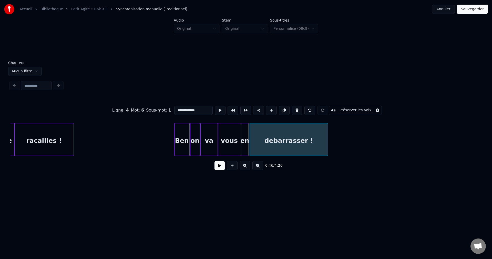
click at [360, 107] on button "Préserver les Voix" at bounding box center [355, 110] width 53 height 9
click at [476, 8] on button "Sauvegarder" at bounding box center [472, 9] width 31 height 9
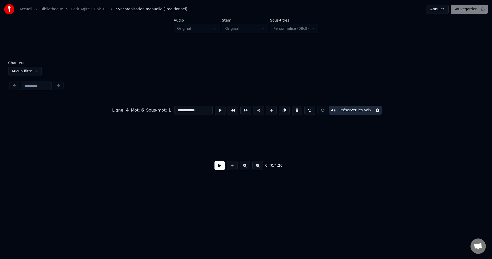
scroll to position [0, 5233]
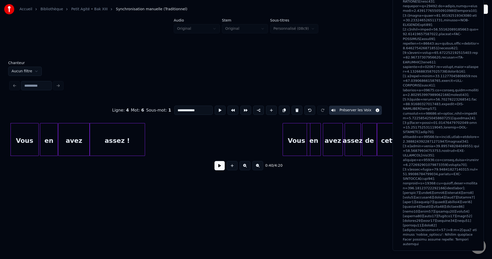
click at [351, 49] on div "**********" at bounding box center [245, 118] width 475 height 155
click at [352, 55] on div "**********" at bounding box center [245, 118] width 475 height 155
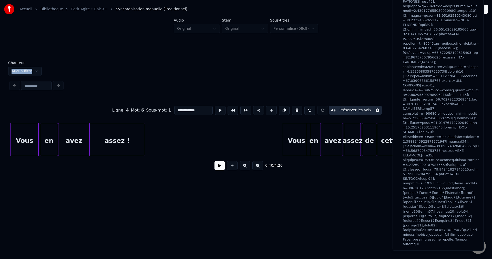
click at [301, 72] on div "Chanteur Aucun filtre" at bounding box center [245, 68] width 475 height 15
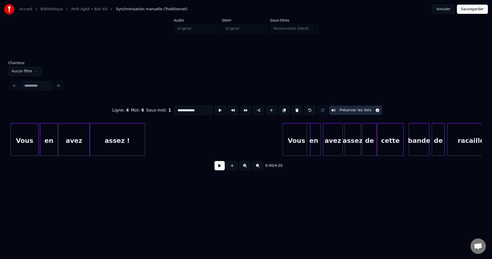
click at [450, 7] on button "Annuler" at bounding box center [443, 9] width 23 height 9
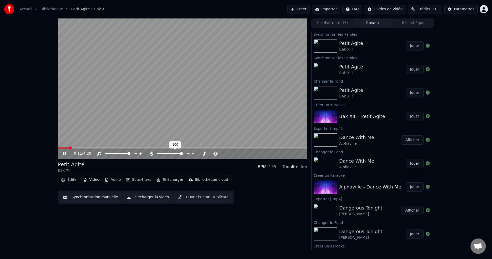
click at [162, 153] on span at bounding box center [170, 153] width 26 height 1
click at [160, 153] on span at bounding box center [161, 153] width 3 height 3
click at [87, 147] on span at bounding box center [182, 147] width 249 height 1
click at [95, 147] on span at bounding box center [182, 147] width 249 height 1
click at [122, 148] on span at bounding box center [182, 147] width 249 height 1
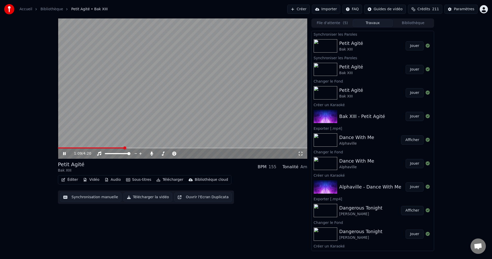
click at [65, 153] on icon at bounding box center [64, 153] width 3 height 3
click at [140, 198] on button "Télécharger la vidéo" at bounding box center [147, 196] width 49 height 9
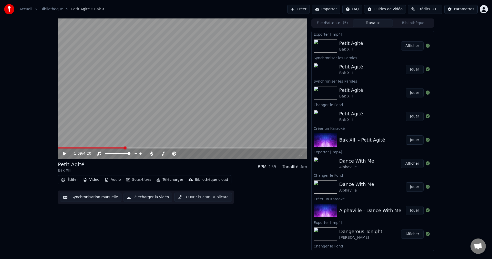
click at [302, 9] on button "Créer" at bounding box center [298, 9] width 23 height 9
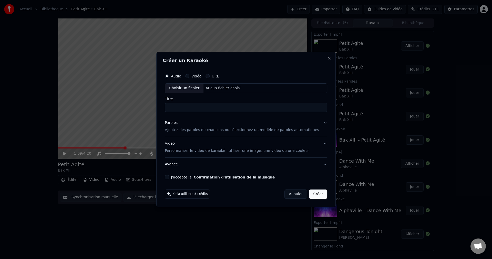
click at [193, 91] on div "Choisir un fichier" at bounding box center [184, 87] width 38 height 9
click at [319, 124] on button "Paroles Ajoutez des paroles de chansons ou sélectionnez un modèle de paroles au…" at bounding box center [246, 126] width 162 height 20
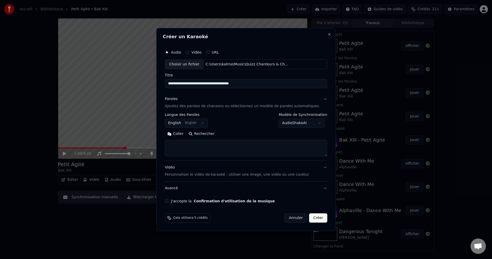
click at [208, 133] on button "Rechercher" at bounding box center [201, 134] width 31 height 8
click at [221, 84] on input "**********" at bounding box center [246, 83] width 162 height 9
click at [213, 133] on button "Rechercher" at bounding box center [201, 134] width 31 height 8
drag, startPoint x: 258, startPoint y: 84, endPoint x: 156, endPoint y: 88, distance: 101.5
click at [156, 88] on body "Accueil Bibliothèque Petit Agité • Bak XIII Créer Importer FAQ Guides de vidéo …" at bounding box center [246, 129] width 492 height 259
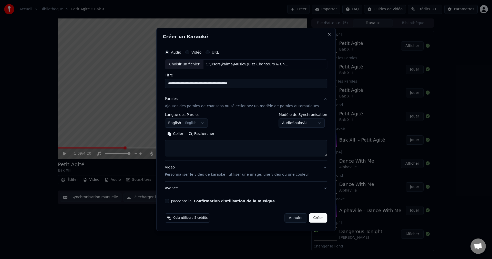
click at [205, 85] on input "**********" at bounding box center [246, 83] width 162 height 9
click at [222, 85] on input "**********" at bounding box center [246, 83] width 162 height 9
click at [217, 134] on button "Rechercher" at bounding box center [201, 134] width 31 height 8
drag, startPoint x: 263, startPoint y: 82, endPoint x: 227, endPoint y: 87, distance: 36.2
click at [227, 87] on input "**********" at bounding box center [246, 83] width 162 height 9
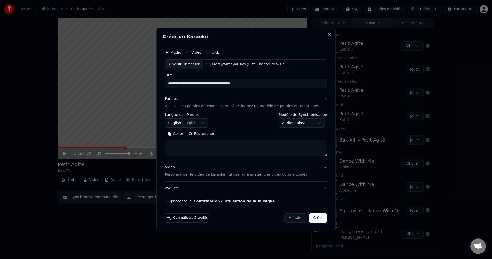
paste input "**********"
drag, startPoint x: 271, startPoint y: 83, endPoint x: 315, endPoint y: 86, distance: 44.2
click at [315, 86] on input "**********" at bounding box center [246, 83] width 162 height 9
type input "**********"
click at [208, 134] on button "Rechercher" at bounding box center [201, 134] width 31 height 8
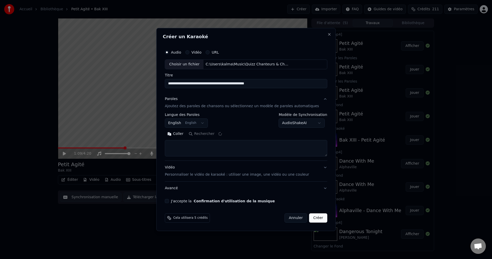
type textarea "**********"
click at [176, 201] on div "J'accepte la Confirmation d'utilisation de la musique" at bounding box center [246, 201] width 162 height 4
click at [169, 199] on button "J'accepte la Confirmation d'utilisation de la musique" at bounding box center [167, 201] width 4 height 4
click at [313, 218] on button "Créer" at bounding box center [318, 217] width 18 height 9
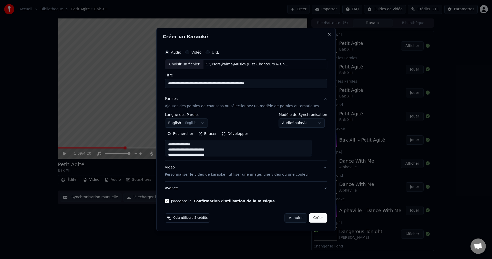
select select "**"
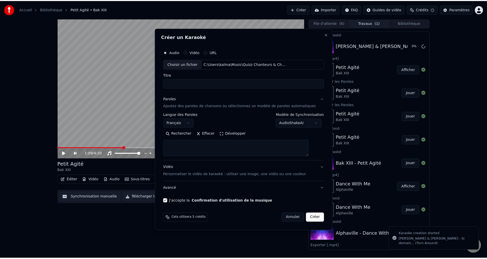
scroll to position [0, 0]
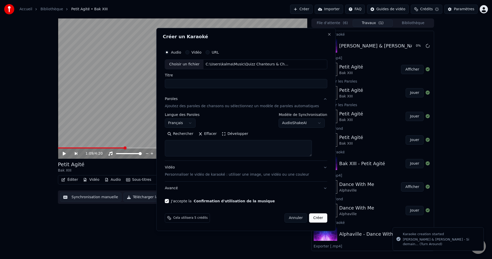
select select
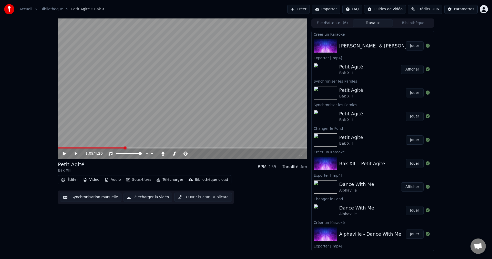
click at [413, 46] on button "Jouer" at bounding box center [414, 45] width 18 height 9
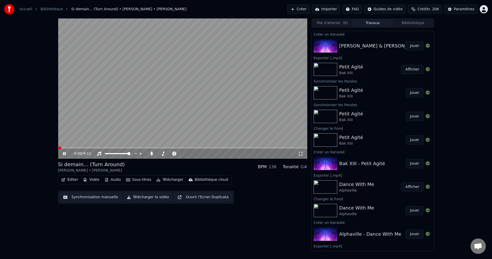
click at [63, 153] on icon at bounding box center [64, 153] width 3 height 3
click at [95, 179] on button "Vidéo" at bounding box center [91, 179] width 20 height 7
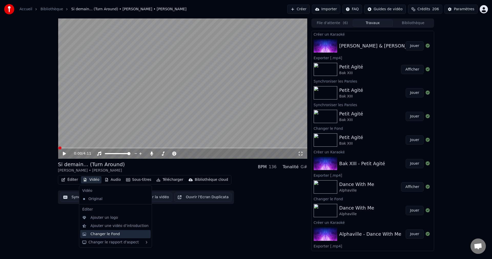
click at [96, 233] on div "Changer le Fond" at bounding box center [104, 233] width 29 height 5
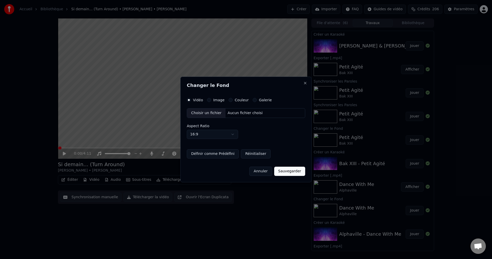
click at [208, 113] on div "Choisir un fichier" at bounding box center [206, 112] width 38 height 9
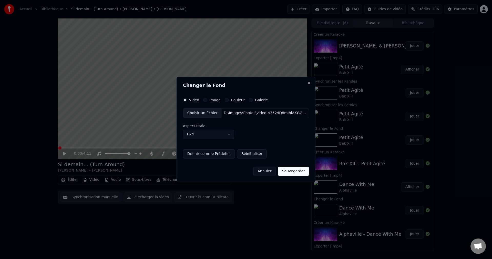
click at [289, 172] on button "Sauvegarder" at bounding box center [293, 170] width 31 height 9
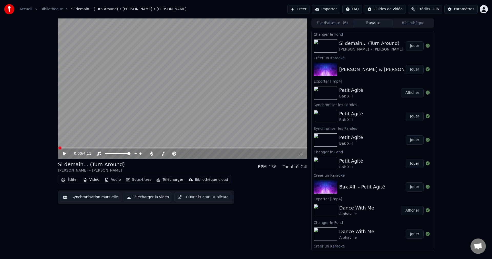
click at [411, 45] on button "Jouer" at bounding box center [414, 45] width 18 height 9
click at [183, 155] on span at bounding box center [181, 153] width 3 height 3
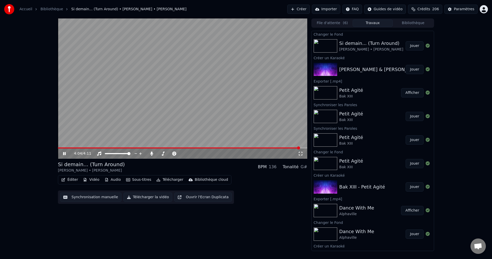
click at [64, 154] on icon at bounding box center [64, 153] width 3 height 3
click at [73, 182] on button "Éditer" at bounding box center [69, 179] width 21 height 7
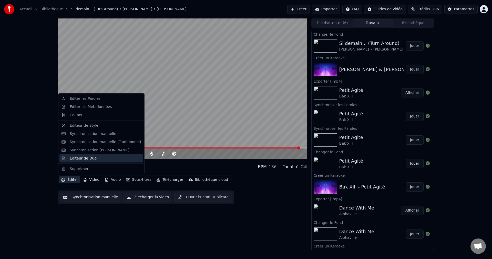
click at [90, 157] on div "Éditeur de Duo" at bounding box center [83, 157] width 27 height 5
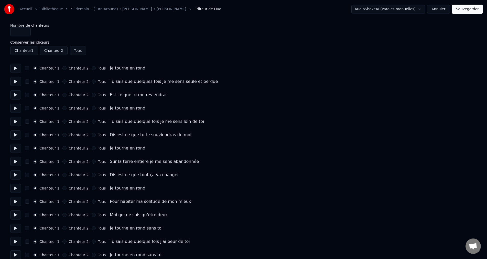
click at [64, 68] on button "Chanteur 2" at bounding box center [64, 68] width 4 height 4
click at [65, 109] on button "Chanteur 2" at bounding box center [64, 108] width 4 height 4
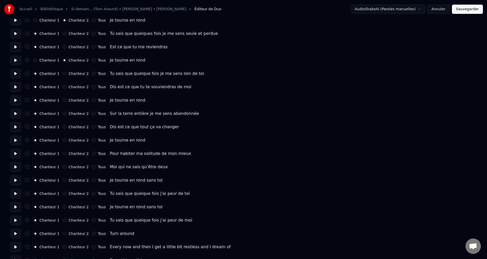
scroll to position [51, 0]
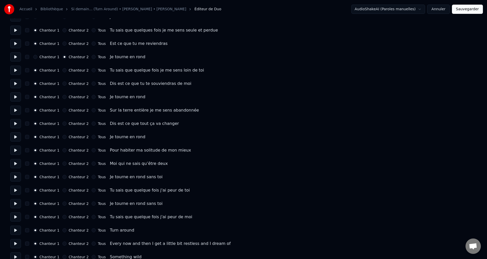
click at [64, 96] on button "Chanteur 2" at bounding box center [64, 97] width 4 height 4
click at [64, 137] on button "Chanteur 2" at bounding box center [64, 137] width 4 height 4
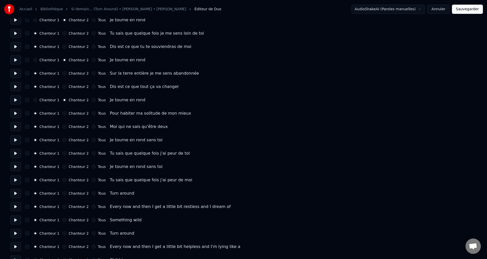
scroll to position [102, 0]
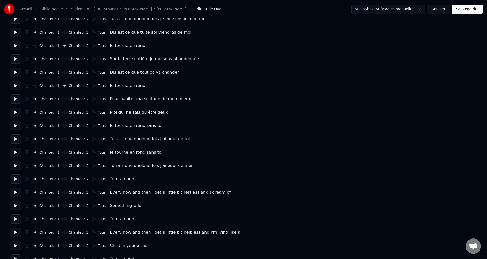
click at [17, 125] on button at bounding box center [15, 125] width 11 height 9
click at [63, 126] on button "Chanteur 2" at bounding box center [64, 125] width 4 height 4
click at [16, 138] on button at bounding box center [15, 138] width 11 height 9
click at [63, 152] on button "Chanteur 2" at bounding box center [64, 152] width 4 height 4
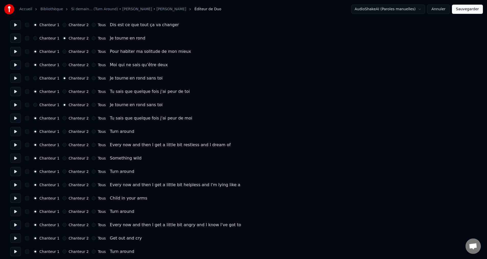
scroll to position [154, 0]
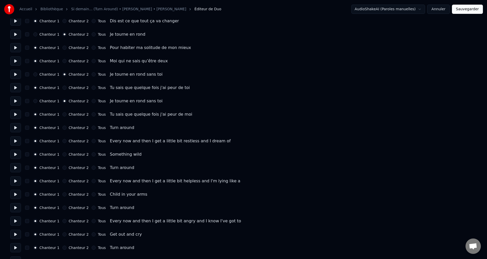
click at [64, 141] on button "Chanteur 2" at bounding box center [64, 141] width 4 height 4
click at [64, 152] on button "Chanteur 2" at bounding box center [64, 154] width 4 height 4
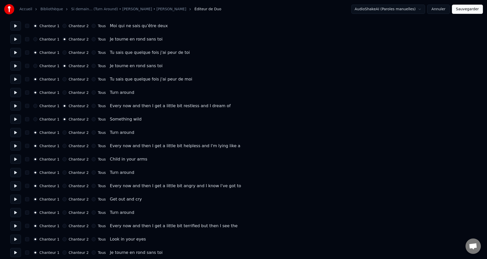
scroll to position [205, 0]
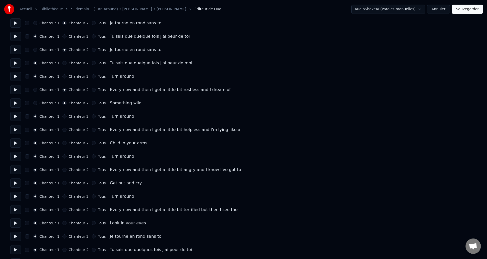
click at [64, 130] on button "Chanteur 2" at bounding box center [64, 130] width 4 height 4
click at [64, 142] on button "Chanteur 2" at bounding box center [64, 143] width 4 height 4
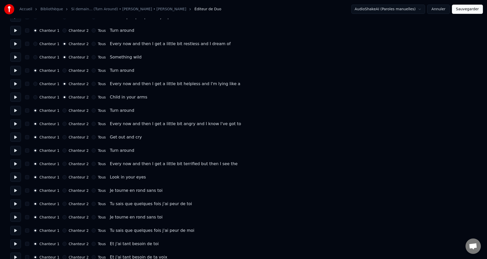
scroll to position [256, 0]
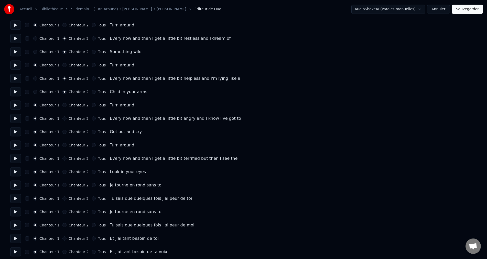
click at [66, 119] on div "Chanteur 2" at bounding box center [75, 118] width 26 height 4
click at [64, 119] on button "Chanteur 2" at bounding box center [64, 118] width 4 height 4
click at [65, 131] on button "Chanteur 2" at bounding box center [64, 132] width 4 height 4
click at [65, 158] on button "Chanteur 2" at bounding box center [64, 158] width 4 height 4
click at [65, 171] on button "Chanteur 2" at bounding box center [64, 172] width 4 height 4
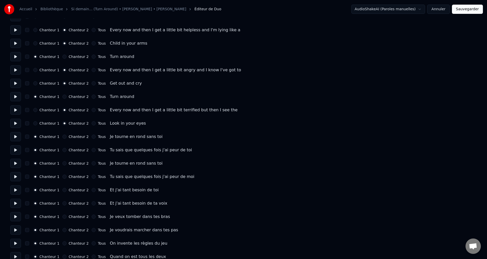
scroll to position [307, 0]
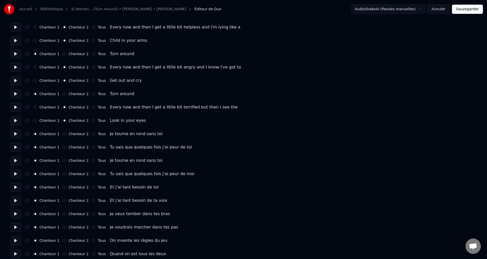
click at [17, 133] on button at bounding box center [15, 133] width 11 height 9
click at [92, 133] on button "Tous" at bounding box center [94, 134] width 4 height 4
click at [18, 148] on button at bounding box center [15, 146] width 11 height 9
click at [20, 161] on button at bounding box center [15, 160] width 11 height 9
click at [65, 160] on button "Chanteur 2" at bounding box center [64, 160] width 4 height 4
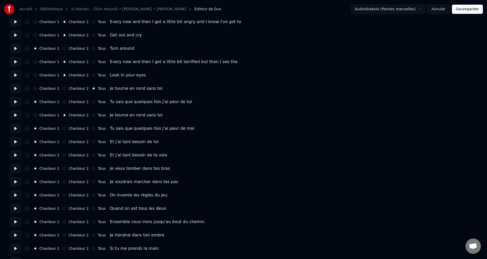
scroll to position [359, 0]
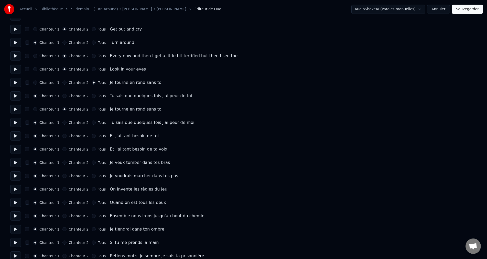
click at [17, 136] on button at bounding box center [15, 135] width 11 height 9
click at [65, 136] on button "Chanteur 2" at bounding box center [64, 136] width 4 height 4
click at [18, 150] on button at bounding box center [15, 148] width 11 height 9
click at [19, 163] on button at bounding box center [15, 162] width 11 height 9
click at [65, 163] on button "Chanteur 2" at bounding box center [64, 162] width 4 height 4
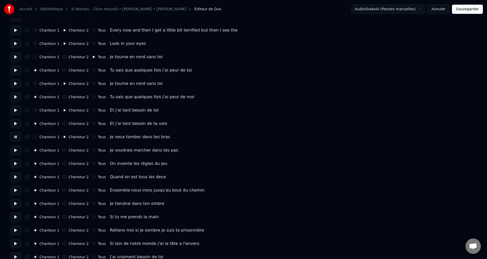
scroll to position [410, 0]
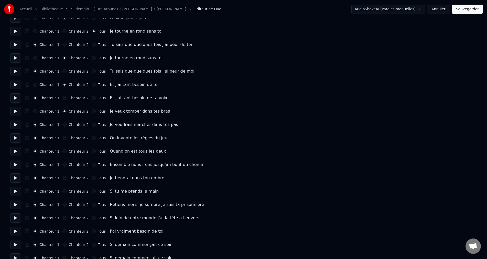
click at [15, 138] on button at bounding box center [15, 137] width 11 height 9
click at [64, 139] on button "Chanteur 2" at bounding box center [64, 138] width 4 height 4
click at [17, 150] on button at bounding box center [15, 150] width 11 height 9
click at [16, 164] on button at bounding box center [15, 164] width 11 height 9
click at [65, 151] on button "Chanteur 2" at bounding box center [64, 151] width 4 height 4
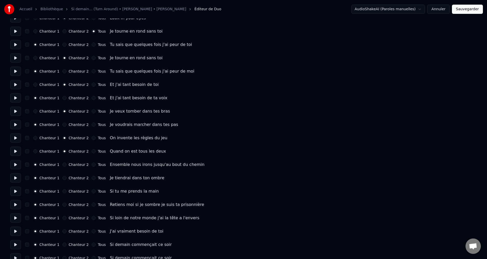
scroll to position [435, 0]
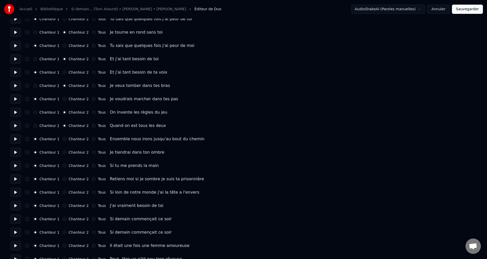
click at [17, 153] on button at bounding box center [15, 152] width 11 height 9
click at [18, 165] on button at bounding box center [15, 165] width 11 height 9
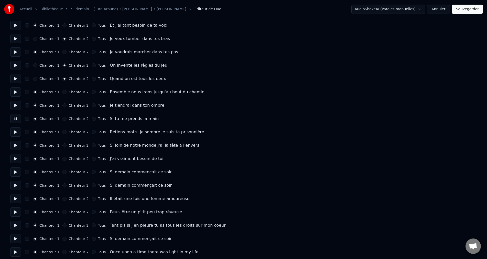
scroll to position [487, 0]
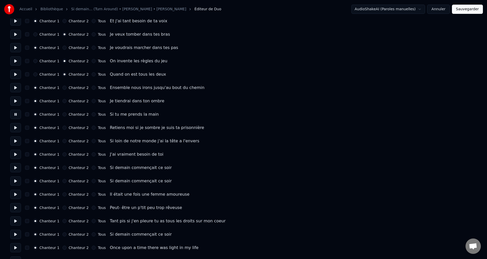
click at [19, 127] on button at bounding box center [15, 127] width 11 height 9
click at [17, 142] on button at bounding box center [15, 140] width 11 height 9
click at [17, 153] on button at bounding box center [15, 154] width 11 height 9
click at [92, 155] on button "Tous" at bounding box center [94, 154] width 4 height 4
click at [13, 169] on button at bounding box center [15, 167] width 11 height 9
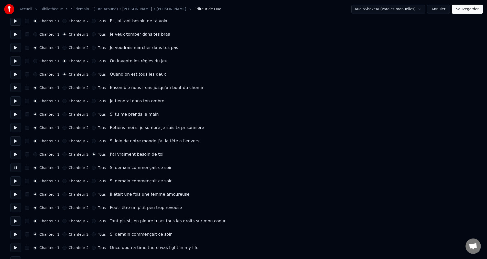
click at [17, 182] on button at bounding box center [15, 180] width 11 height 9
click at [92, 181] on button "Tous" at bounding box center [94, 181] width 4 height 4
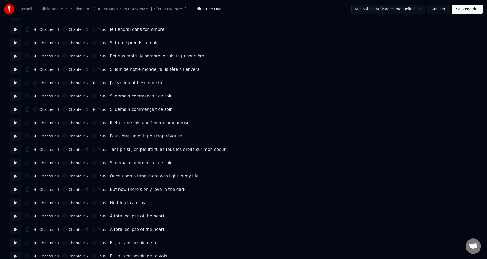
scroll to position [563, 0]
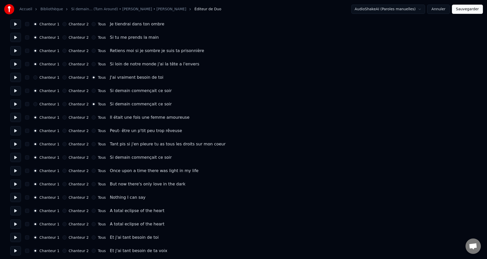
click at [15, 119] on button at bounding box center [15, 117] width 11 height 9
click at [18, 131] on button at bounding box center [15, 130] width 11 height 9
click at [16, 144] on button at bounding box center [15, 143] width 11 height 9
click at [17, 158] on button at bounding box center [15, 157] width 11 height 9
click at [92, 158] on button "Tous" at bounding box center [94, 157] width 4 height 4
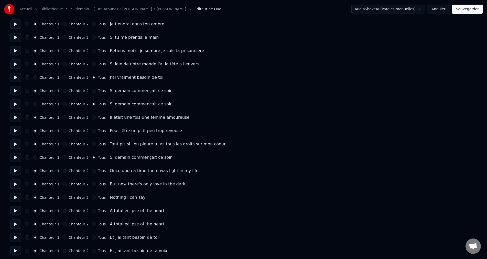
click at [64, 171] on button "Chanteur 2" at bounding box center [64, 171] width 4 height 4
click at [65, 183] on button "Chanteur 2" at bounding box center [64, 184] width 4 height 4
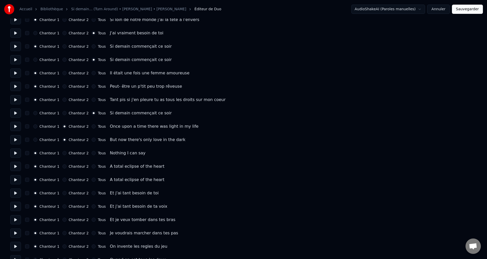
scroll to position [615, 0]
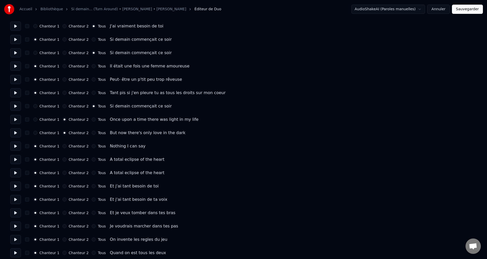
click at [19, 146] on button at bounding box center [15, 145] width 11 height 9
click at [65, 146] on button "Chanteur 2" at bounding box center [64, 146] width 4 height 4
click at [64, 160] on button "Chanteur 2" at bounding box center [64, 159] width 4 height 4
click at [18, 160] on button at bounding box center [15, 159] width 11 height 9
click at [17, 175] on button at bounding box center [15, 172] width 11 height 9
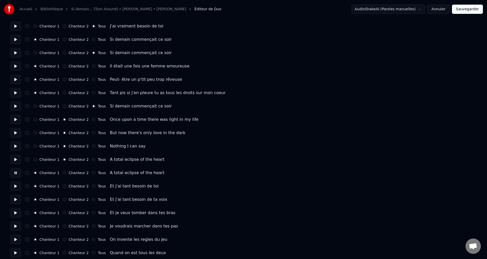
click at [65, 172] on button "Chanteur 2" at bounding box center [64, 173] width 4 height 4
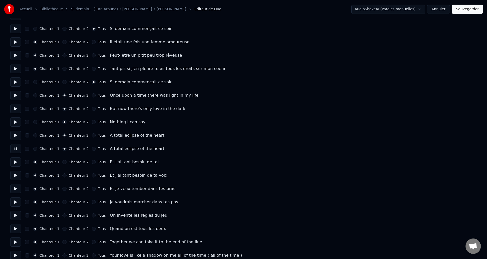
scroll to position [666, 0]
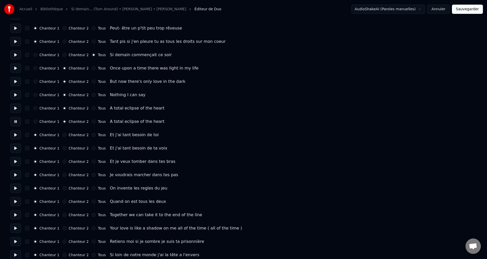
click at [15, 133] on button at bounding box center [15, 134] width 11 height 9
click at [14, 149] on button at bounding box center [15, 147] width 11 height 9
click at [64, 149] on button "Chanteur 2" at bounding box center [64, 148] width 4 height 4
click at [18, 174] on button at bounding box center [15, 174] width 11 height 9
click at [65, 175] on button "Chanteur 2" at bounding box center [64, 175] width 4 height 4
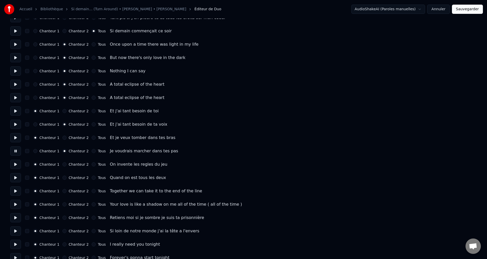
scroll to position [717, 0]
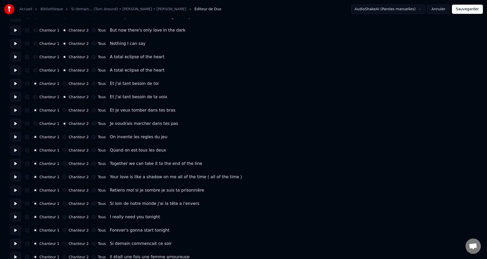
click at [16, 137] on button at bounding box center [15, 136] width 11 height 9
click at [13, 151] on button at bounding box center [15, 149] width 11 height 9
click at [17, 163] on button at bounding box center [15, 163] width 11 height 9
click at [63, 164] on button "Chanteur 2" at bounding box center [64, 163] width 4 height 4
click at [18, 176] on button at bounding box center [15, 176] width 11 height 9
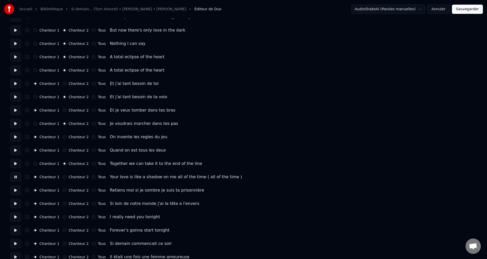
click at [65, 176] on button "Chanteur 2" at bounding box center [64, 177] width 4 height 4
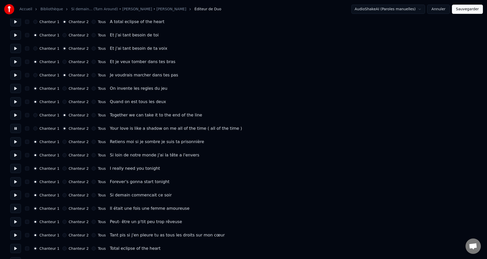
scroll to position [768, 0]
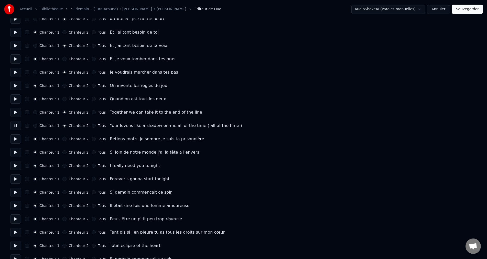
click at [18, 139] on button at bounding box center [15, 138] width 11 height 9
click at [15, 153] on button at bounding box center [15, 152] width 11 height 9
click at [15, 165] on button at bounding box center [15, 165] width 11 height 9
click at [92, 166] on button "Tous" at bounding box center [94, 165] width 4 height 4
click at [92, 179] on button "Tous" at bounding box center [94, 179] width 4 height 4
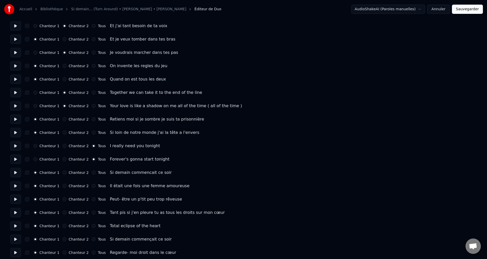
scroll to position [791, 0]
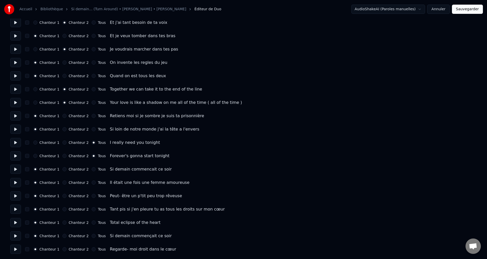
click at [20, 168] on button at bounding box center [15, 168] width 11 height 9
click at [92, 170] on button "Tous" at bounding box center [94, 169] width 4 height 4
click at [17, 183] on button at bounding box center [15, 182] width 11 height 9
click at [16, 197] on button at bounding box center [15, 195] width 11 height 9
click at [18, 209] on button at bounding box center [15, 208] width 11 height 9
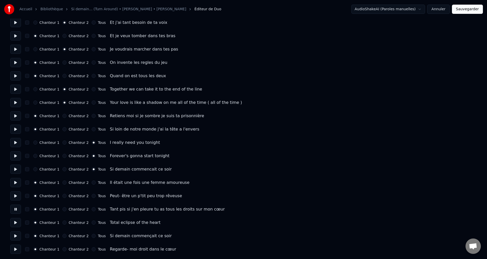
click at [18, 225] on button at bounding box center [15, 222] width 11 height 9
click at [64, 222] on button "Chanteur 2" at bounding box center [64, 222] width 4 height 4
click at [19, 237] on button at bounding box center [15, 235] width 11 height 9
click at [92, 237] on button "Tous" at bounding box center [94, 236] width 4 height 4
click at [16, 251] on button at bounding box center [15, 248] width 11 height 9
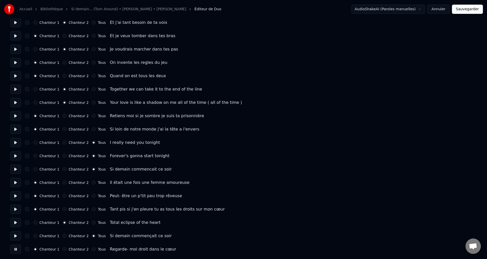
click at [468, 10] on button "Sauvegarder" at bounding box center [467, 9] width 31 height 9
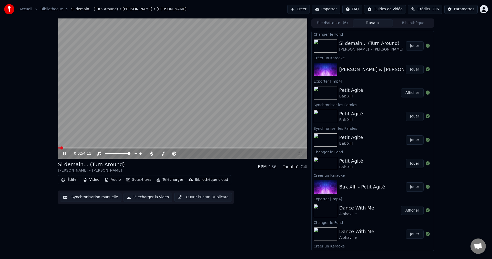
click at [66, 154] on icon at bounding box center [68, 153] width 12 height 4
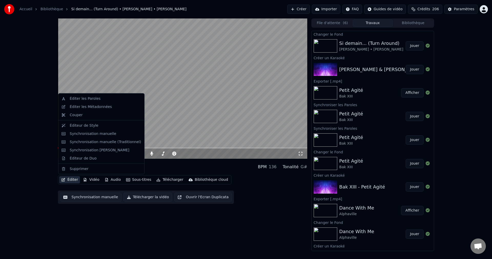
click at [74, 180] on button "Éditer" at bounding box center [69, 179] width 21 height 7
click at [91, 131] on div "Synchronisation manuelle" at bounding box center [93, 133] width 47 height 5
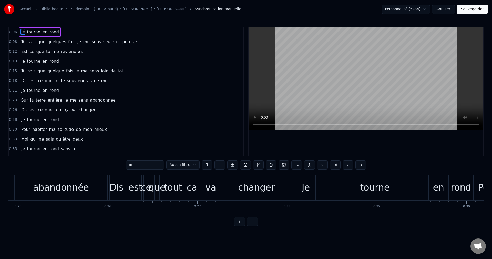
scroll to position [0, 2304]
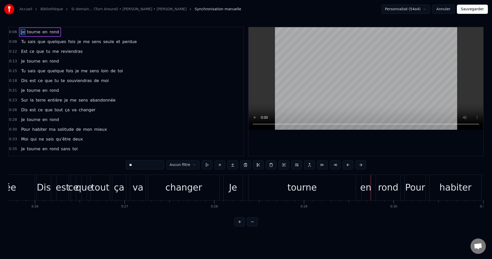
click at [197, 191] on div "changer" at bounding box center [183, 188] width 37 height 14
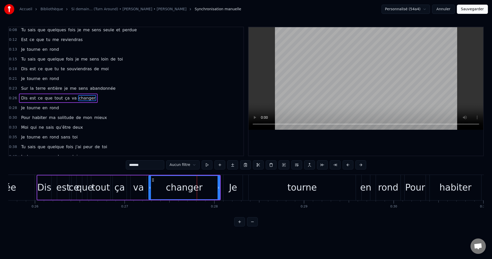
scroll to position [18, 0]
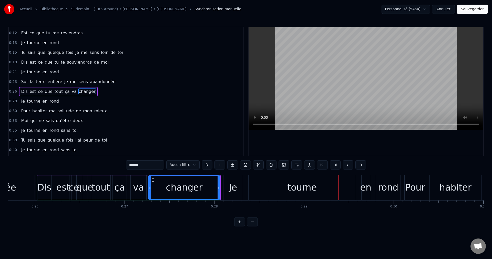
click at [280, 195] on div "tourne" at bounding box center [301, 187] width 107 height 25
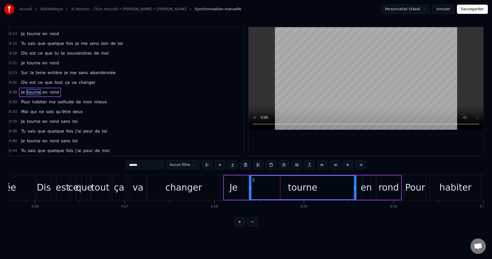
scroll to position [28, 0]
drag, startPoint x: 355, startPoint y: 187, endPoint x: 331, endPoint y: 191, distance: 24.8
click at [315, 189] on div at bounding box center [315, 187] width 2 height 23
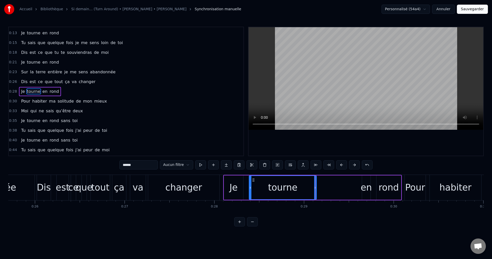
click at [368, 188] on div "en" at bounding box center [366, 188] width 11 height 14
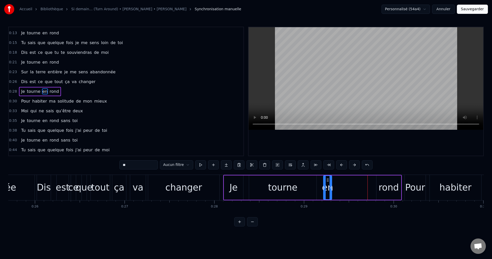
drag, startPoint x: 366, startPoint y: 179, endPoint x: 327, endPoint y: 182, distance: 38.8
click at [327, 182] on div "en" at bounding box center [327, 187] width 8 height 23
click at [385, 186] on div "rond" at bounding box center [388, 188] width 20 height 14
drag, startPoint x: 380, startPoint y: 180, endPoint x: 297, endPoint y: 203, distance: 86.7
click at [341, 185] on div "rond" at bounding box center [350, 187] width 24 height 23
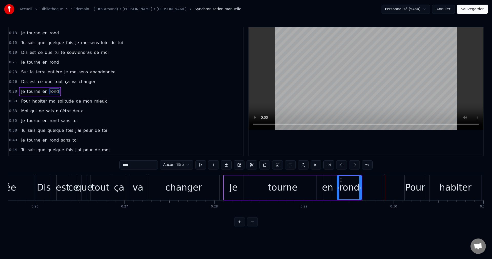
click at [102, 195] on div "tout" at bounding box center [100, 187] width 19 height 25
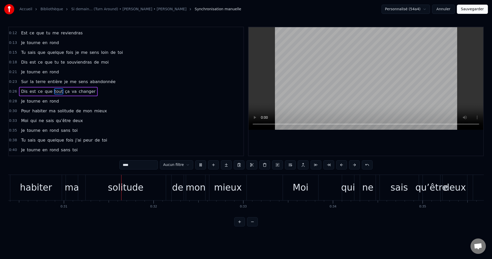
scroll to position [0, 2748]
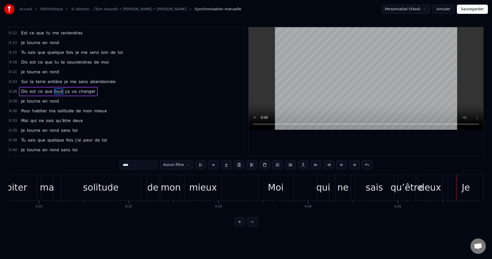
click at [266, 191] on div "Moi" at bounding box center [275, 187] width 35 height 25
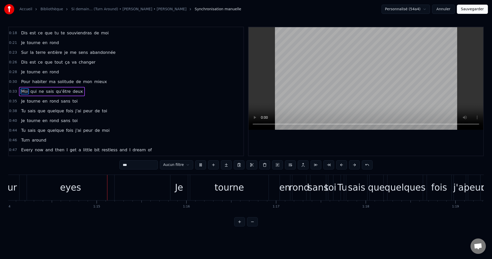
scroll to position [0, 6646]
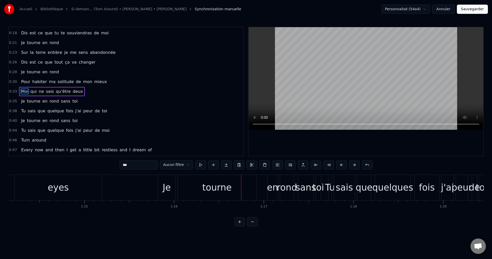
click at [75, 190] on div "eyes" at bounding box center [58, 187] width 87 height 25
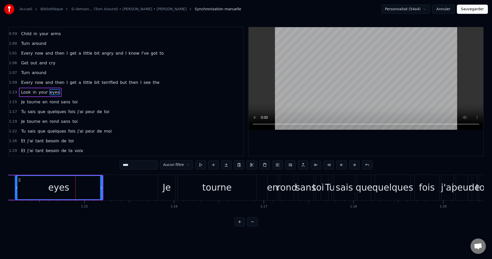
scroll to position [203, 0]
click at [58, 188] on div "eyes" at bounding box center [58, 188] width 21 height 14
click at [223, 194] on div "tourne" at bounding box center [216, 188] width 29 height 14
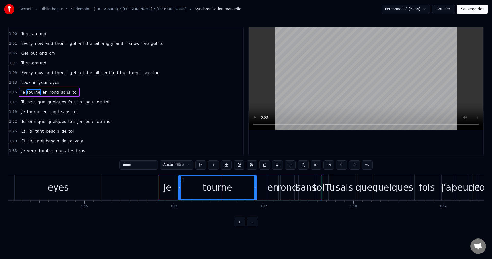
scroll to position [213, 0]
click at [76, 189] on div "eyes" at bounding box center [58, 187] width 87 height 25
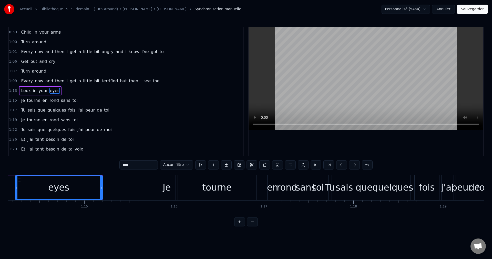
scroll to position [203, 0]
click at [221, 189] on div "tourne" at bounding box center [216, 188] width 29 height 14
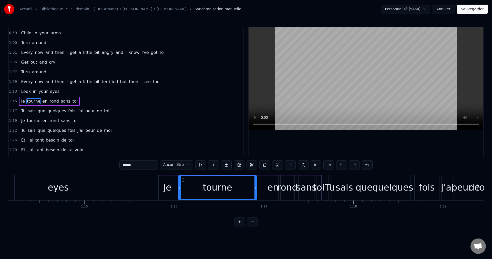
scroll to position [213, 0]
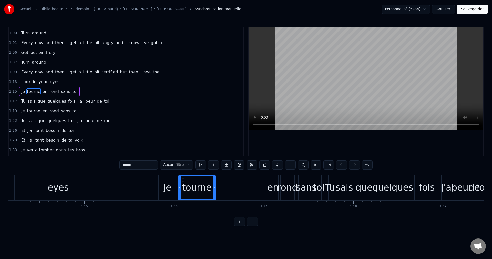
drag, startPoint x: 256, startPoint y: 186, endPoint x: 214, endPoint y: 188, distance: 41.5
click at [214, 188] on icon at bounding box center [214, 187] width 2 height 4
click at [272, 182] on div "en" at bounding box center [272, 188] width 11 height 14
drag, startPoint x: 272, startPoint y: 179, endPoint x: 224, endPoint y: 185, distance: 49.4
click at [223, 184] on div "en" at bounding box center [224, 187] width 10 height 23
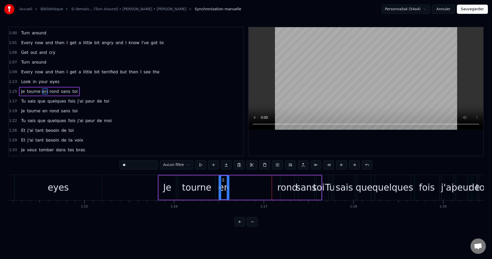
click at [287, 183] on div "rond" at bounding box center [287, 188] width 20 height 14
drag, startPoint x: 284, startPoint y: 178, endPoint x: 236, endPoint y: 187, distance: 48.2
click at [237, 185] on div "rond" at bounding box center [240, 187] width 13 height 23
click at [305, 188] on div "sans" at bounding box center [306, 188] width 20 height 14
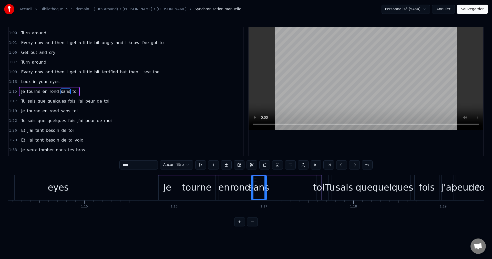
drag, startPoint x: 302, startPoint y: 179, endPoint x: 255, endPoint y: 187, distance: 48.0
click at [255, 187] on div "sans" at bounding box center [258, 187] width 15 height 23
click at [318, 187] on div "toi" at bounding box center [319, 188] width 12 height 14
type input "***"
drag, startPoint x: 319, startPoint y: 180, endPoint x: 324, endPoint y: 181, distance: 4.9
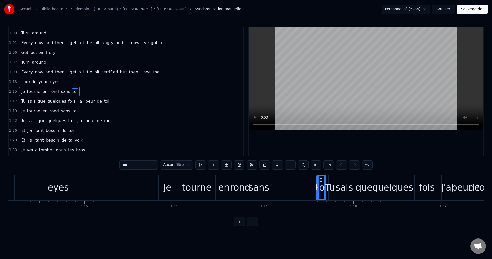
click at [324, 181] on div at bounding box center [325, 187] width 2 height 23
drag, startPoint x: 320, startPoint y: 179, endPoint x: 272, endPoint y: 186, distance: 47.9
click at [272, 186] on div "toi" at bounding box center [274, 187] width 9 height 23
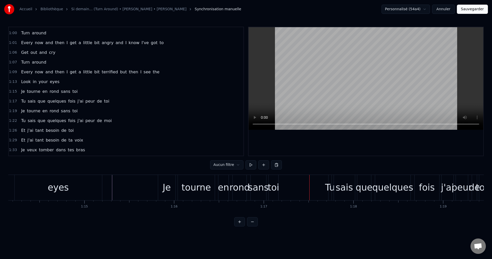
click at [166, 188] on div "Je" at bounding box center [167, 188] width 8 height 14
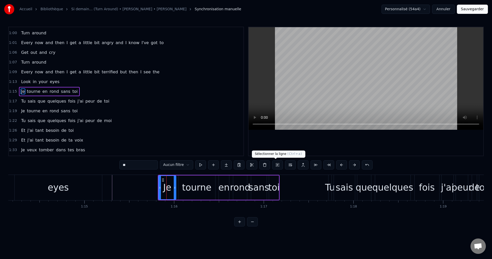
click at [275, 164] on button at bounding box center [277, 164] width 11 height 9
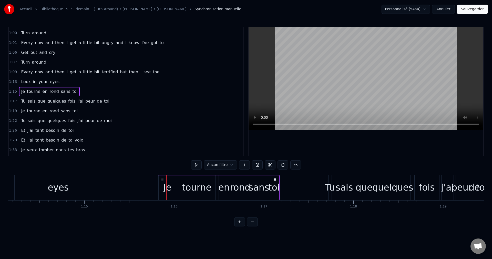
click at [74, 191] on div "eyes" at bounding box center [58, 187] width 87 height 25
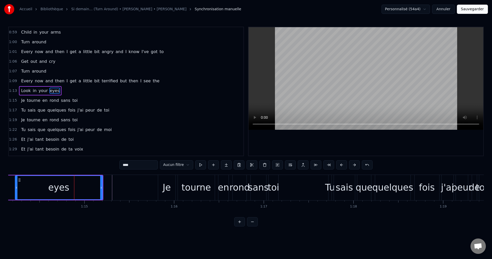
scroll to position [203, 0]
drag, startPoint x: 101, startPoint y: 187, endPoint x: 50, endPoint y: 191, distance: 51.6
click at [51, 191] on div at bounding box center [52, 187] width 2 height 23
click at [168, 188] on div "Je" at bounding box center [167, 188] width 8 height 14
type input "**"
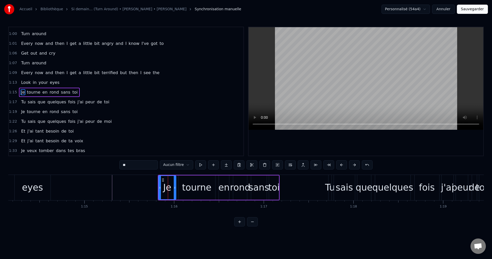
scroll to position [213, 0]
click at [275, 163] on button at bounding box center [277, 164] width 11 height 9
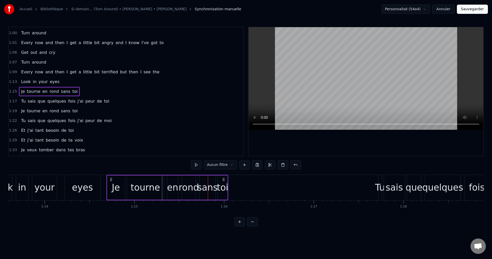
scroll to position [0, 6594]
drag, startPoint x: 161, startPoint y: 178, endPoint x: 110, endPoint y: 190, distance: 52.8
click at [110, 190] on div "Je tourne en rond sans toi" at bounding box center [168, 187] width 122 height 25
click at [35, 187] on div "your" at bounding box center [46, 187] width 25 height 25
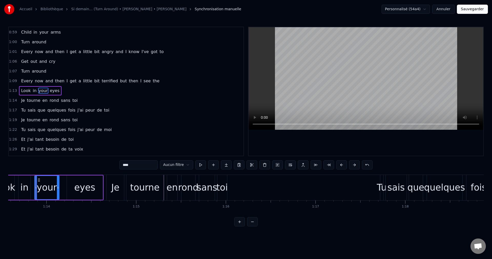
scroll to position [203, 0]
click at [223, 187] on div "toi" at bounding box center [222, 188] width 12 height 14
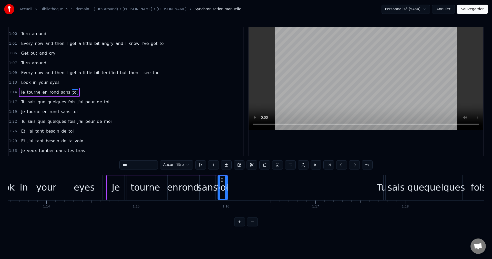
scroll to position [213, 0]
drag, startPoint x: 221, startPoint y: 178, endPoint x: 309, endPoint y: 186, distance: 88.7
click at [309, 186] on div "toi" at bounding box center [310, 187] width 9 height 23
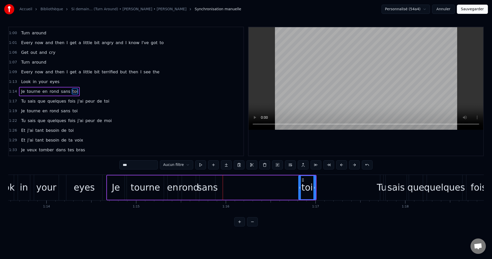
drag, startPoint x: 306, startPoint y: 187, endPoint x: 289, endPoint y: 188, distance: 16.7
click at [299, 188] on icon at bounding box center [300, 187] width 2 height 4
click at [207, 189] on div "sans" at bounding box center [207, 188] width 20 height 14
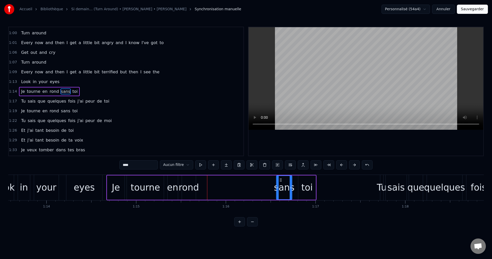
drag, startPoint x: 203, startPoint y: 178, endPoint x: 280, endPoint y: 185, distance: 77.6
click at [280, 185] on div "sans" at bounding box center [284, 187] width 15 height 23
click at [189, 186] on div "rond" at bounding box center [188, 188] width 20 height 14
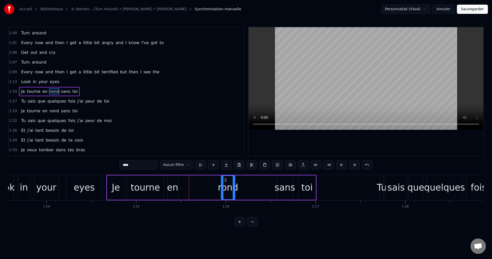
drag, startPoint x: 185, startPoint y: 178, endPoint x: 222, endPoint y: 184, distance: 37.4
click at [222, 184] on div "rond" at bounding box center [227, 187] width 13 height 23
drag, startPoint x: 233, startPoint y: 187, endPoint x: 256, endPoint y: 189, distance: 22.9
click at [273, 189] on icon at bounding box center [273, 187] width 2 height 4
click at [175, 186] on div "en" at bounding box center [172, 188] width 11 height 14
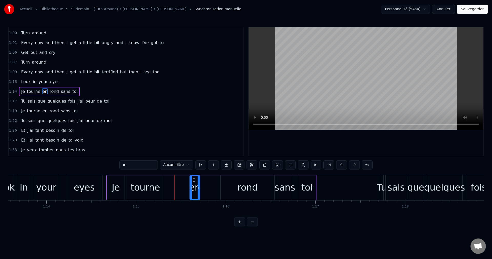
drag, startPoint x: 171, startPoint y: 178, endPoint x: 193, endPoint y: 185, distance: 23.0
click at [193, 185] on div "en" at bounding box center [195, 187] width 10 height 23
click at [151, 188] on div "tourne" at bounding box center [145, 188] width 29 height 14
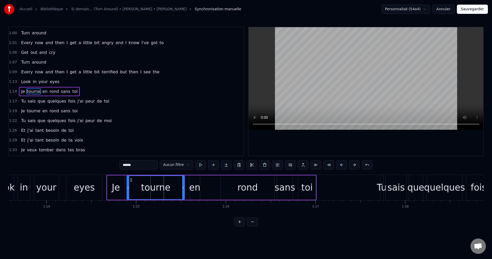
drag, startPoint x: 162, startPoint y: 187, endPoint x: 183, endPoint y: 189, distance: 20.6
click at [183, 189] on icon at bounding box center [183, 187] width 2 height 4
click at [46, 191] on div "your" at bounding box center [46, 188] width 20 height 14
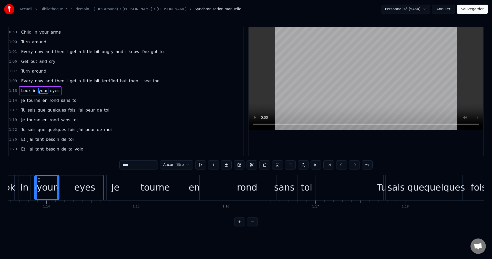
scroll to position [203, 0]
click at [143, 192] on div "tourne" at bounding box center [154, 188] width 29 height 14
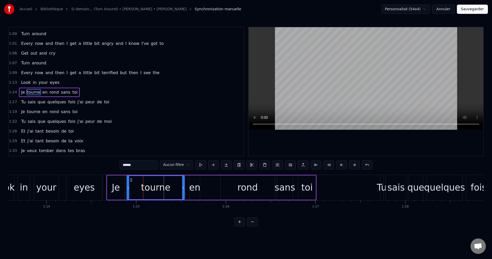
scroll to position [213, 0]
drag, startPoint x: 183, startPoint y: 187, endPoint x: 162, endPoint y: 191, distance: 22.2
click at [162, 191] on div at bounding box center [161, 187] width 2 height 23
click at [196, 188] on div "en" at bounding box center [194, 188] width 11 height 14
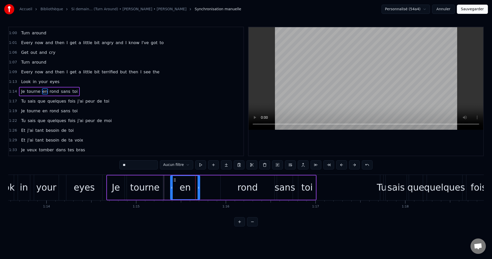
drag, startPoint x: 190, startPoint y: 186, endPoint x: 185, endPoint y: 188, distance: 5.4
click at [175, 189] on div "en" at bounding box center [185, 187] width 29 height 23
click at [80, 190] on div "eyes" at bounding box center [84, 188] width 21 height 14
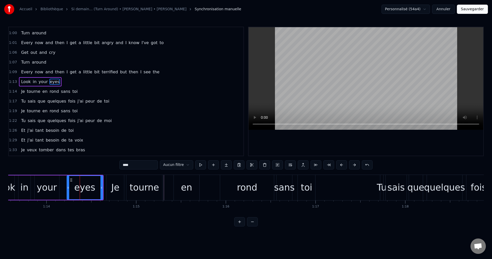
scroll to position [203, 0]
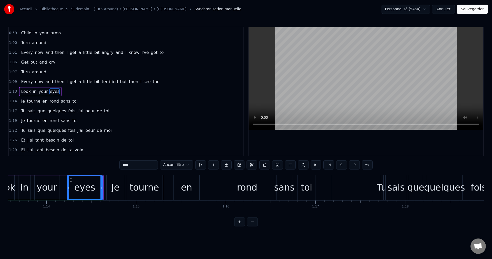
click at [186, 183] on div "en" at bounding box center [186, 188] width 11 height 14
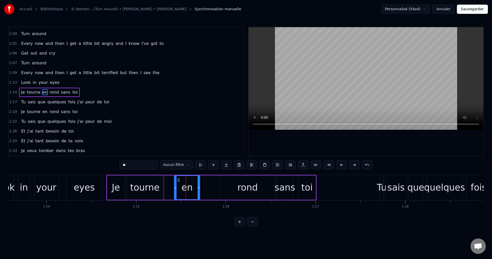
scroll to position [213, 0]
click at [177, 178] on div "en" at bounding box center [186, 187] width 25 height 23
drag, startPoint x: 179, startPoint y: 180, endPoint x: 172, endPoint y: 180, distance: 7.4
click at [172, 180] on icon at bounding box center [171, 180] width 4 height 4
drag, startPoint x: 249, startPoint y: 187, endPoint x: 229, endPoint y: 184, distance: 20.0
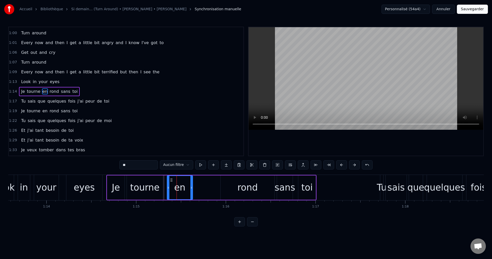
click at [243, 187] on div "rond" at bounding box center [247, 188] width 20 height 14
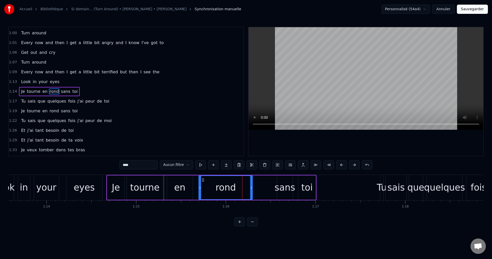
drag, startPoint x: 225, startPoint y: 179, endPoint x: 203, endPoint y: 185, distance: 22.8
click at [203, 185] on div "rond" at bounding box center [225, 187] width 53 height 23
click at [80, 191] on div "eyes" at bounding box center [84, 188] width 21 height 14
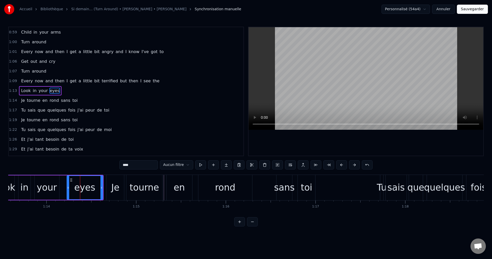
scroll to position [203, 0]
click at [283, 184] on div "sans" at bounding box center [284, 188] width 20 height 14
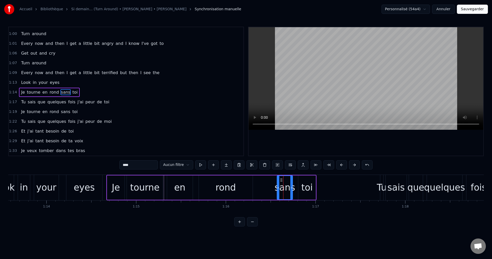
scroll to position [213, 0]
drag, startPoint x: 278, startPoint y: 186, endPoint x: 259, endPoint y: 188, distance: 18.8
click at [259, 188] on icon at bounding box center [259, 187] width 2 height 4
click at [119, 192] on div "Je" at bounding box center [116, 188] width 8 height 14
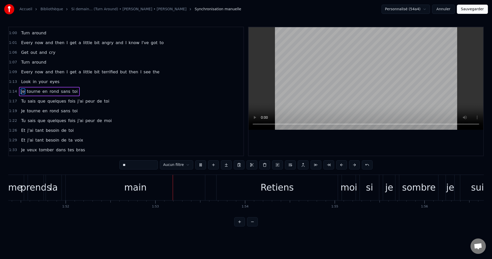
scroll to position [0, 10067]
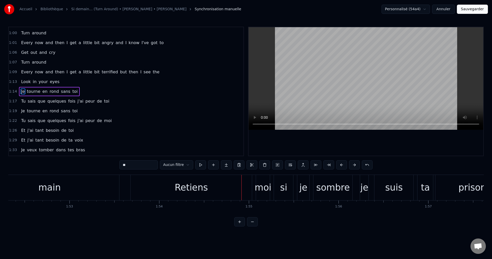
click at [206, 192] on div "Retiens" at bounding box center [191, 187] width 121 height 25
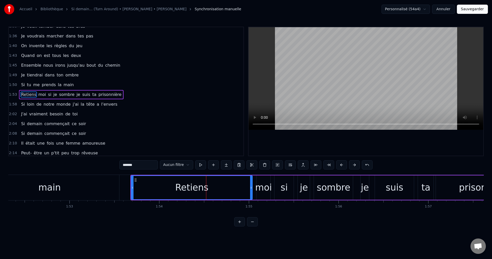
scroll to position [340, 0]
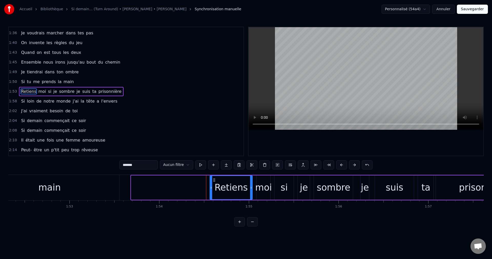
drag, startPoint x: 133, startPoint y: 187, endPoint x: 211, endPoint y: 193, distance: 78.9
click at [211, 193] on div at bounding box center [211, 187] width 2 height 23
click at [95, 188] on div "main" at bounding box center [49, 187] width 139 height 25
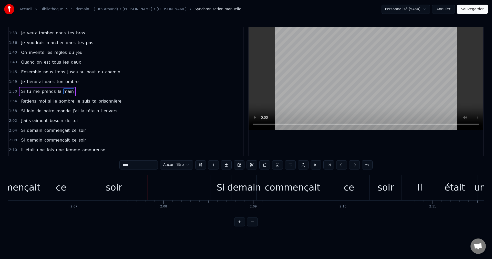
scroll to position [0, 11380]
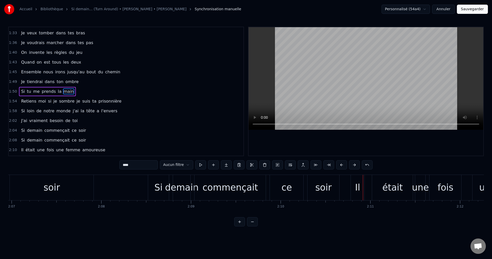
click at [282, 188] on div "ce" at bounding box center [286, 188] width 10 height 14
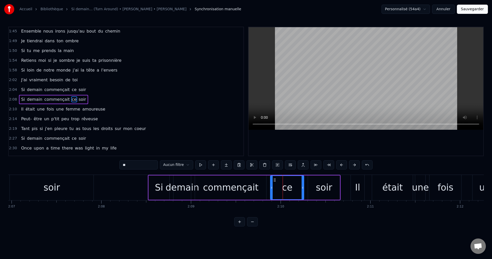
scroll to position [378, 0]
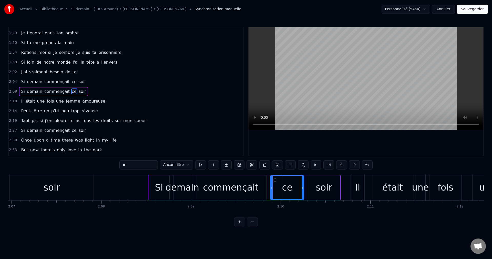
click at [317, 187] on div "soir" at bounding box center [324, 188] width 16 height 14
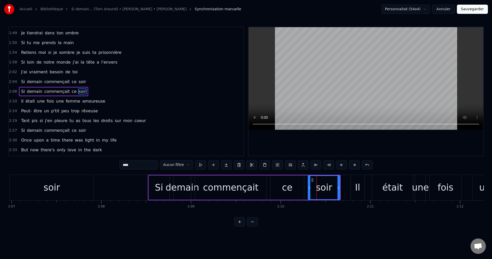
drag, startPoint x: 339, startPoint y: 187, endPoint x: 334, endPoint y: 188, distance: 5.4
click at [334, 188] on div "soir" at bounding box center [324, 187] width 32 height 24
drag, startPoint x: 339, startPoint y: 187, endPoint x: 348, endPoint y: 189, distance: 8.8
click at [348, 189] on icon at bounding box center [346, 187] width 2 height 4
click at [294, 192] on div "ce" at bounding box center [287, 187] width 34 height 24
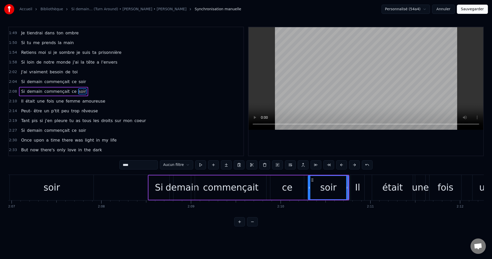
type input "**"
drag, startPoint x: 303, startPoint y: 188, endPoint x: 309, endPoint y: 188, distance: 5.9
click at [309, 188] on icon at bounding box center [308, 187] width 2 height 4
drag, startPoint x: 271, startPoint y: 187, endPoint x: 286, endPoint y: 191, distance: 15.7
click at [286, 191] on div at bounding box center [287, 187] width 2 height 23
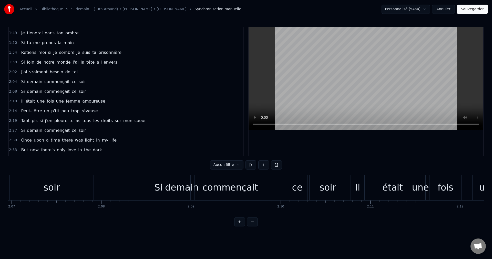
click at [246, 190] on div "commençait" at bounding box center [230, 188] width 56 height 14
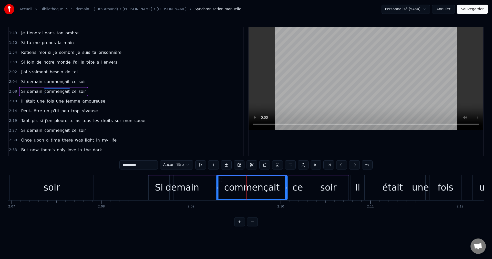
drag, startPoint x: 198, startPoint y: 178, endPoint x: 212, endPoint y: 181, distance: 14.7
click at [219, 181] on icon at bounding box center [220, 180] width 4 height 4
click at [179, 185] on div "demain" at bounding box center [182, 188] width 34 height 14
type input "******"
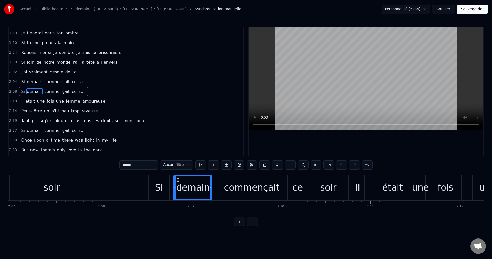
drag, startPoint x: 190, startPoint y: 187, endPoint x: 213, endPoint y: 188, distance: 23.1
click at [212, 188] on icon at bounding box center [211, 187] width 2 height 4
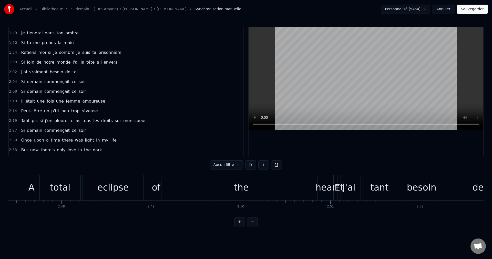
scroll to position [0, 14986]
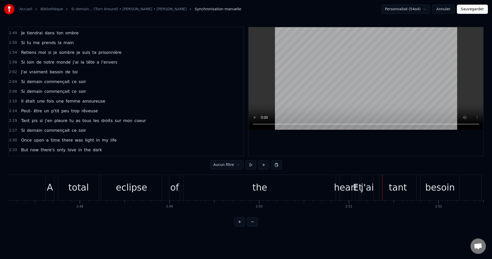
click at [258, 188] on div "the" at bounding box center [259, 188] width 15 height 14
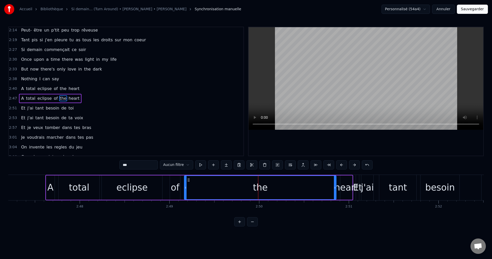
scroll to position [466, 0]
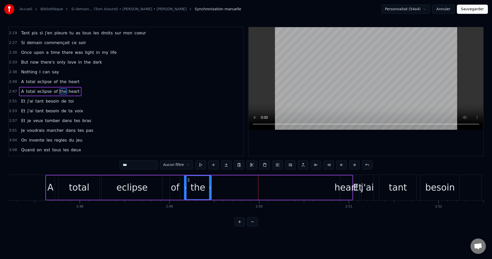
drag, startPoint x: 335, startPoint y: 187, endPoint x: 210, endPoint y: 191, distance: 124.8
click at [210, 191] on div at bounding box center [210, 187] width 2 height 23
click at [343, 187] on div "heart" at bounding box center [346, 188] width 24 height 14
type input "*****"
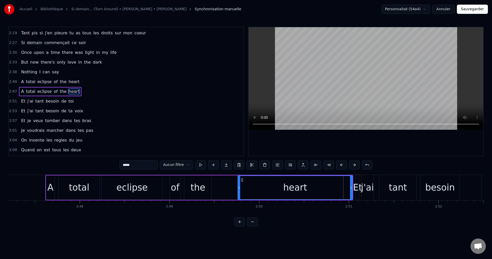
drag, startPoint x: 341, startPoint y: 187, endPoint x: 237, endPoint y: 191, distance: 103.5
click at [238, 194] on div at bounding box center [239, 187] width 2 height 23
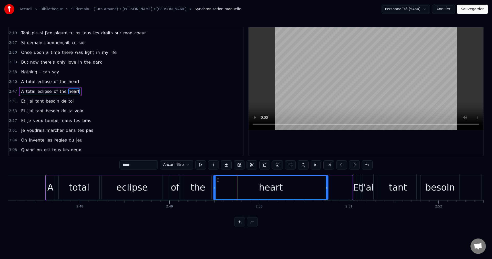
drag, startPoint x: 243, startPoint y: 178, endPoint x: 219, endPoint y: 184, distance: 24.8
click at [219, 184] on div "heart" at bounding box center [271, 187] width 114 height 23
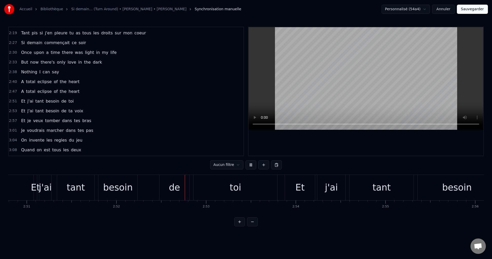
scroll to position [0, 15407]
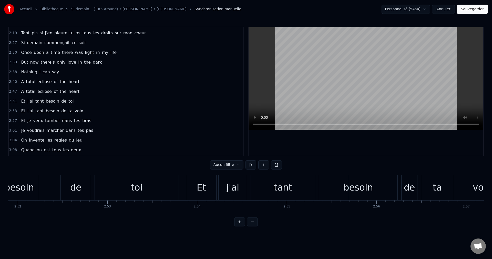
click at [262, 188] on div "tant" at bounding box center [283, 187] width 64 height 25
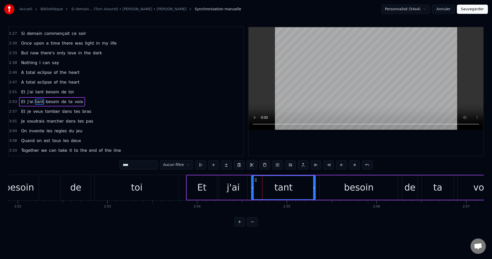
scroll to position [486, 0]
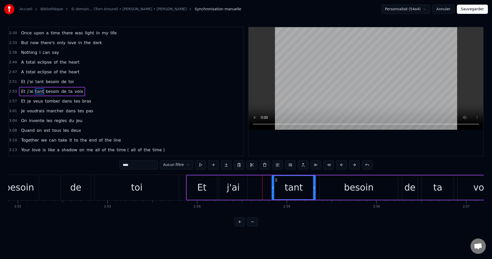
drag, startPoint x: 252, startPoint y: 188, endPoint x: 272, endPoint y: 191, distance: 20.7
click at [272, 191] on div at bounding box center [273, 187] width 2 height 23
click at [235, 187] on div "j'ai" at bounding box center [233, 188] width 13 height 14
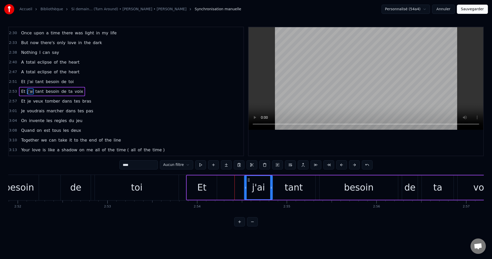
drag, startPoint x: 223, startPoint y: 178, endPoint x: 249, endPoint y: 183, distance: 25.8
click at [249, 183] on div "j'ai" at bounding box center [259, 187] width 28 height 23
click at [205, 187] on div "Et" at bounding box center [201, 188] width 9 height 14
drag, startPoint x: 187, startPoint y: 187, endPoint x: 203, endPoint y: 189, distance: 15.5
click at [203, 189] on icon at bounding box center [203, 187] width 2 height 4
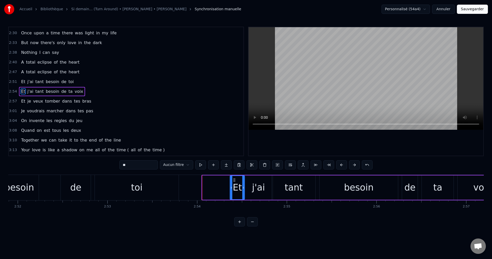
drag, startPoint x: 206, startPoint y: 178, endPoint x: 234, endPoint y: 181, distance: 28.1
click at [234, 181] on icon at bounding box center [234, 180] width 4 height 4
click at [78, 188] on div "de" at bounding box center [75, 188] width 11 height 14
type input "**"
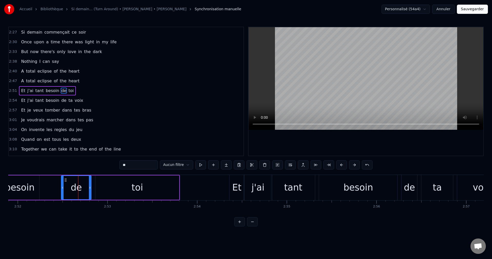
scroll to position [476, 0]
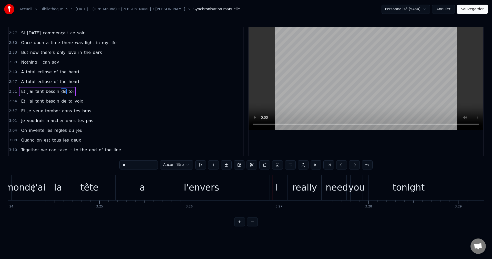
scroll to position [0, 18277]
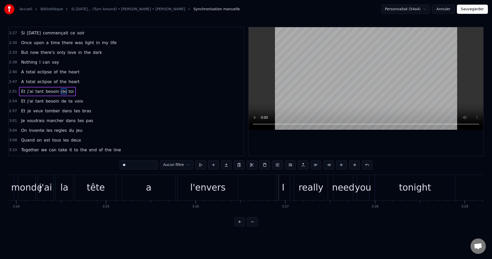
click at [164, 190] on div "a" at bounding box center [148, 187] width 53 height 25
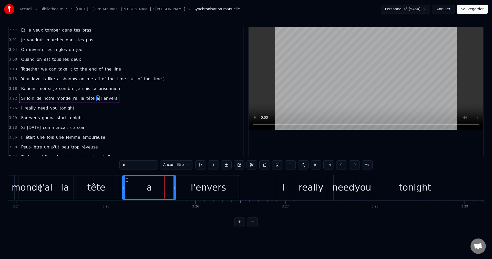
scroll to position [563, 0]
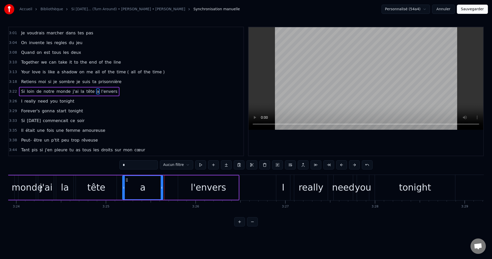
drag, startPoint x: 174, startPoint y: 187, endPoint x: 158, endPoint y: 191, distance: 16.5
click at [161, 191] on div at bounding box center [162, 187] width 2 height 23
click at [187, 189] on div "l'envers" at bounding box center [208, 187] width 60 height 24
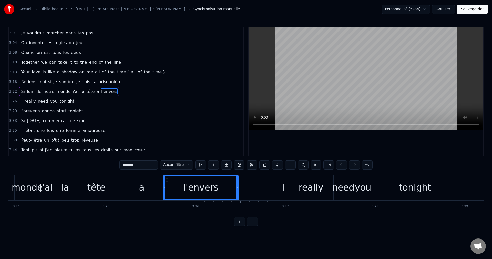
drag, startPoint x: 179, startPoint y: 188, endPoint x: 163, endPoint y: 192, distance: 16.6
click at [163, 192] on div at bounding box center [164, 187] width 2 height 23
click at [95, 190] on div "tête" at bounding box center [96, 188] width 18 height 14
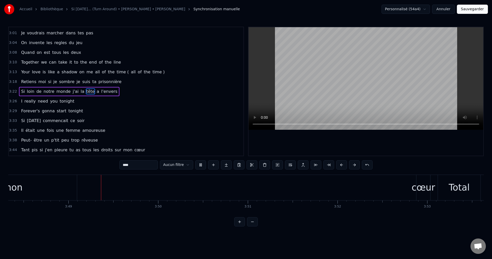
scroll to position [0, 20473]
click at [413, 190] on div "cœur" at bounding box center [415, 188] width 24 height 14
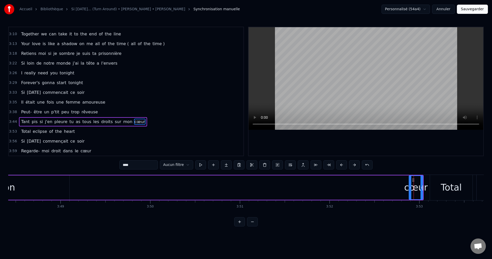
scroll to position [592, 0]
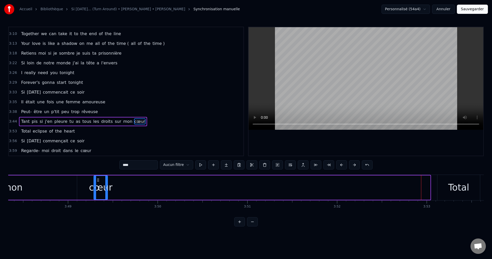
drag, startPoint x: 414, startPoint y: 178, endPoint x: 98, endPoint y: 190, distance: 316.2
click at [98, 190] on div "cœur" at bounding box center [100, 187] width 13 height 23
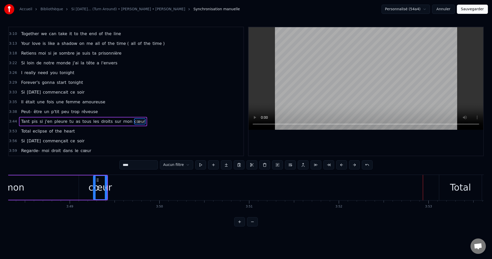
scroll to position [0, 20241]
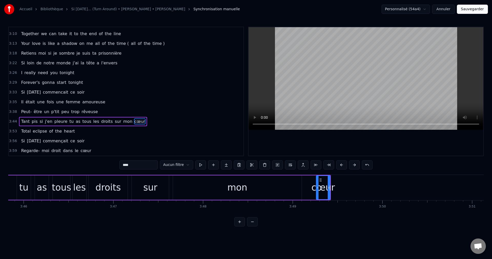
click at [278, 185] on div "mon" at bounding box center [237, 187] width 129 height 24
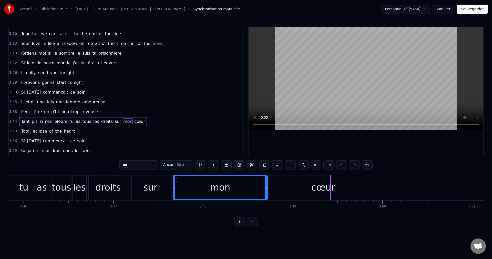
drag, startPoint x: 301, startPoint y: 187, endPoint x: 263, endPoint y: 193, distance: 38.2
click at [265, 193] on div at bounding box center [266, 187] width 2 height 23
click at [324, 186] on div "cœur" at bounding box center [323, 188] width 24 height 14
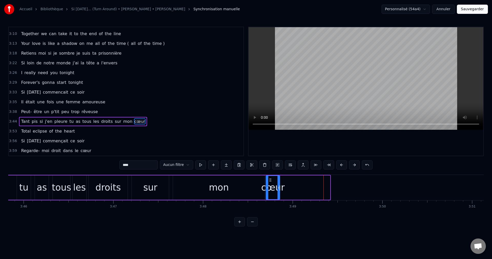
drag, startPoint x: 320, startPoint y: 178, endPoint x: 270, endPoint y: 186, distance: 50.9
click at [270, 186] on div "cœur" at bounding box center [272, 187] width 13 height 23
drag, startPoint x: 279, startPoint y: 187, endPoint x: 300, endPoint y: 191, distance: 21.9
click at [300, 191] on div at bounding box center [299, 187] width 2 height 23
click at [215, 191] on div "mon" at bounding box center [219, 188] width 20 height 14
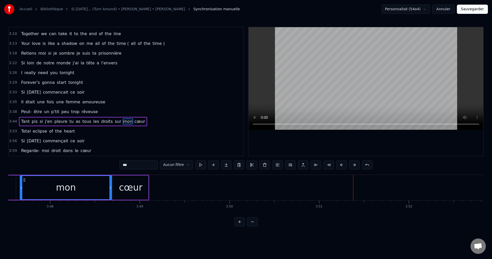
scroll to position [0, 20356]
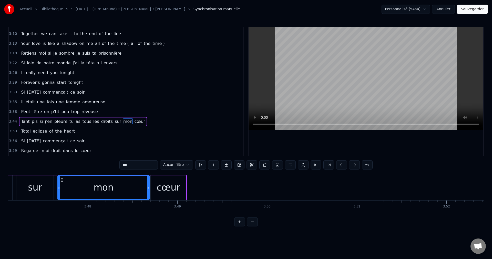
click at [101, 189] on div "mon" at bounding box center [103, 188] width 20 height 14
drag, startPoint x: 149, startPoint y: 188, endPoint x: 94, endPoint y: 192, distance: 55.0
click at [94, 192] on div at bounding box center [93, 187] width 2 height 23
click at [156, 186] on div "cœur" at bounding box center [168, 187] width 35 height 24
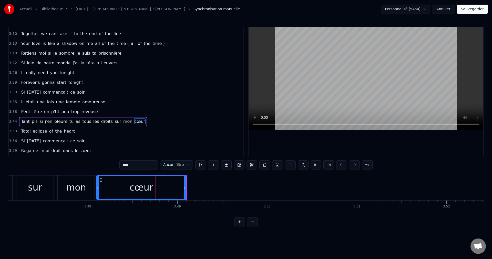
drag, startPoint x: 152, startPoint y: 187, endPoint x: 73, endPoint y: 196, distance: 79.4
click at [98, 198] on div at bounding box center [98, 187] width 2 height 23
click at [34, 192] on div "sur" at bounding box center [35, 188] width 14 height 14
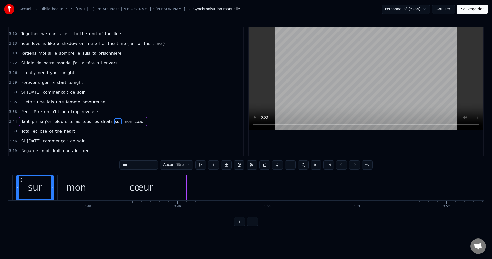
click at [76, 186] on div "mon" at bounding box center [76, 188] width 20 height 14
drag, startPoint x: 92, startPoint y: 187, endPoint x: 65, endPoint y: 191, distance: 27.2
click at [65, 191] on div at bounding box center [66, 187] width 2 height 23
click at [105, 187] on div "cœur" at bounding box center [141, 187] width 90 height 24
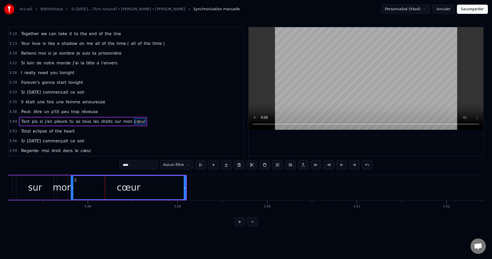
drag, startPoint x: 97, startPoint y: 187, endPoint x: 51, endPoint y: 193, distance: 46.5
click at [72, 192] on div at bounding box center [72, 187] width 2 height 23
click at [32, 194] on div "sur" at bounding box center [34, 187] width 37 height 24
type input "***"
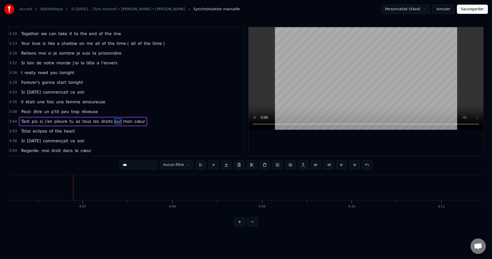
scroll to position [0, 22082]
click at [475, 8] on button "Sauvegarder" at bounding box center [472, 9] width 31 height 9
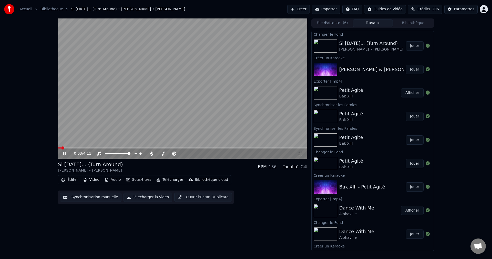
click at [65, 152] on icon at bounding box center [64, 153] width 3 height 3
click at [70, 181] on button "Éditer" at bounding box center [69, 179] width 21 height 7
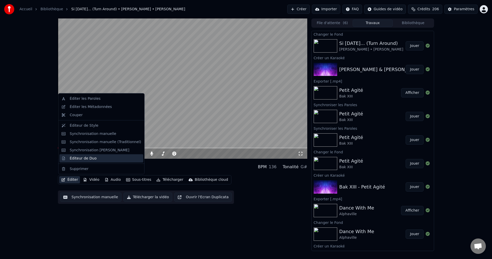
click at [83, 156] on div "Éditeur de Duo" at bounding box center [83, 157] width 27 height 5
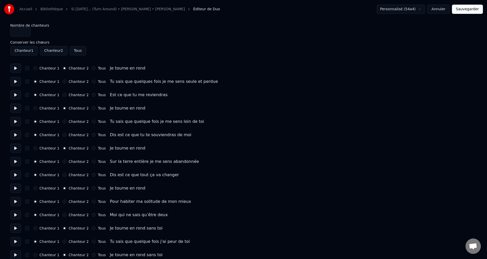
click at [445, 9] on button "Annuler" at bounding box center [438, 9] width 23 height 9
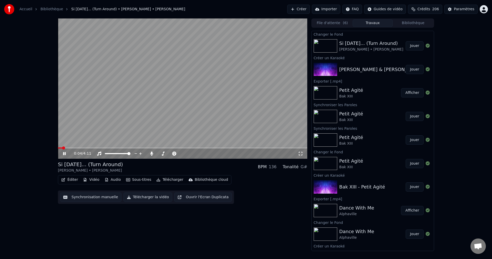
click at [91, 148] on span at bounding box center [182, 147] width 249 height 1
click at [161, 153] on span at bounding box center [159, 153] width 4 height 1
click at [161, 155] on span at bounding box center [161, 153] width 3 height 3
click at [64, 148] on span at bounding box center [84, 147] width 52 height 1
click at [159, 154] on span at bounding box center [160, 153] width 3 height 3
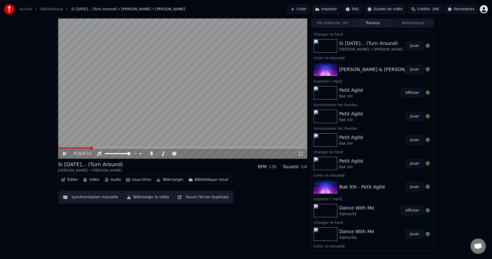
click at [222, 97] on video at bounding box center [182, 88] width 249 height 140
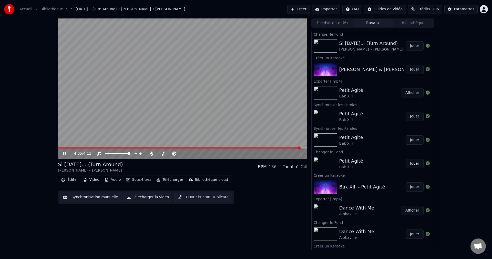
click at [66, 154] on icon at bounding box center [68, 153] width 12 height 4
click at [145, 199] on button "Télécharger la vidéo" at bounding box center [147, 196] width 49 height 9
